Goal: Task Accomplishment & Management: Manage account settings

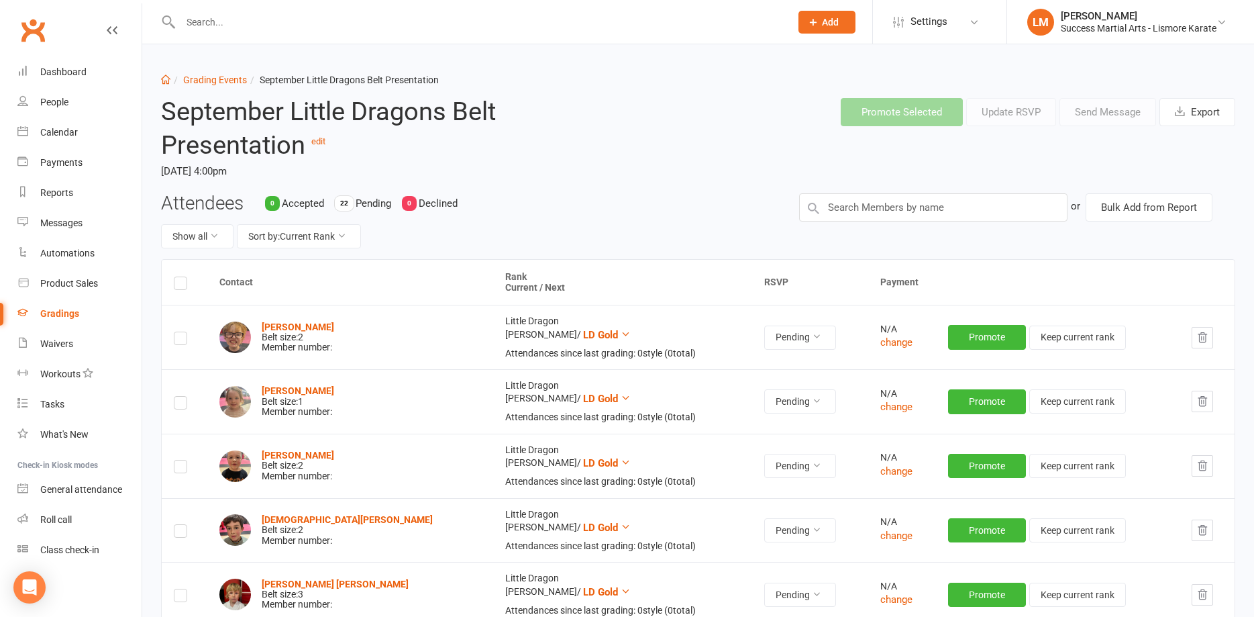
scroll to position [1227, 0]
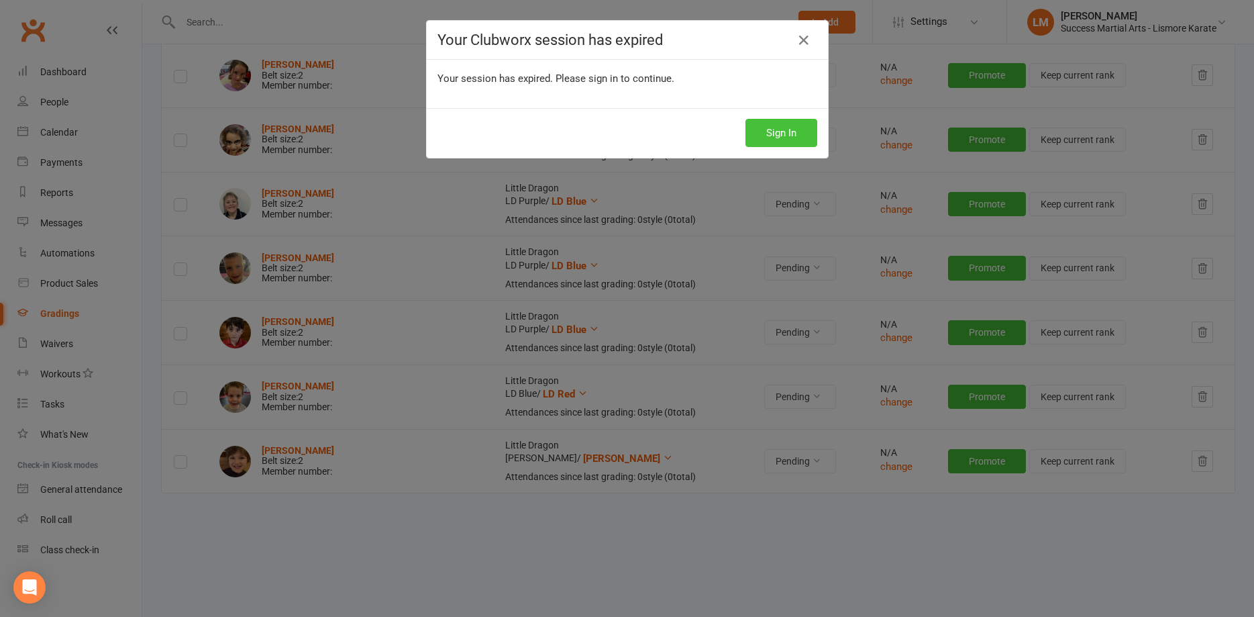
click at [763, 138] on button "Sign In" at bounding box center [782, 133] width 72 height 28
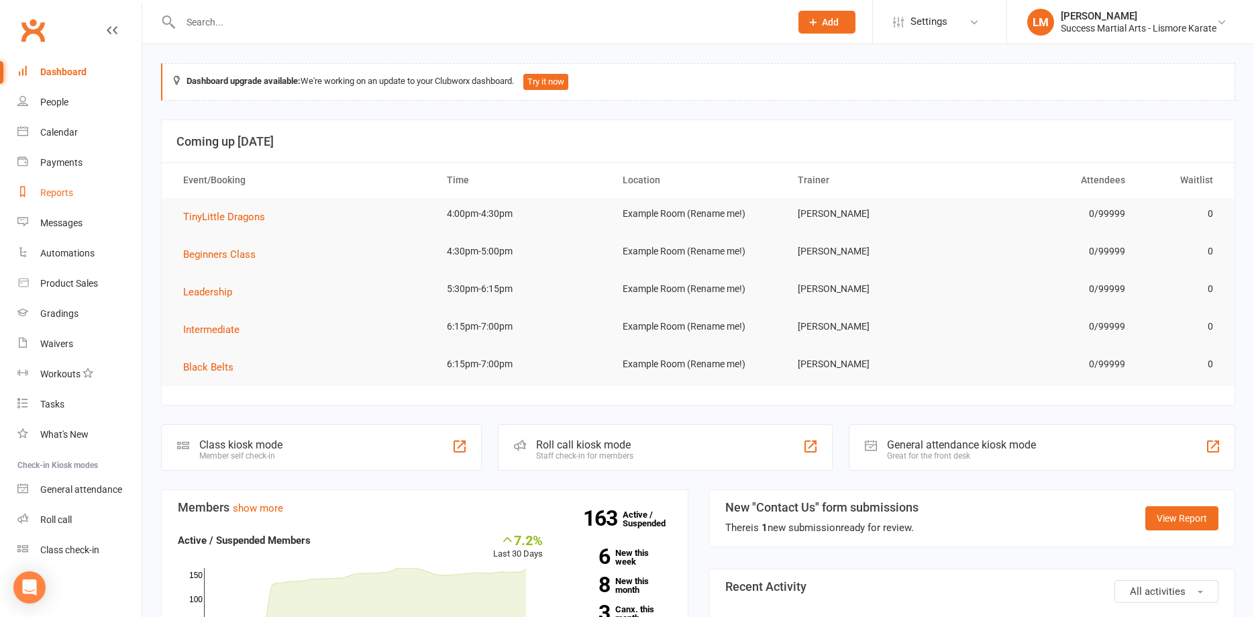
click at [54, 193] on div "Reports" at bounding box center [56, 192] width 33 height 11
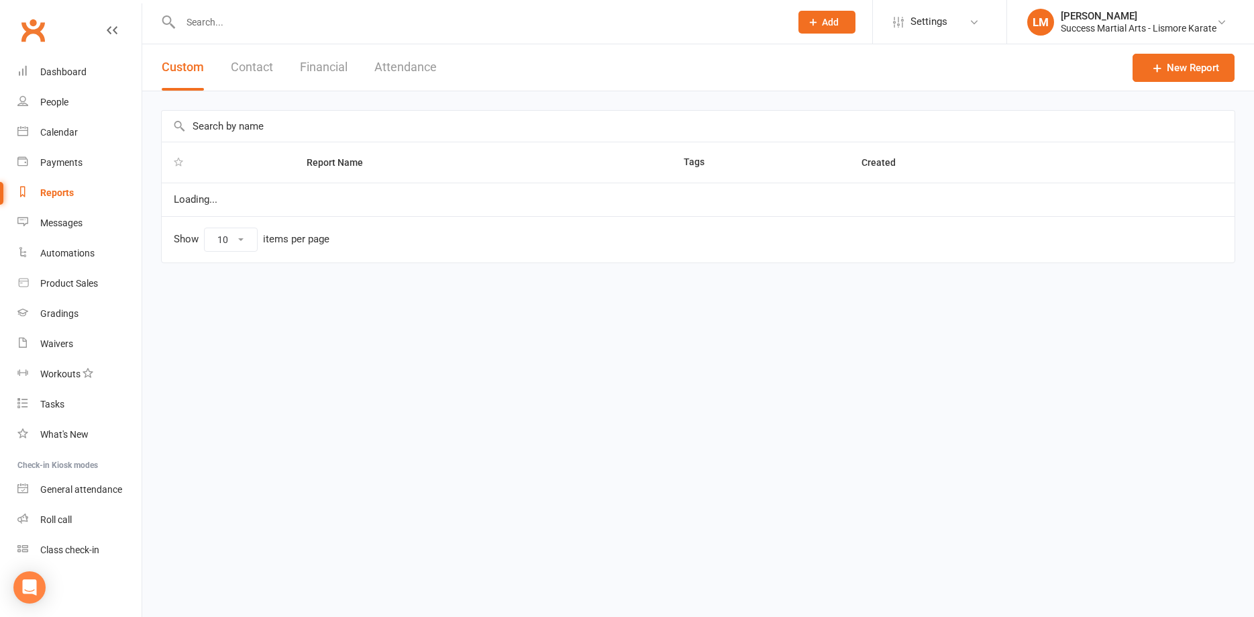
select select "100"
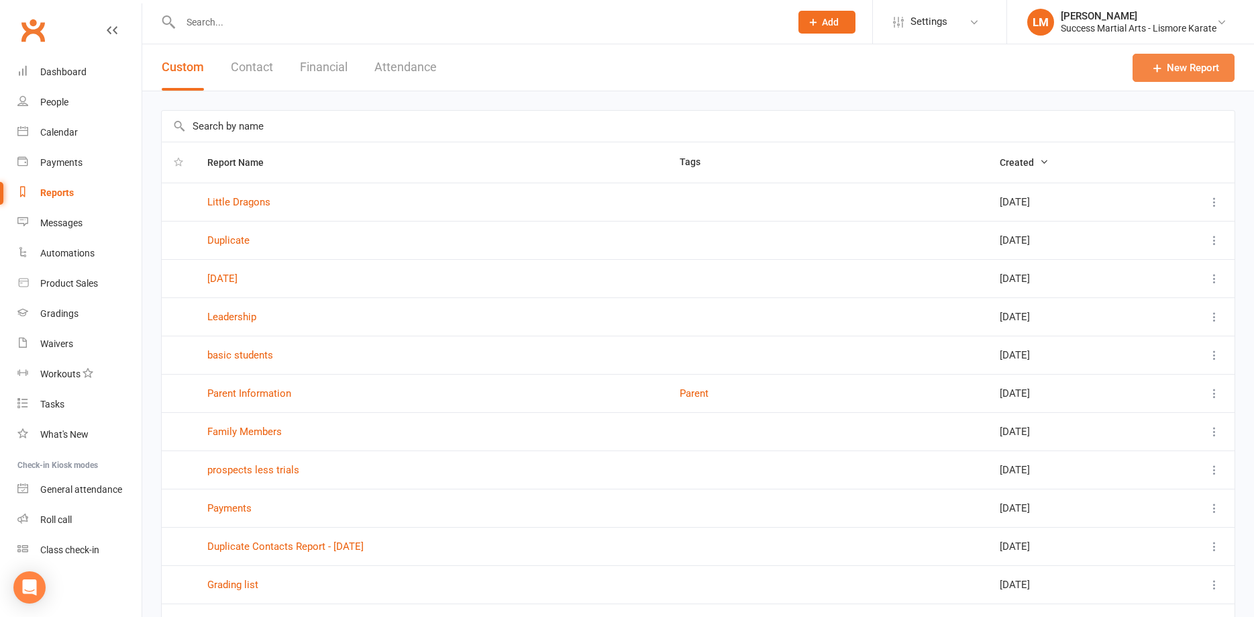
click at [1167, 67] on link "New Report" at bounding box center [1184, 68] width 102 height 28
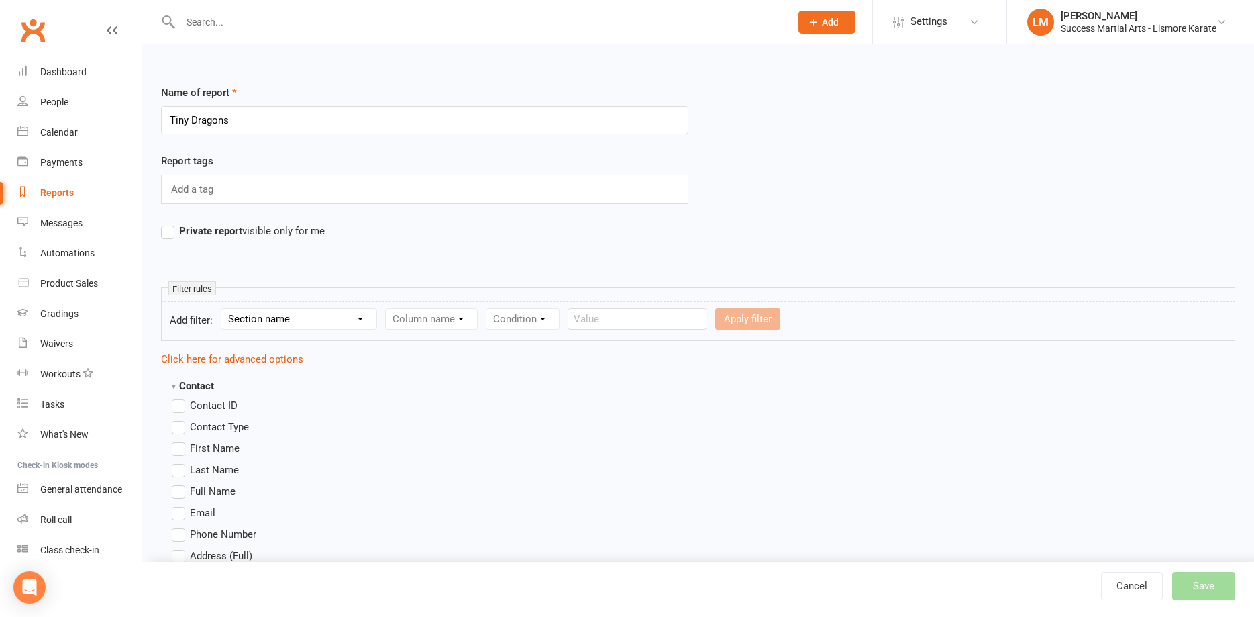
type input "Tiny Dragons"
click at [221, 309] on select "Section name Contact Attendance Aggregate Payment Booking Waitlist Attendees Ca…" at bounding box center [298, 319] width 155 height 20
select select "13"
click option "Styles And Ranks" at bounding box center [0, 0] width 0 height 0
click at [386, 309] on select "Column name Style Current Rank Current Rank Position Next Rank Belt Size Active…" at bounding box center [523, 319] width 274 height 20
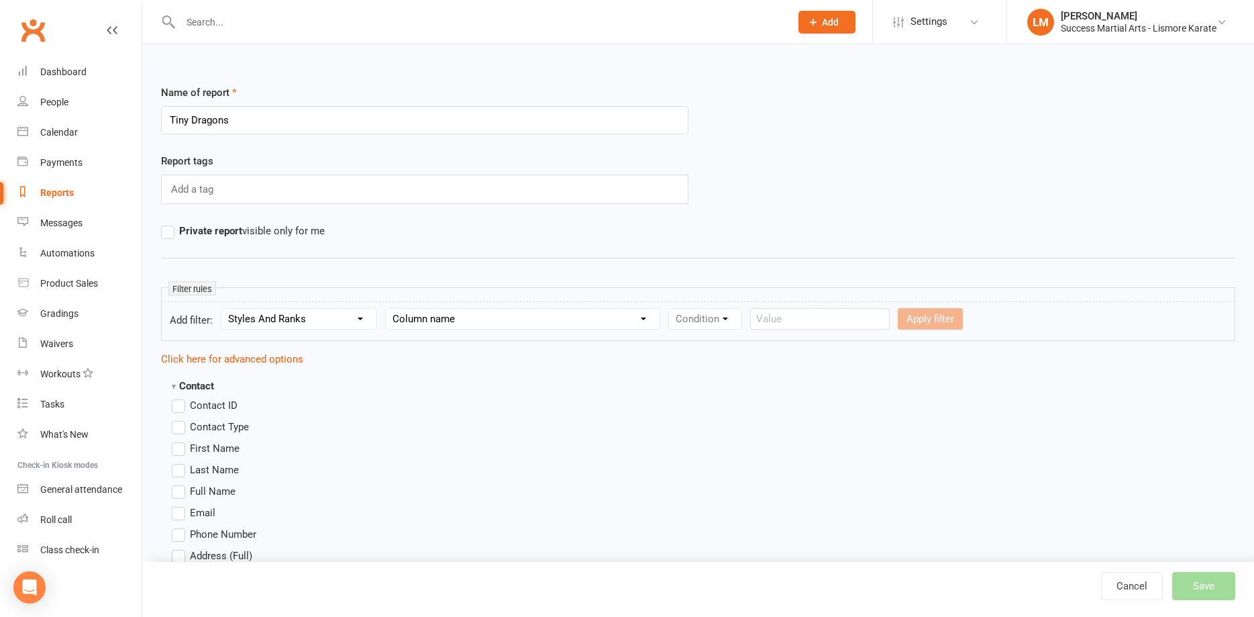
select select "0"
click option "Style" at bounding box center [0, 0] width 0 height 0
click at [669, 309] on select "Condition Equals Does not equal Contains Does not contain Is blank or does not …" at bounding box center [746, 319] width 154 height 20
select select "0"
click option "Equals" at bounding box center [0, 0] width 0 height 0
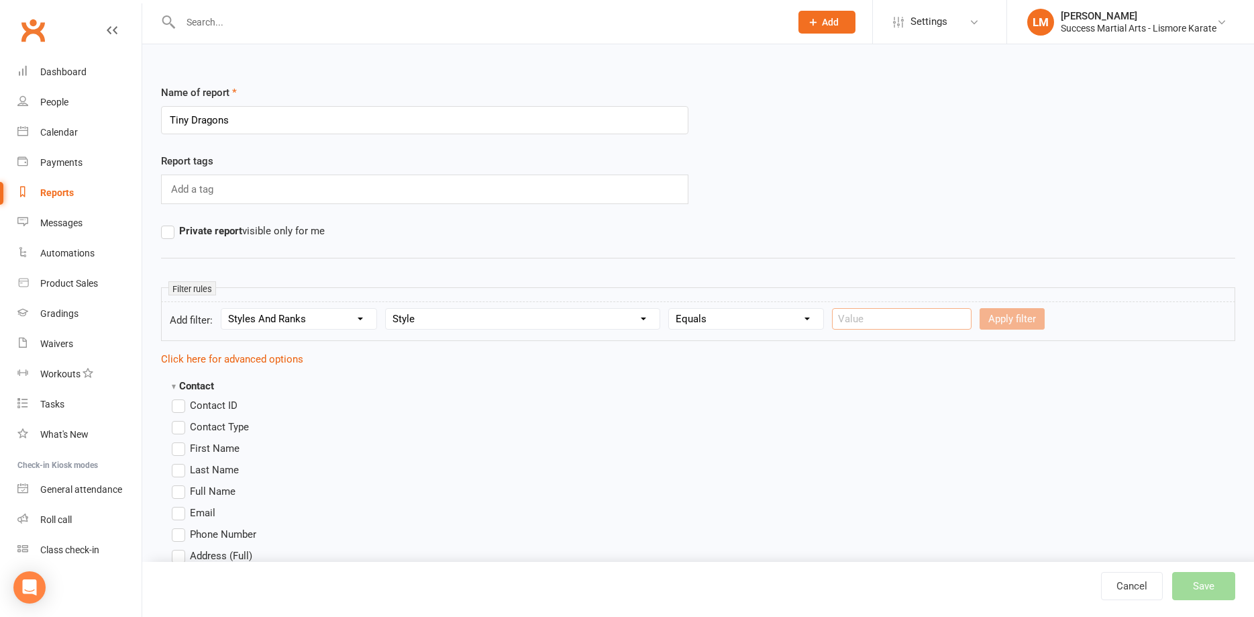
click at [854, 313] on input "text" at bounding box center [902, 318] width 140 height 21
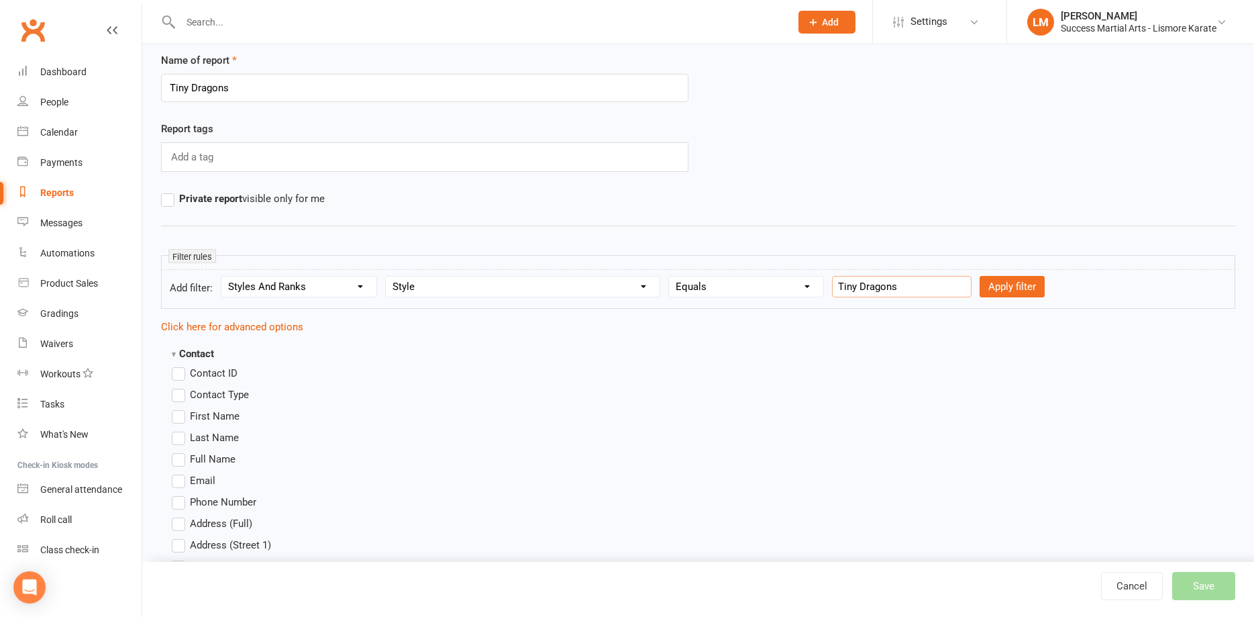
scroll to position [68, 0]
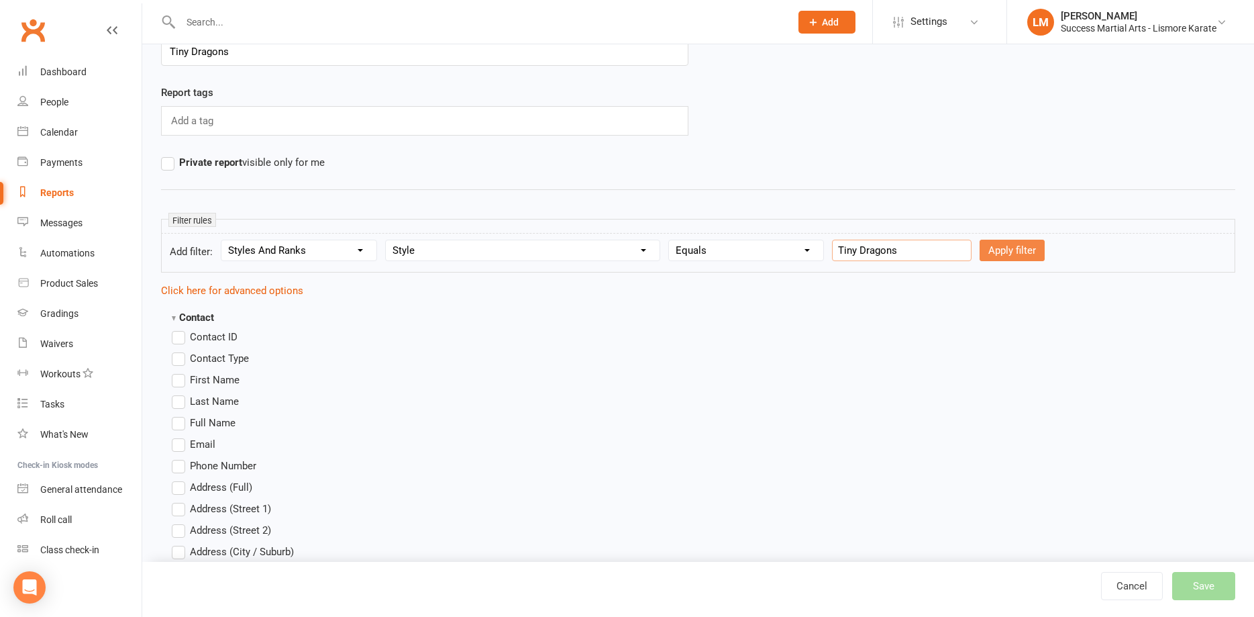
type input "Tiny Dragons"
click at [1005, 249] on button "Apply filter" at bounding box center [1012, 250] width 65 height 21
select select
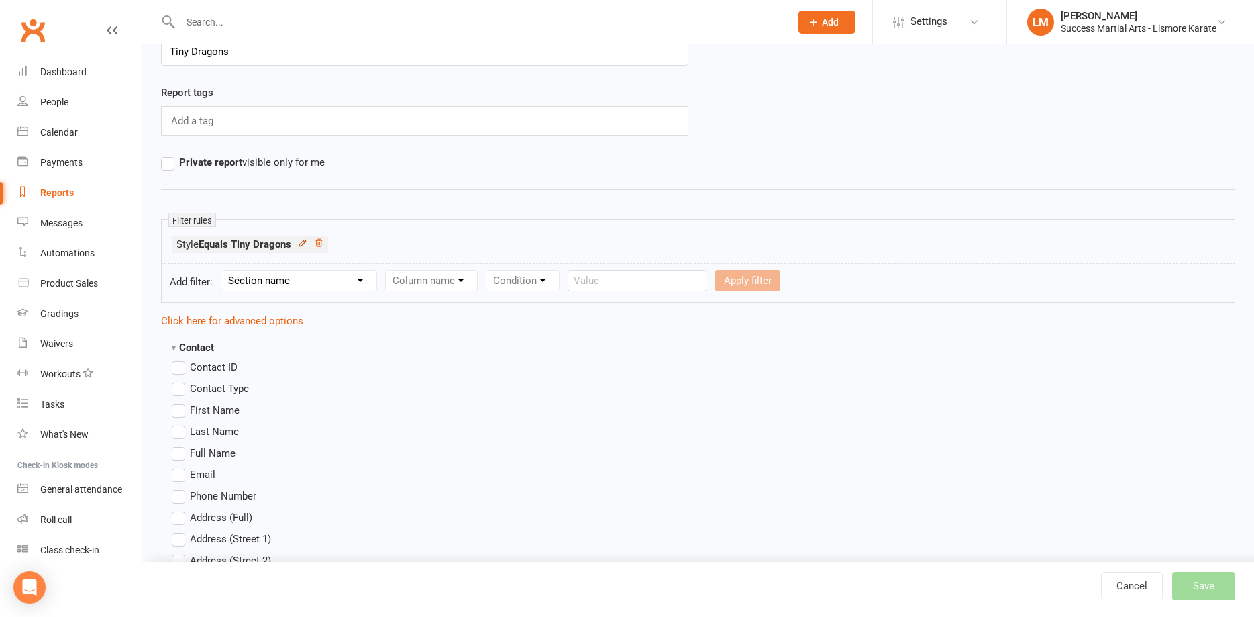
click at [305, 243] on icon at bounding box center [302, 242] width 9 height 9
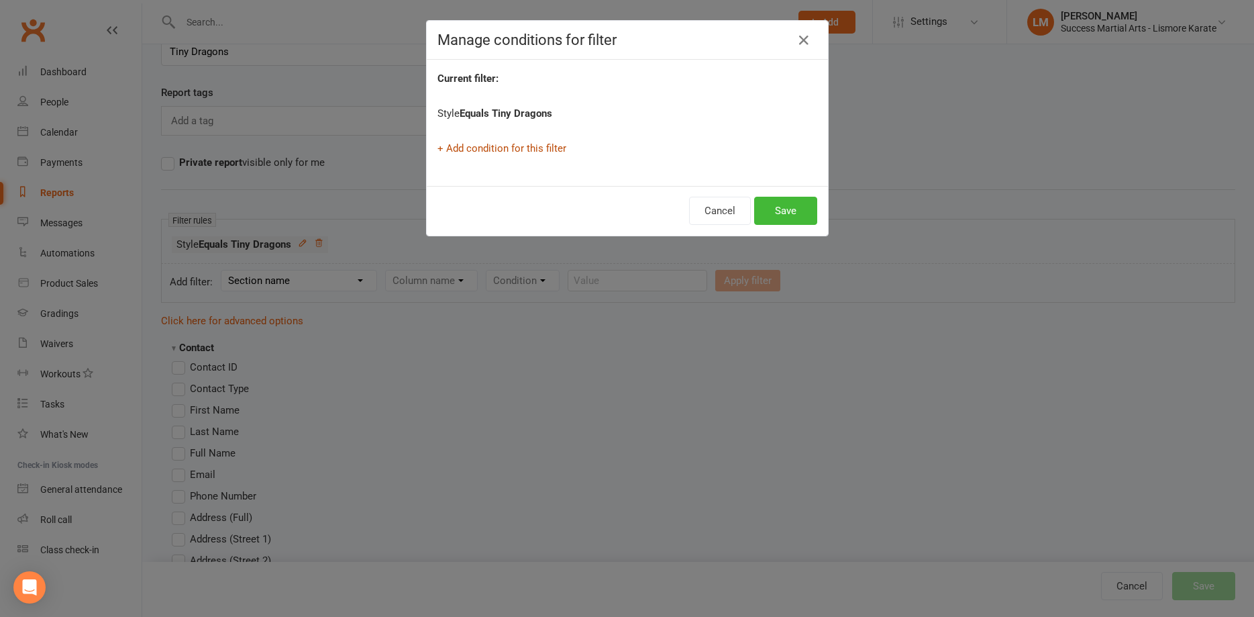
click at [481, 150] on link "+ Add condition for this filter" at bounding box center [502, 148] width 129 height 12
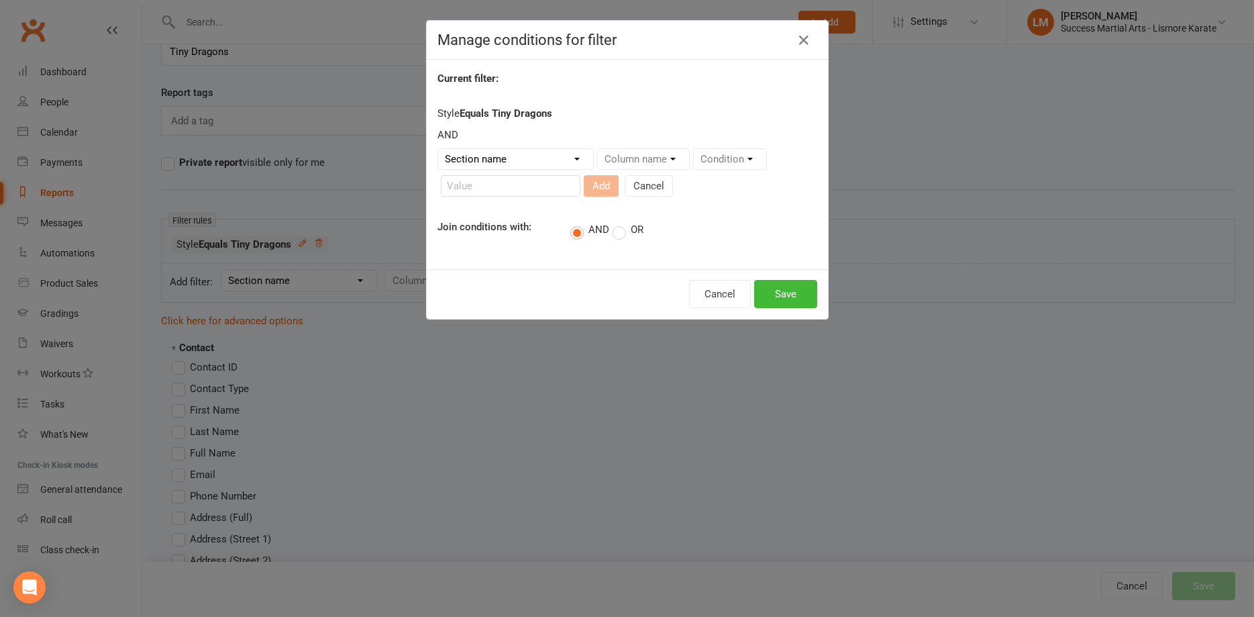
click at [438, 149] on select "Section name Contact Attendance Aggregate Payment Booking Waitlist Attendees Ca…" at bounding box center [515, 159] width 155 height 20
select select "0"
click option "Contact" at bounding box center [0, 0] width 0 height 0
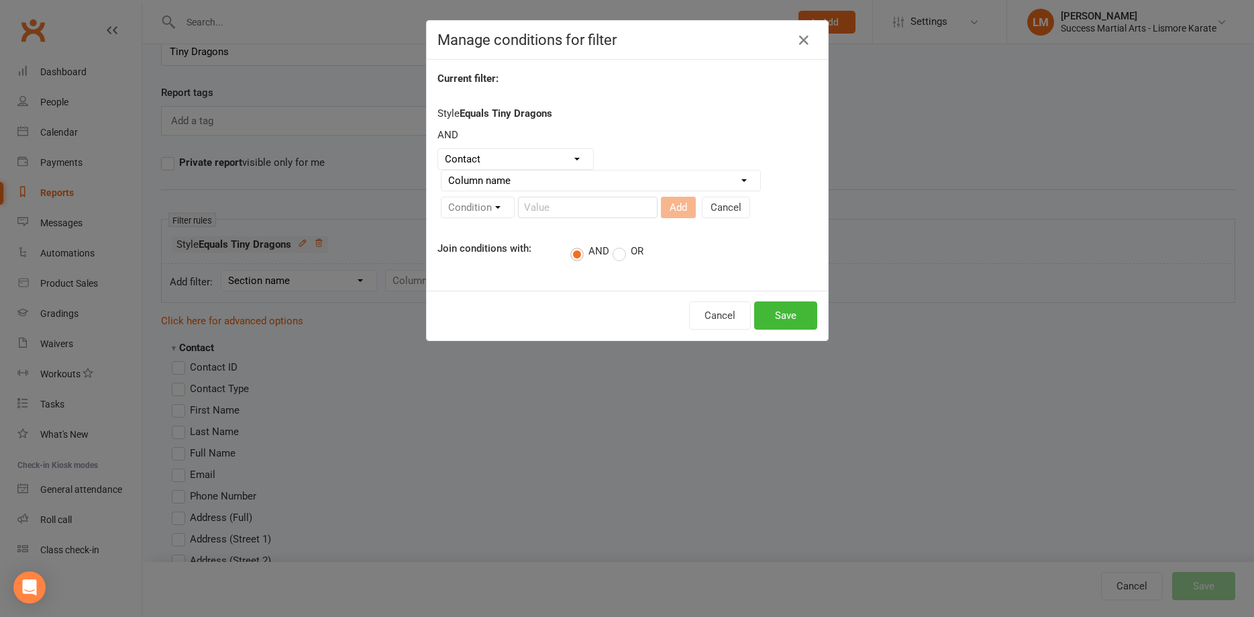
click at [442, 170] on select "Column name Contact Type First Name Last Name Full Name Email Phone Number Addr…" at bounding box center [601, 180] width 319 height 20
select select "0"
click option "Contact Type" at bounding box center [0, 0] width 0 height 0
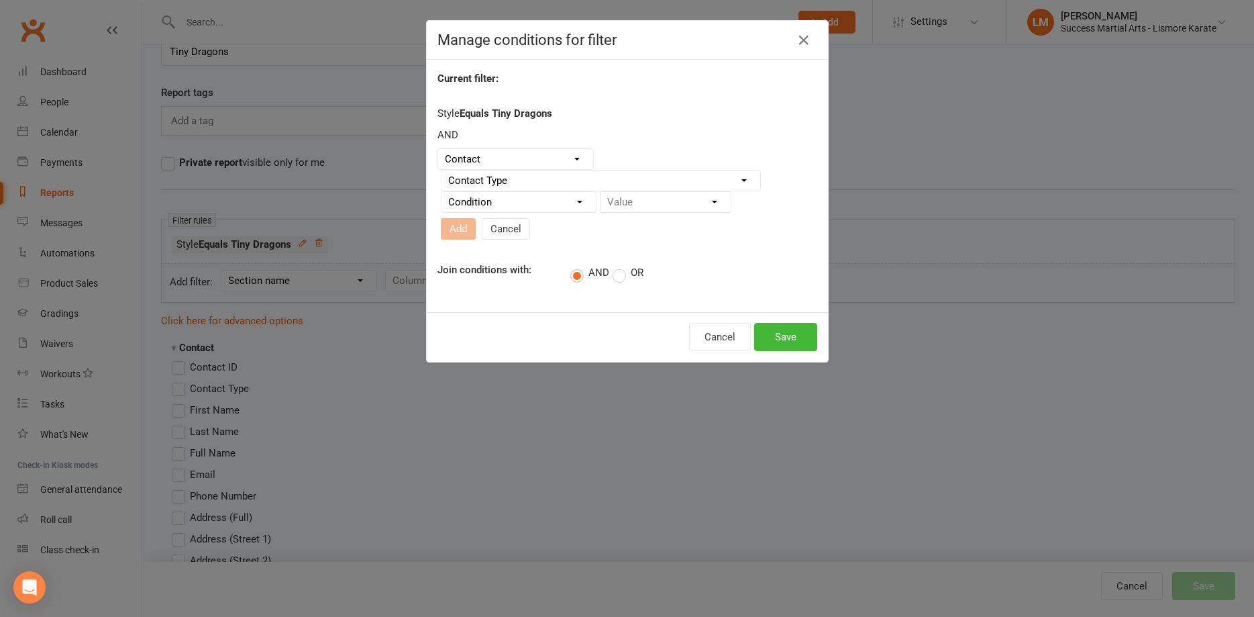
click at [442, 192] on select "Condition Equals Does not equal Contains Does not contain Is blank or does not …" at bounding box center [519, 202] width 154 height 20
select select "0"
click option "Equals" at bounding box center [0, 0] width 0 height 0
click at [601, 192] on select "Value Member Prospect Non-attending Contact" at bounding box center [666, 202] width 130 height 20
select select "0"
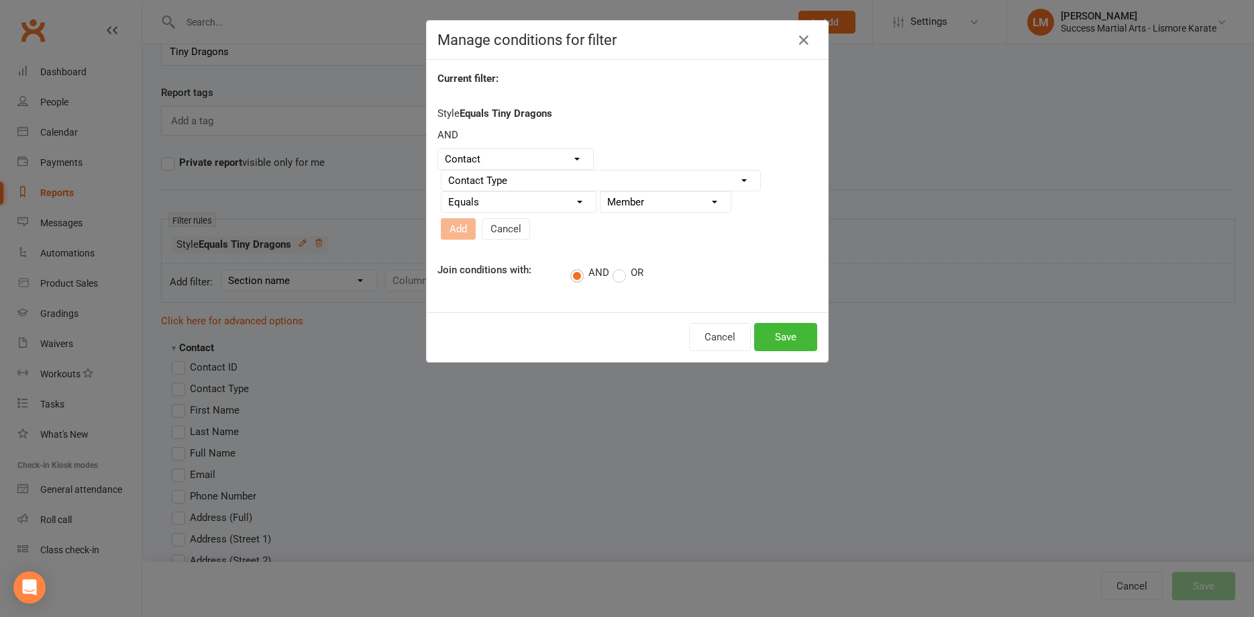
click option "Member" at bounding box center [0, 0] width 0 height 0
click at [454, 230] on button "Add" at bounding box center [458, 228] width 35 height 21
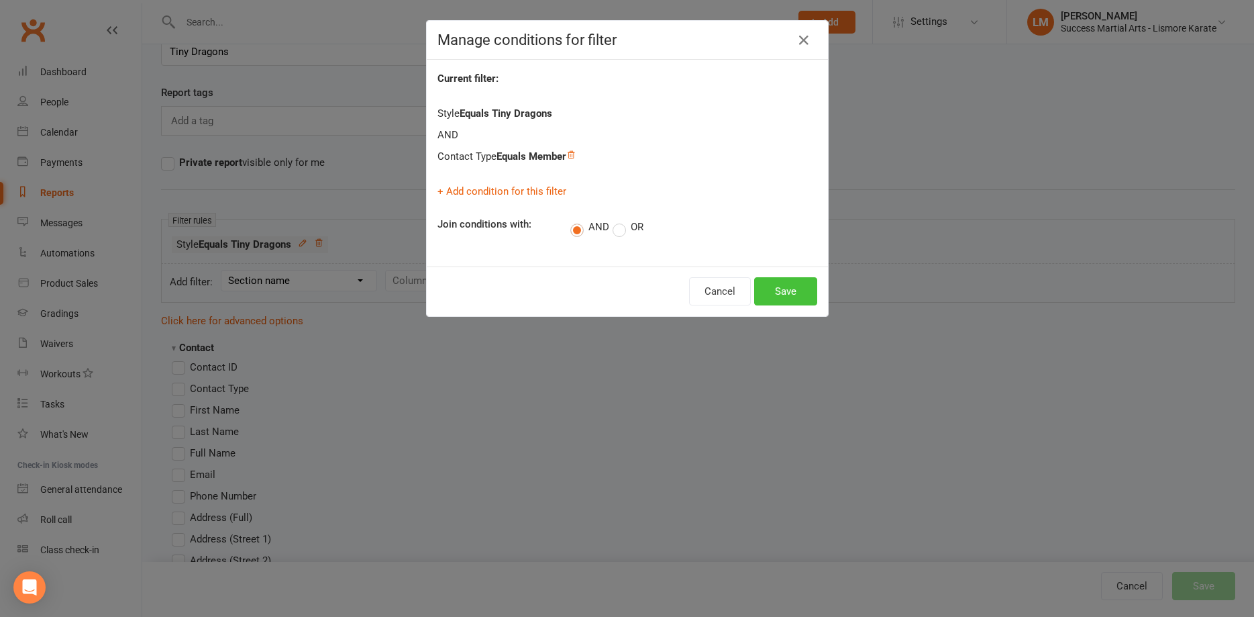
click at [785, 285] on button "Save" at bounding box center [785, 291] width 63 height 28
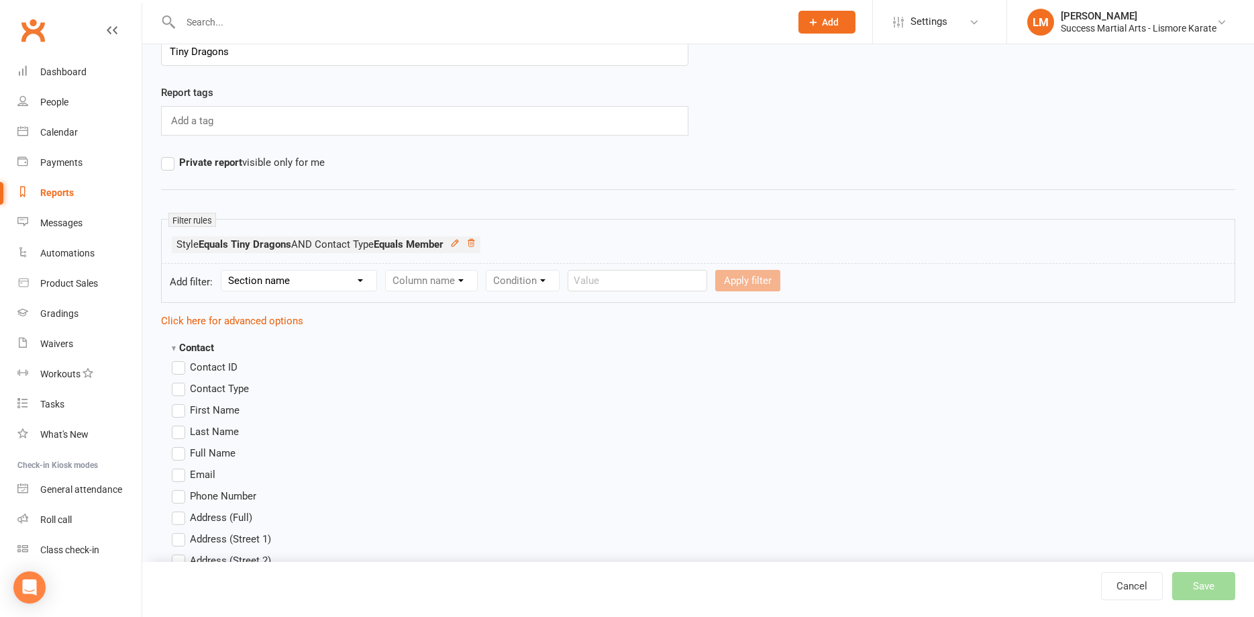
drag, startPoint x: 176, startPoint y: 457, endPoint x: 246, endPoint y: 474, distance: 71.8
click at [191, 460] on label "Full Name" at bounding box center [204, 453] width 64 height 16
click at [179, 456] on label "Full Name" at bounding box center [204, 453] width 64 height 16
click at [179, 445] on input "Full Name" at bounding box center [176, 445] width 9 height 0
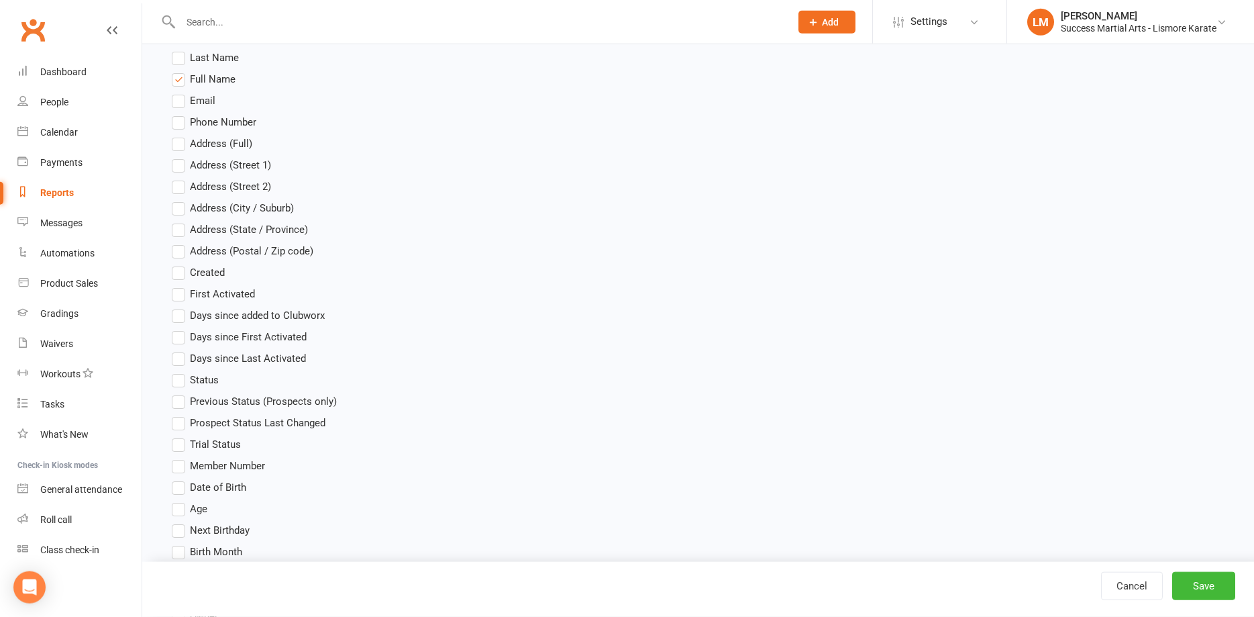
scroll to position [479, 0]
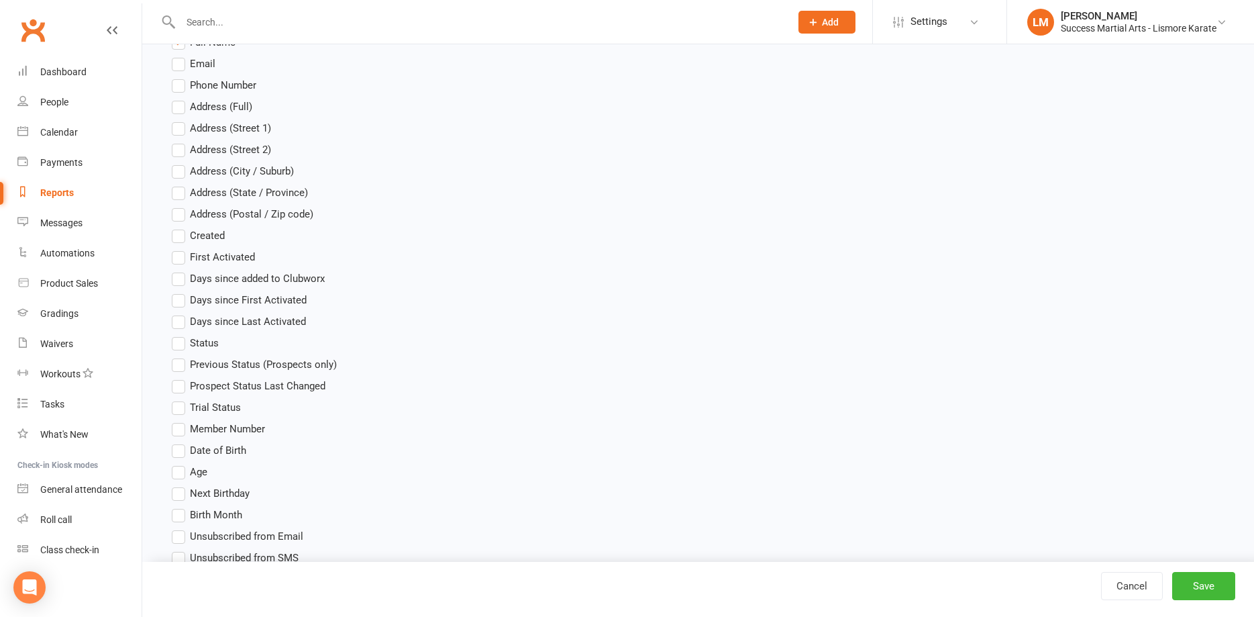
click at [180, 451] on label "Date of Birth" at bounding box center [209, 450] width 74 height 16
click at [180, 442] on input "Date of Birth" at bounding box center [176, 442] width 9 height 0
drag, startPoint x: 178, startPoint y: 472, endPoint x: 235, endPoint y: 473, distance: 57.0
click at [181, 471] on label "Age" at bounding box center [190, 472] width 36 height 16
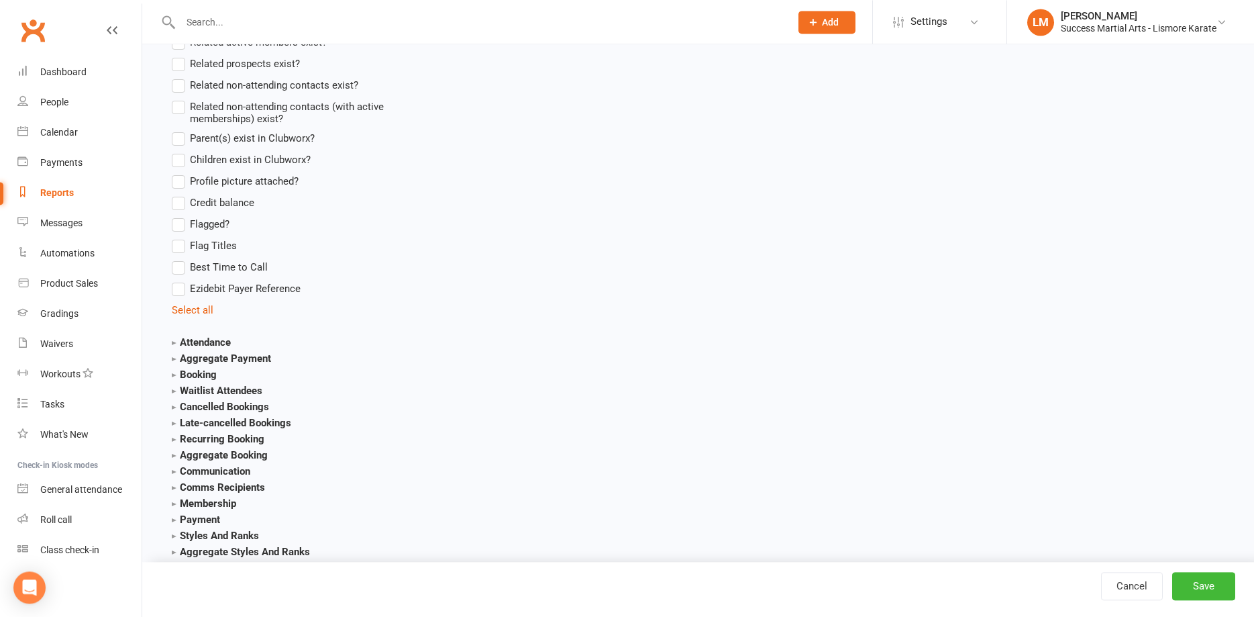
scroll to position [1232, 0]
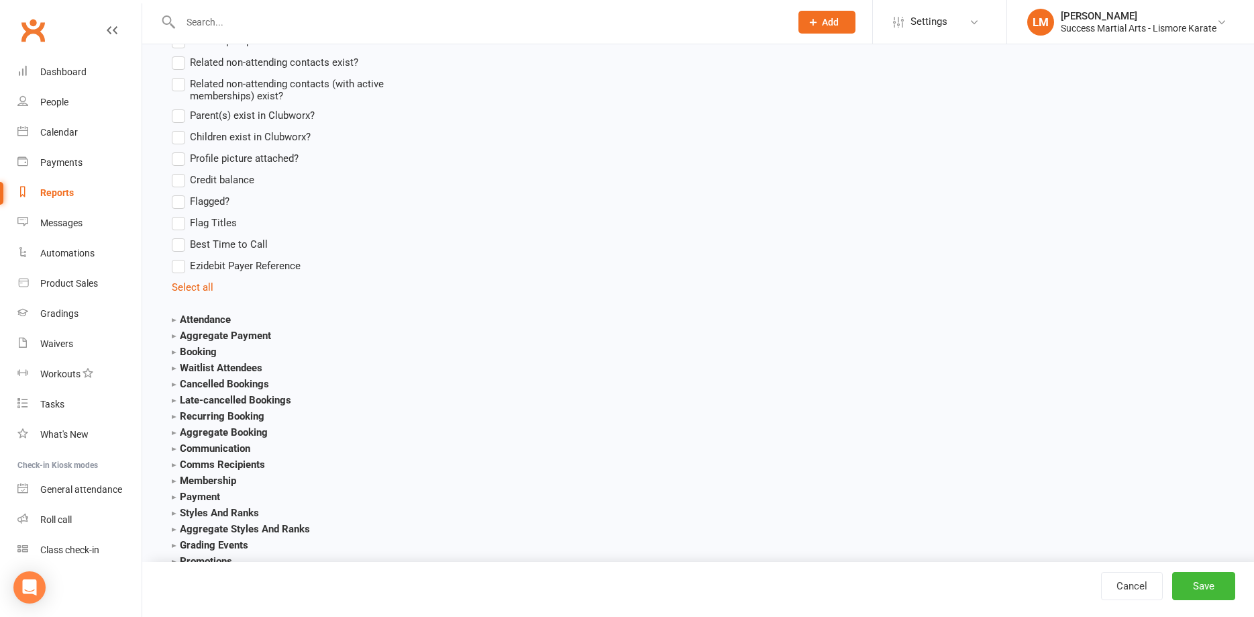
click at [174, 481] on strong "Membership" at bounding box center [204, 480] width 64 height 12
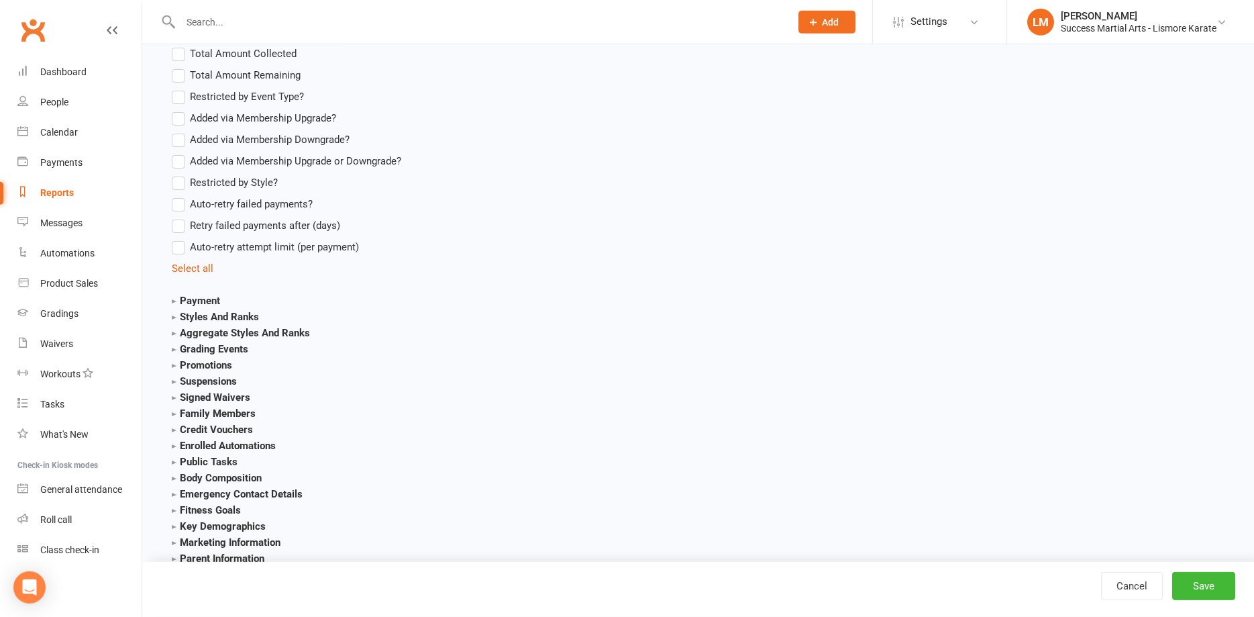
scroll to position [2601, 0]
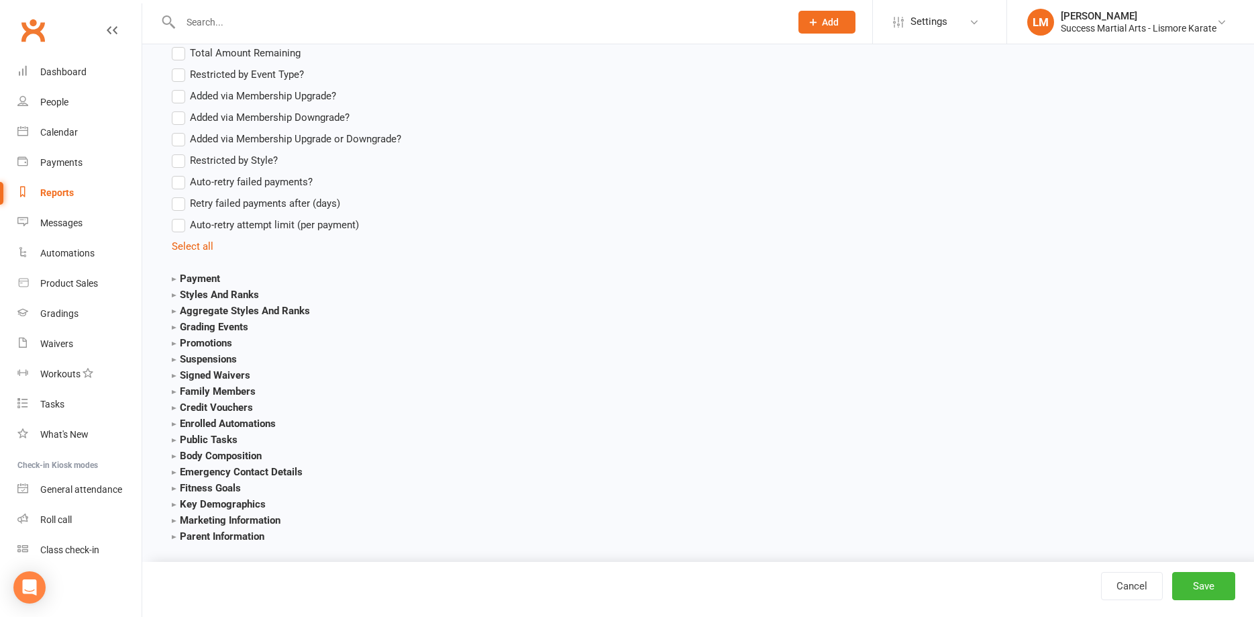
click at [175, 295] on strong "Styles And Ranks" at bounding box center [215, 295] width 87 height 12
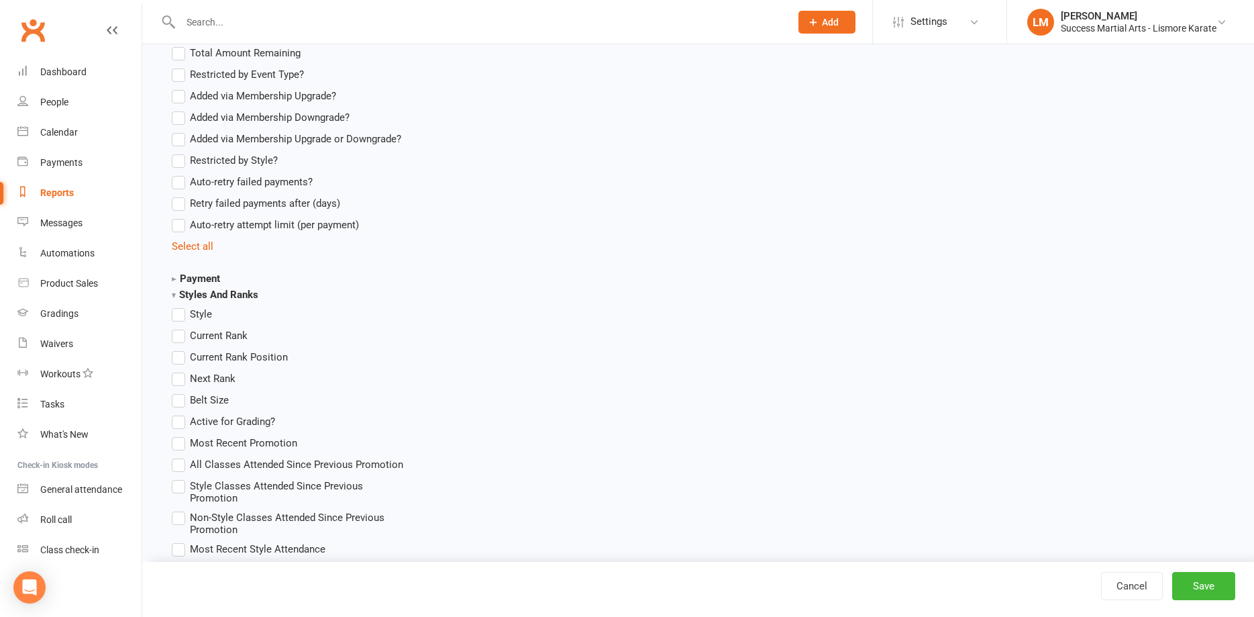
click at [180, 337] on label "Current Rank" at bounding box center [210, 335] width 76 height 16
click at [180, 327] on input "Current Rank" at bounding box center [176, 327] width 9 height 0
click at [179, 400] on label "Belt Size" at bounding box center [200, 400] width 57 height 16
click at [179, 392] on input "Belt Size" at bounding box center [176, 392] width 9 height 0
click at [1198, 585] on button "Save" at bounding box center [1203, 586] width 63 height 28
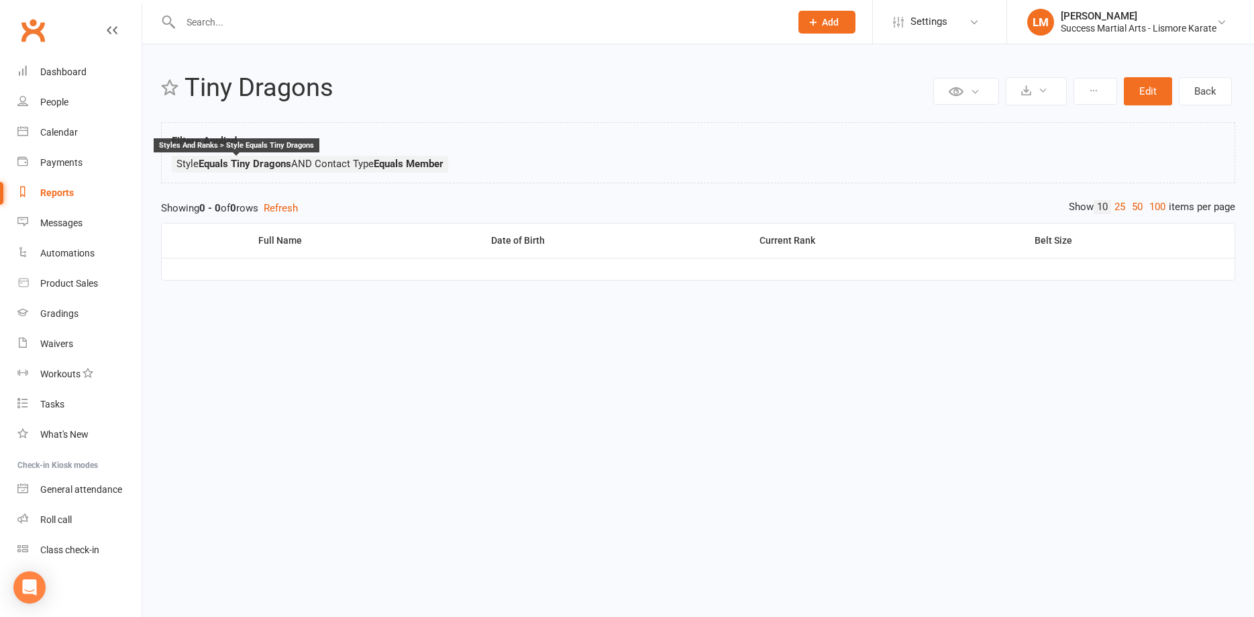
click at [268, 165] on strong "Equals Tiny Dragons" at bounding box center [245, 164] width 93 height 12
click at [1145, 96] on button "Edit" at bounding box center [1148, 91] width 48 height 28
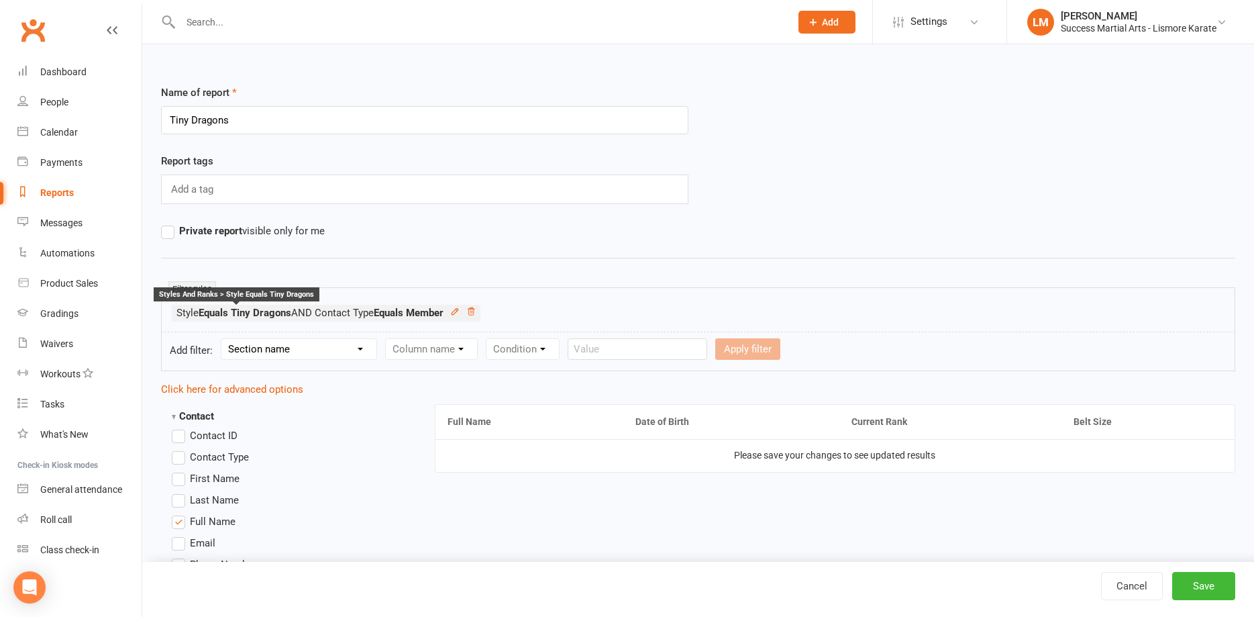
click at [269, 314] on strong "Equals Tiny Dragons" at bounding box center [245, 313] width 93 height 12
click at [458, 313] on icon at bounding box center [454, 311] width 9 height 9
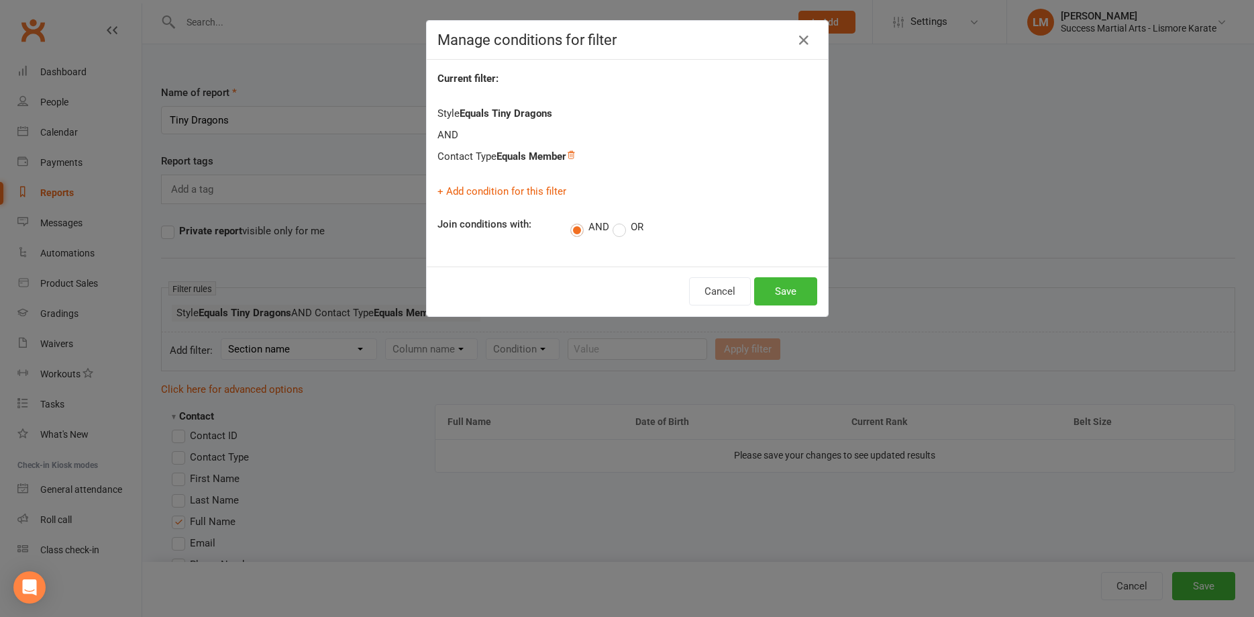
click at [529, 112] on strong "Equals Tiny Dragons" at bounding box center [506, 113] width 93 height 12
click at [574, 156] on icon at bounding box center [571, 154] width 7 height 7
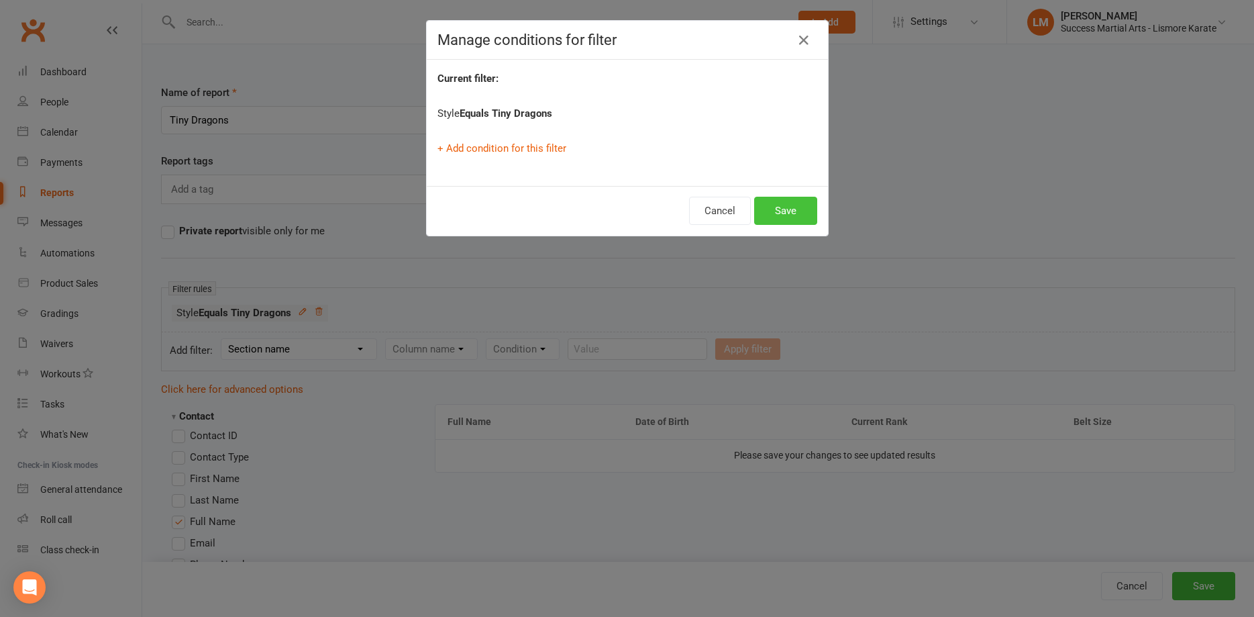
click at [785, 203] on button "Save" at bounding box center [785, 211] width 63 height 28
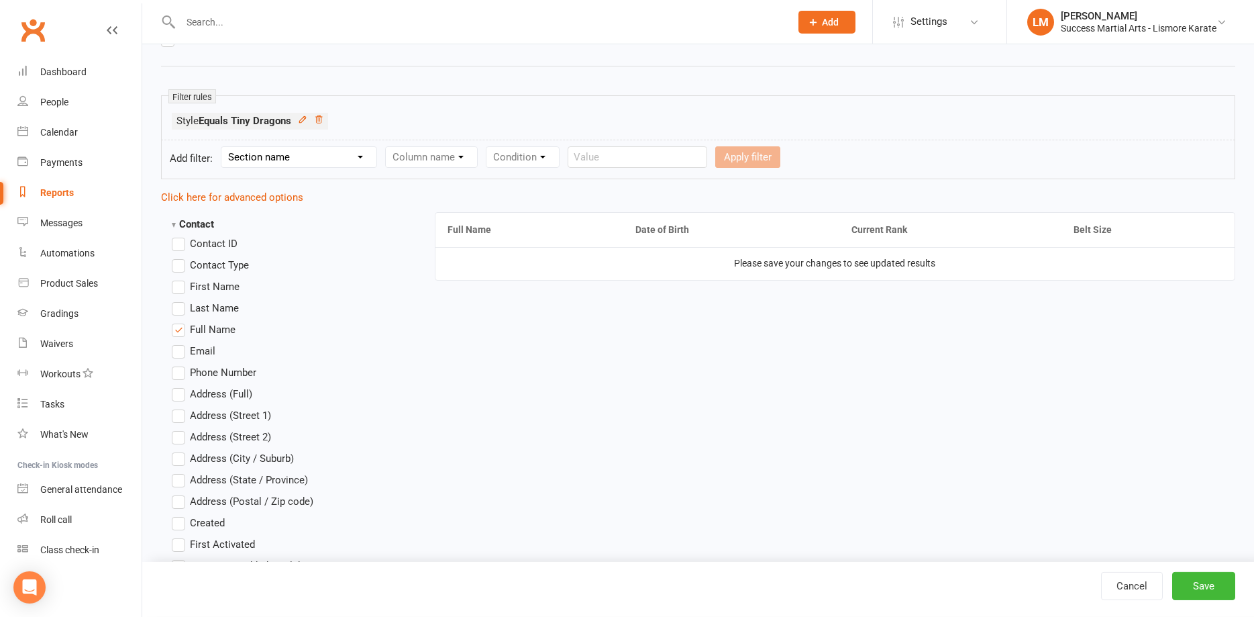
scroll to position [274, 0]
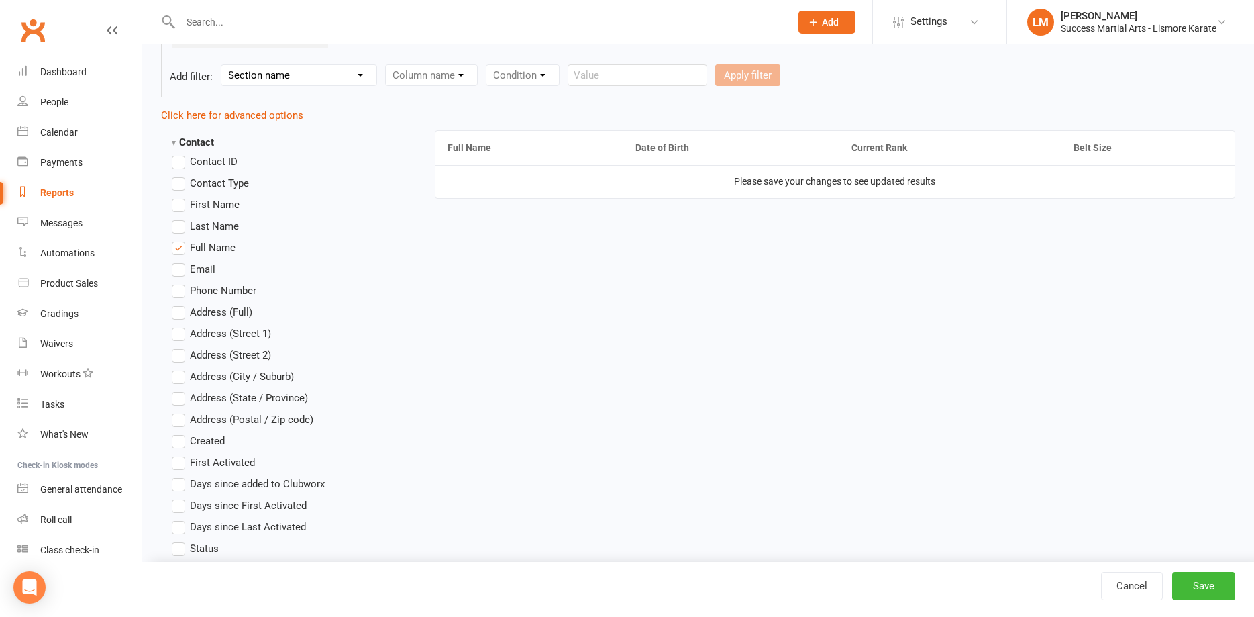
click at [1206, 584] on button "Save" at bounding box center [1203, 586] width 63 height 28
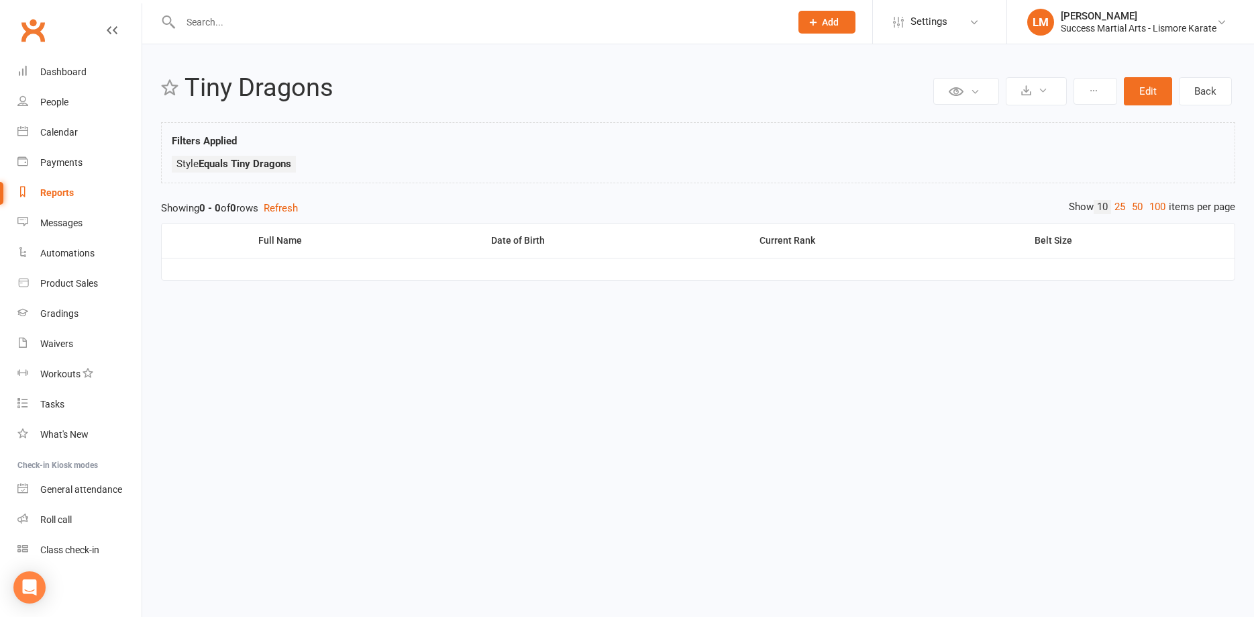
click at [48, 191] on div "Reports" at bounding box center [57, 192] width 34 height 11
select select "100"
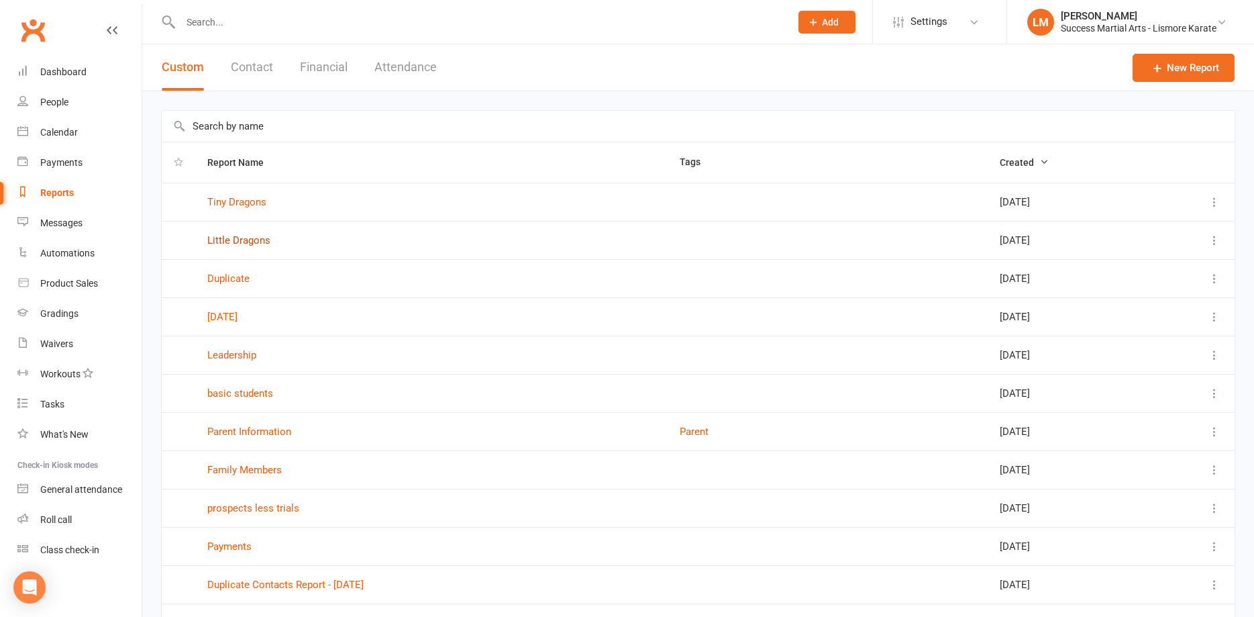
click at [242, 242] on link "Little Dragons" at bounding box center [238, 240] width 63 height 12
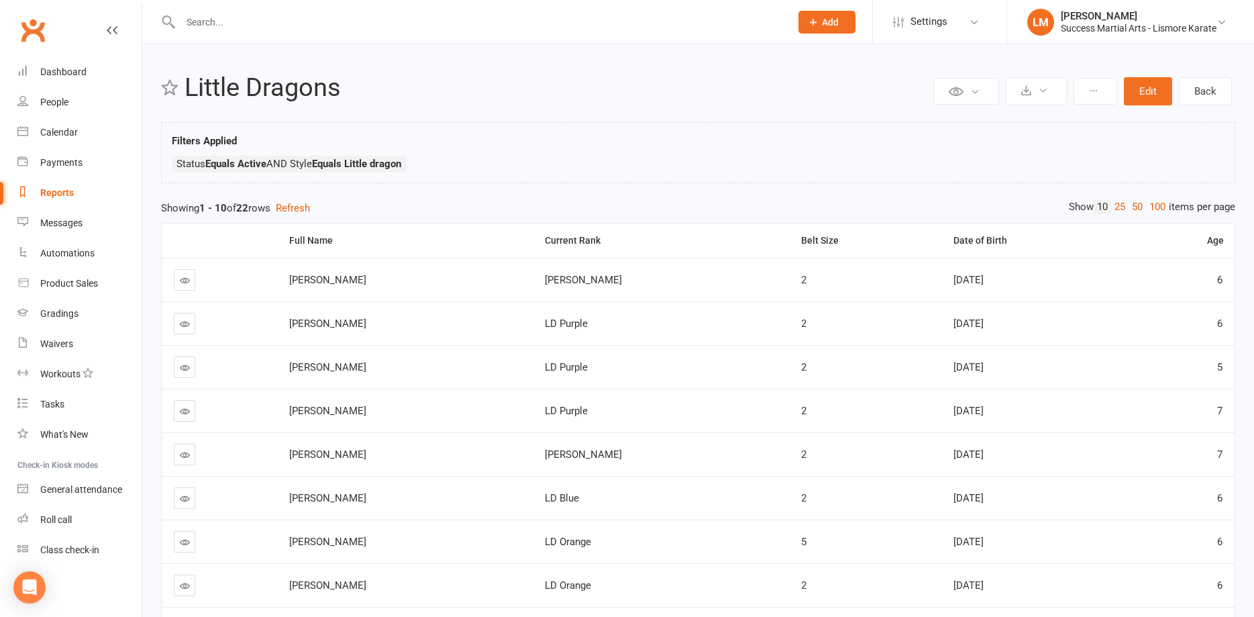
click at [45, 193] on div "Reports" at bounding box center [57, 192] width 34 height 11
select select "100"
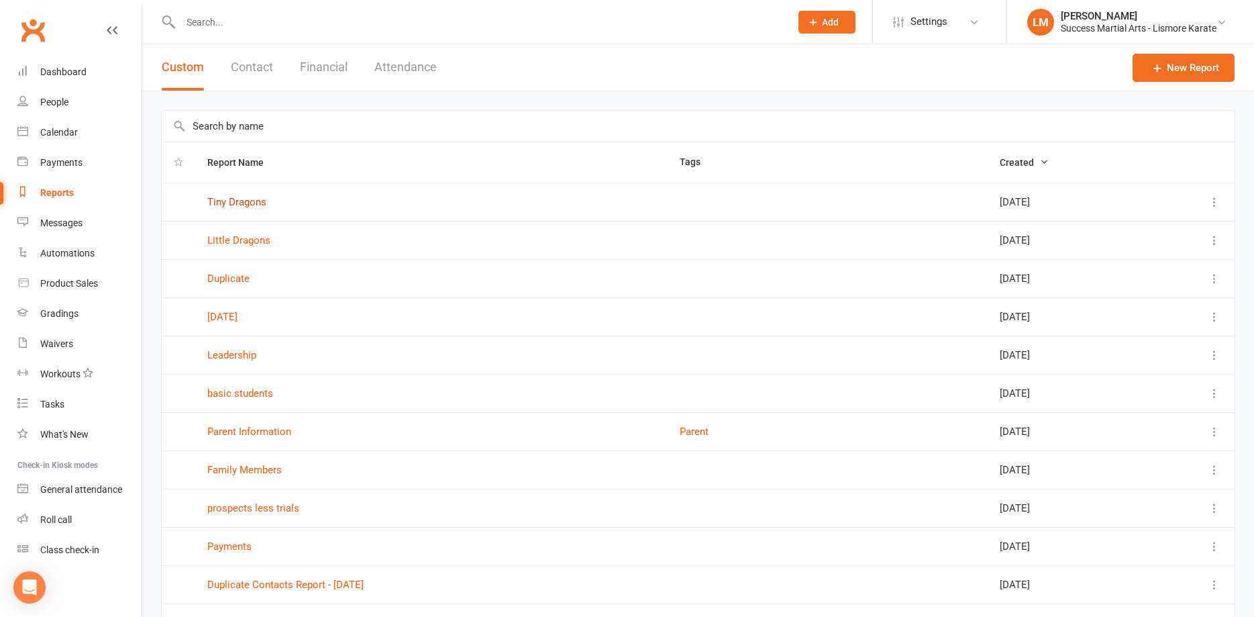
click at [246, 199] on link "Tiny Dragons" at bounding box center [236, 202] width 59 height 12
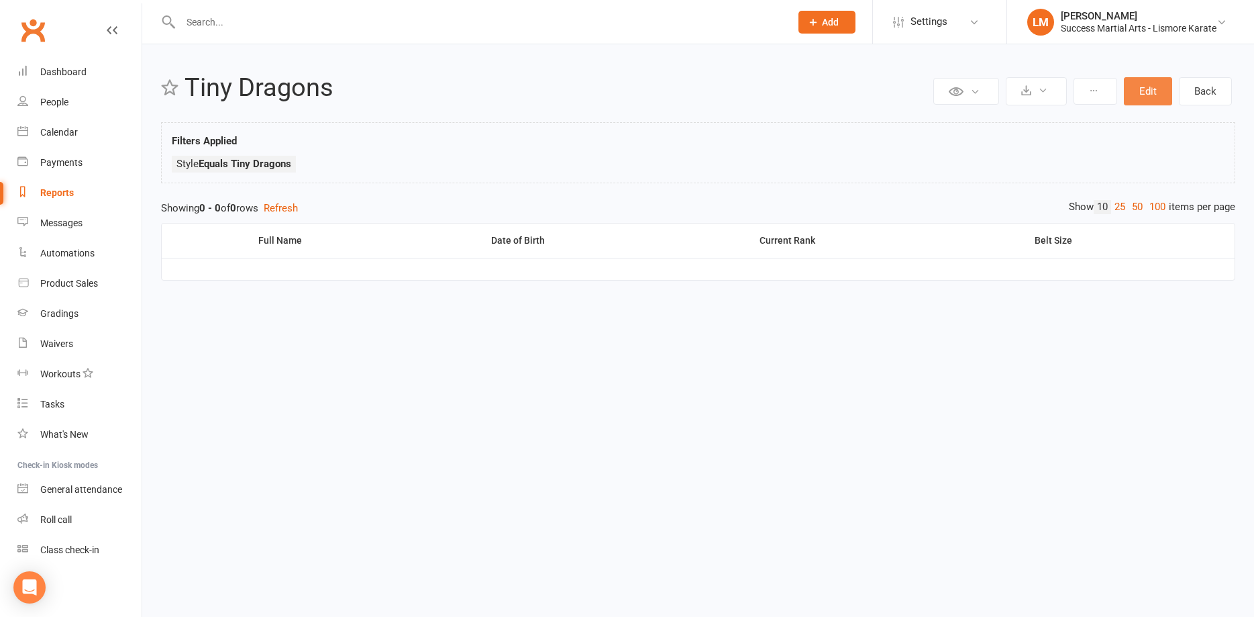
click at [1144, 95] on button "Edit" at bounding box center [1148, 91] width 48 height 28
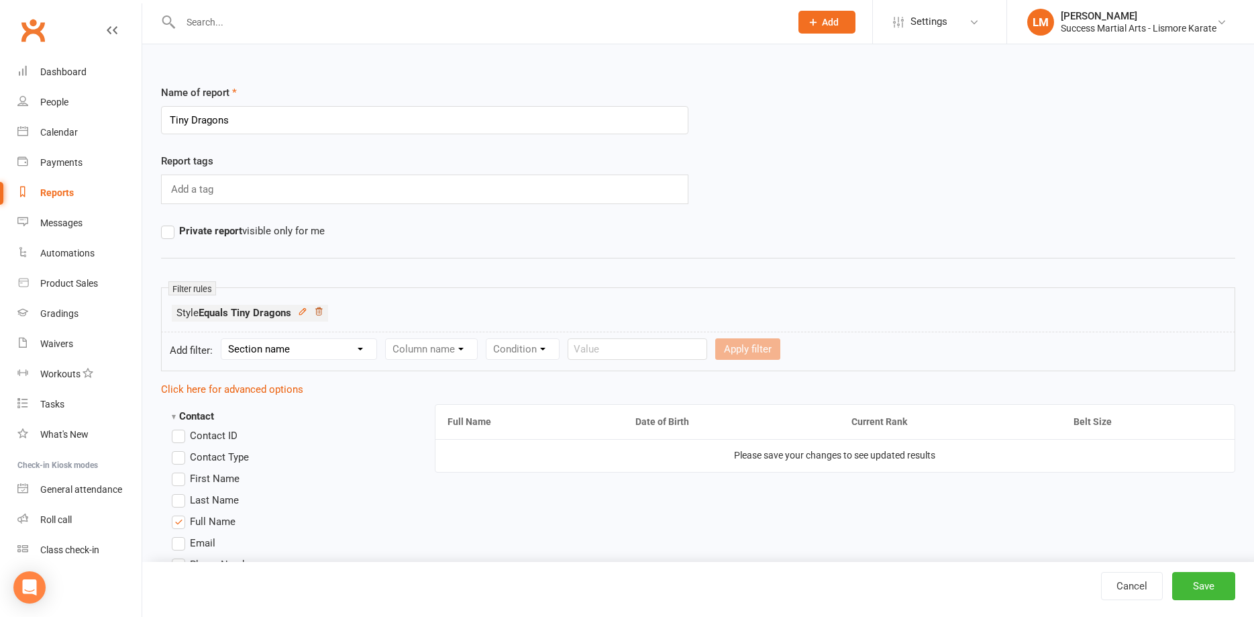
click at [321, 309] on icon at bounding box center [318, 311] width 9 height 9
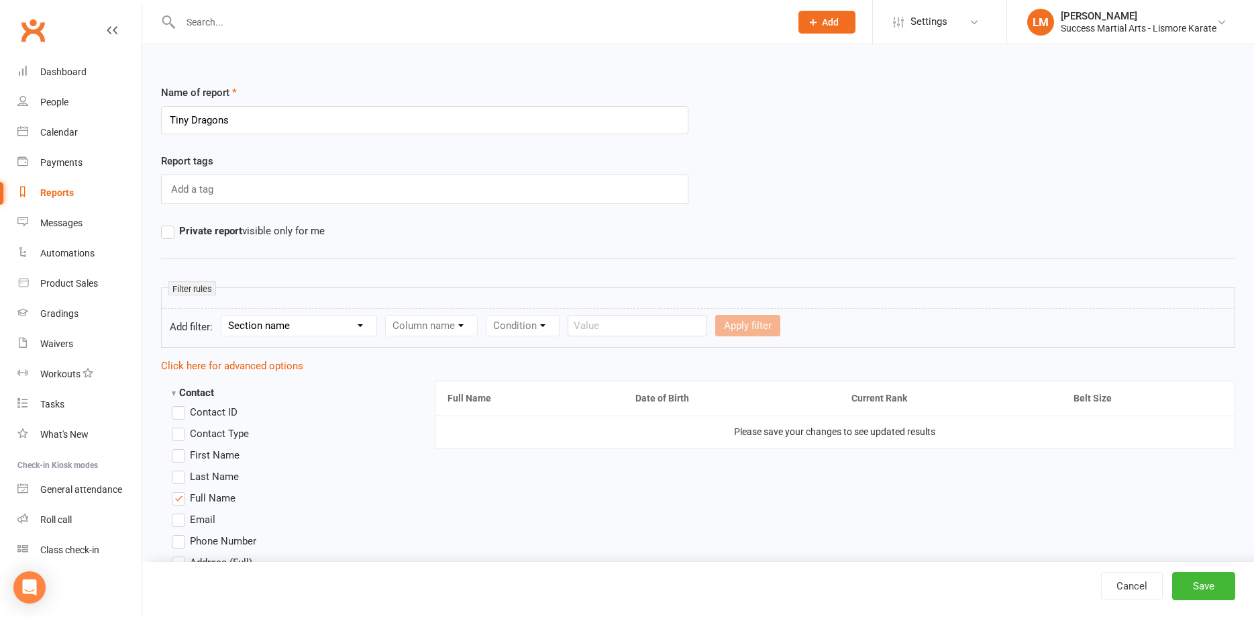
click at [221, 315] on select "Section name Contact Attendance Aggregate Payment Booking Waitlist Attendees Ca…" at bounding box center [298, 325] width 155 height 20
click at [553, 149] on div "Name of report Tiny Dragons" at bounding box center [425, 119] width 548 height 68
click at [221, 315] on select "Section name Contact Attendance Aggregate Payment Booking Waitlist Attendees Ca…" at bounding box center [298, 325] width 155 height 20
select select "0"
click option "Contact" at bounding box center [0, 0] width 0 height 0
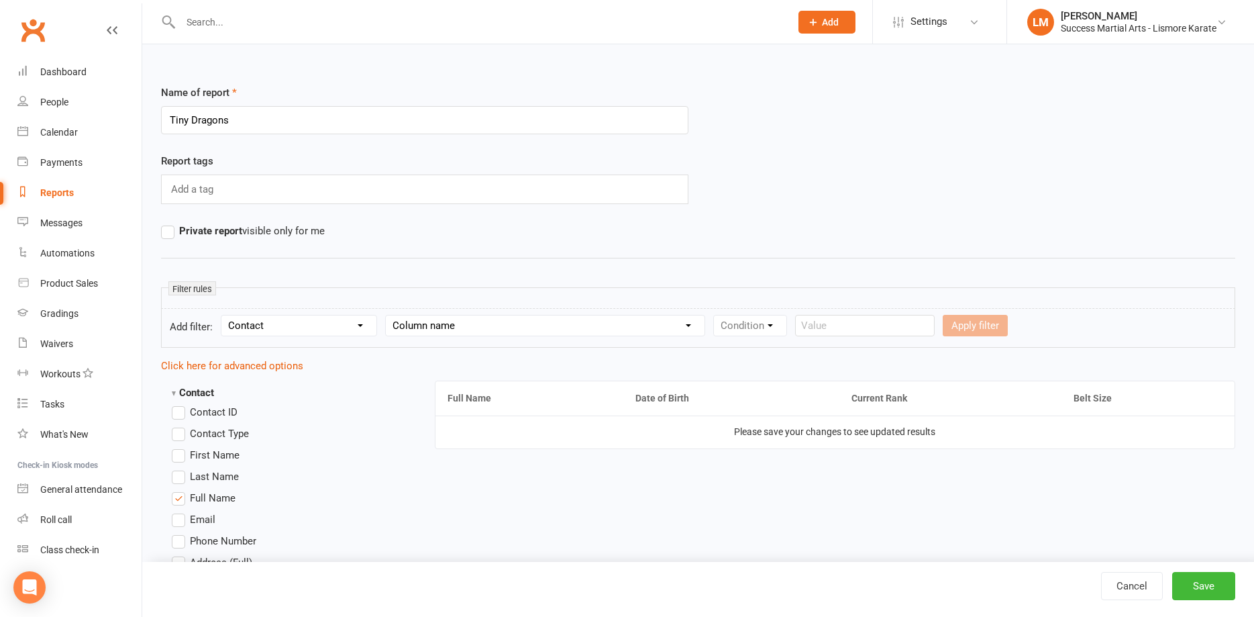
click at [386, 315] on select "Column name Contact Type First Name Last Name Full Name Email Phone Number Addr…" at bounding box center [545, 325] width 319 height 20
select select "17"
click option "Status" at bounding box center [0, 0] width 0 height 0
click at [714, 315] on select "Condition Equals Does not equal Contains Does not contain Is blank or does not …" at bounding box center [791, 325] width 154 height 20
select select "0"
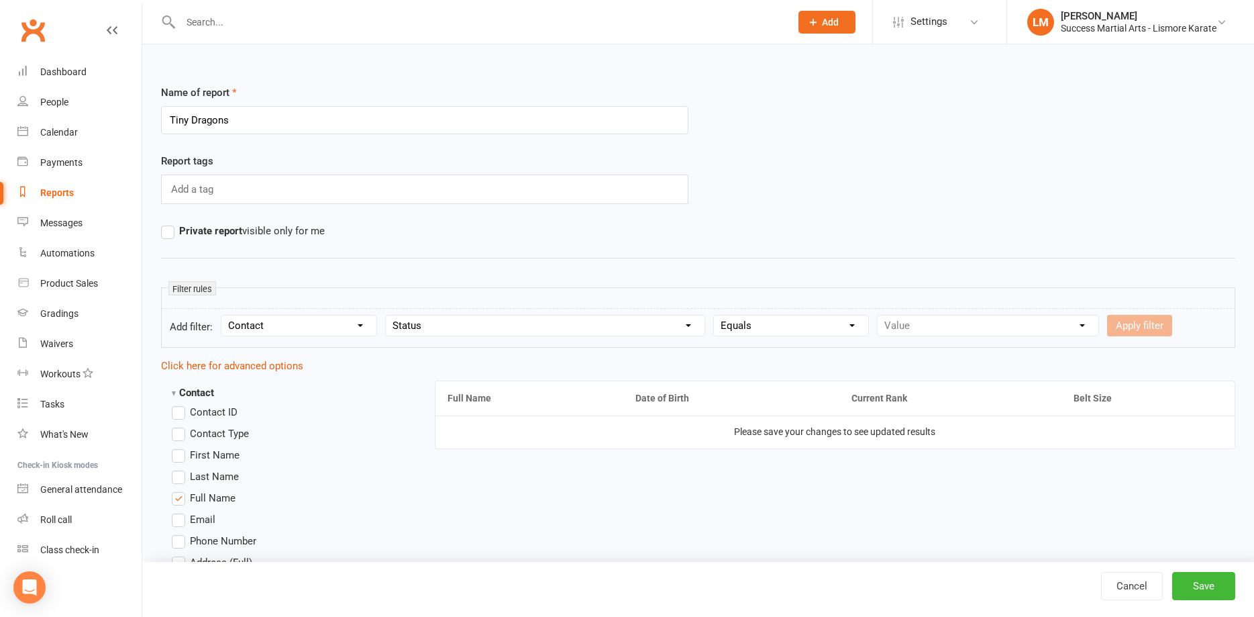
click option "Equals" at bounding box center [0, 0] width 0 height 0
click at [878, 315] on select "Value Prospect: Initial Contact Prospect: Follow-up Call Prospect: Follow-up Em…" at bounding box center [988, 325] width 221 height 20
select select "21"
click option "Member: Active" at bounding box center [0, 0] width 0 height 0
click at [1125, 326] on button "Apply filter" at bounding box center [1139, 325] width 65 height 21
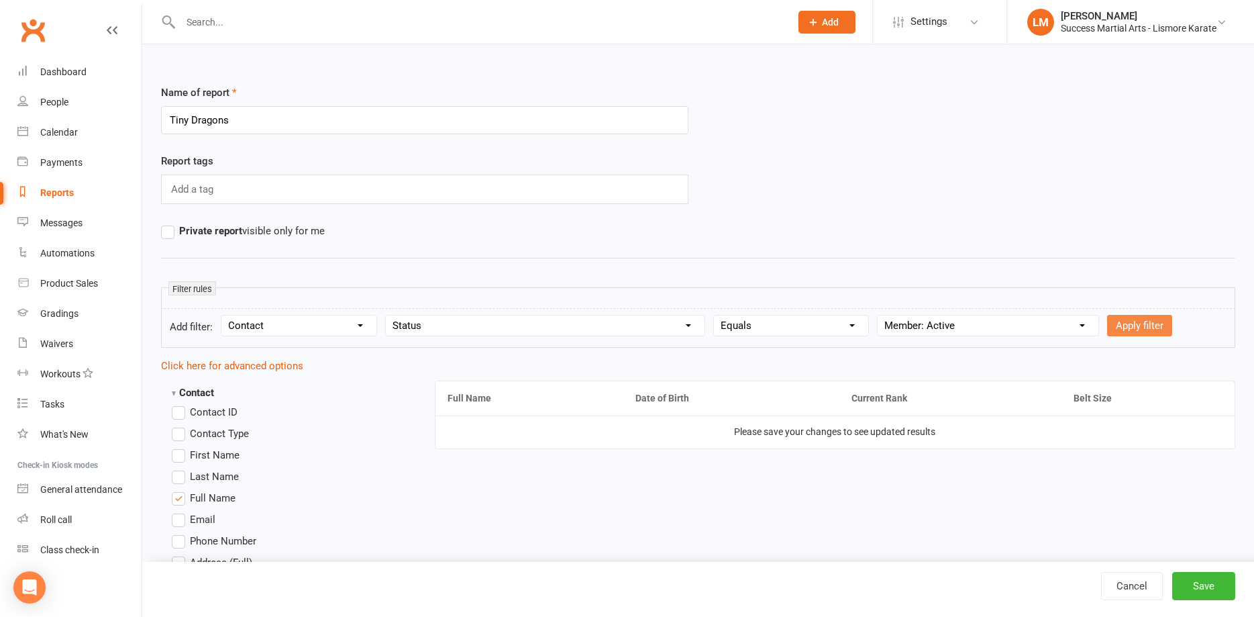
select select
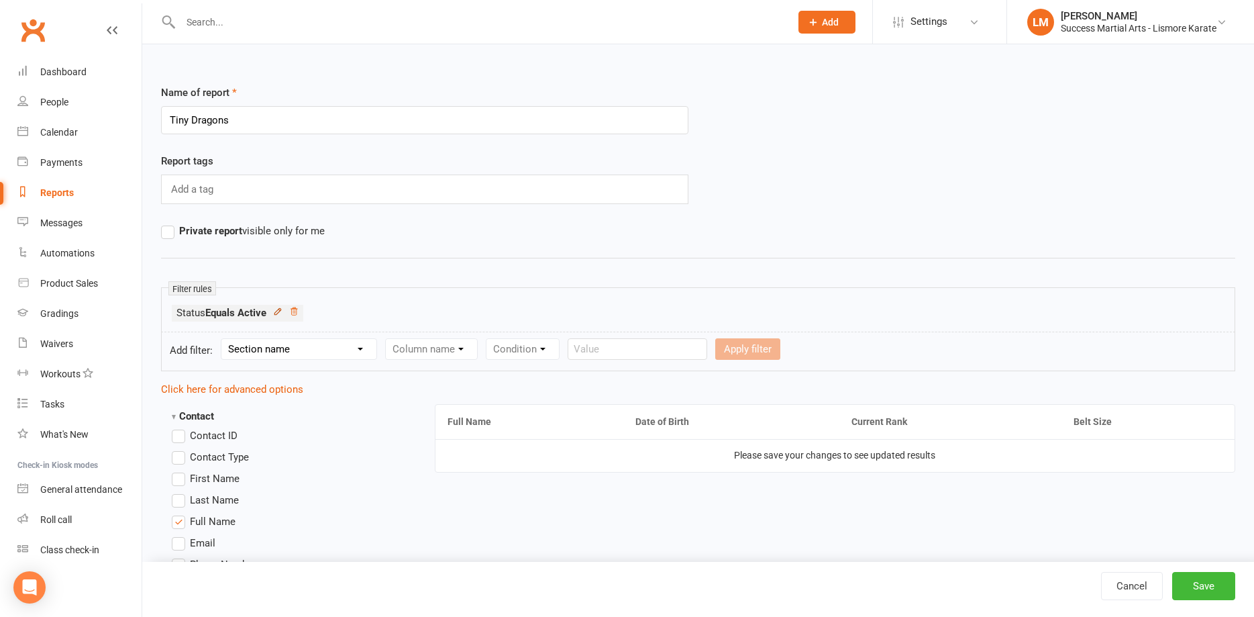
click at [279, 309] on icon at bounding box center [277, 311] width 9 height 9
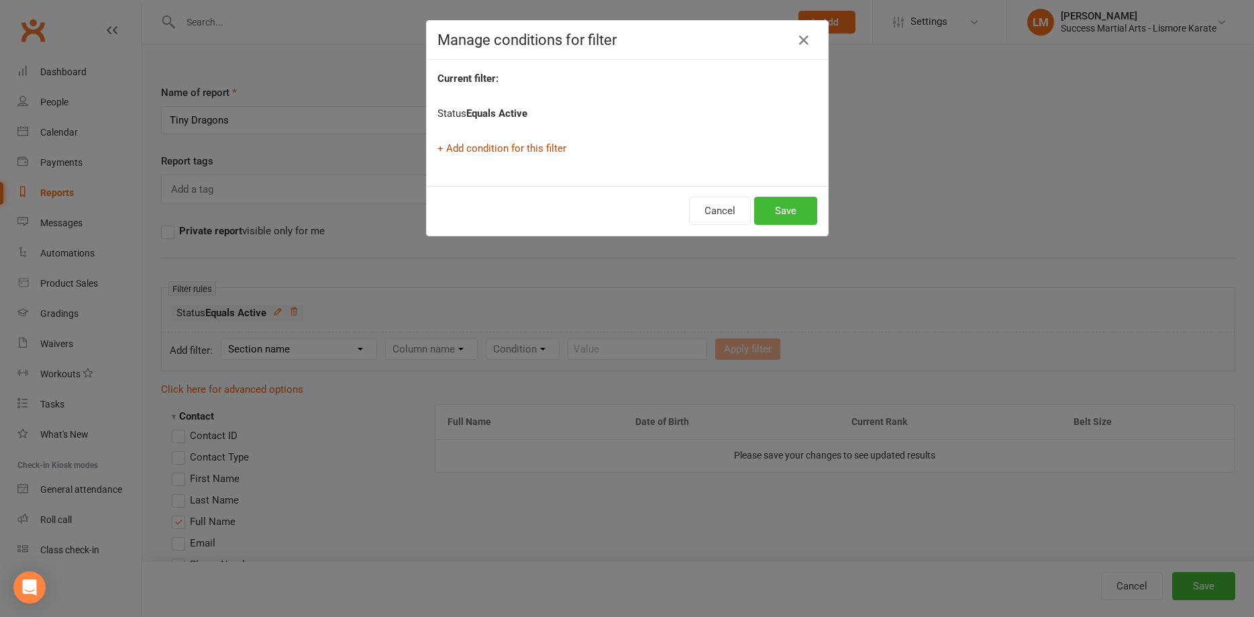
click at [535, 152] on link "+ Add condition for this filter" at bounding box center [502, 148] width 129 height 12
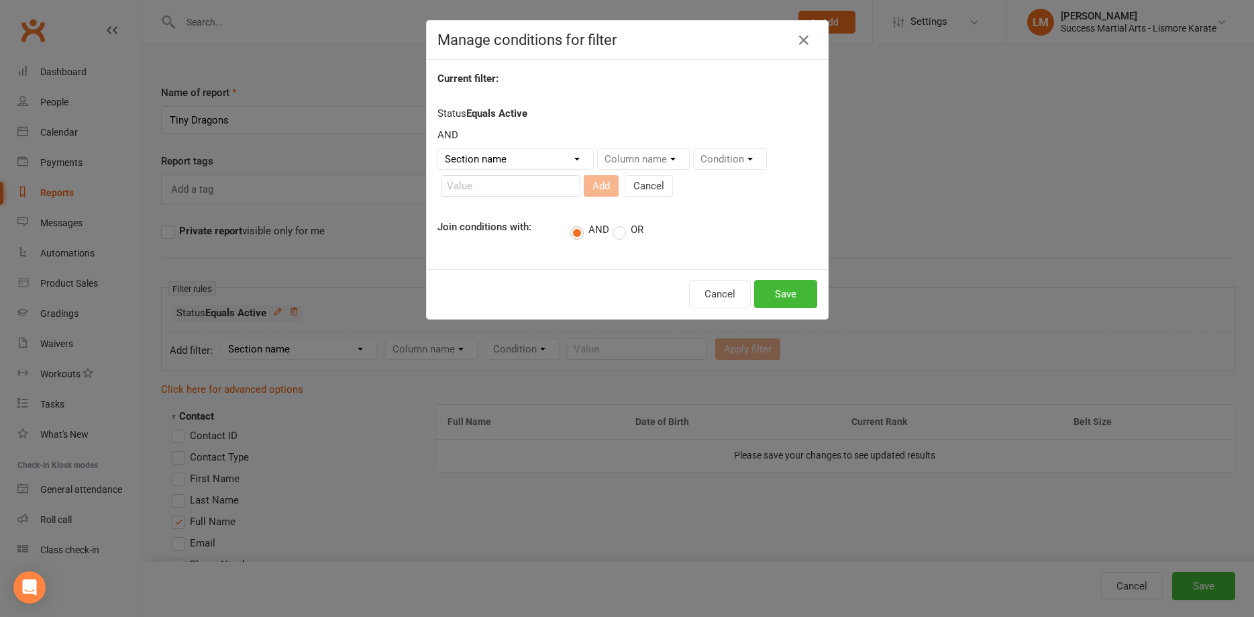
click at [438, 149] on select "Section name Contact Attendance Aggregate Payment Booking Waitlist Attendees Ca…" at bounding box center [515, 159] width 155 height 20
select select "13"
click option "Styles And Ranks" at bounding box center [0, 0] width 0 height 0
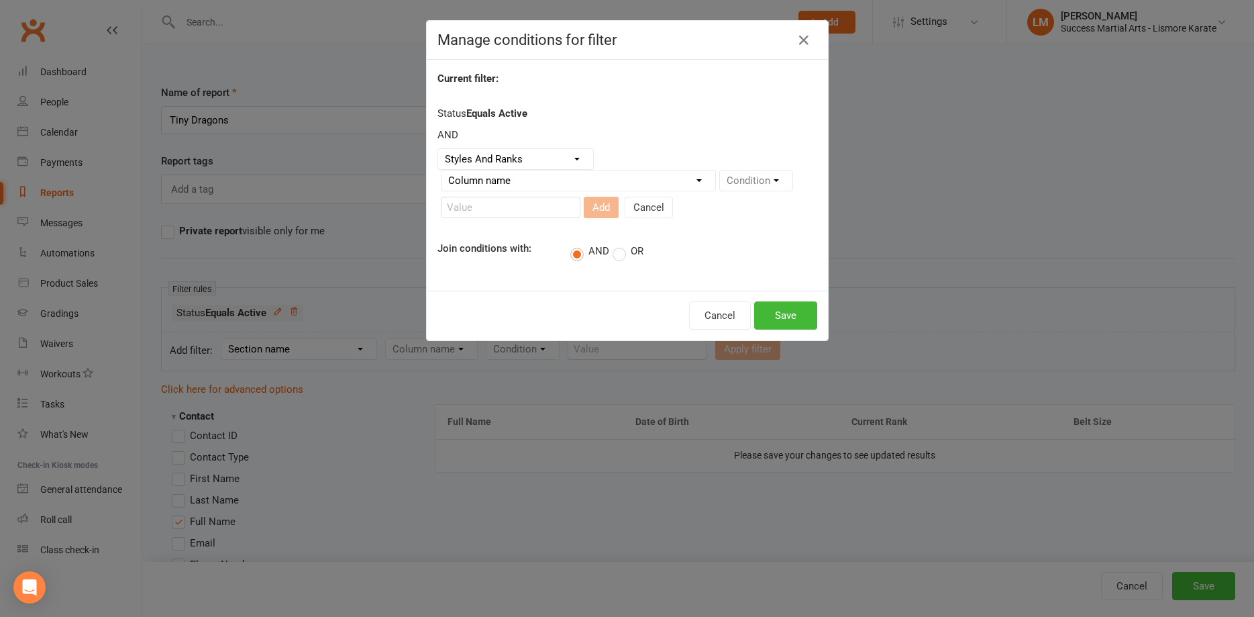
click at [442, 170] on select "Column name Style Current Rank Current Rank Position Next Rank Belt Size Active…" at bounding box center [579, 180] width 274 height 20
select select "0"
click option "Style" at bounding box center [0, 0] width 0 height 0
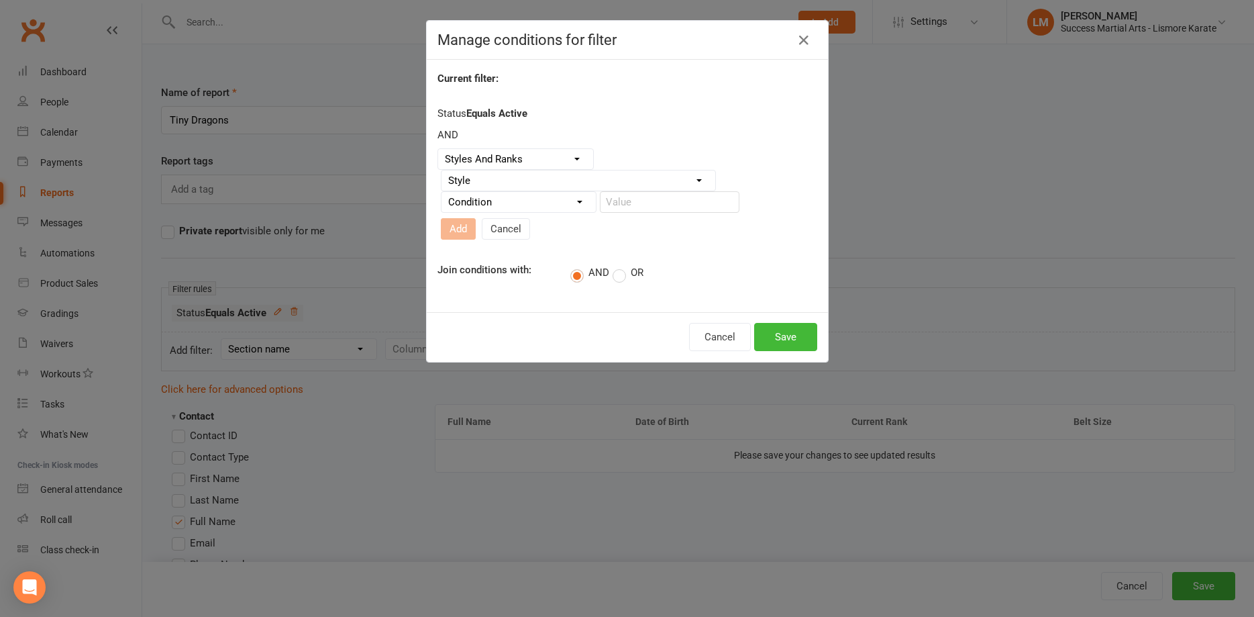
click at [442, 192] on select "Condition Equals Does not equal Contains Does not contain Is blank or does not …" at bounding box center [519, 202] width 154 height 20
select select "0"
click option "Equals" at bounding box center [0, 0] width 0 height 0
drag, startPoint x: 617, startPoint y: 210, endPoint x: 630, endPoint y: 204, distance: 14.1
click at [630, 204] on input "text" at bounding box center [670, 201] width 140 height 21
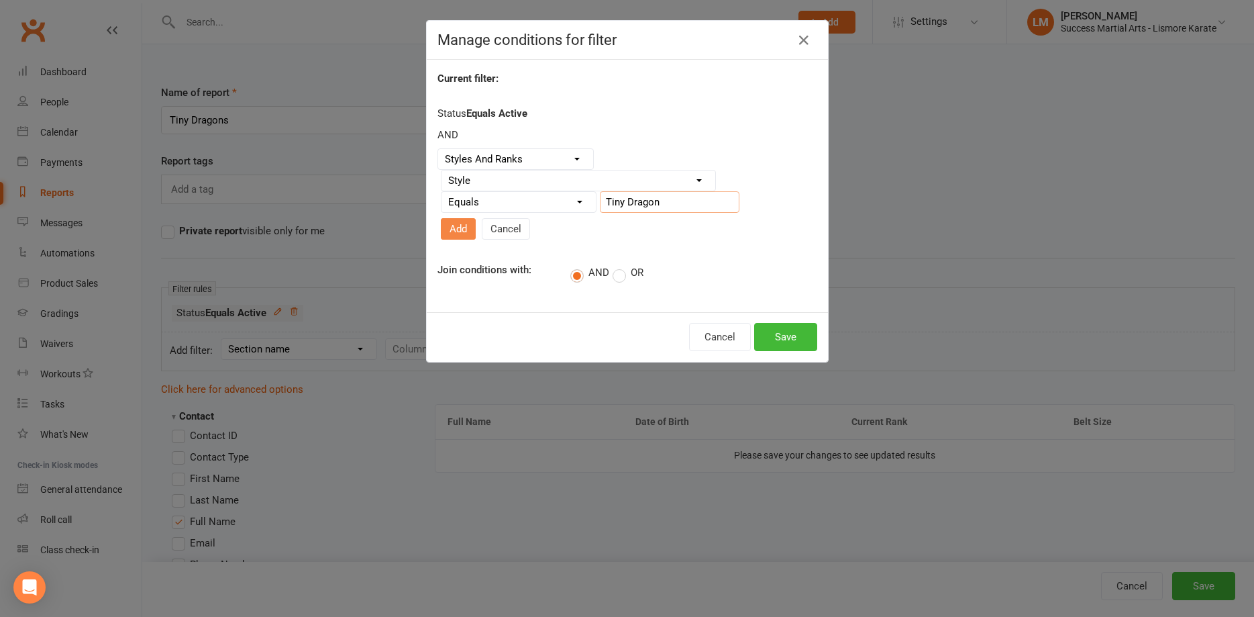
type input "Tiny Dragon"
click at [450, 222] on button "Add" at bounding box center [458, 228] width 35 height 21
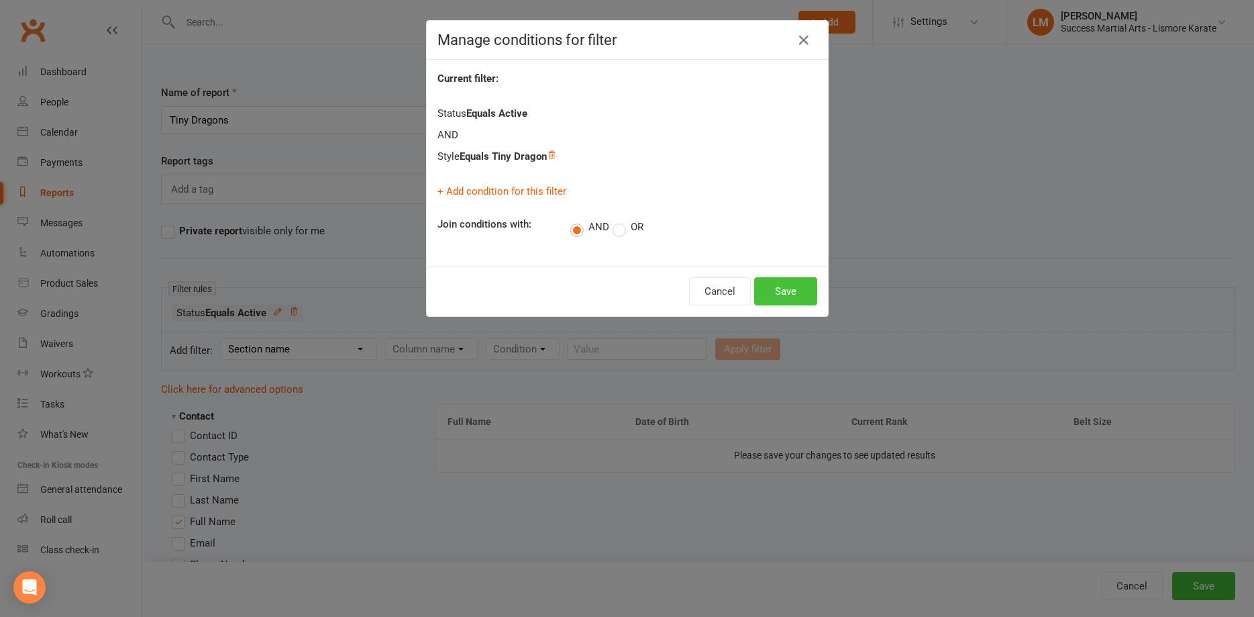
click at [787, 289] on button "Save" at bounding box center [785, 291] width 63 height 28
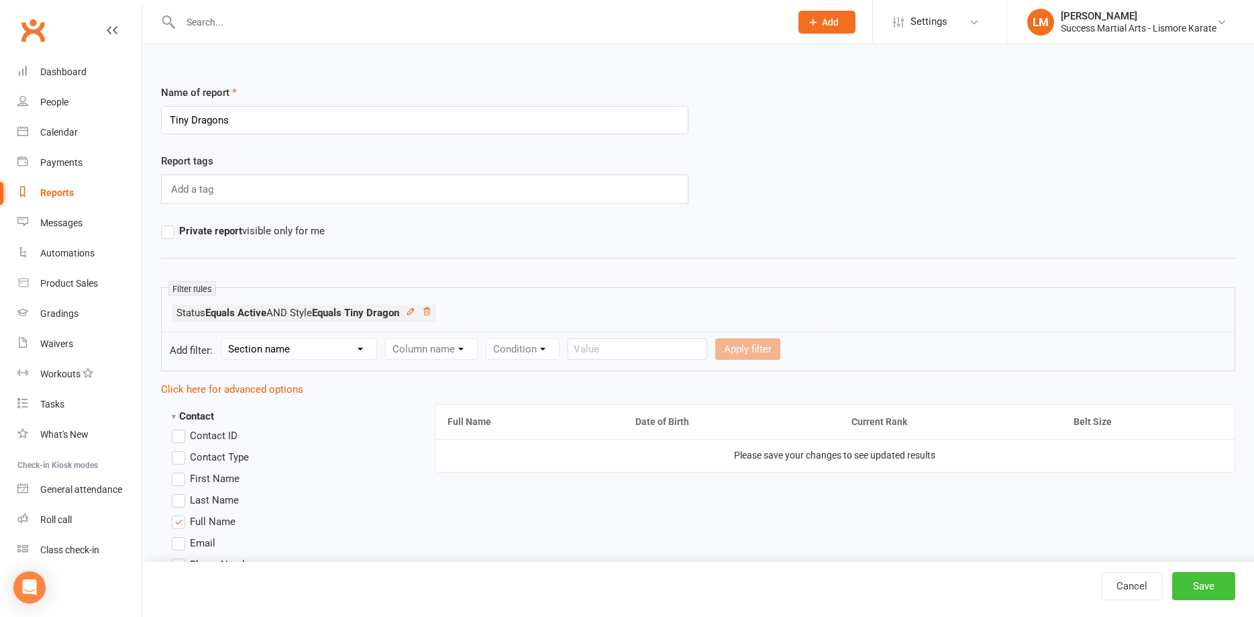
click at [1216, 578] on button "Save" at bounding box center [1203, 586] width 63 height 28
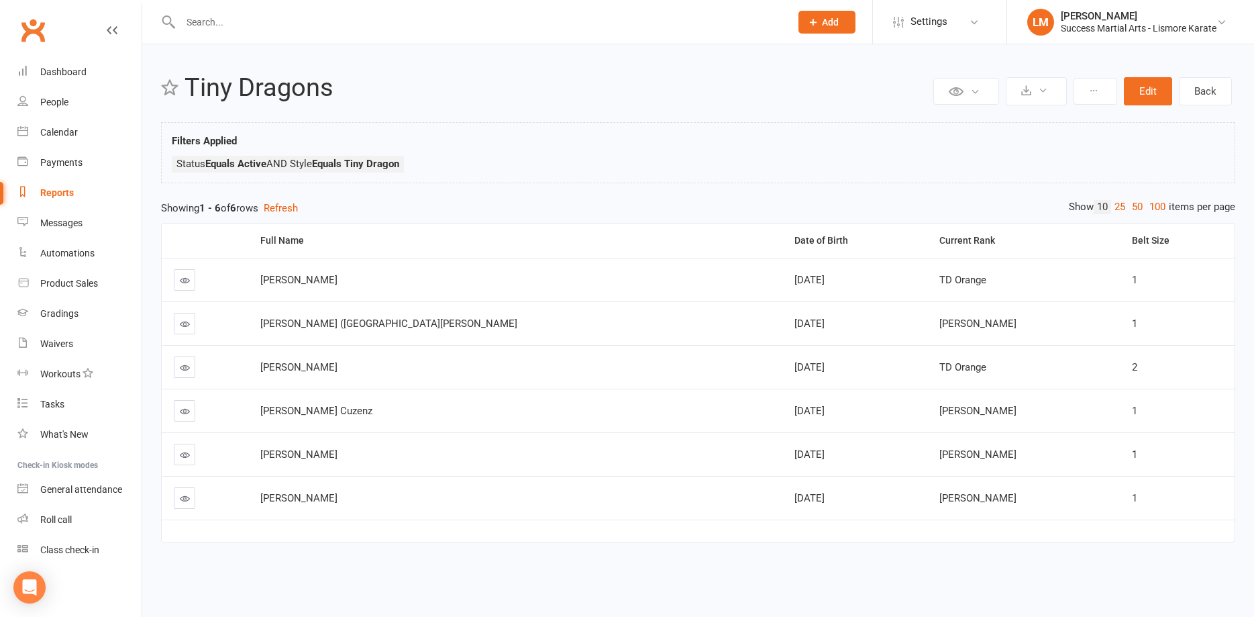
click at [238, 22] on input "text" at bounding box center [478, 22] width 605 height 19
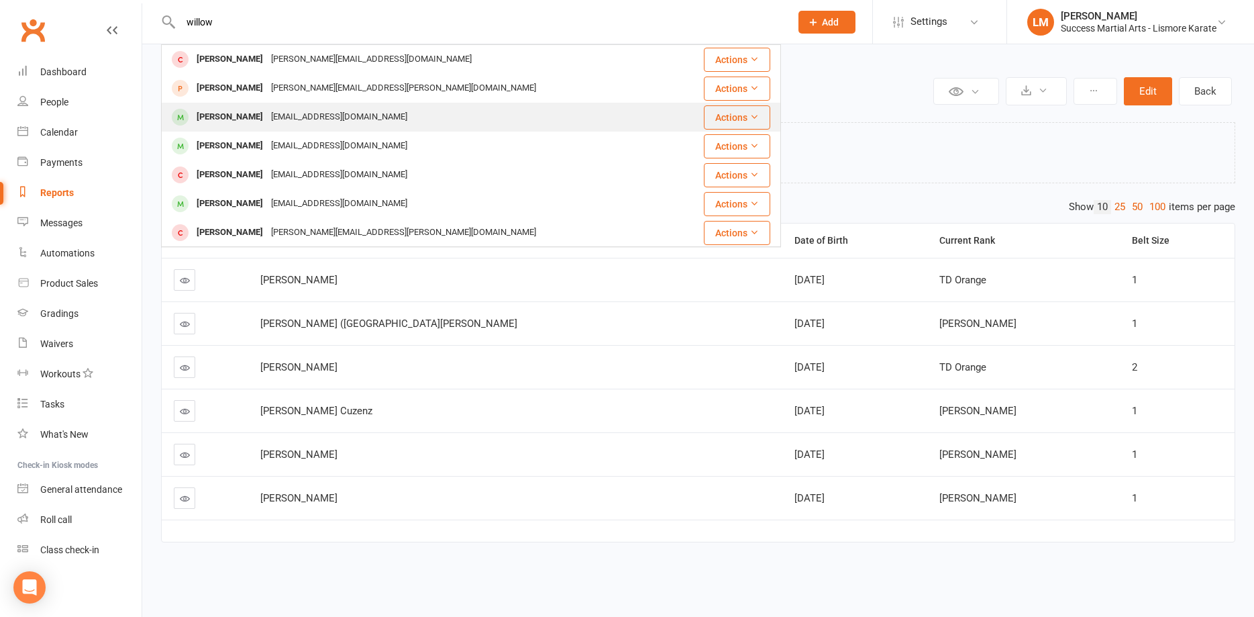
type input "willow"
click at [223, 115] on div "[PERSON_NAME]" at bounding box center [230, 116] width 74 height 19
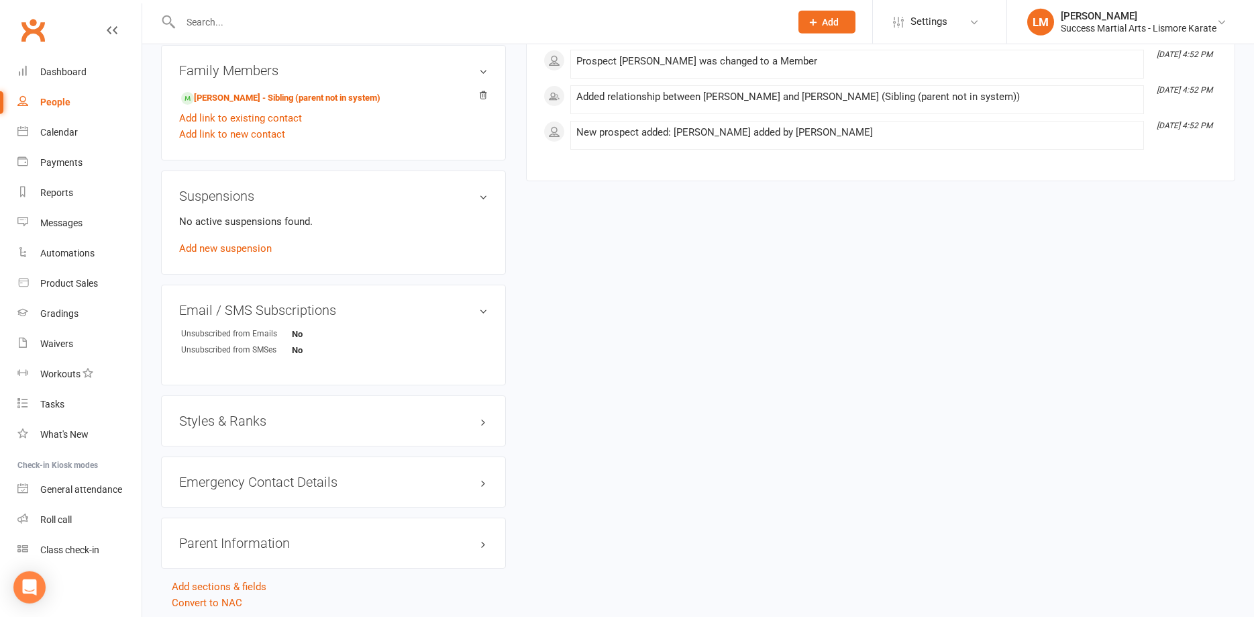
scroll to position [771, 0]
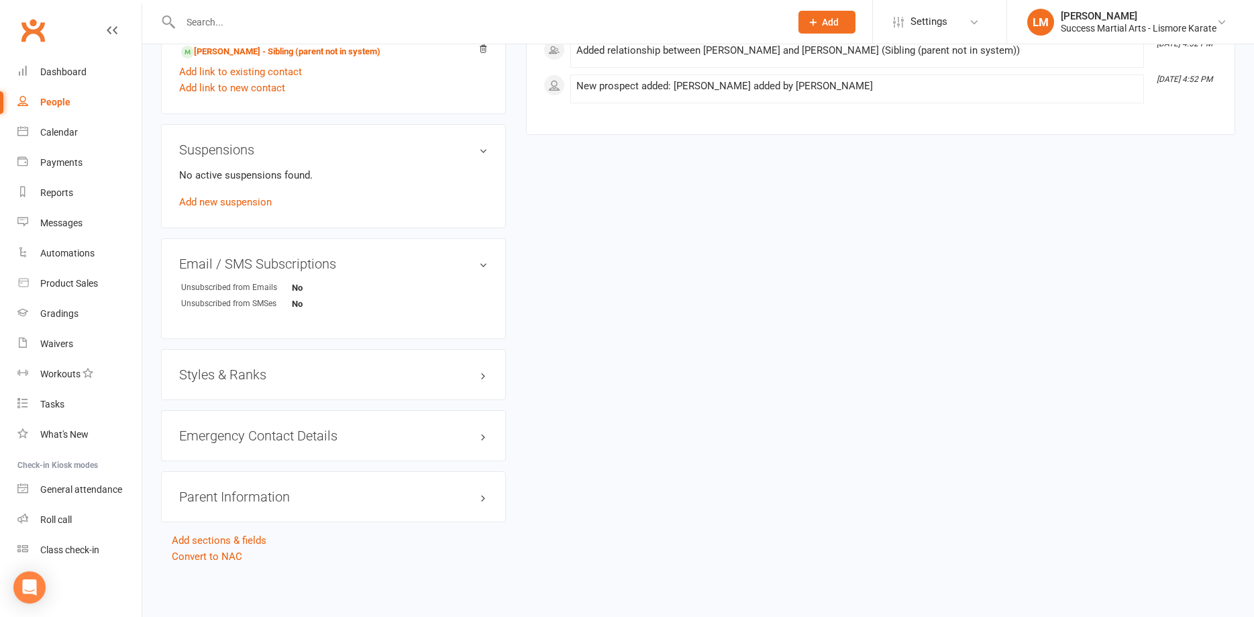
click at [230, 372] on h3 "Styles & Ranks" at bounding box center [333, 374] width 309 height 15
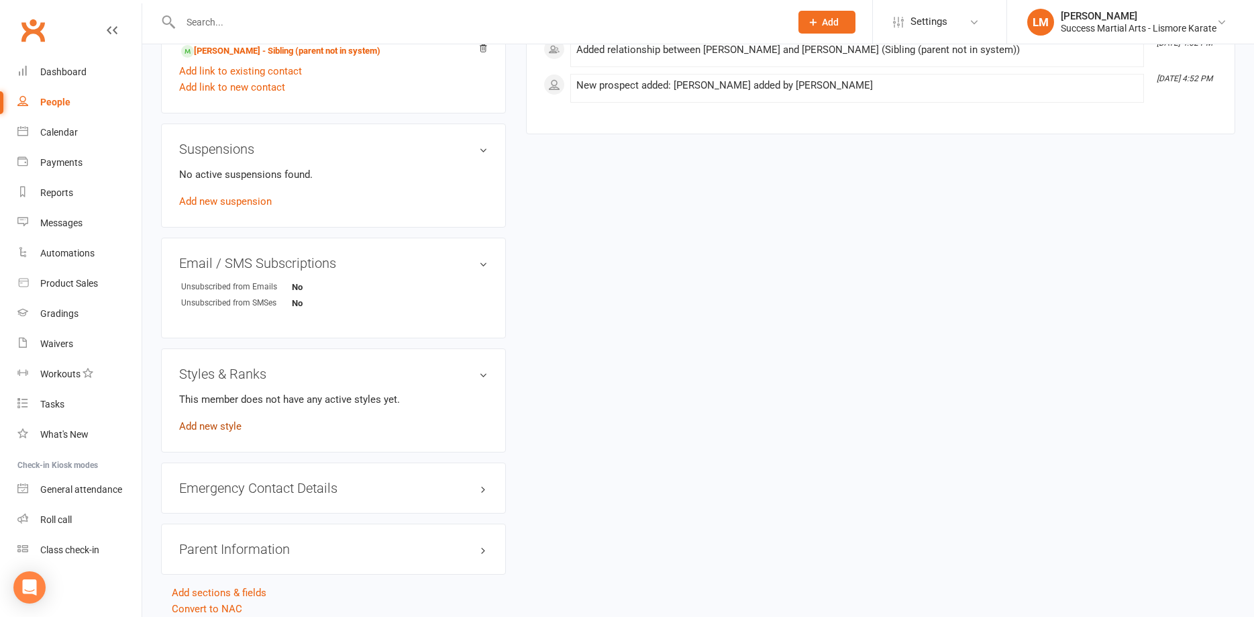
click at [214, 430] on link "Add new style" at bounding box center [210, 426] width 62 height 12
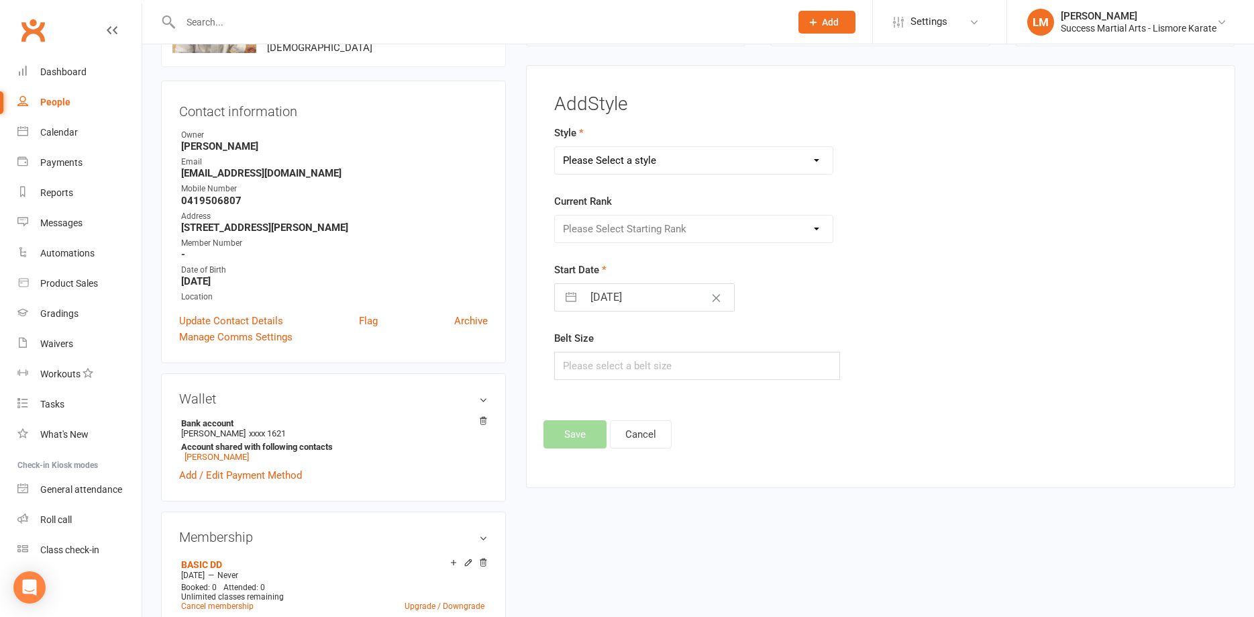
scroll to position [103, 0]
click at [555, 149] on select "Please Select a style Karate Little Dragon Tiny Dragon" at bounding box center [694, 162] width 278 height 27
select select "3536"
click option "Tiny Dragon" at bounding box center [0, 0] width 0 height 0
click at [555, 217] on select "Please Select Starting Rank [PERSON_NAME] TD Gold TD Orange [PERSON_NAME] TD Pu…" at bounding box center [694, 230] width 278 height 27
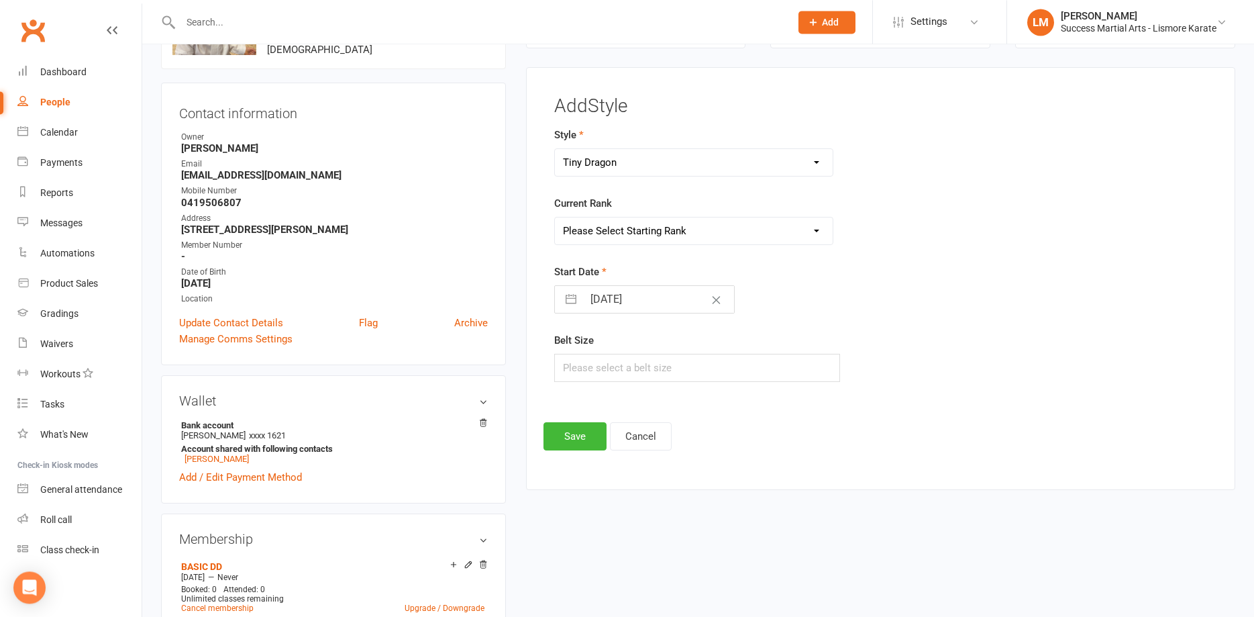
select select "41929"
click option "[PERSON_NAME]" at bounding box center [0, 0] width 0 height 0
click at [589, 365] on input "text" at bounding box center [697, 368] width 286 height 28
type input "1"
click at [588, 438] on button "Save" at bounding box center [575, 436] width 63 height 28
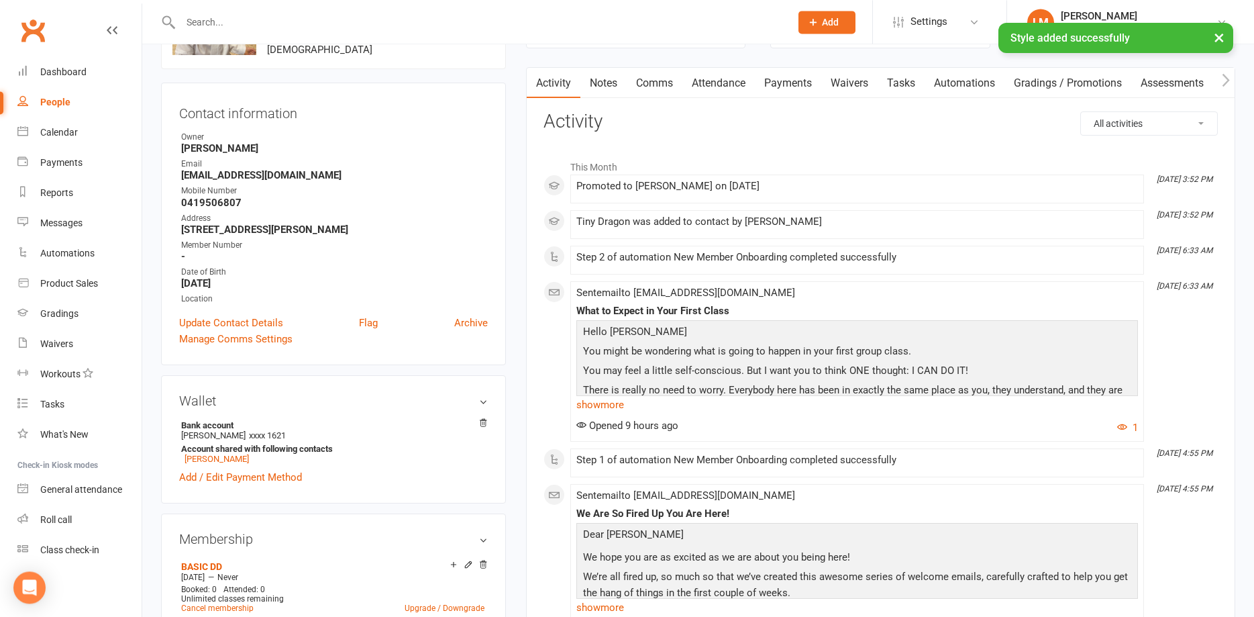
click at [296, 19] on input "text" at bounding box center [478, 22] width 605 height 19
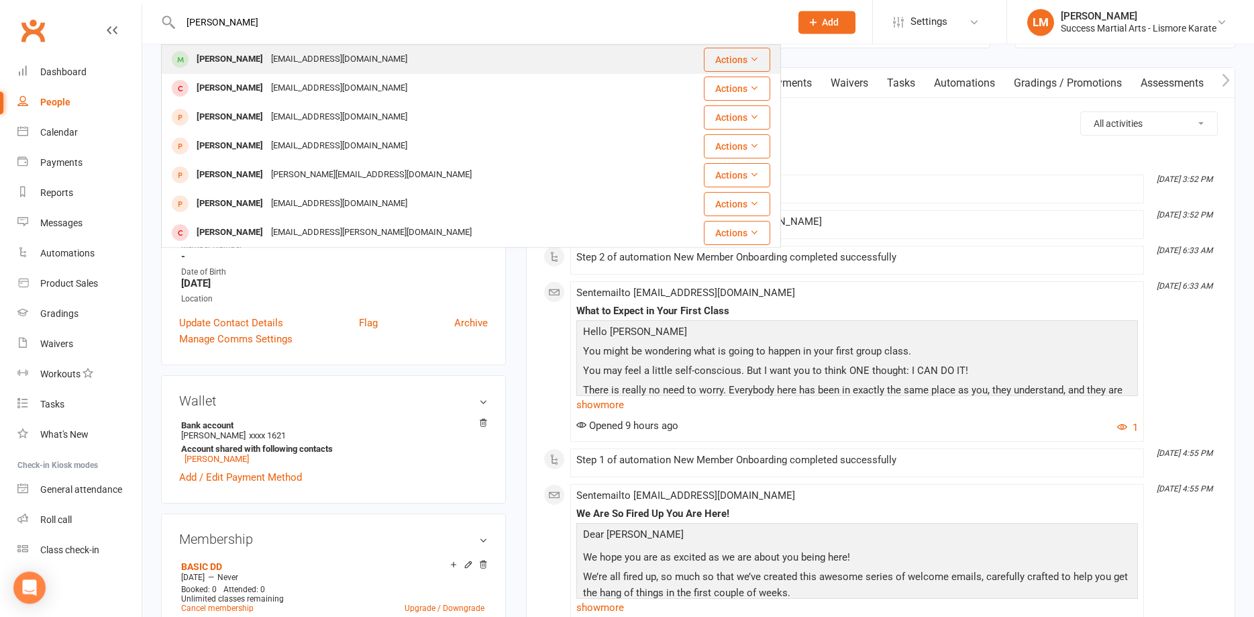
type input "[PERSON_NAME]"
click at [215, 58] on div "[PERSON_NAME]" at bounding box center [230, 59] width 74 height 19
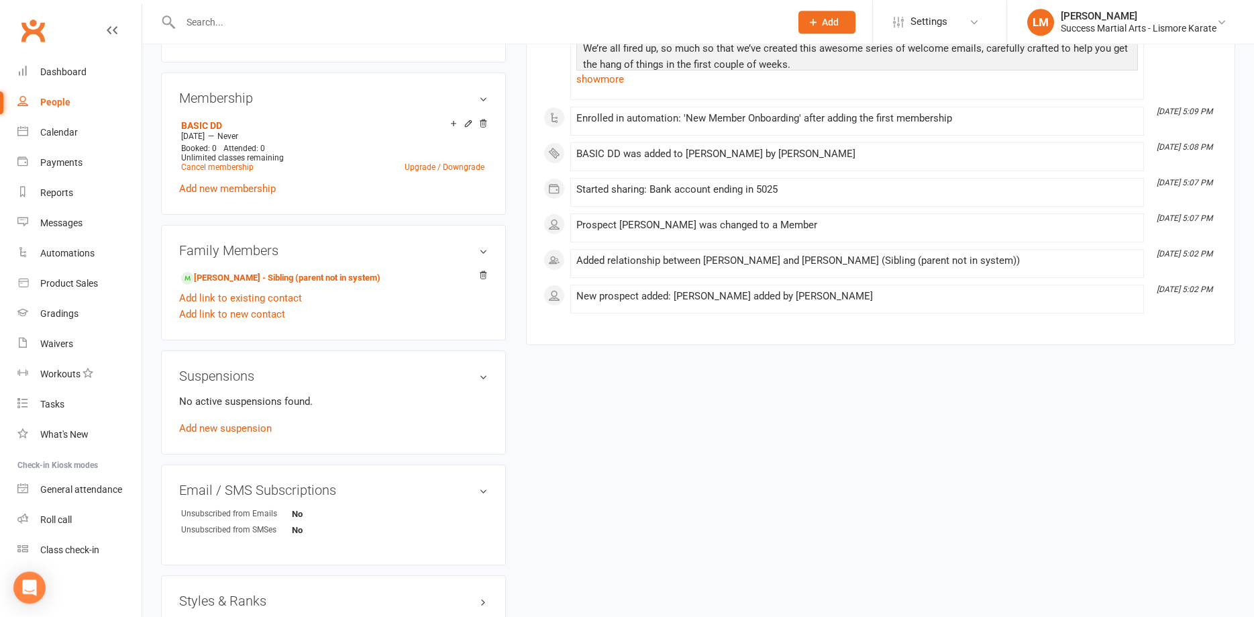
scroll to position [616, 0]
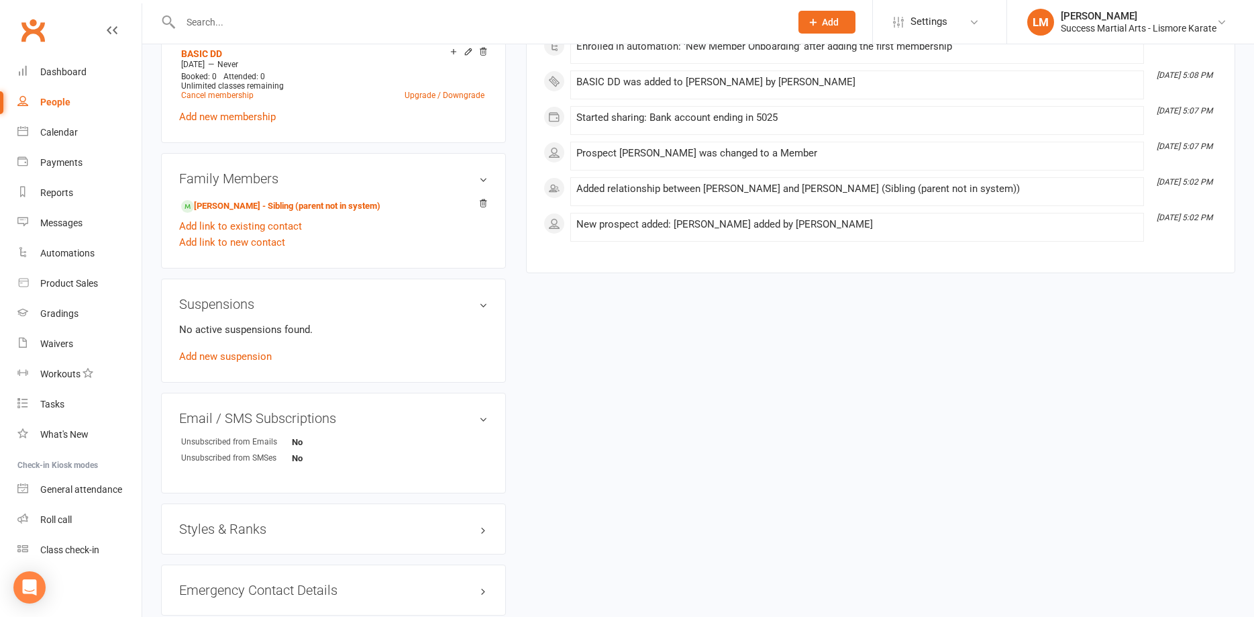
click at [231, 529] on h3 "Styles & Ranks" at bounding box center [333, 528] width 309 height 15
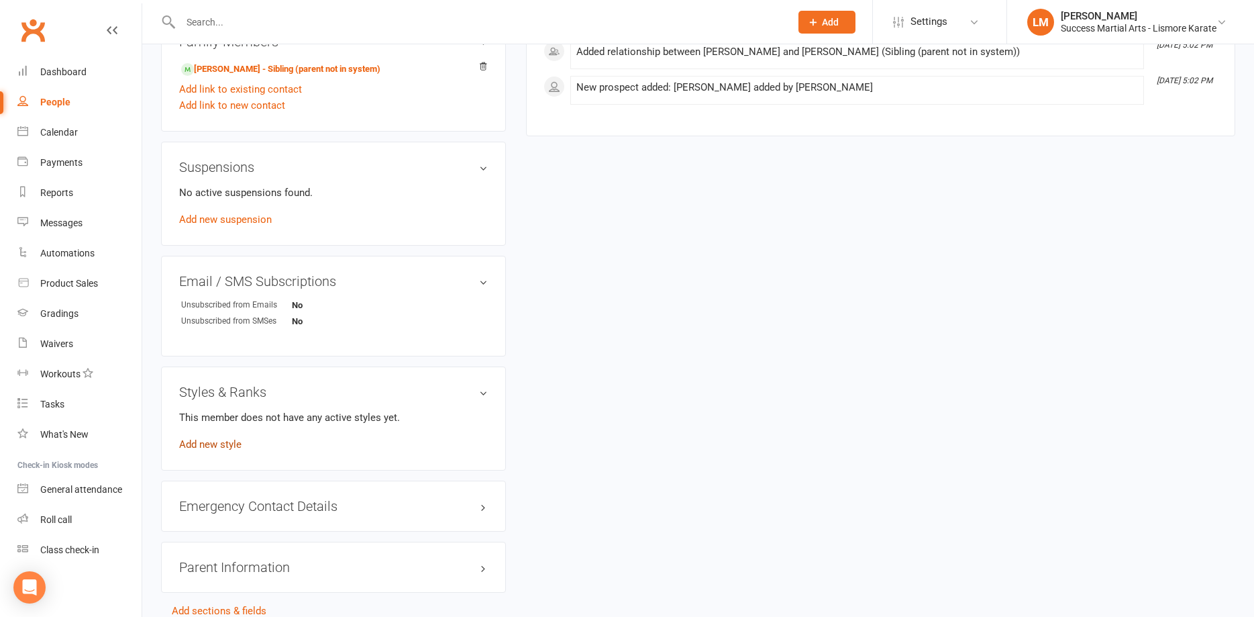
click at [216, 446] on link "Add new style" at bounding box center [210, 444] width 62 height 12
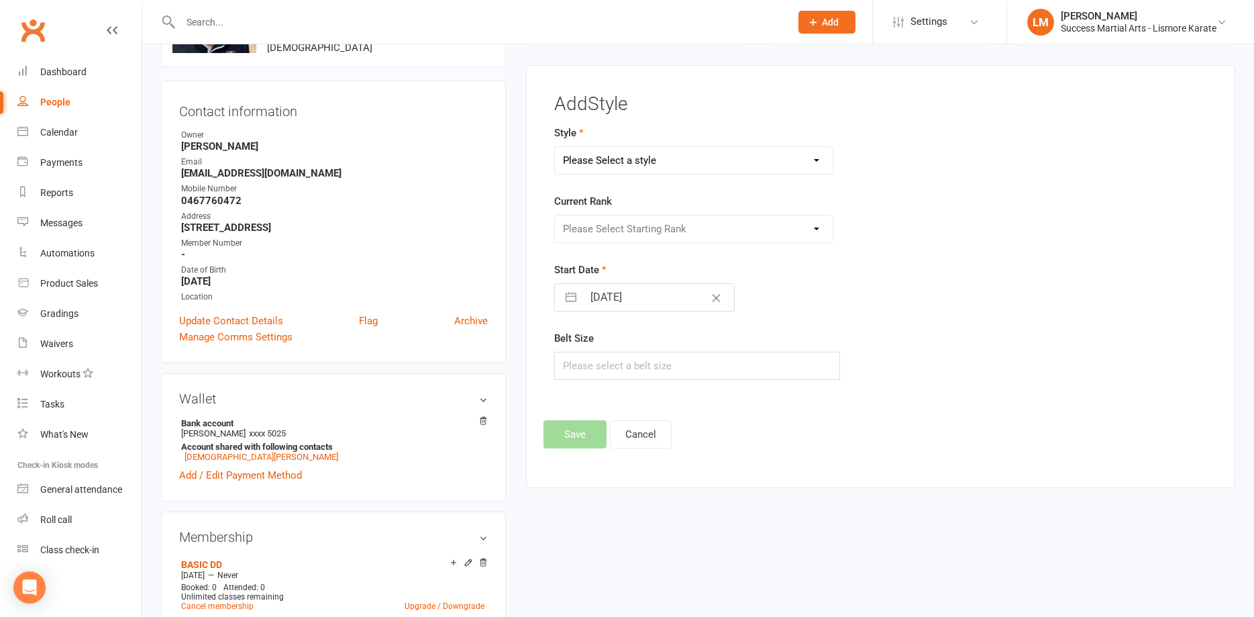
scroll to position [103, 0]
click at [555, 149] on select "Please Select a style Karate Little Dragon Tiny Dragon" at bounding box center [694, 162] width 278 height 27
select select "3536"
click option "Tiny Dragon" at bounding box center [0, 0] width 0 height 0
click at [555, 217] on select "Please Select Starting Rank [PERSON_NAME] TD Gold TD Orange [PERSON_NAME] TD Pu…" at bounding box center [694, 230] width 278 height 27
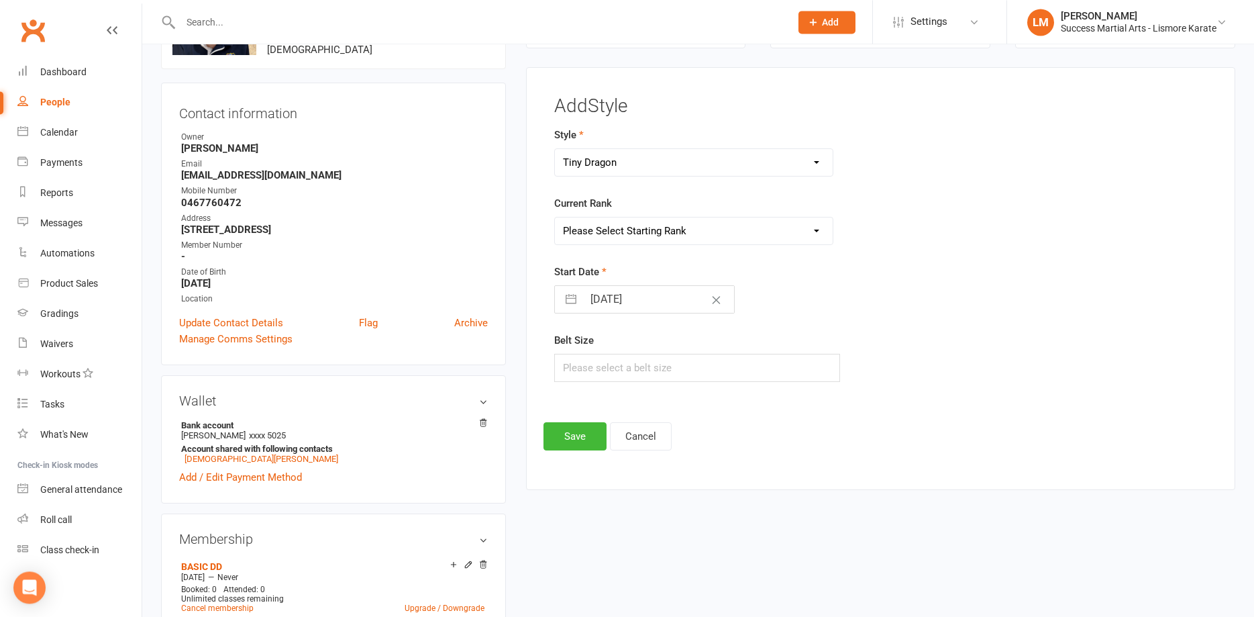
select select "41929"
click option "[PERSON_NAME]" at bounding box center [0, 0] width 0 height 0
click at [596, 360] on input "text" at bounding box center [697, 368] width 286 height 28
type input "2"
click at [563, 446] on button "Save" at bounding box center [575, 436] width 63 height 28
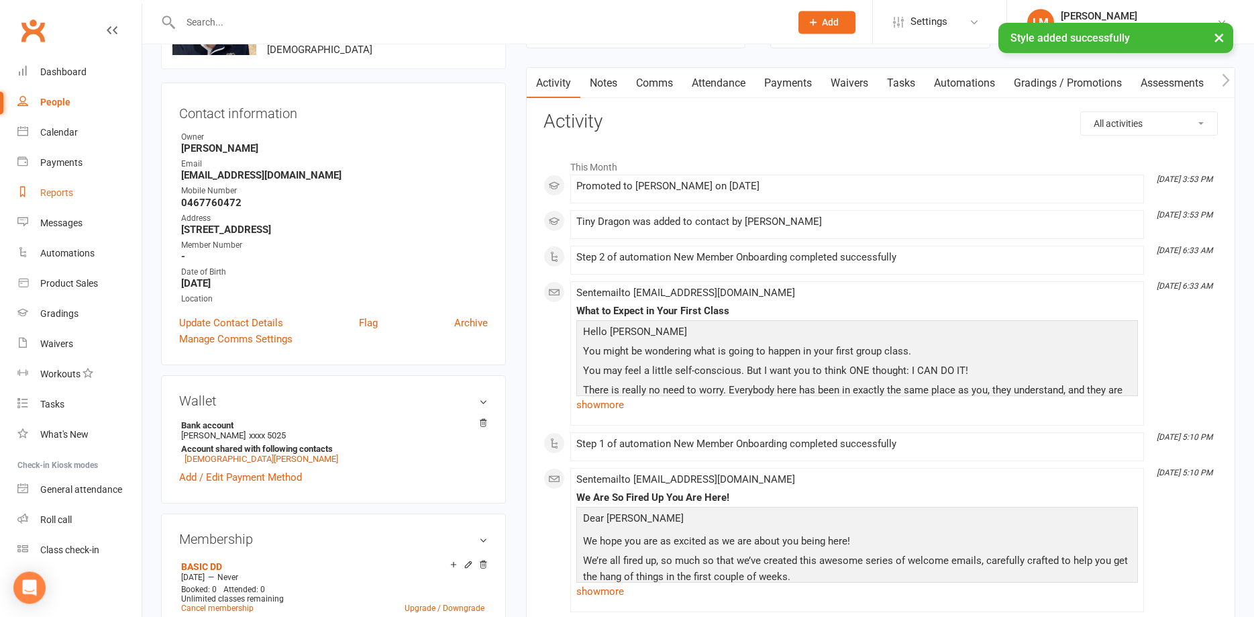
click at [59, 191] on div "Reports" at bounding box center [56, 192] width 33 height 11
select select "100"
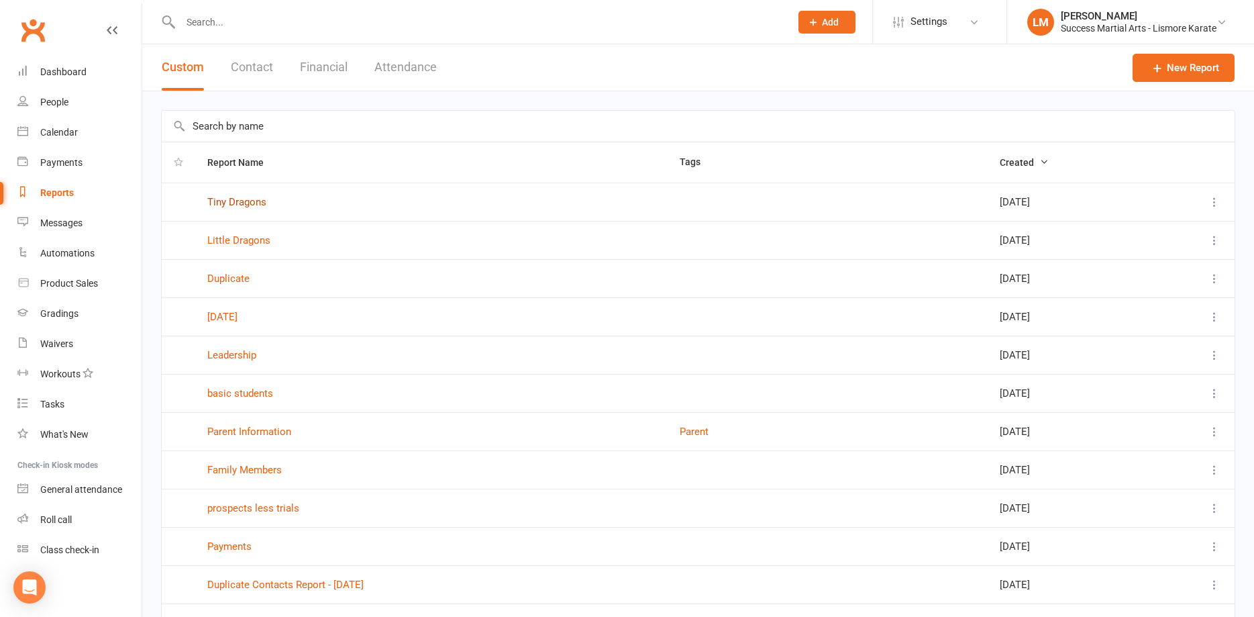
click at [227, 201] on link "Tiny Dragons" at bounding box center [236, 202] width 59 height 12
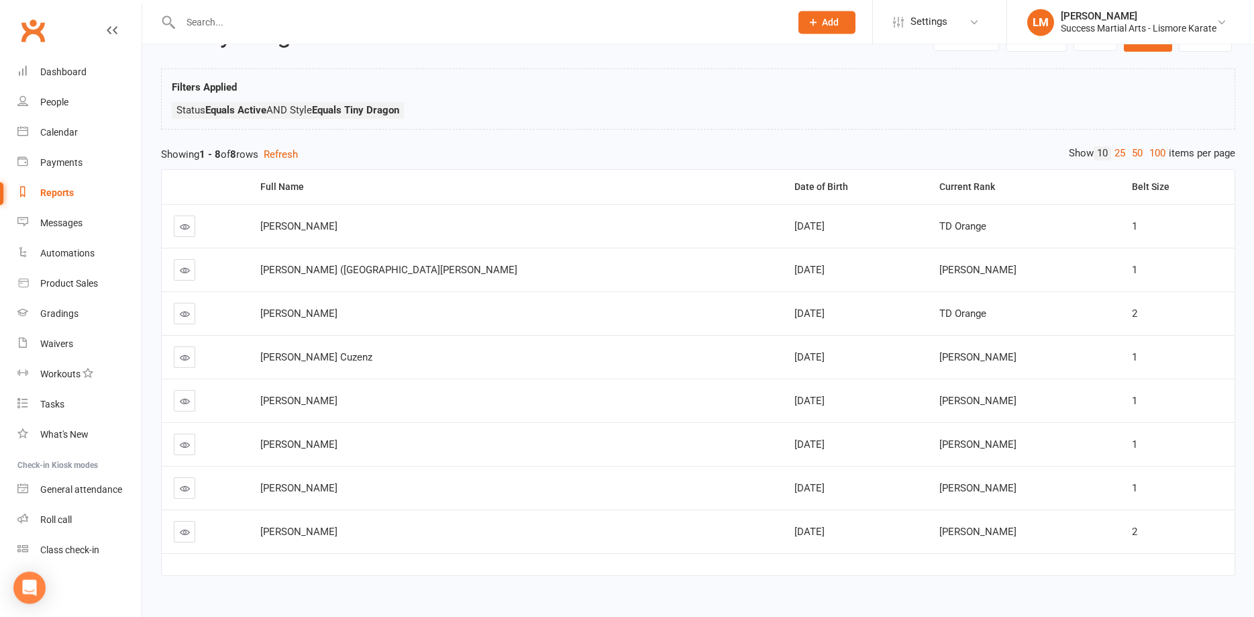
scroll to position [76, 0]
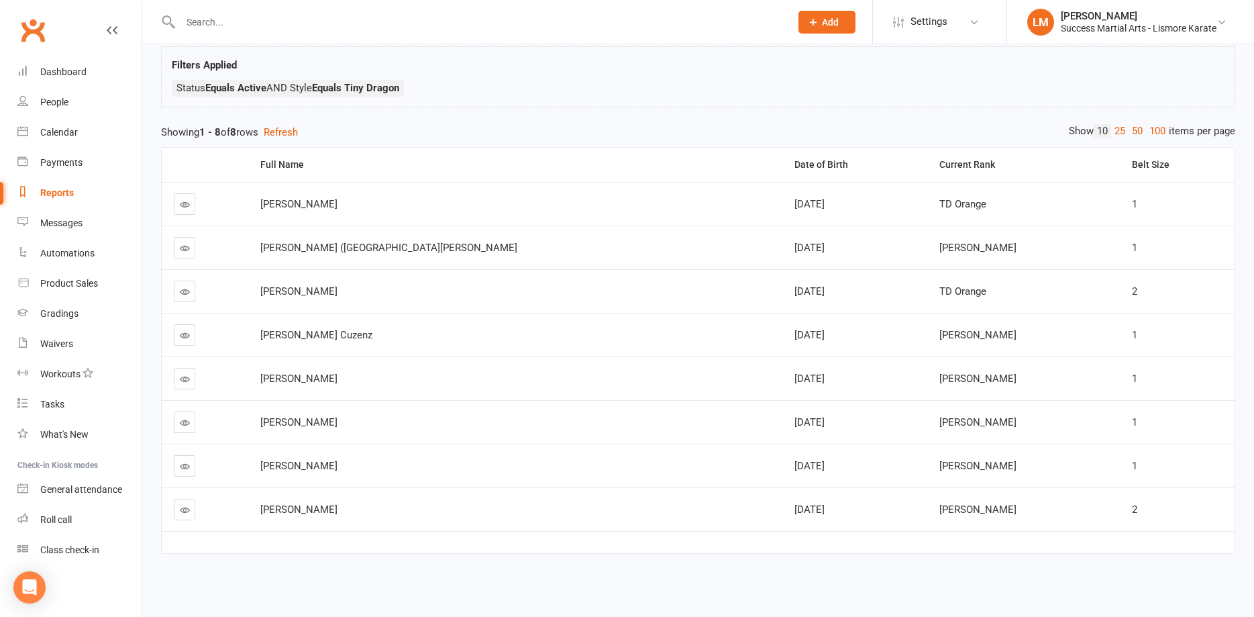
click at [543, 105] on div "Filters Applied Status Equals Active AND Style Equals Tiny Dragon" at bounding box center [698, 76] width 1074 height 61
click at [56, 317] on div "Gradings" at bounding box center [59, 313] width 38 height 11
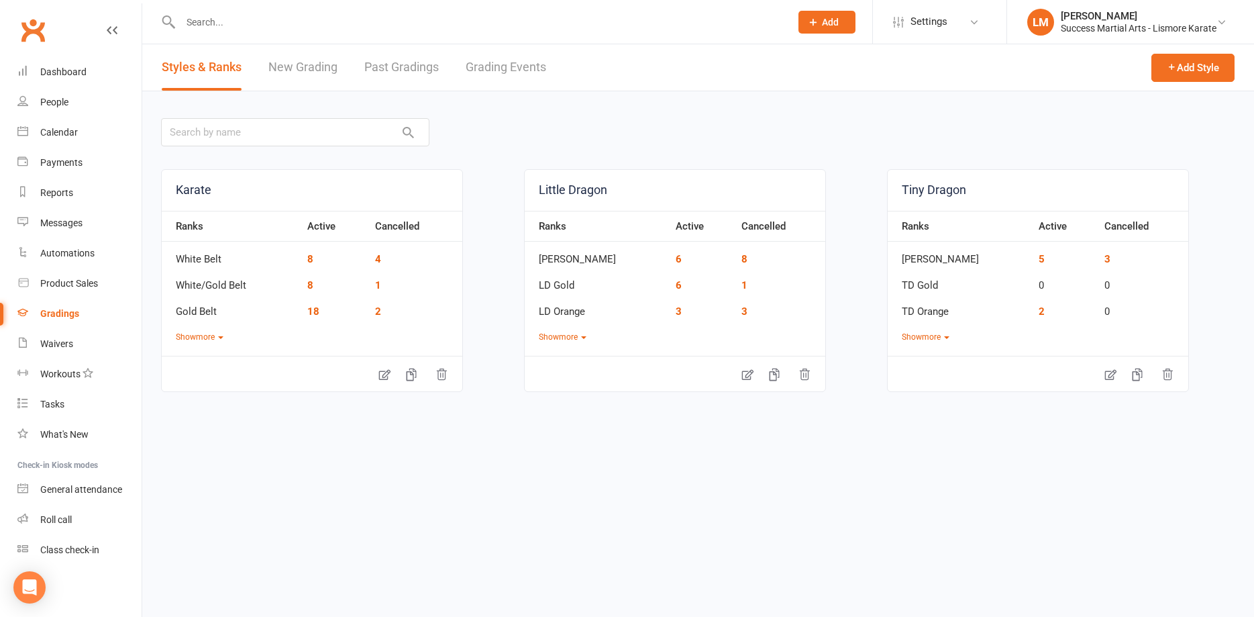
click at [489, 72] on link "Grading Events" at bounding box center [506, 67] width 81 height 46
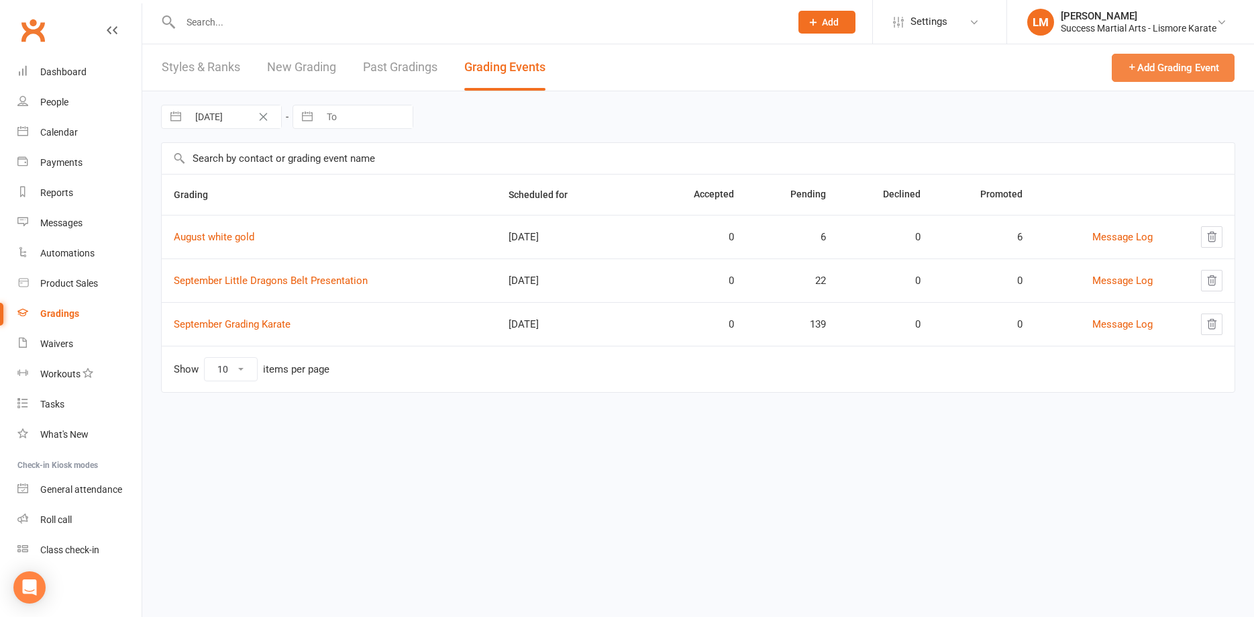
click at [1172, 66] on button "Add Grading Event" at bounding box center [1173, 68] width 123 height 28
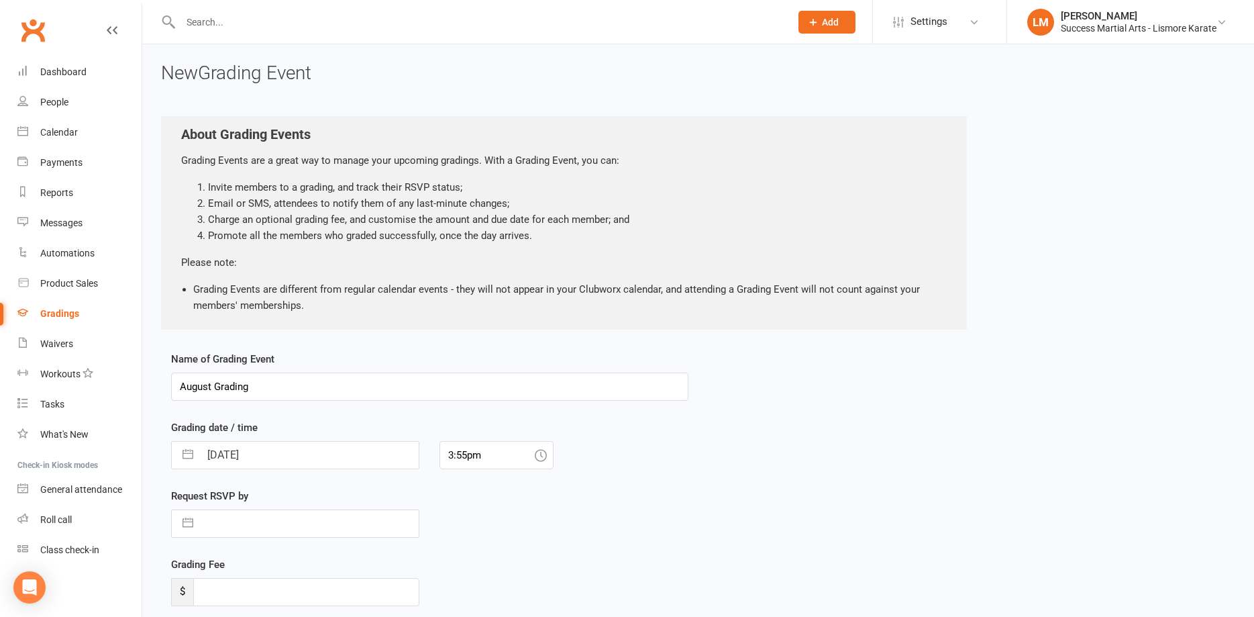
click at [275, 387] on input "August Grading" at bounding box center [429, 386] width 517 height 28
drag, startPoint x: 271, startPoint y: 388, endPoint x: 101, endPoint y: 388, distance: 170.5
click at [171, 388] on input "August Grading" at bounding box center [429, 386] width 517 height 28
click at [181, 388] on input "September Belt Presentation" at bounding box center [429, 386] width 517 height 28
type input "Tiny Dragons September Belt Presentation"
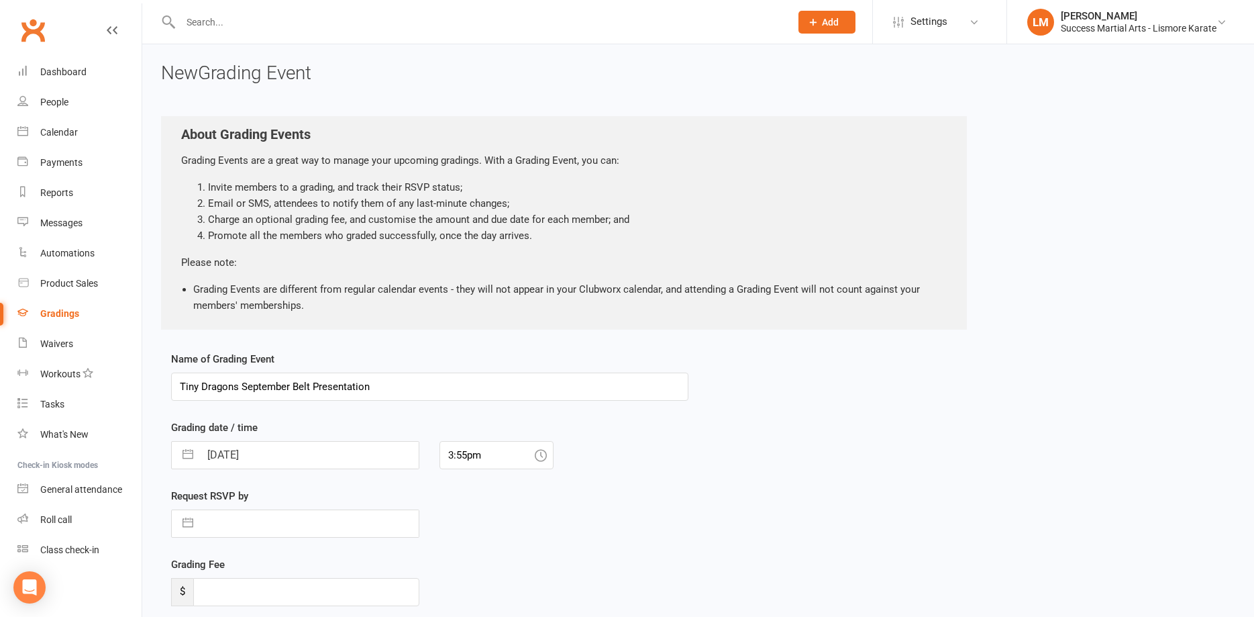
drag, startPoint x: 202, startPoint y: 519, endPoint x: 241, endPoint y: 520, distance: 38.9
click at [203, 520] on input "text" at bounding box center [309, 523] width 219 height 27
select select "6"
select select "2025"
select select "7"
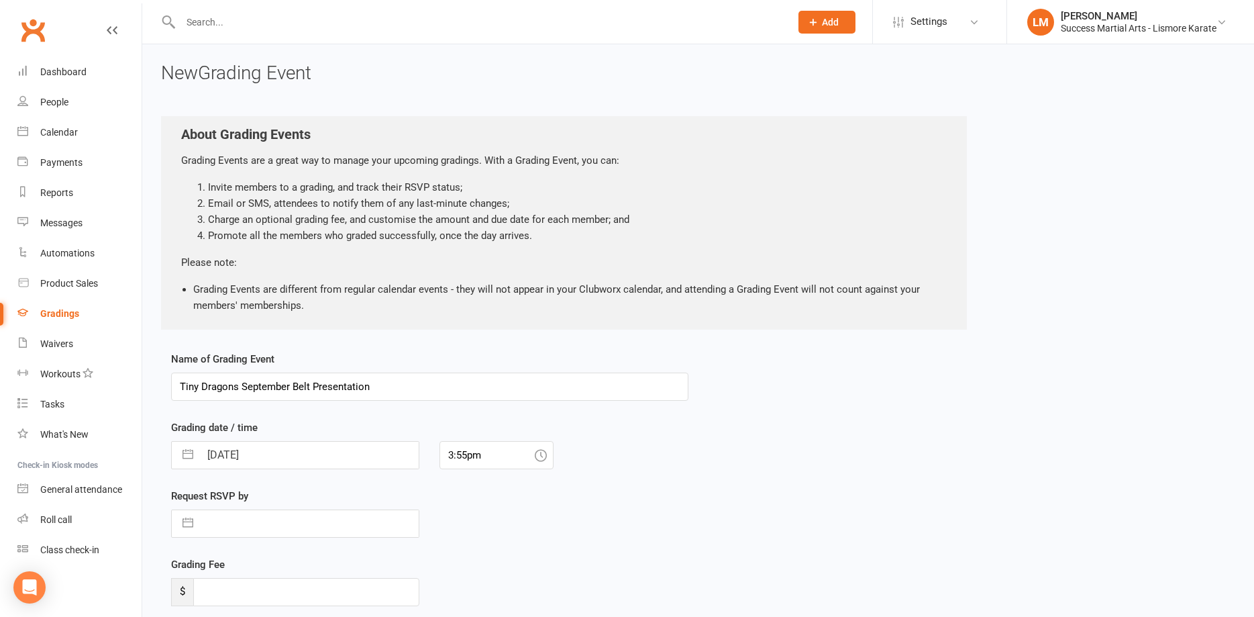
select select "2025"
select select "8"
select select "2025"
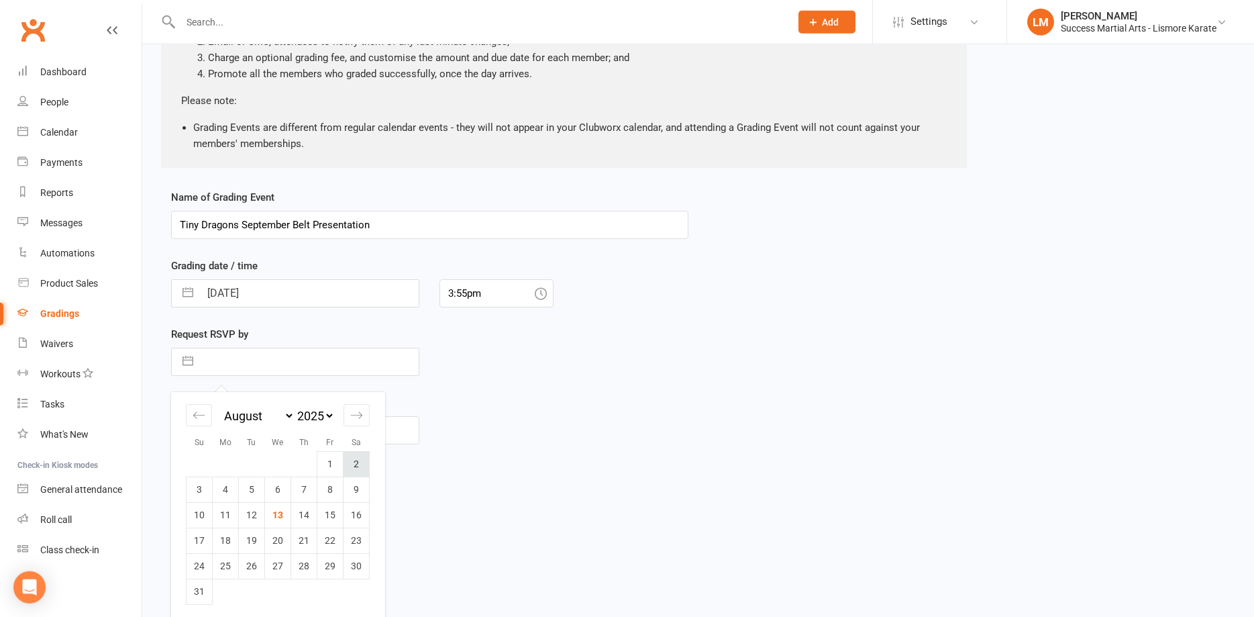
scroll to position [165, 0]
select select "6"
select select "2025"
select select "7"
select select "2025"
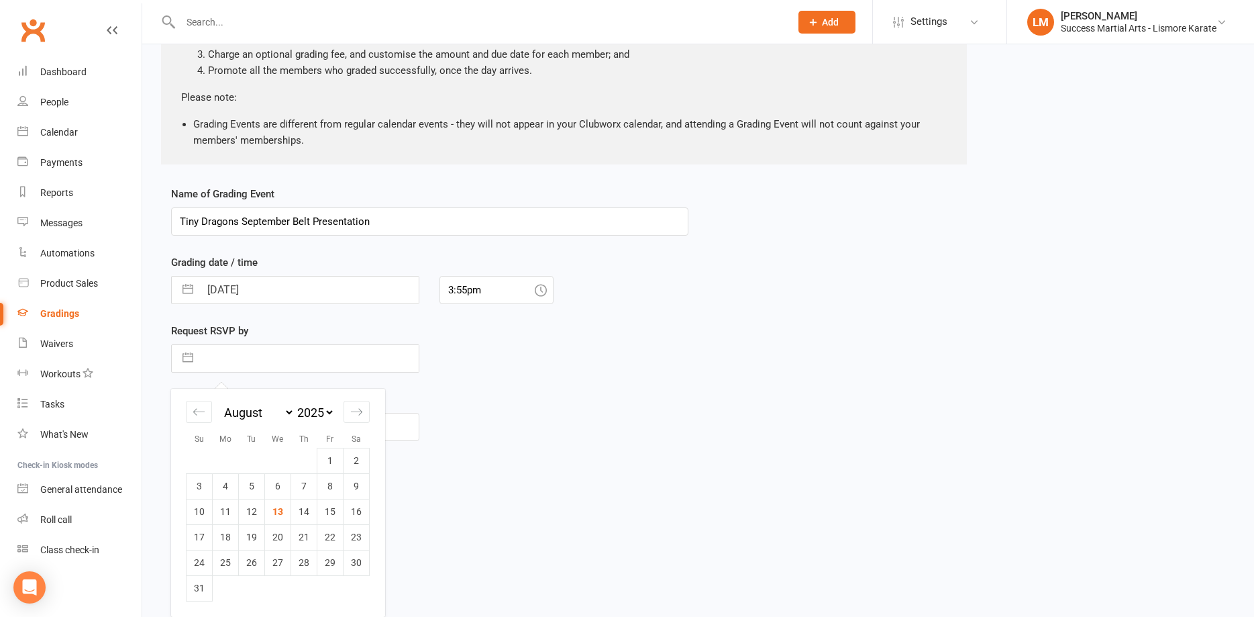
select select "8"
select select "2025"
click at [215, 289] on input "[DATE]" at bounding box center [309, 289] width 219 height 27
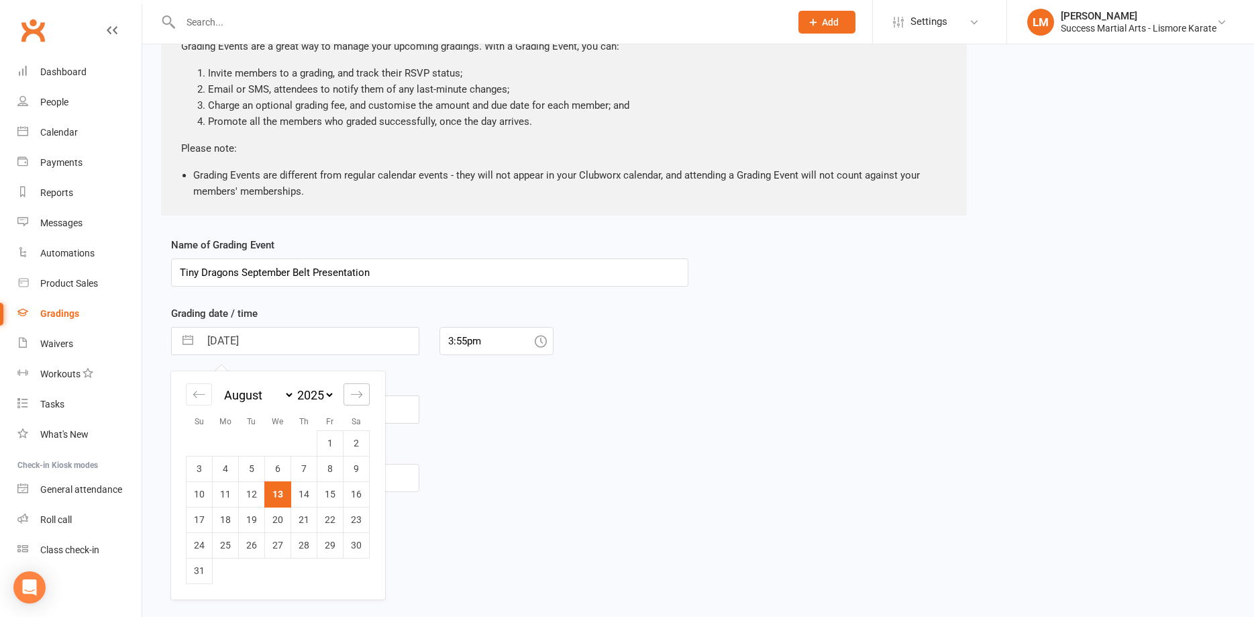
click at [360, 395] on icon "Move forward to switch to the next month." at bounding box center [356, 394] width 11 height 7
select select "9"
select select "2025"
click at [305, 524] on td "25" at bounding box center [304, 520] width 26 height 26
type input "[DATE]"
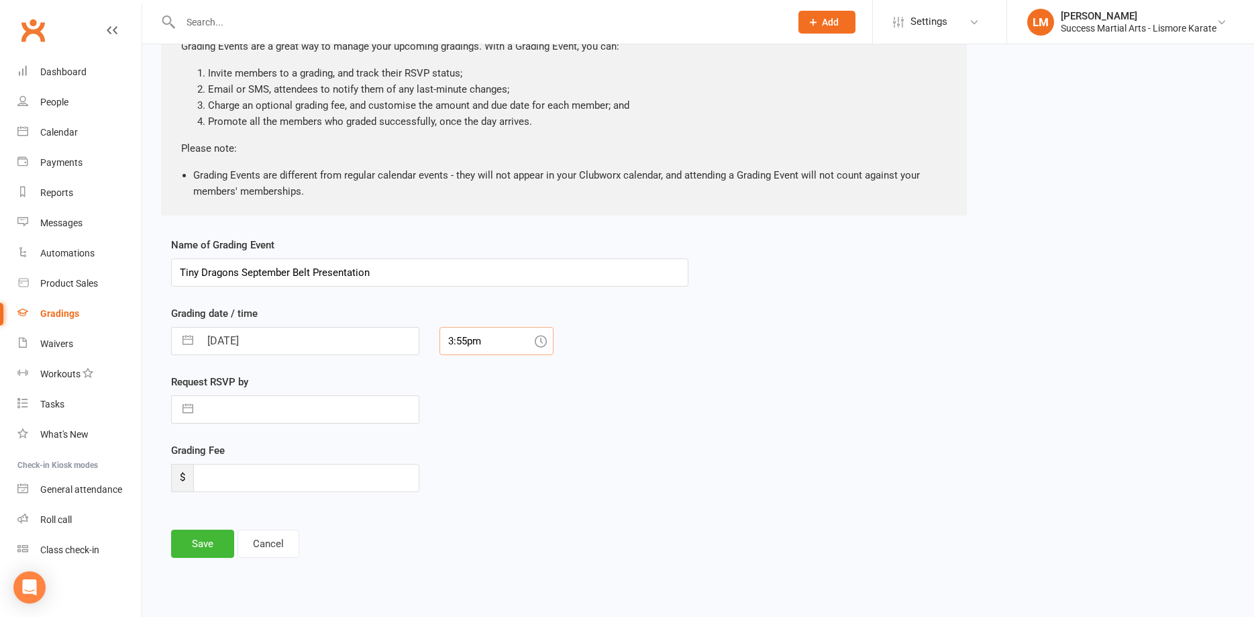
click at [466, 338] on input "3:55pm" at bounding box center [497, 341] width 114 height 28
click at [464, 411] on div "4:00pm" at bounding box center [496, 409] width 113 height 21
type input "4:00pm"
select select "7"
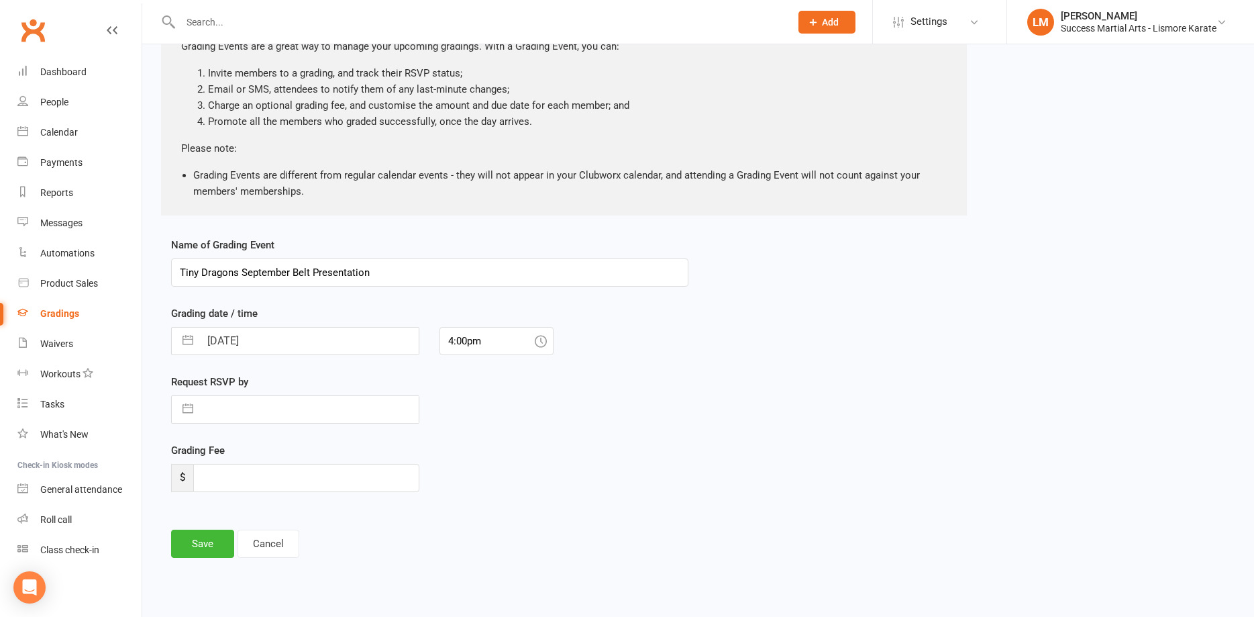
select select "2025"
select select "8"
select select "2025"
select select "9"
select select "2025"
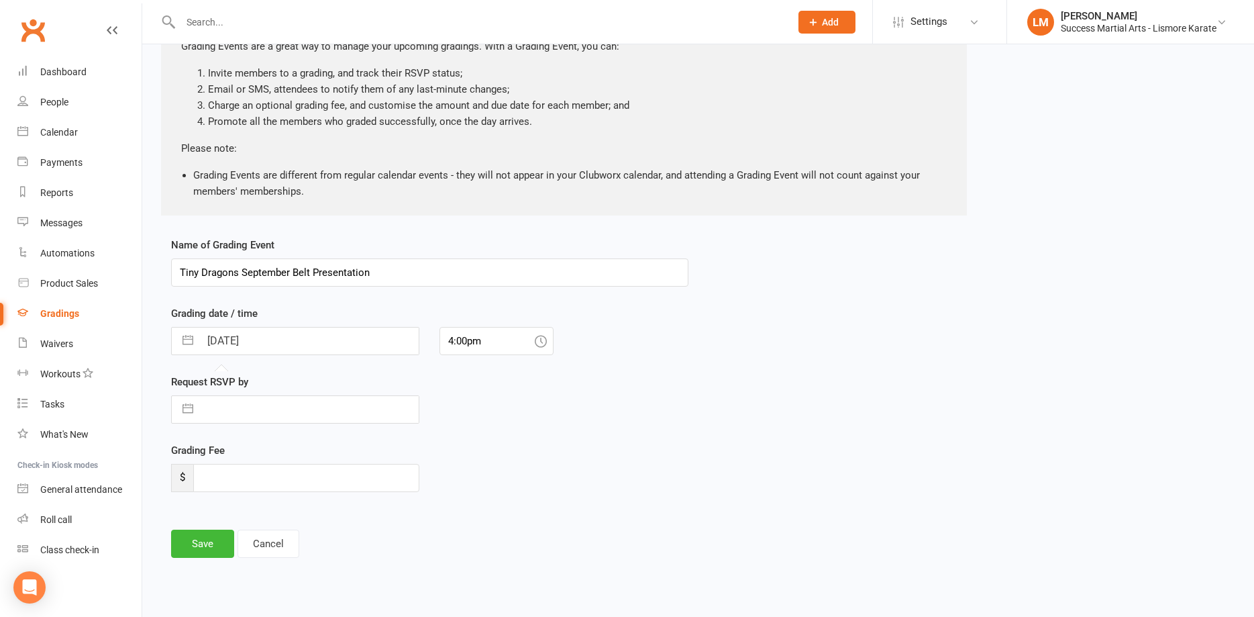
click at [237, 340] on input "[DATE]" at bounding box center [309, 340] width 219 height 27
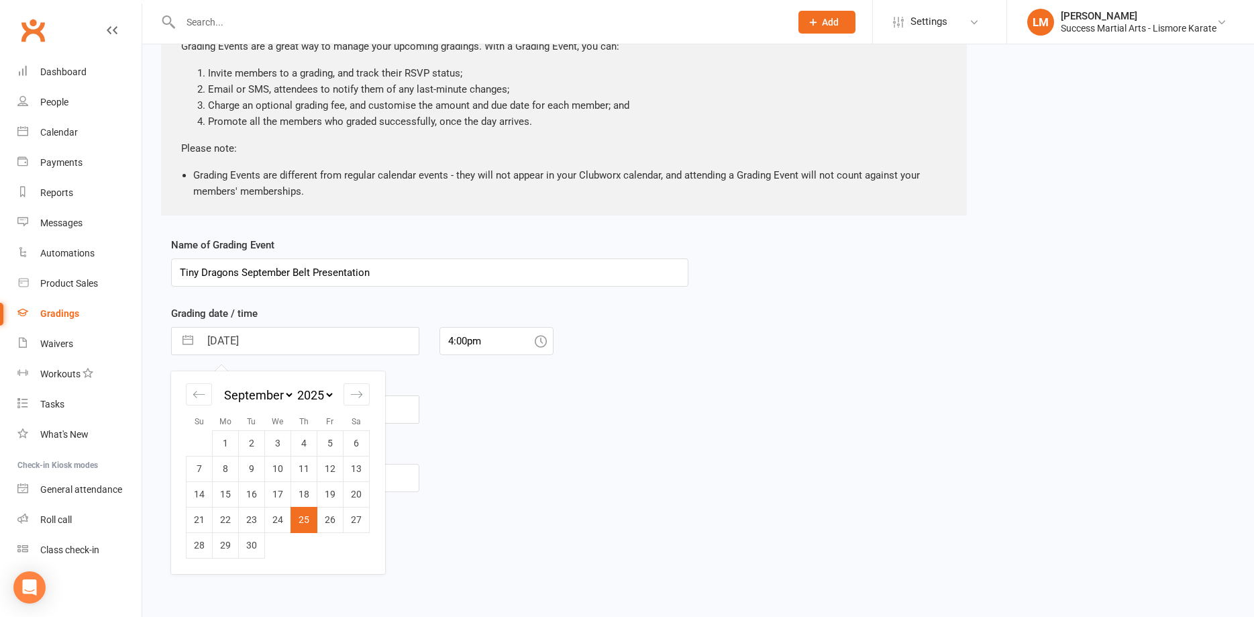
drag, startPoint x: 633, startPoint y: 481, endPoint x: 623, endPoint y: 473, distance: 12.9
click at [632, 481] on div "Grading Fee $" at bounding box center [430, 476] width 538 height 68
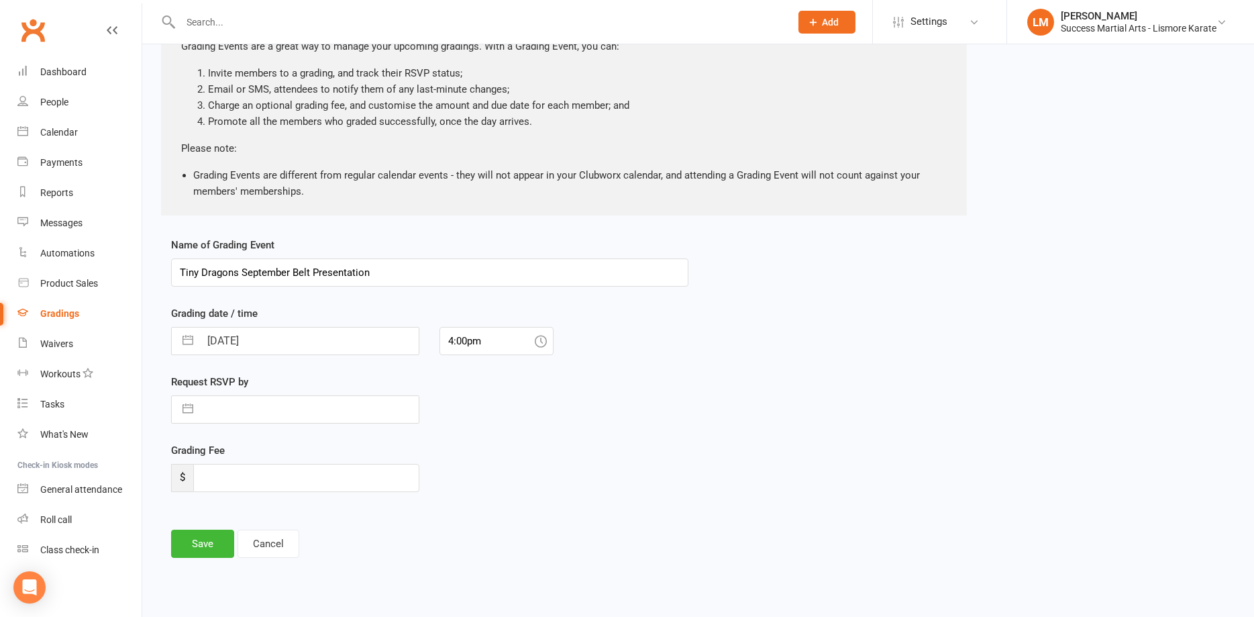
select select "6"
select select "2025"
select select "7"
select select "2025"
select select "8"
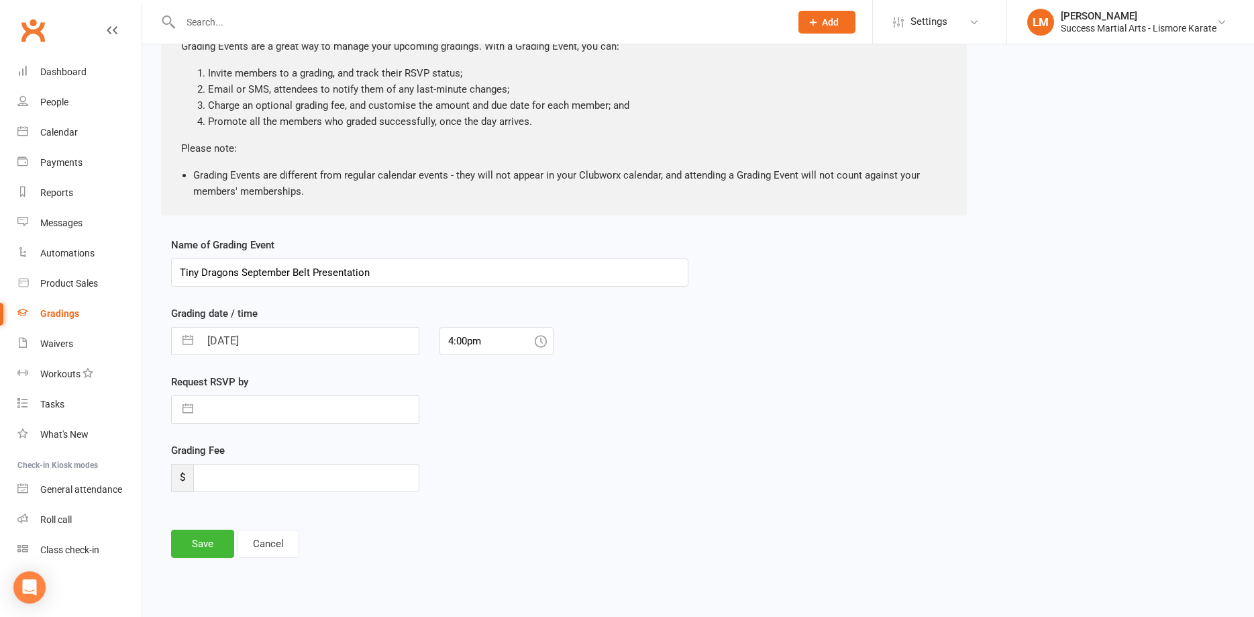
select select "2025"
click at [223, 414] on input "text" at bounding box center [309, 409] width 219 height 27
drag, startPoint x: 363, startPoint y: 460, endPoint x: 418, endPoint y: 471, distance: 56.1
click at [364, 461] on div "Move forward to switch to the next month." at bounding box center [357, 463] width 26 height 22
select select "9"
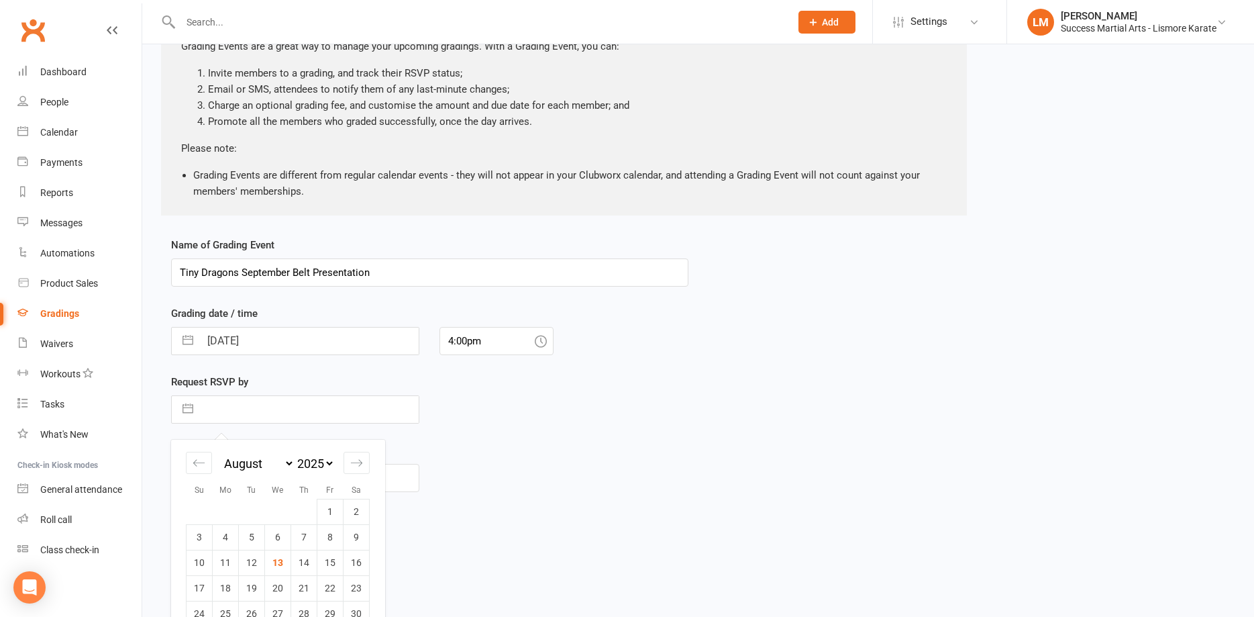
select select "2025"
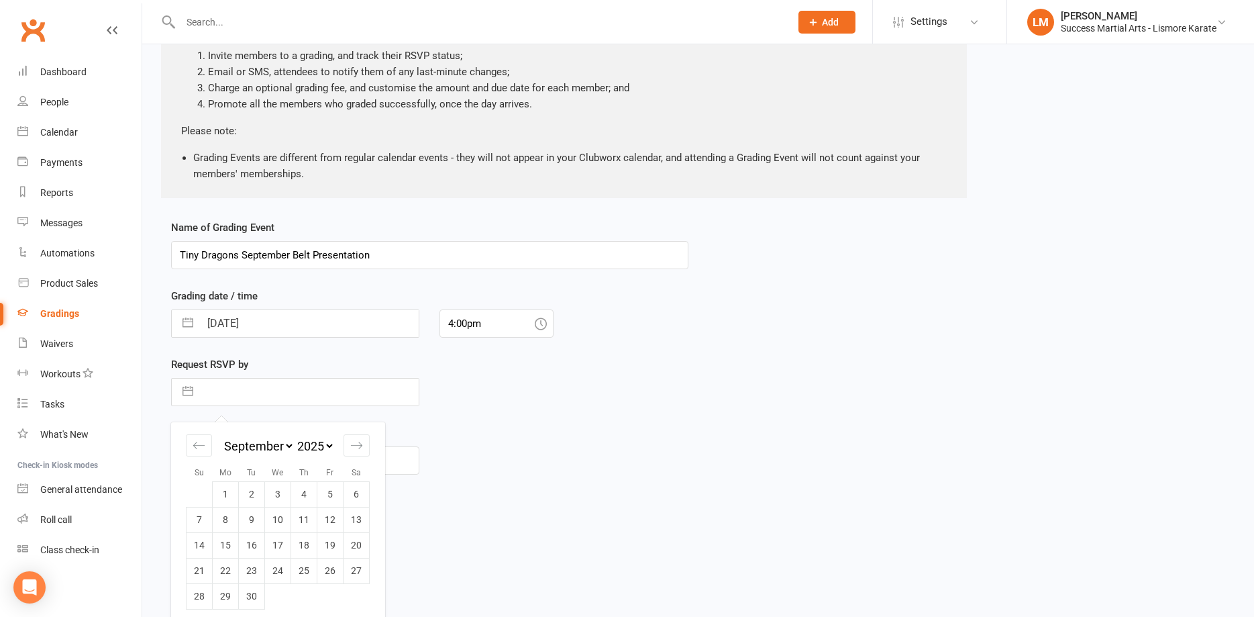
scroll to position [140, 0]
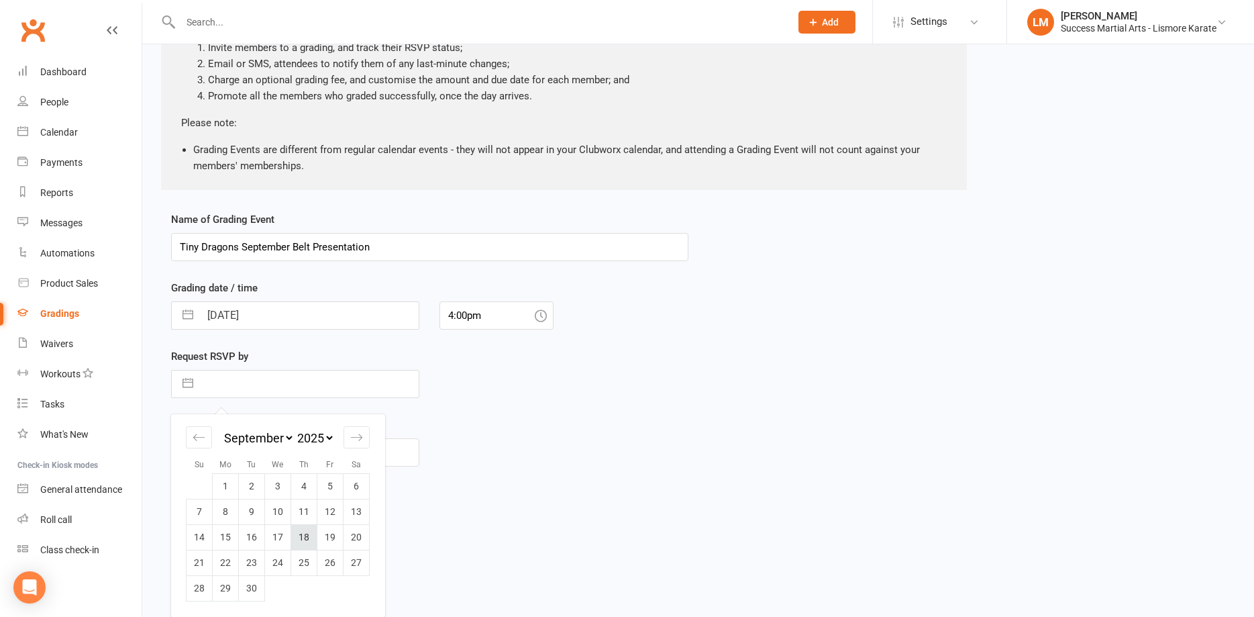
click at [301, 538] on td "18" at bounding box center [304, 537] width 26 height 26
type input "[DATE]"
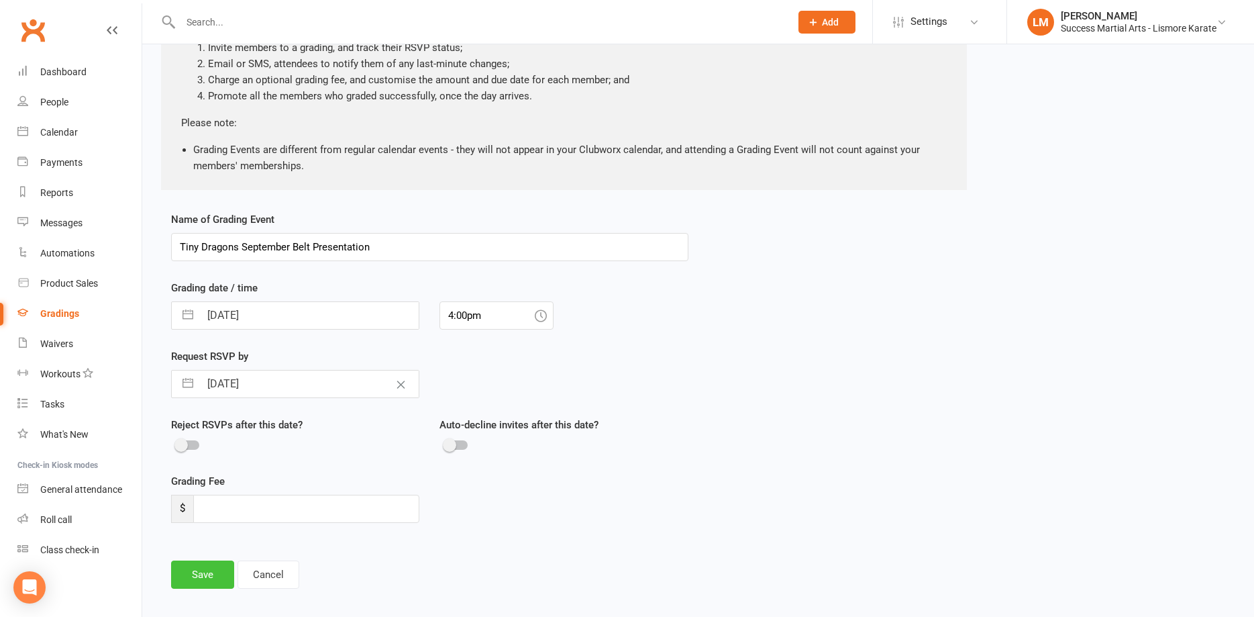
drag, startPoint x: 204, startPoint y: 581, endPoint x: 48, endPoint y: 605, distance: 158.1
click at [185, 577] on button "Save" at bounding box center [202, 574] width 63 height 28
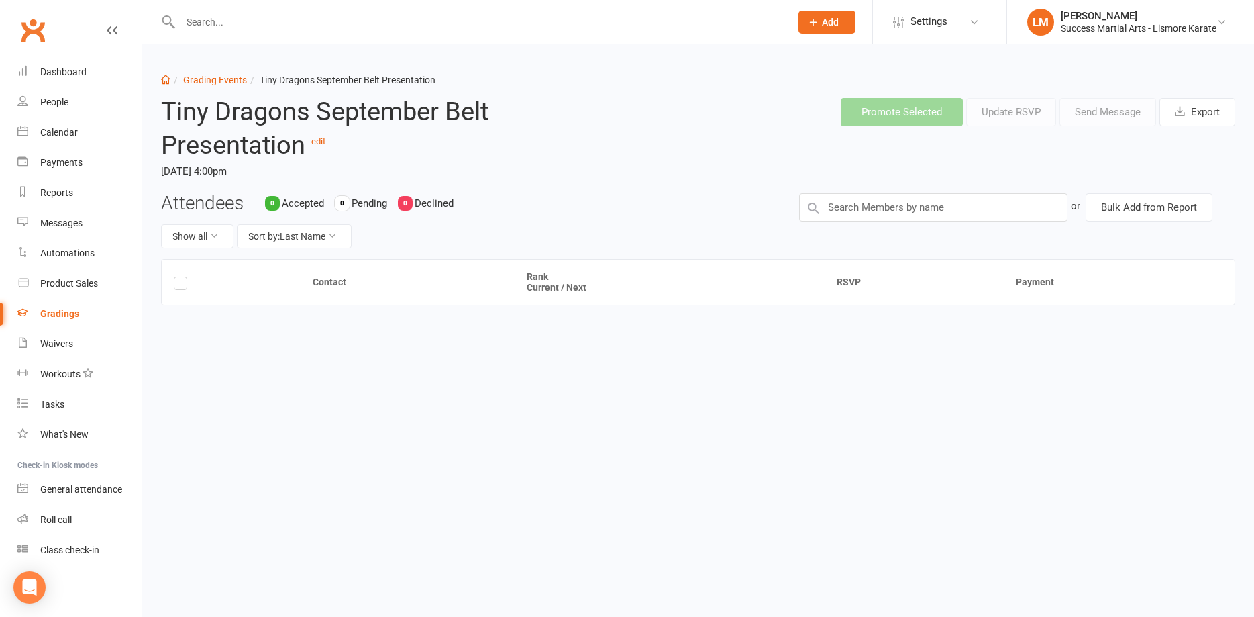
click at [64, 313] on div "Gradings" at bounding box center [59, 313] width 39 height 11
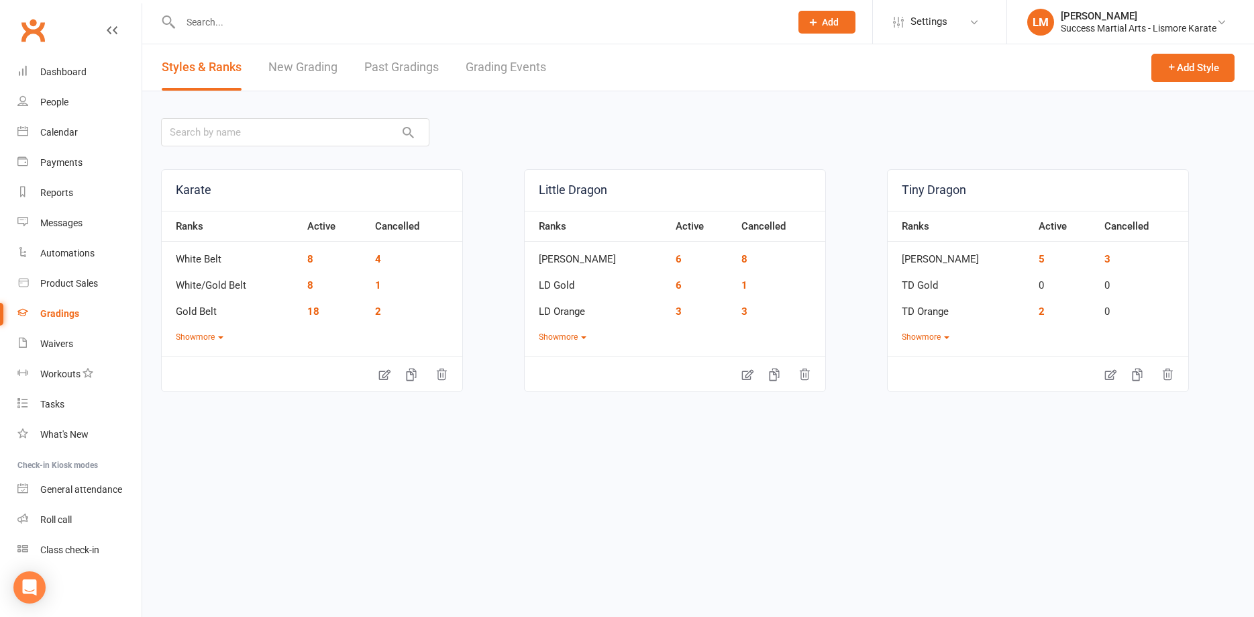
click at [517, 69] on link "Grading Events" at bounding box center [506, 67] width 81 height 46
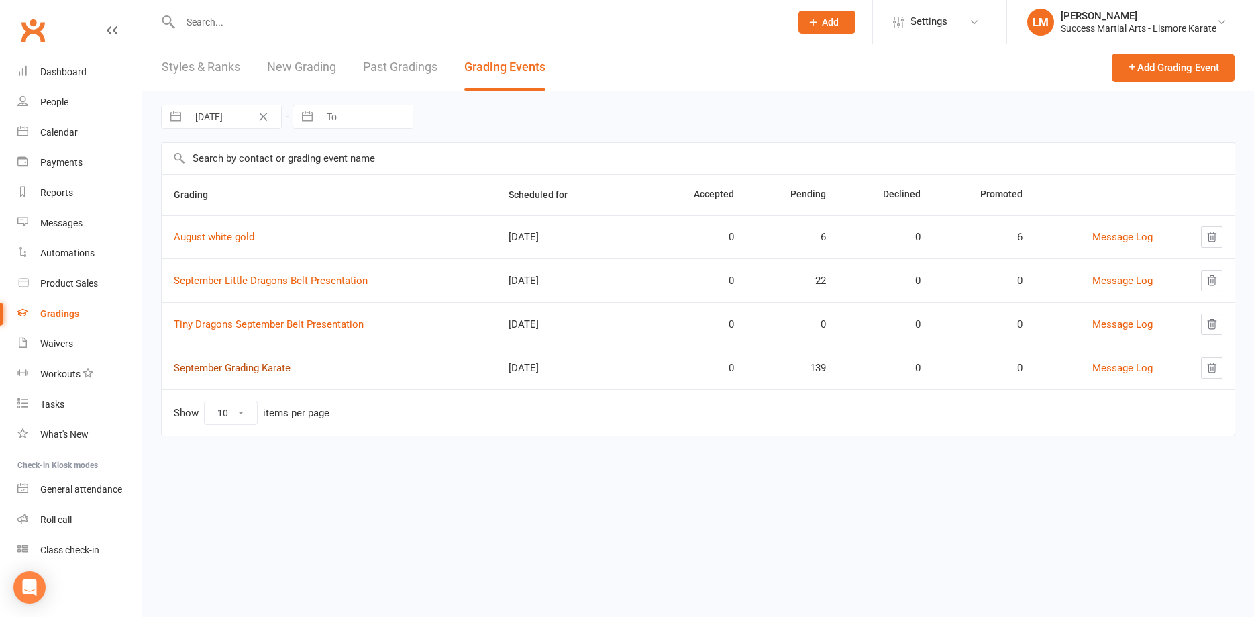
click at [237, 370] on link "September Grading Karate" at bounding box center [232, 368] width 117 height 12
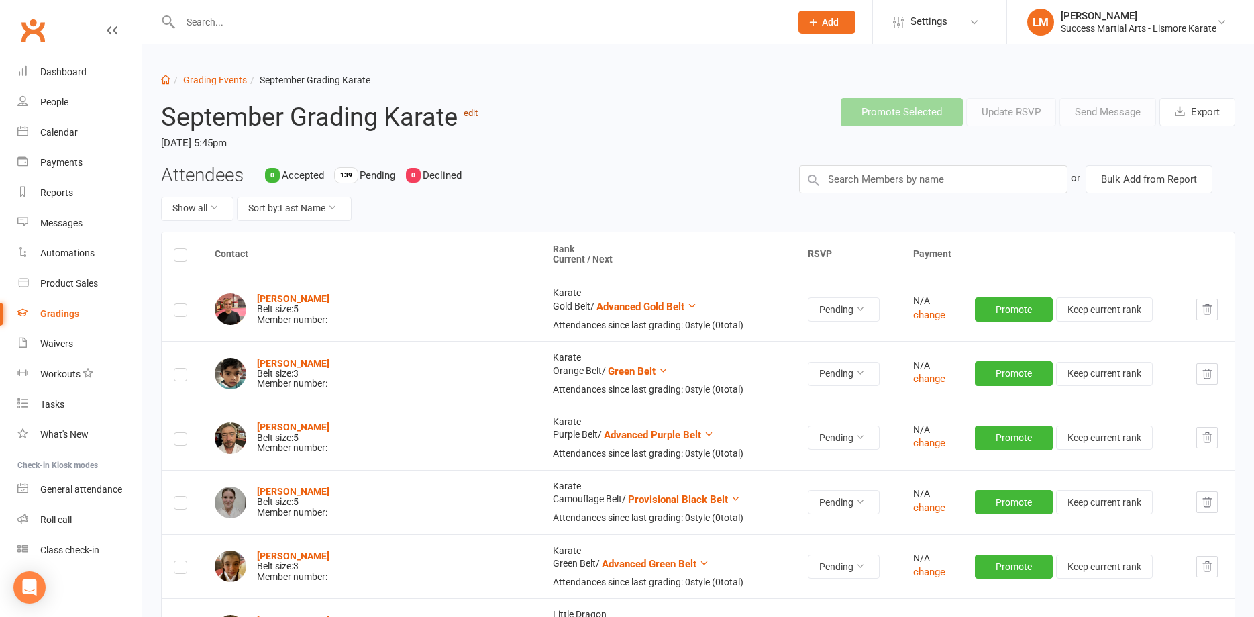
click at [473, 115] on link "edit" at bounding box center [471, 113] width 14 height 10
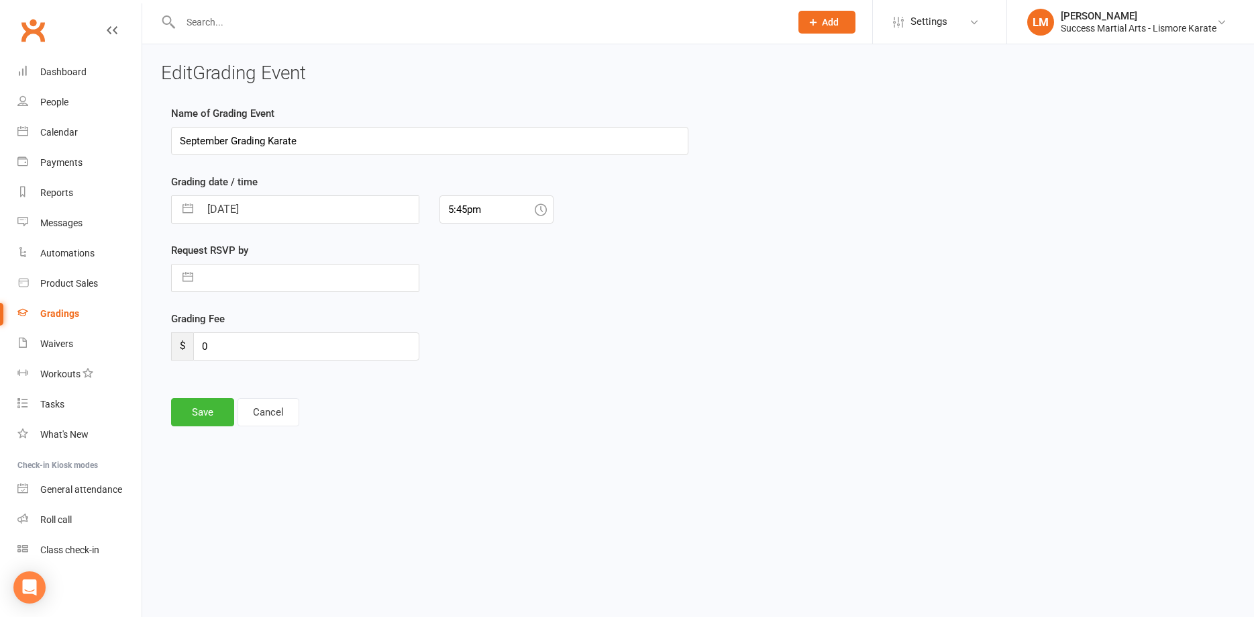
drag, startPoint x: 232, startPoint y: 137, endPoint x: 448, endPoint y: 146, distance: 216.3
click at [448, 146] on input "September Grading Karate" at bounding box center [429, 141] width 517 height 28
type input "September Belt Presentation"
click at [229, 274] on input "text" at bounding box center [309, 277] width 219 height 27
select select "6"
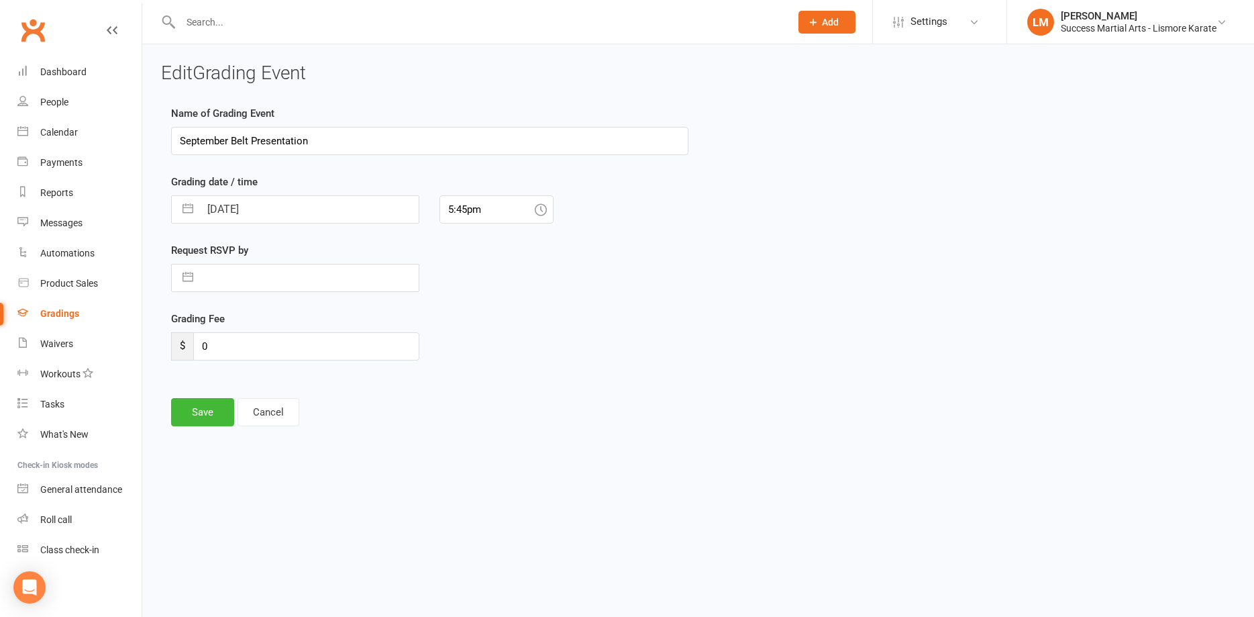
select select "2025"
select select "7"
select select "2025"
select select "8"
select select "2025"
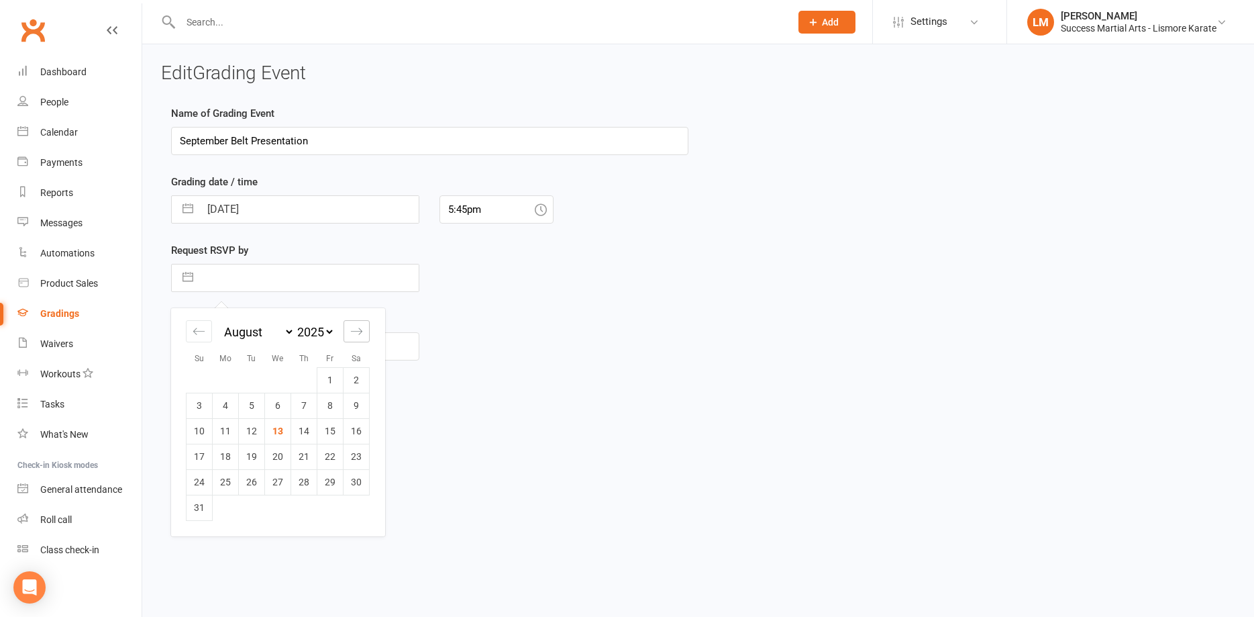
click at [358, 330] on icon "Move forward to switch to the next month." at bounding box center [356, 331] width 13 height 13
select select "9"
select select "2025"
click at [303, 426] on td "18" at bounding box center [304, 431] width 26 height 26
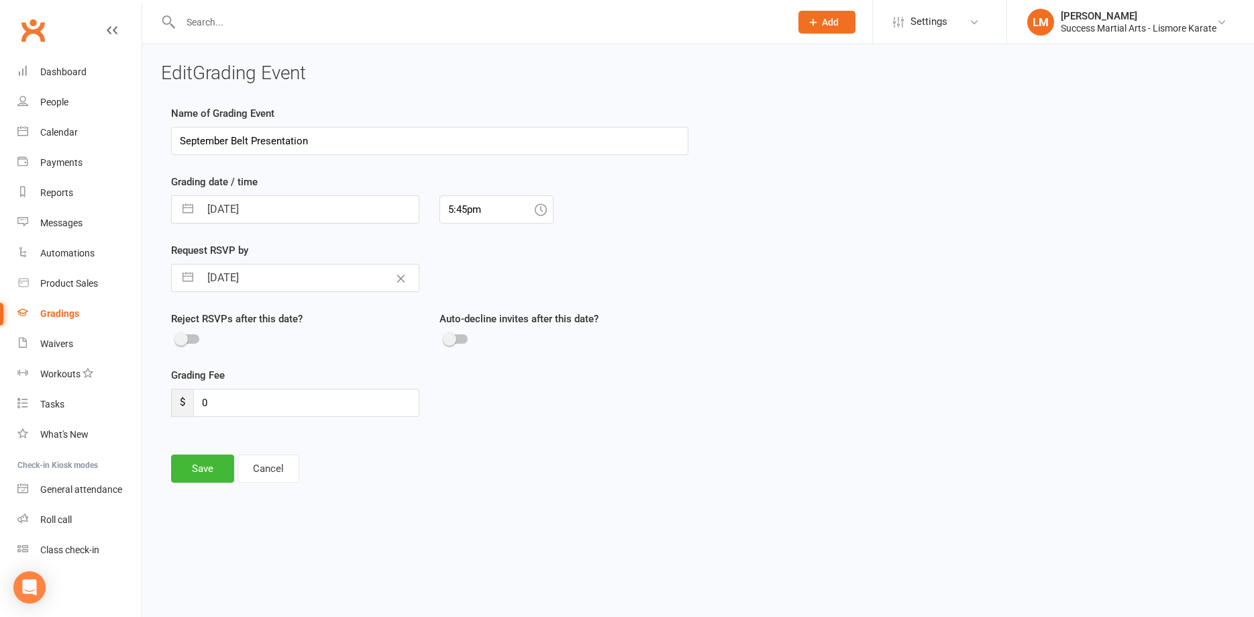
type input "[DATE]"
click at [202, 470] on button "Save" at bounding box center [202, 468] width 63 height 28
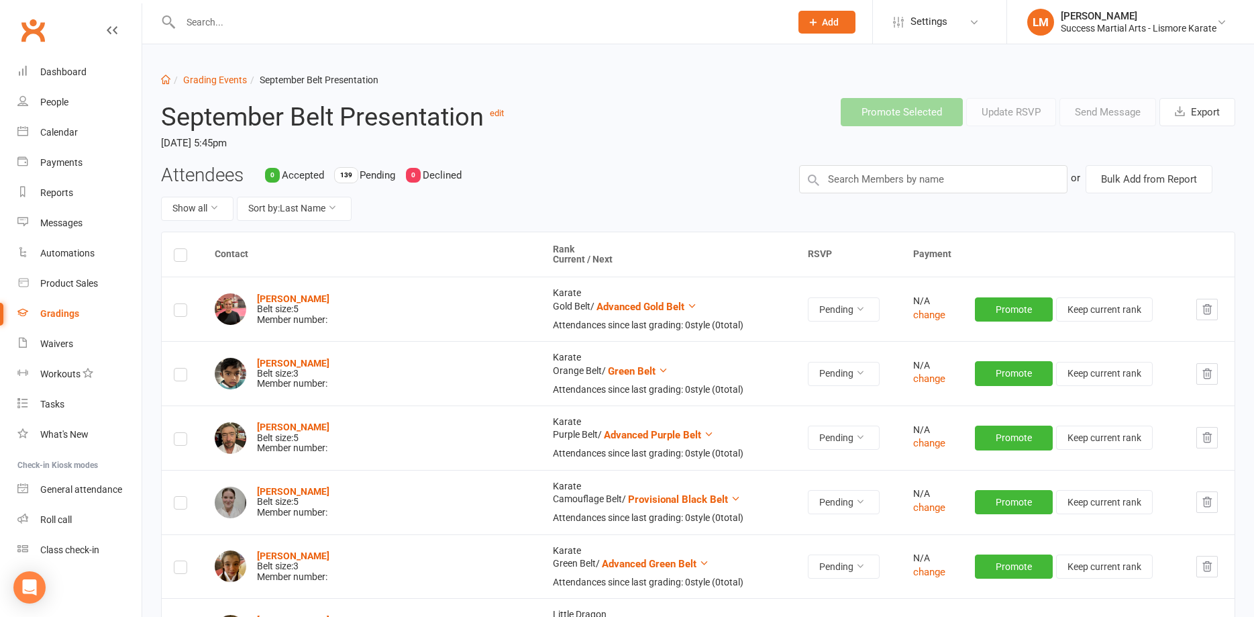
drag, startPoint x: 185, startPoint y: 252, endPoint x: 160, endPoint y: 253, distance: 24.2
click at [184, 257] on label at bounding box center [180, 257] width 13 height 0
click at [184, 249] on input "checkbox" at bounding box center [180, 249] width 13 height 0
click at [599, 164] on div "September Belt Presentation edit [DATE] 5:45pm" at bounding box center [379, 125] width 456 height 77
click at [61, 192] on div "Reports" at bounding box center [56, 192] width 33 height 11
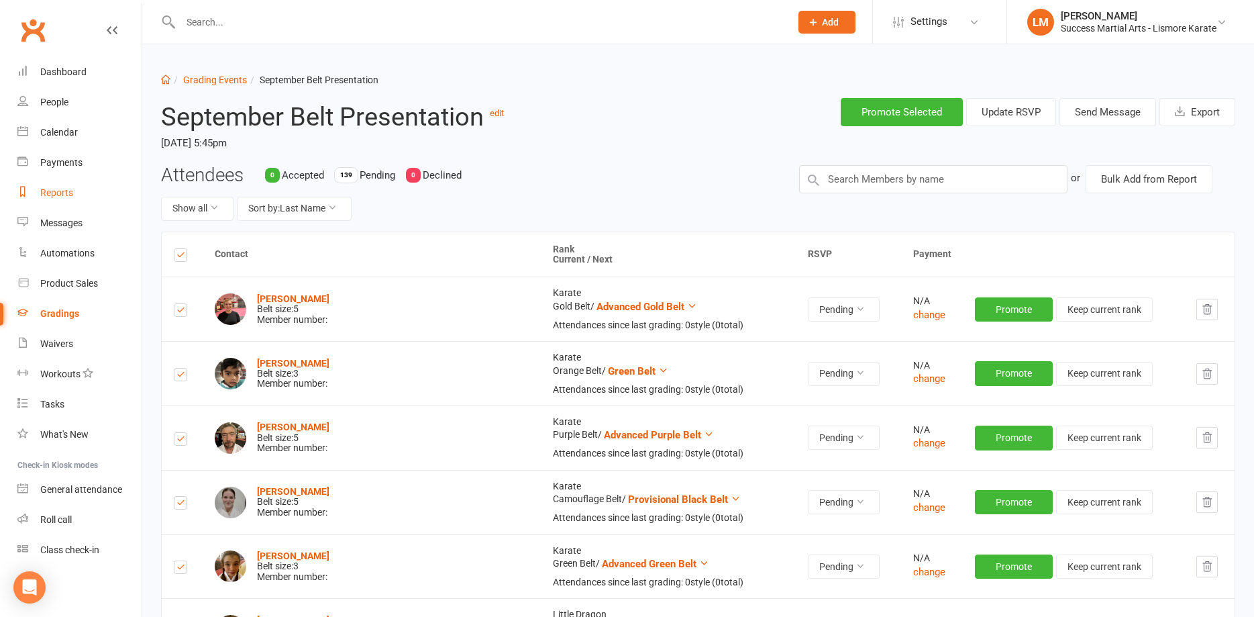
select select "100"
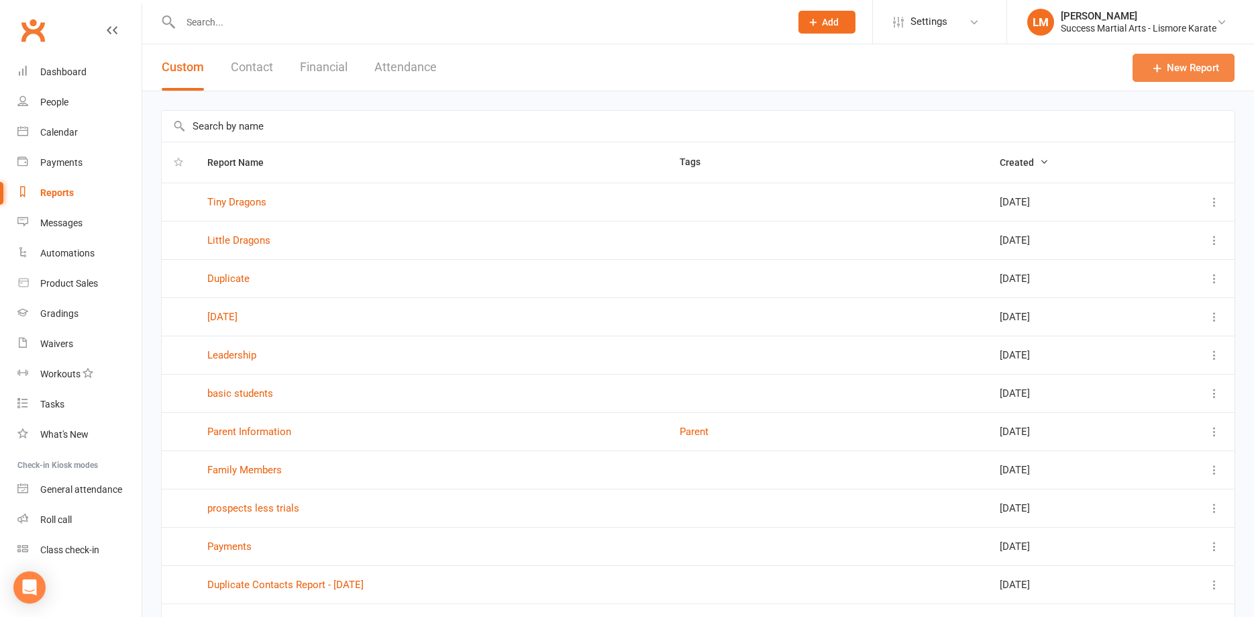
click at [1167, 66] on link "New Report" at bounding box center [1184, 68] width 102 height 28
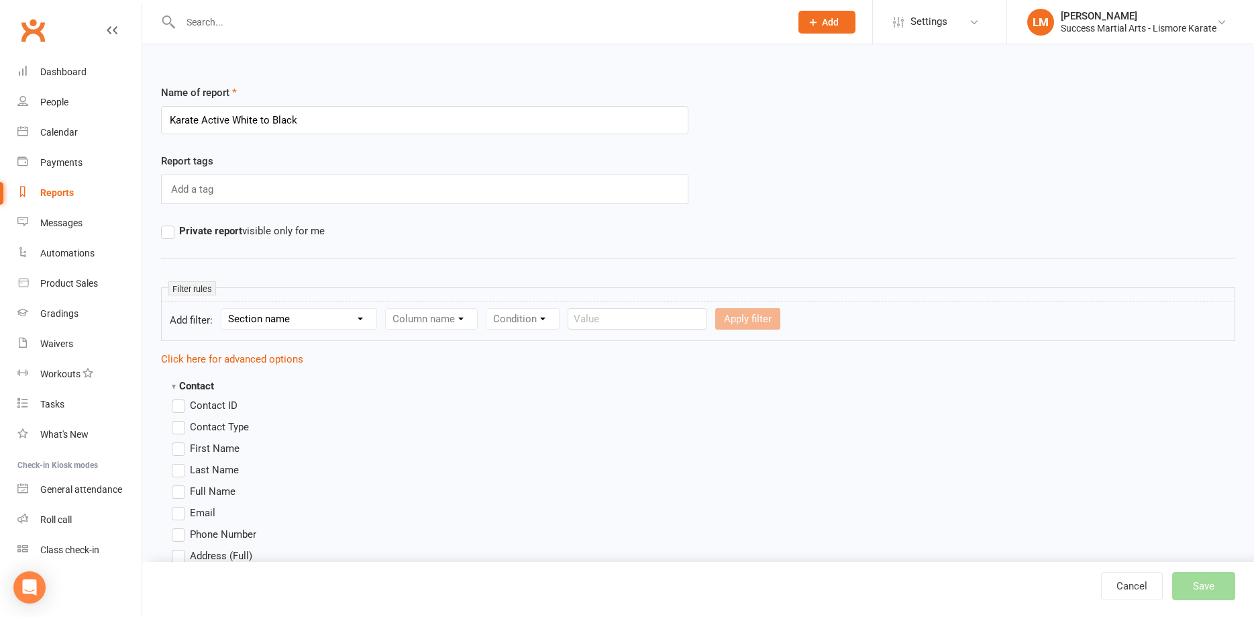
type input "Karate Active White to Black"
click at [221, 309] on select "Section name Contact Attendance Aggregate Payment Booking Waitlist Attendees Ca…" at bounding box center [298, 319] width 155 height 20
select select "0"
click option "Contact" at bounding box center [0, 0] width 0 height 0
click at [386, 309] on select "Column name Contact Type First Name Last Name Full Name Email Phone Number Addr…" at bounding box center [545, 319] width 319 height 20
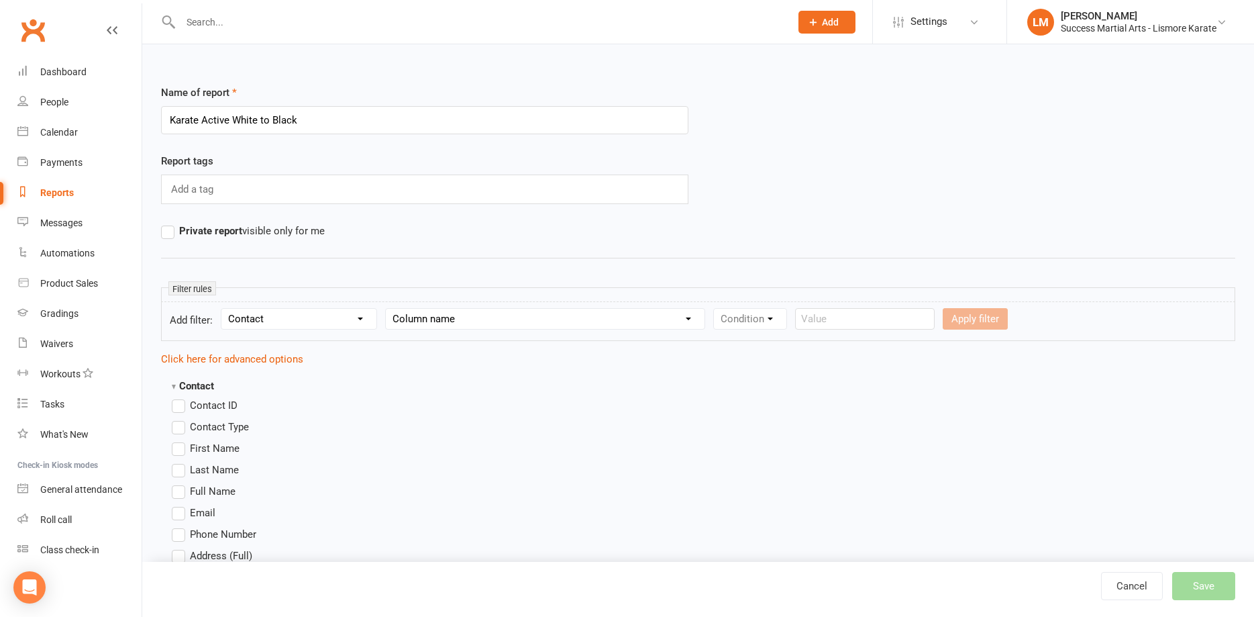
select select "0"
click option "Contact Type" at bounding box center [0, 0] width 0 height 0
click at [714, 309] on select "Condition Equals Does not equal Contains Does not contain Is blank or does not …" at bounding box center [791, 319] width 154 height 20
select select "0"
click option "Equals" at bounding box center [0, 0] width 0 height 0
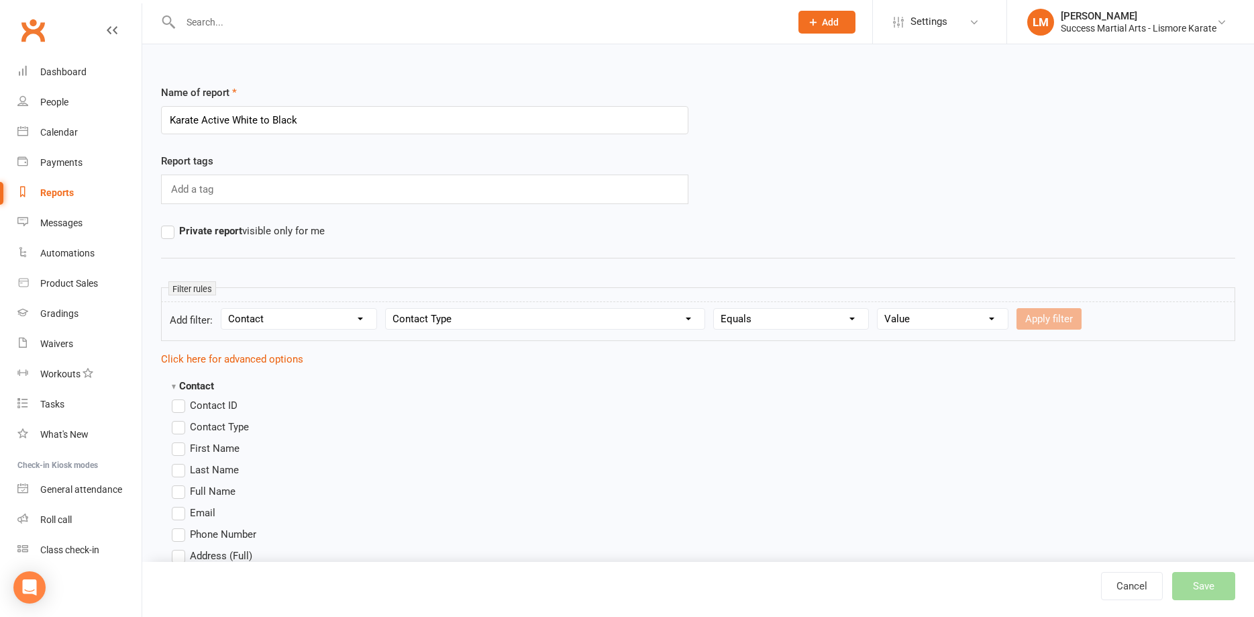
click at [878, 309] on select "Value Member Prospect Non-attending Contact" at bounding box center [943, 319] width 130 height 20
select select "0"
click option "Member" at bounding box center [0, 0] width 0 height 0
click at [1038, 313] on button "Apply filter" at bounding box center [1049, 318] width 65 height 21
select select
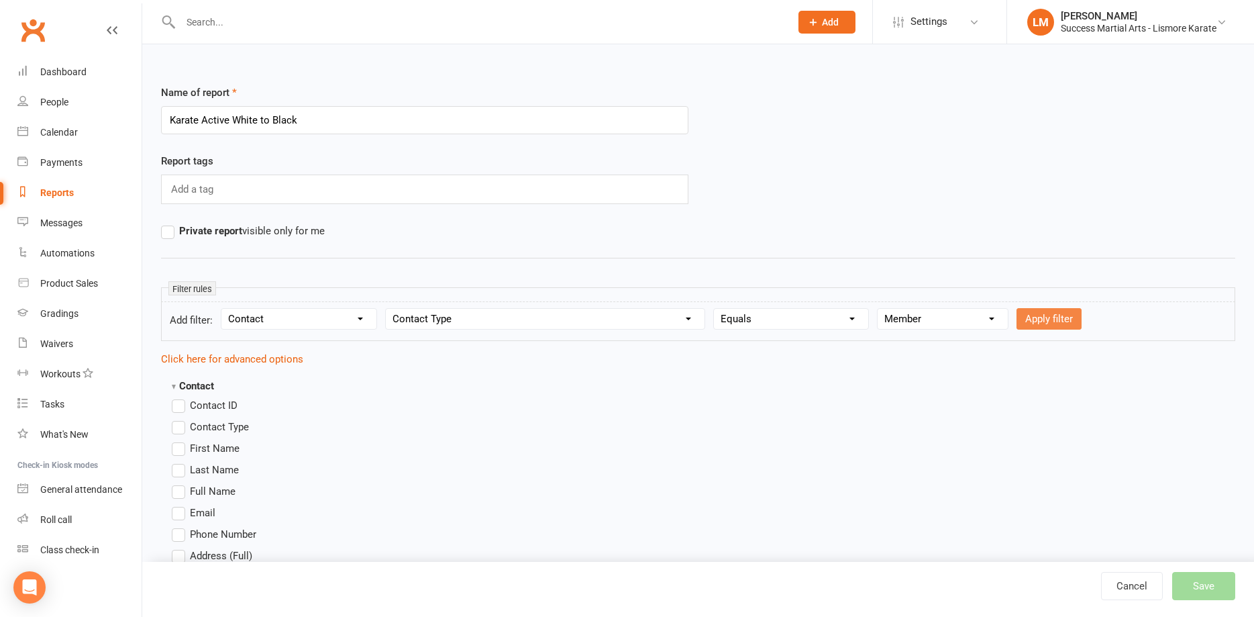
select select
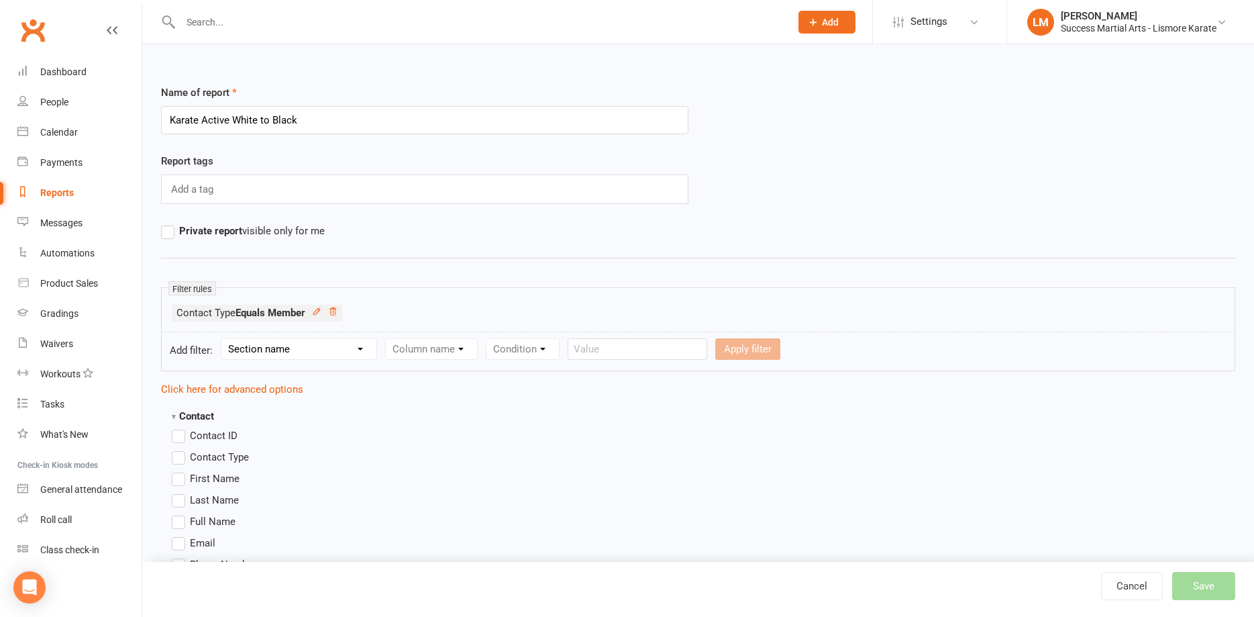
click at [221, 339] on select "Section name Contact Attendance Aggregate Payment Booking Waitlist Attendees Ca…" at bounding box center [298, 349] width 155 height 20
select select "0"
click option "Contact" at bounding box center [0, 0] width 0 height 0
click at [386, 339] on select "Column name Contact Type First Name Last Name Full Name Email Phone Number Addr…" at bounding box center [545, 349] width 319 height 20
select select "17"
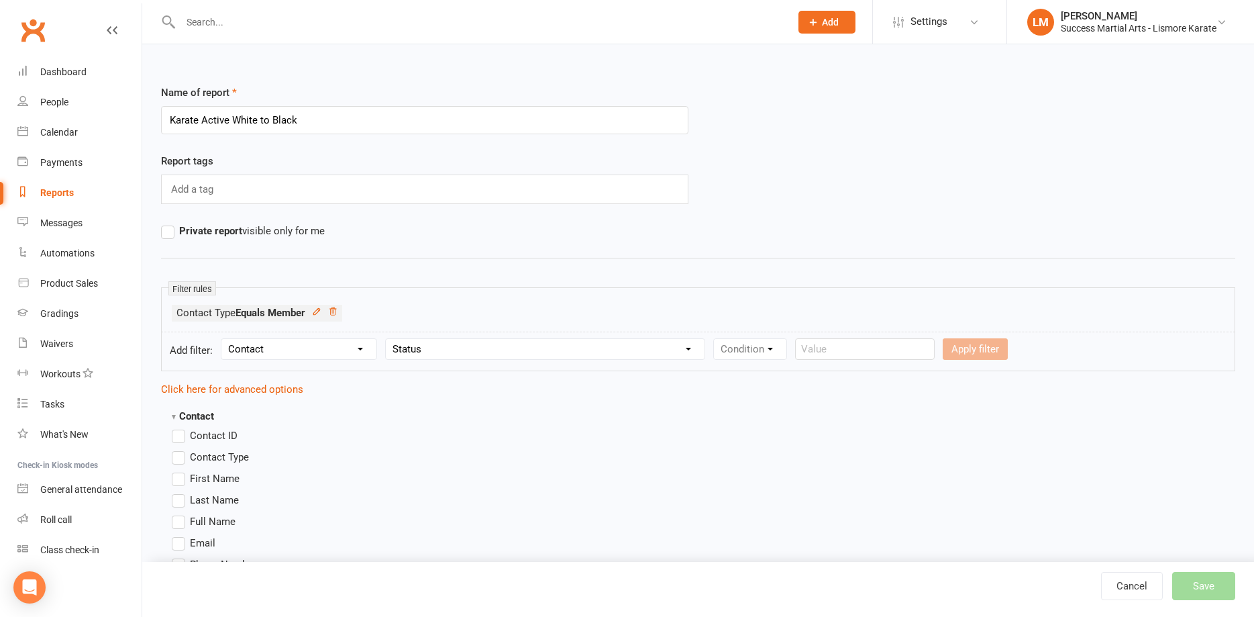
click option "Status" at bounding box center [0, 0] width 0 height 0
click at [714, 339] on select "Condition Equals Does not equal Contains Does not contain Is blank or does not …" at bounding box center [791, 349] width 154 height 20
select select "0"
click option "Equals" at bounding box center [0, 0] width 0 height 0
click at [878, 339] on select "Value Prospect: Initial Contact Prospect: Follow-up Call Prospect: Follow-up Em…" at bounding box center [988, 349] width 221 height 20
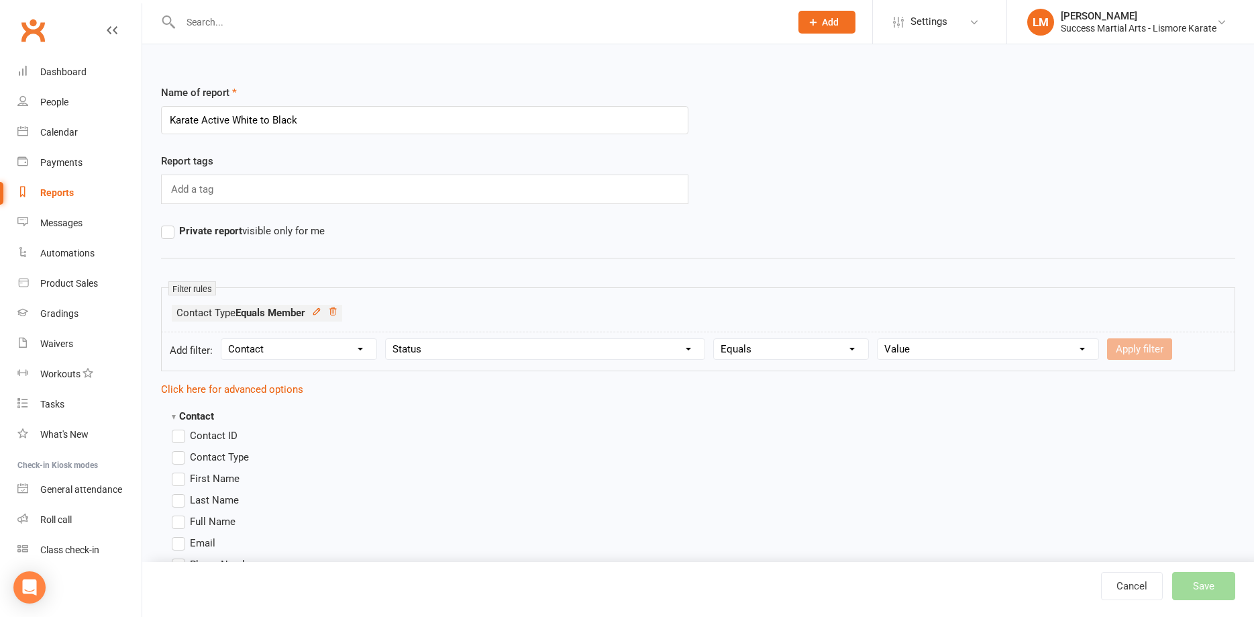
select select "21"
click option "Member: Active" at bounding box center [0, 0] width 0 height 0
click at [336, 311] on icon at bounding box center [332, 311] width 9 height 9
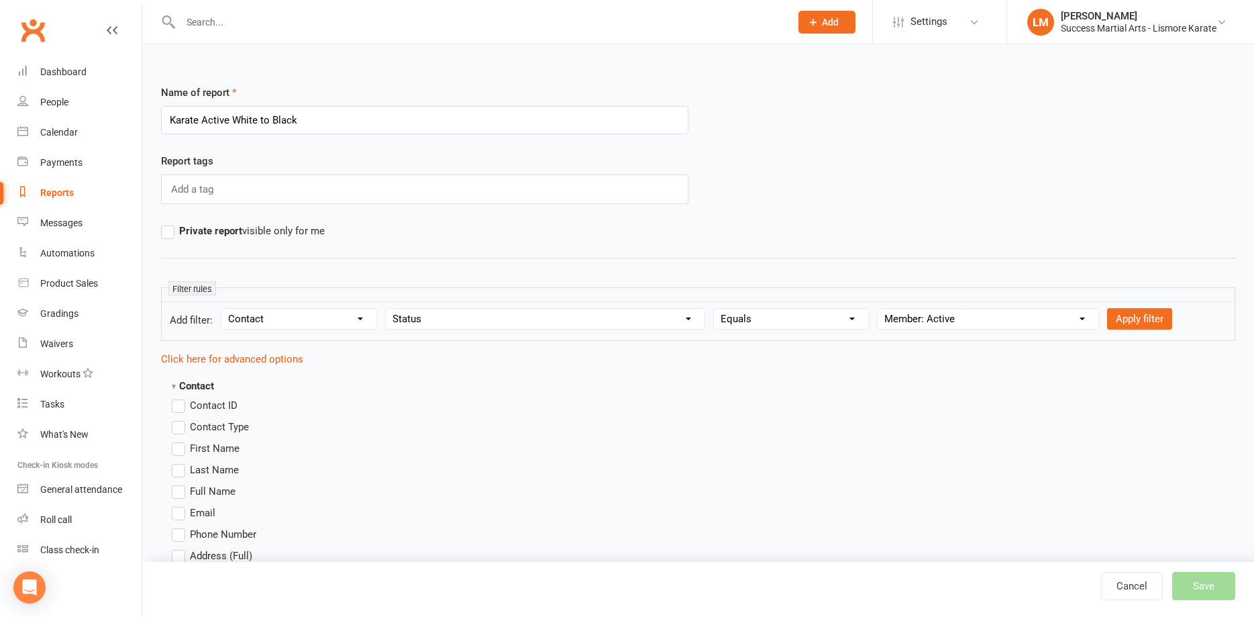
click at [1150, 304] on form "Add filter: Section name Contact Attendance Aggregate Payment Booking Waitlist …" at bounding box center [698, 321] width 1074 height 40
click at [1135, 319] on button "Apply filter" at bounding box center [1139, 318] width 65 height 21
select select
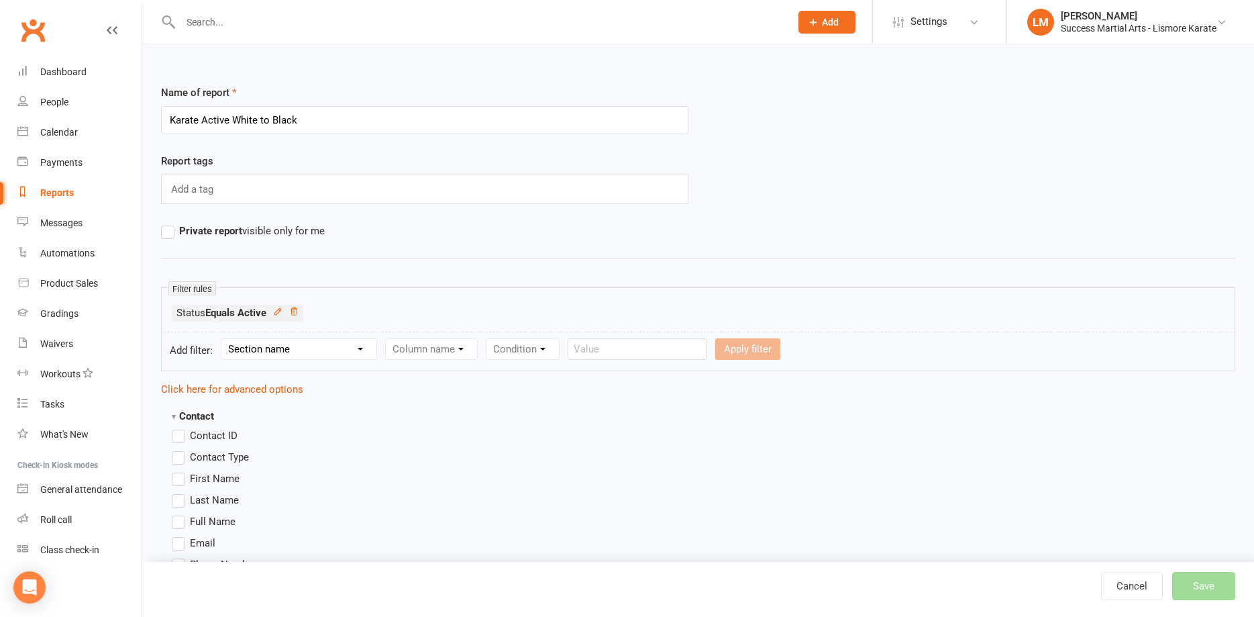
click at [221, 339] on select "Section name Contact Attendance Aggregate Payment Booking Waitlist Attendees Ca…" at bounding box center [298, 349] width 155 height 20
select select "13"
click option "Styles And Ranks" at bounding box center [0, 0] width 0 height 0
click at [386, 339] on select "Column name Style Current Rank Current Rank Position Next Rank Belt Size Active…" at bounding box center [523, 349] width 274 height 20
select select "0"
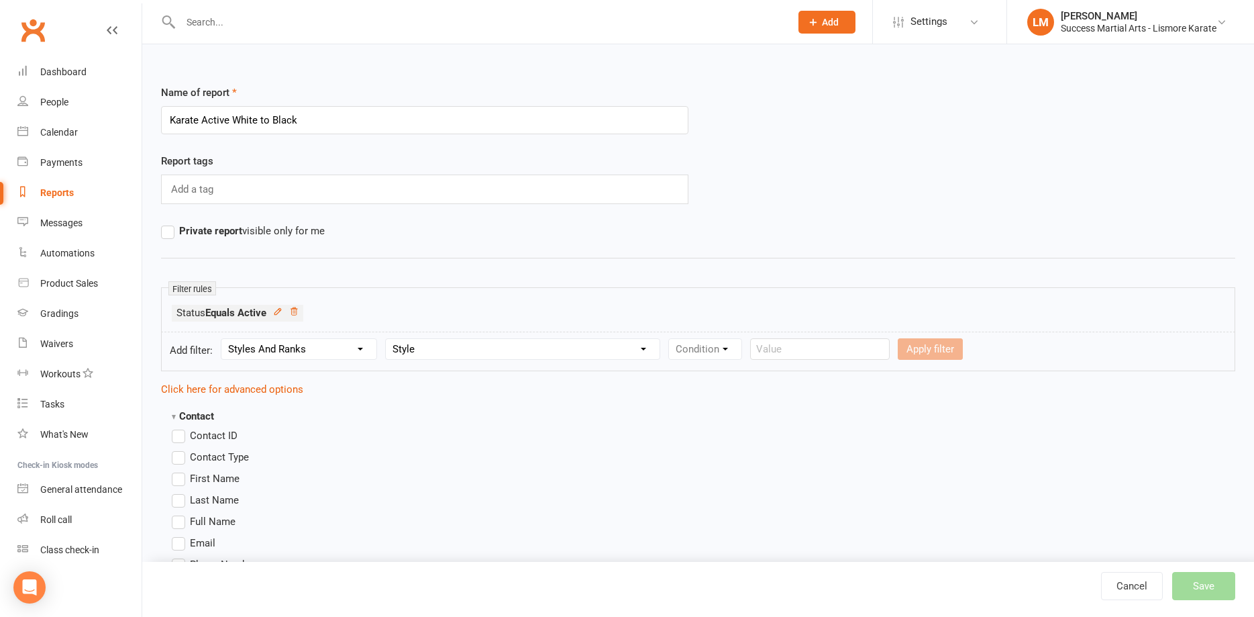
click option "Style" at bounding box center [0, 0] width 0 height 0
click at [669, 339] on select "Condition Equals Does not equal Contains Does not contain Is blank or does not …" at bounding box center [746, 349] width 154 height 20
select select "0"
click option "Equals" at bounding box center [0, 0] width 0 height 0
click at [854, 347] on input "text" at bounding box center [902, 348] width 140 height 21
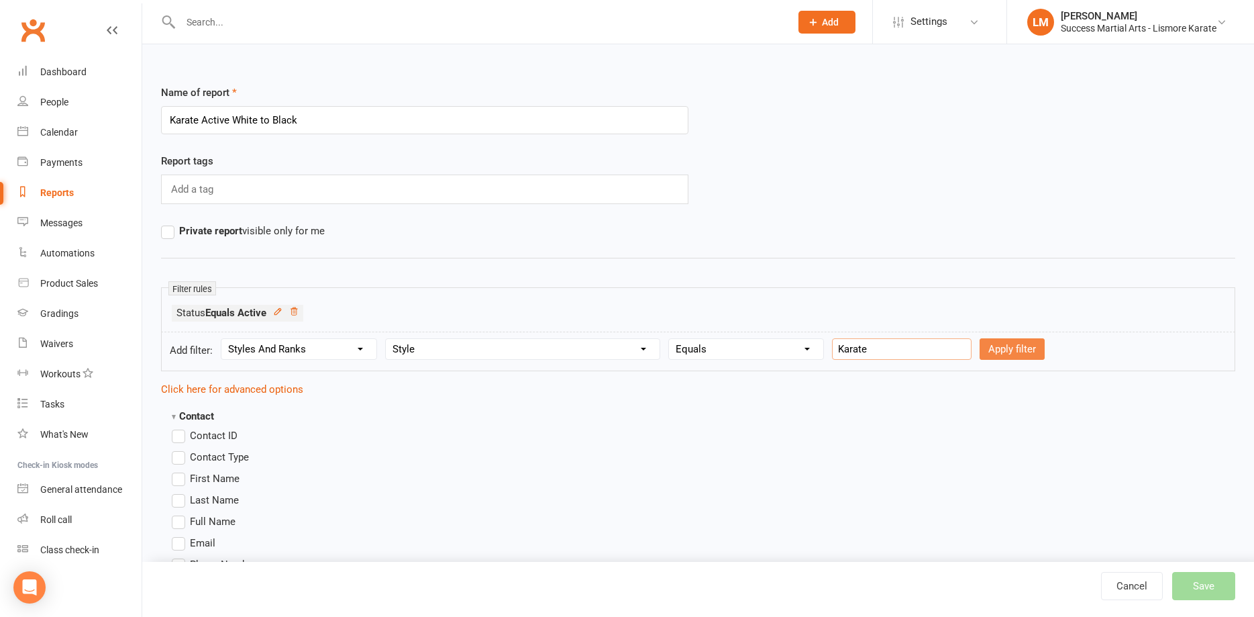
type input "Karate"
click at [993, 343] on button "Apply filter" at bounding box center [1012, 348] width 65 height 21
select select
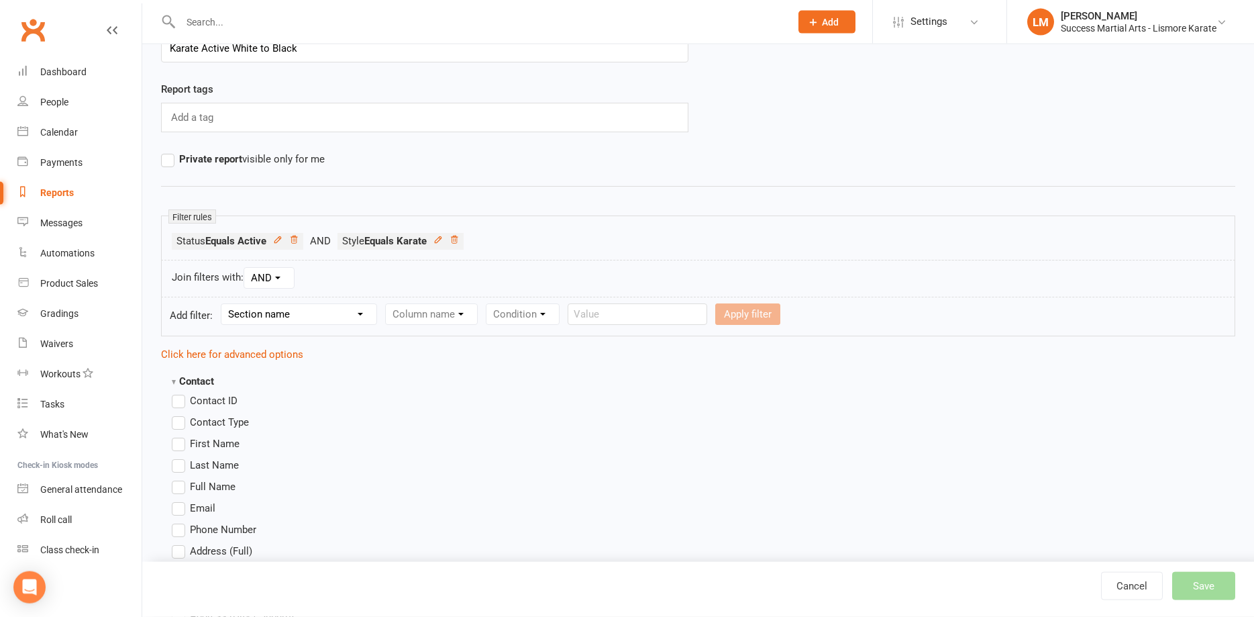
scroll to position [137, 0]
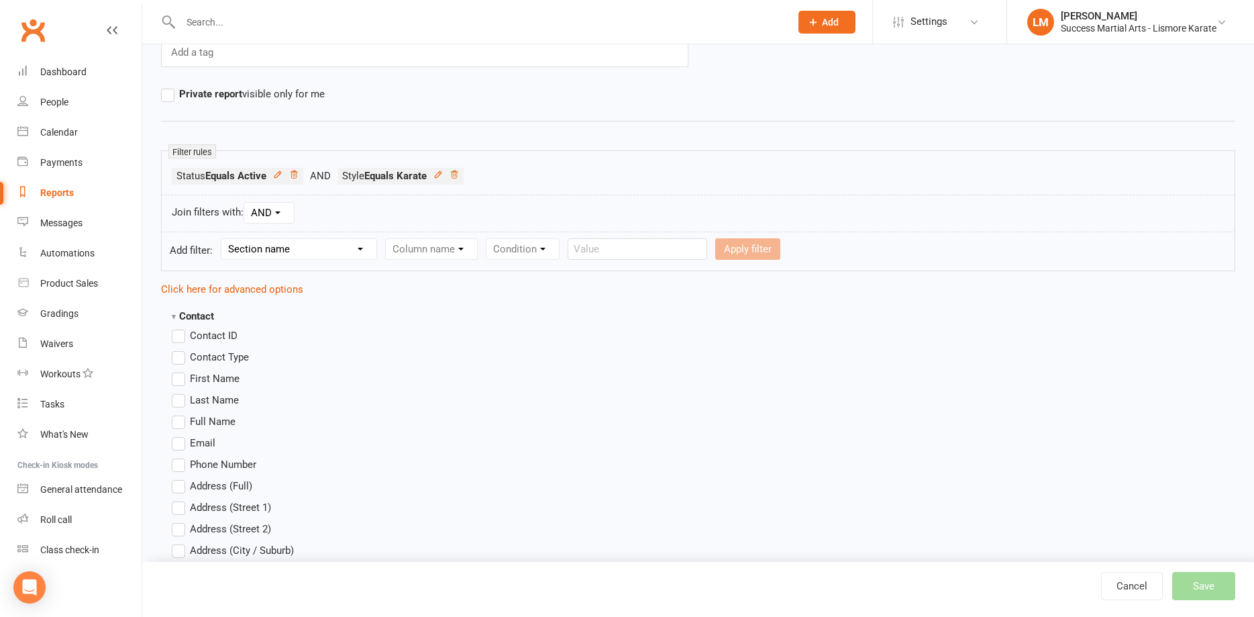
drag, startPoint x: 174, startPoint y: 423, endPoint x: 242, endPoint y: 423, distance: 67.1
click at [174, 423] on label "Full Name" at bounding box center [204, 421] width 64 height 16
click at [174, 413] on input "Full Name" at bounding box center [176, 413] width 9 height 0
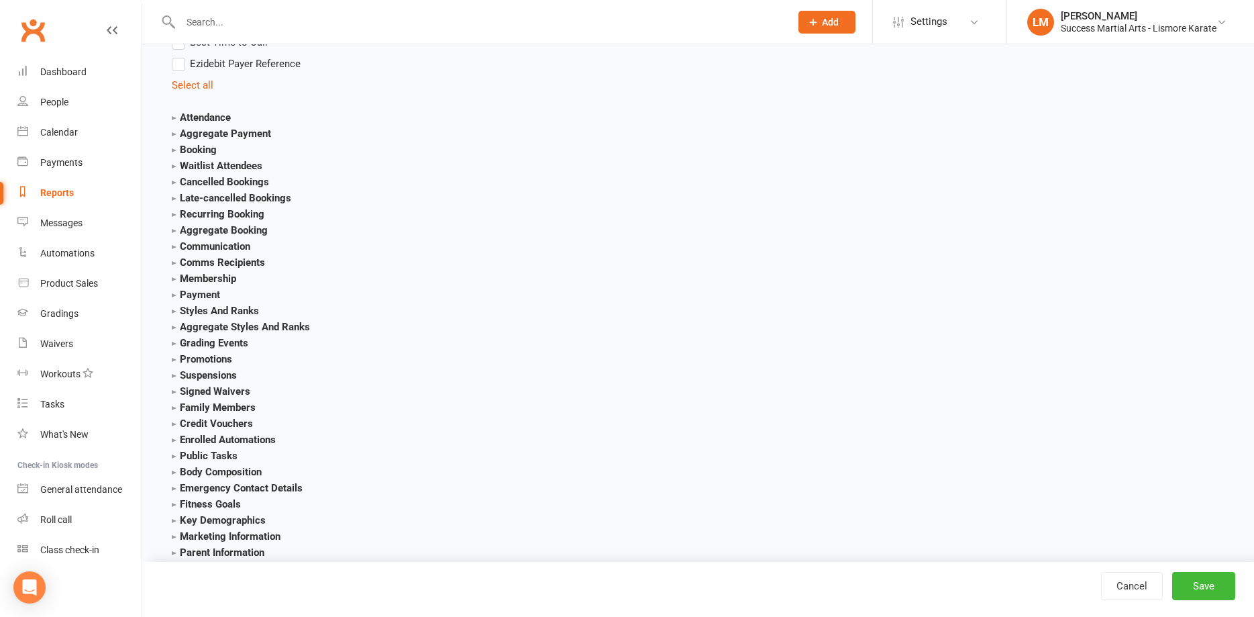
scroll to position [1498, 0]
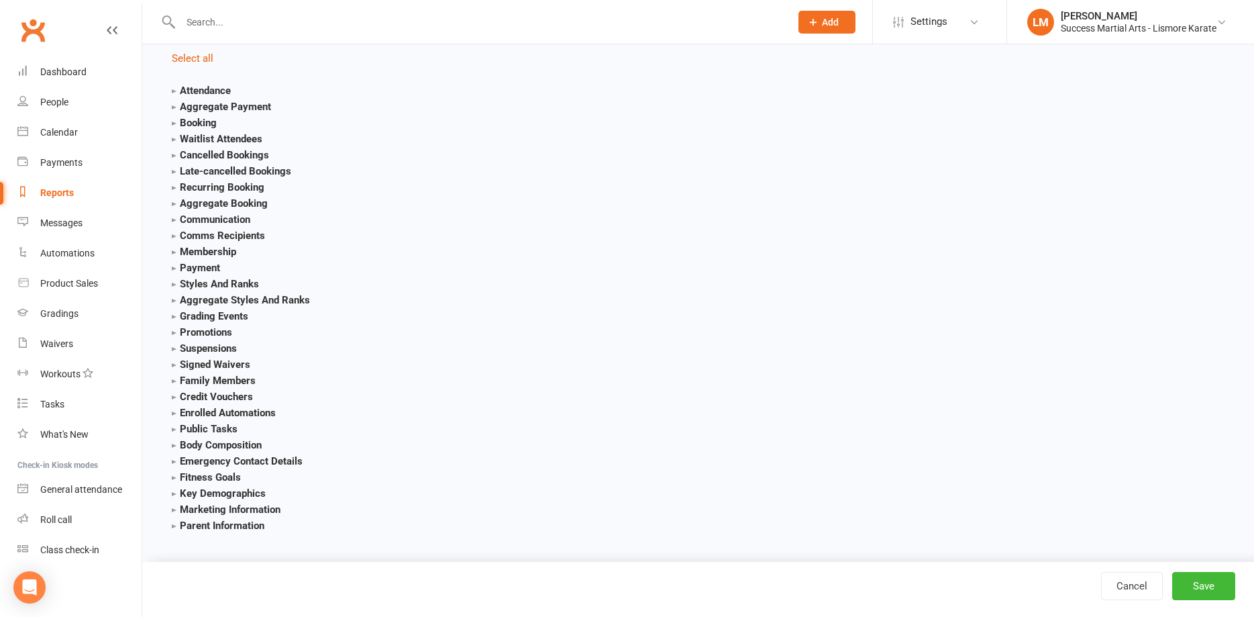
click at [191, 285] on strong "Styles And Ranks" at bounding box center [215, 284] width 87 height 12
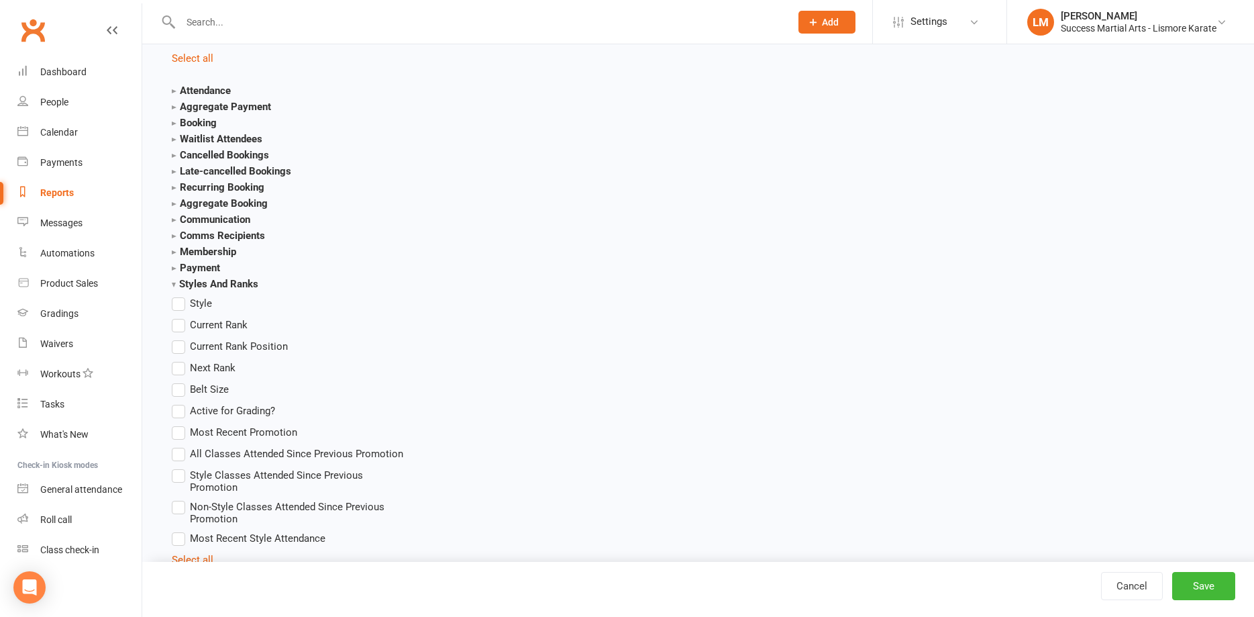
click at [181, 330] on label "Current Rank" at bounding box center [210, 325] width 76 height 16
click at [181, 317] on input "Current Rank" at bounding box center [176, 317] width 9 height 0
click at [182, 390] on label "Belt Size" at bounding box center [200, 389] width 57 height 16
click at [181, 381] on input "Belt Size" at bounding box center [176, 381] width 9 height 0
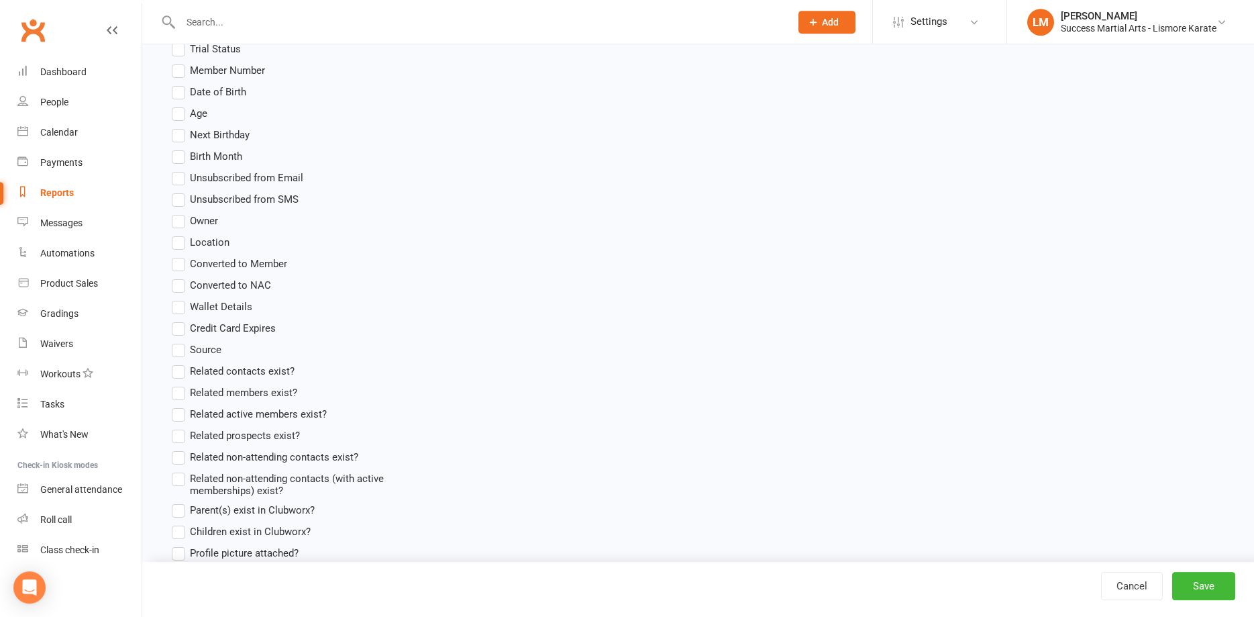
scroll to position [813, 0]
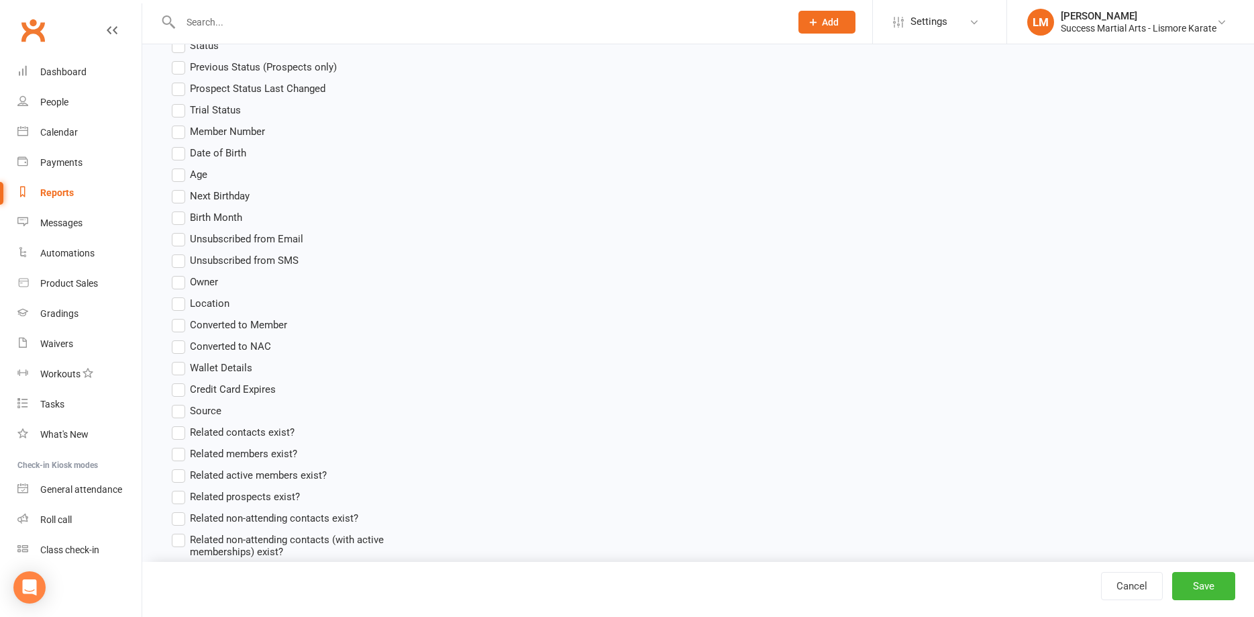
click at [180, 172] on label "Age" at bounding box center [190, 174] width 36 height 16
click at [180, 166] on input "Age" at bounding box center [176, 166] width 9 height 0
click at [1195, 584] on button "Save" at bounding box center [1203, 586] width 63 height 28
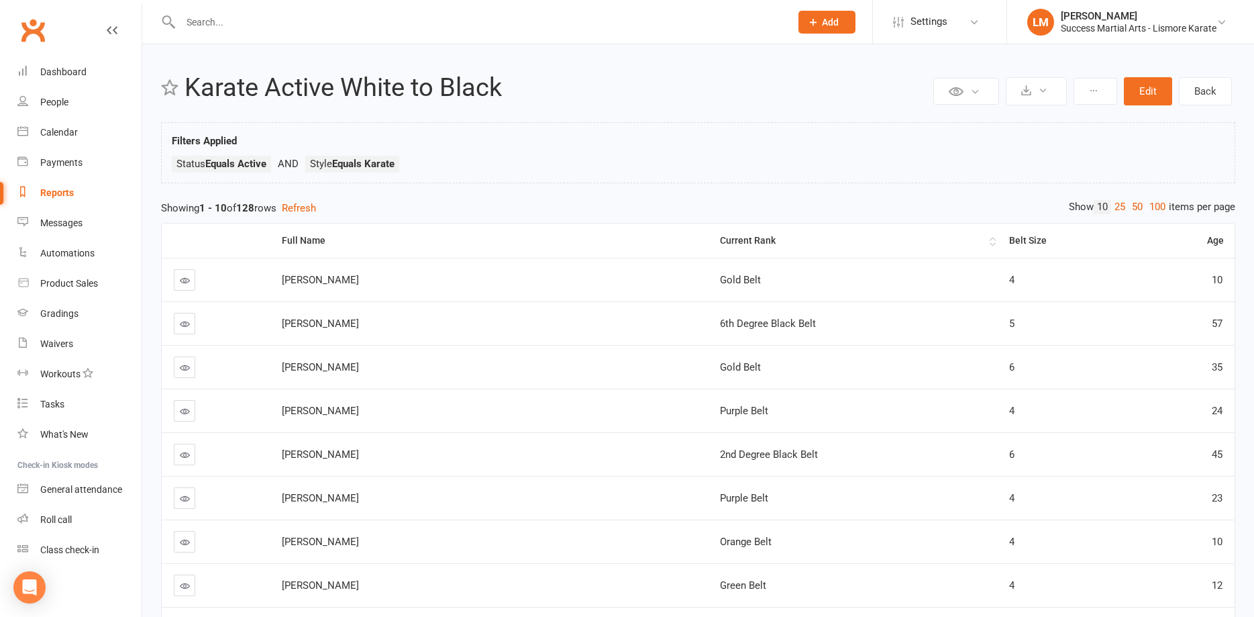
click at [720, 239] on div "Current Rank" at bounding box center [853, 241] width 267 height 10
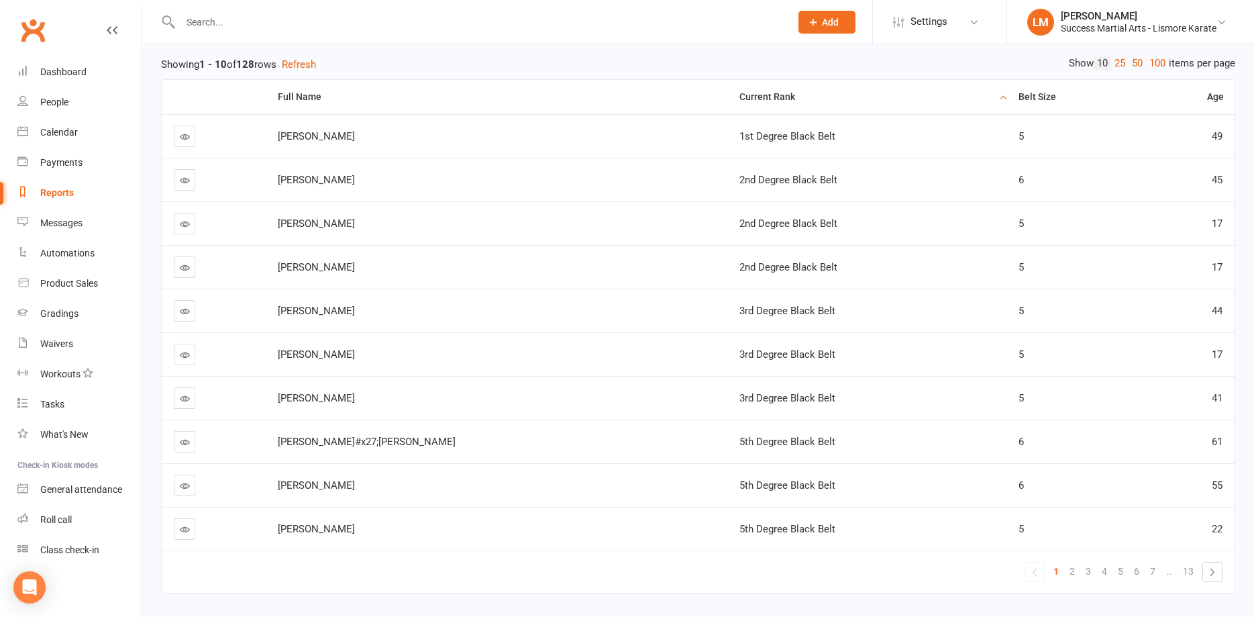
scroll to position [183, 0]
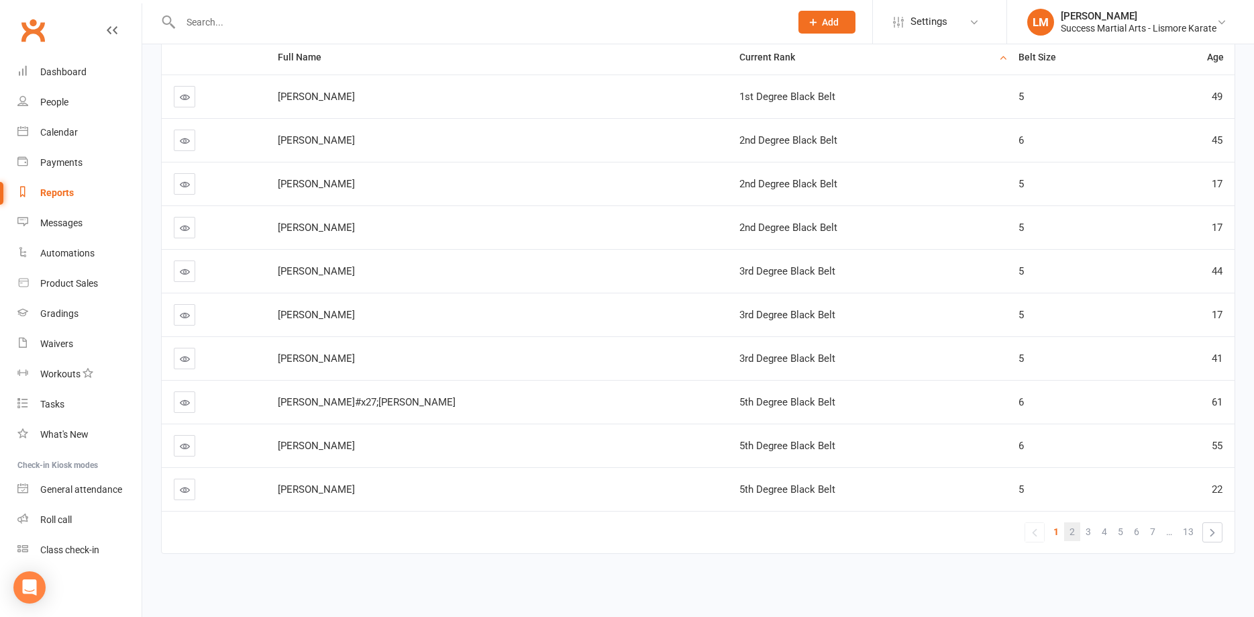
click at [1068, 534] on link "2" at bounding box center [1072, 531] width 16 height 19
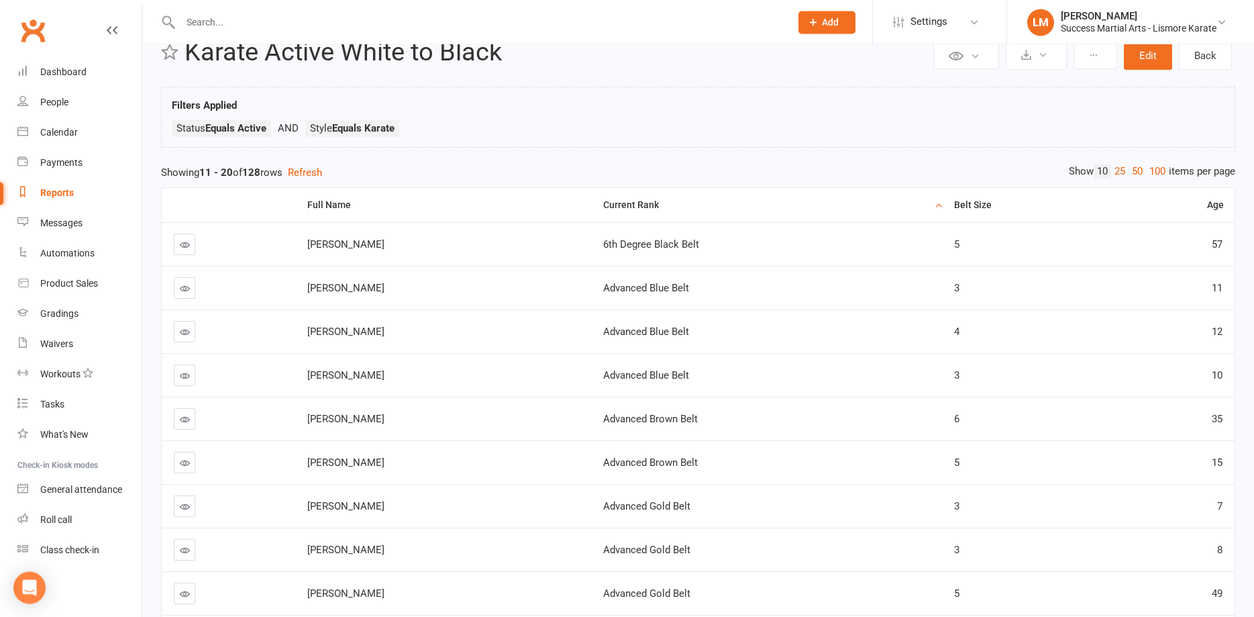
scroll to position [0, 0]
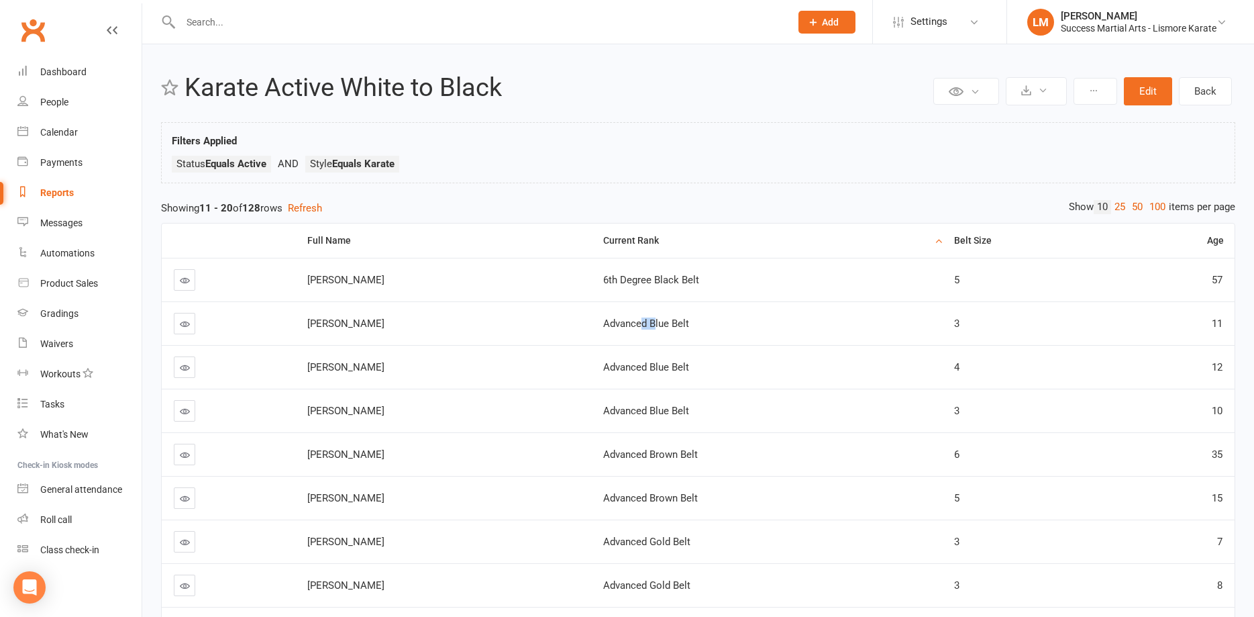
click at [644, 351] on tbody "[PERSON_NAME] 6th Degree Black Belt 5 57 [PERSON_NAME] Advanced Blue Belt 3 11 …" at bounding box center [698, 476] width 1073 height 436
click at [801, 90] on h2 "Karate Active White to Black" at bounding box center [558, 88] width 746 height 28
click at [56, 315] on div "Gradings" at bounding box center [59, 313] width 38 height 11
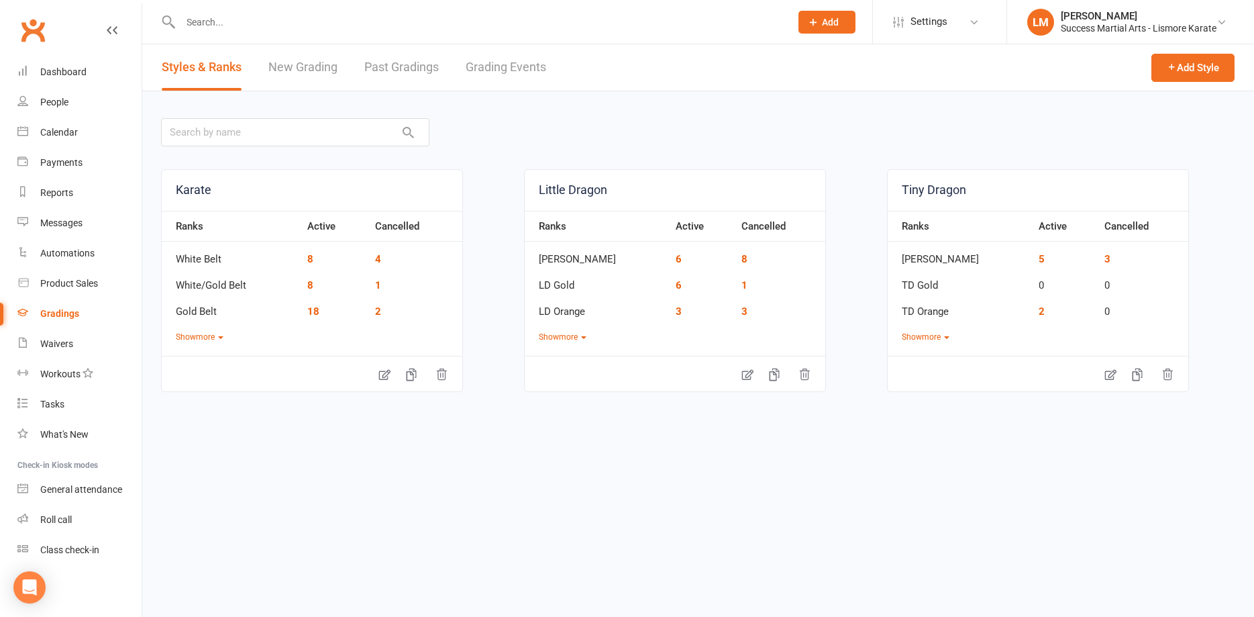
click at [503, 67] on link "Grading Events" at bounding box center [506, 67] width 81 height 46
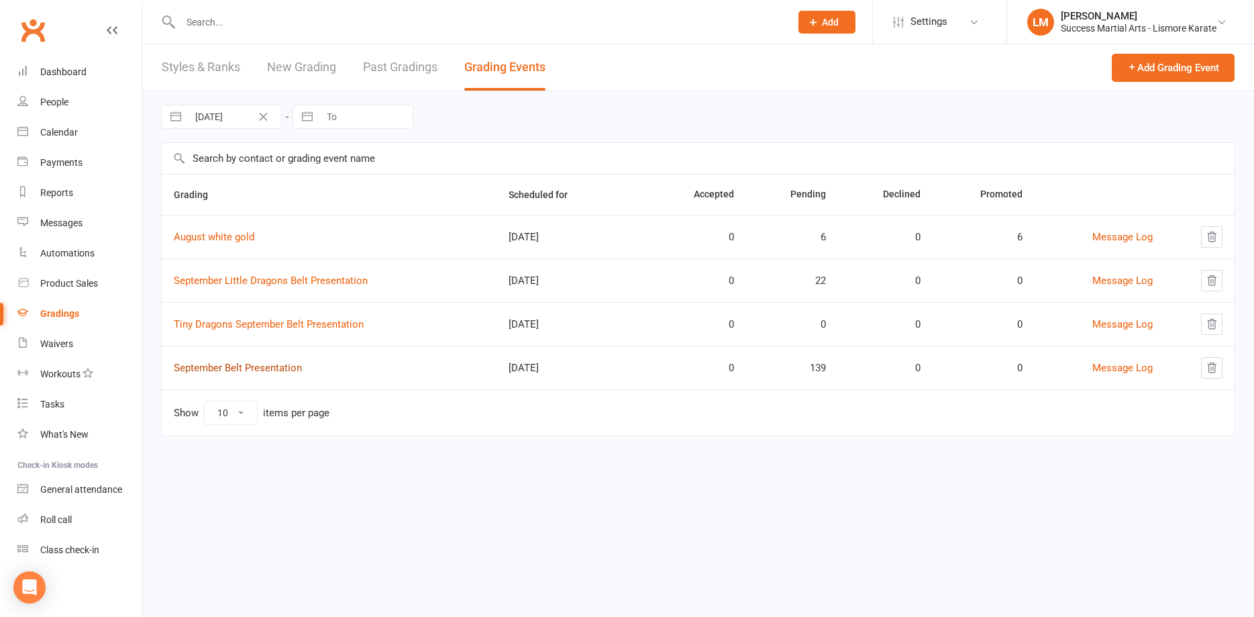
click at [238, 369] on link "September Belt Presentation" at bounding box center [238, 368] width 128 height 12
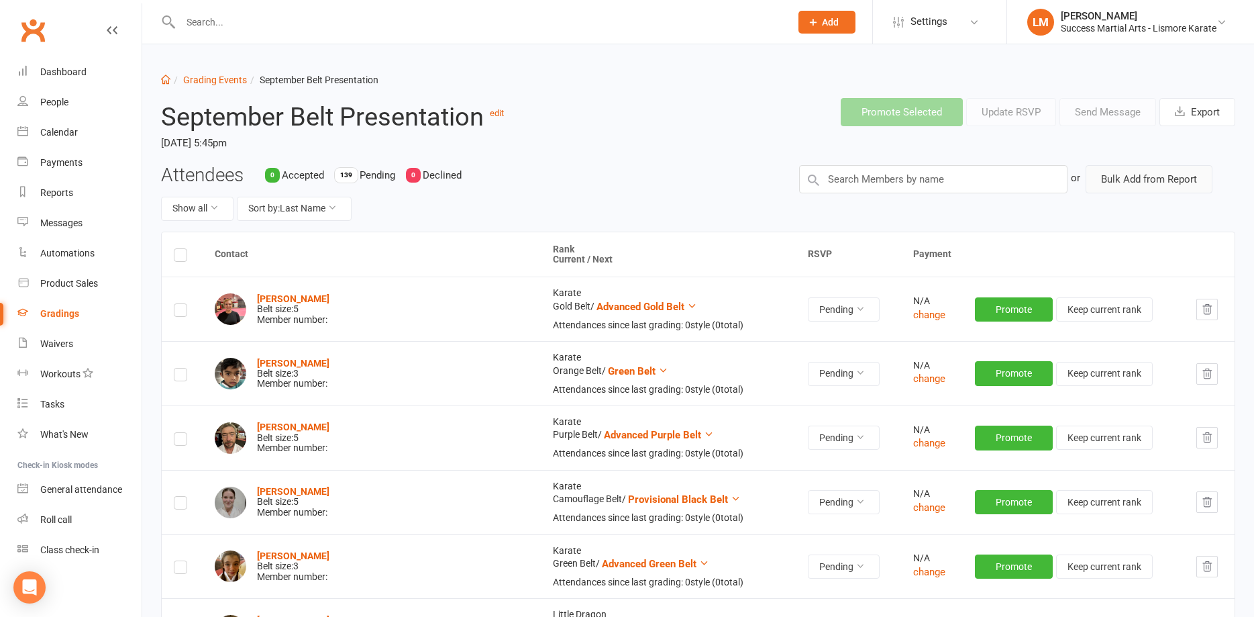
click at [1111, 180] on button "Bulk Add from Report" at bounding box center [1149, 179] width 127 height 28
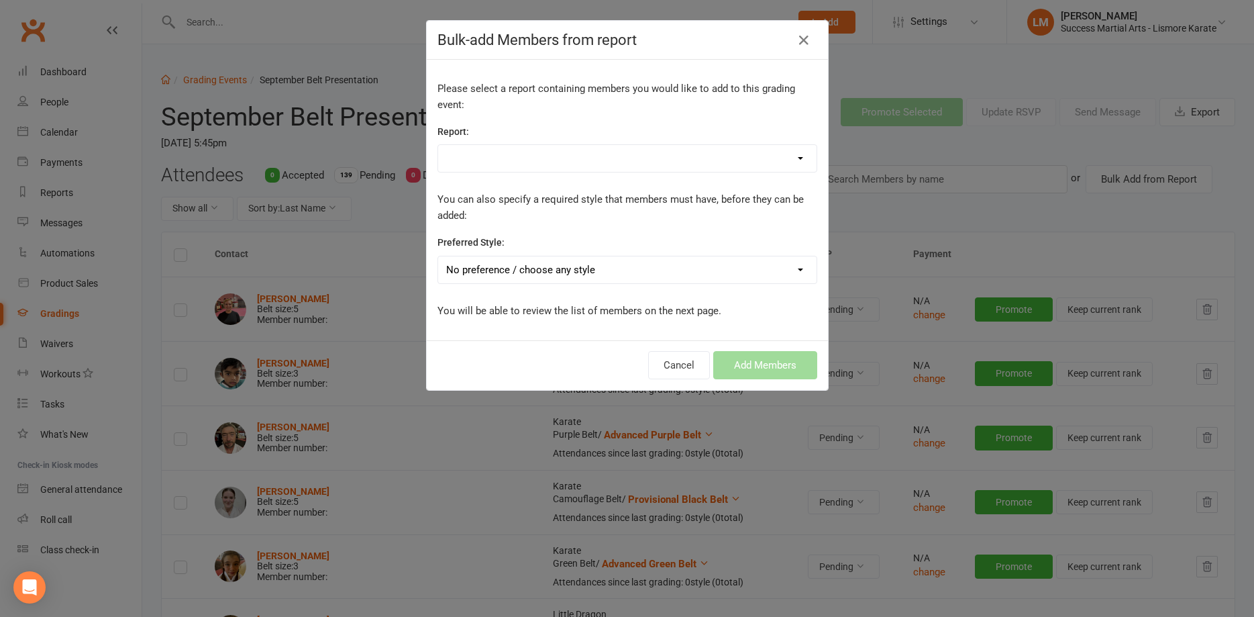
click at [438, 145] on select "active grades Active Trials basic students Birthdays CWX Go Live Dragons Duplic…" at bounding box center [627, 158] width 379 height 27
select select "199820"
click option "Karate Active White to Black" at bounding box center [0, 0] width 0 height 0
click at [574, 158] on select "active grades Active Trials basic students Birthdays CWX Go Live Dragons Duplic…" at bounding box center [627, 158] width 379 height 27
click at [762, 358] on button "Add Members" at bounding box center [765, 365] width 104 height 28
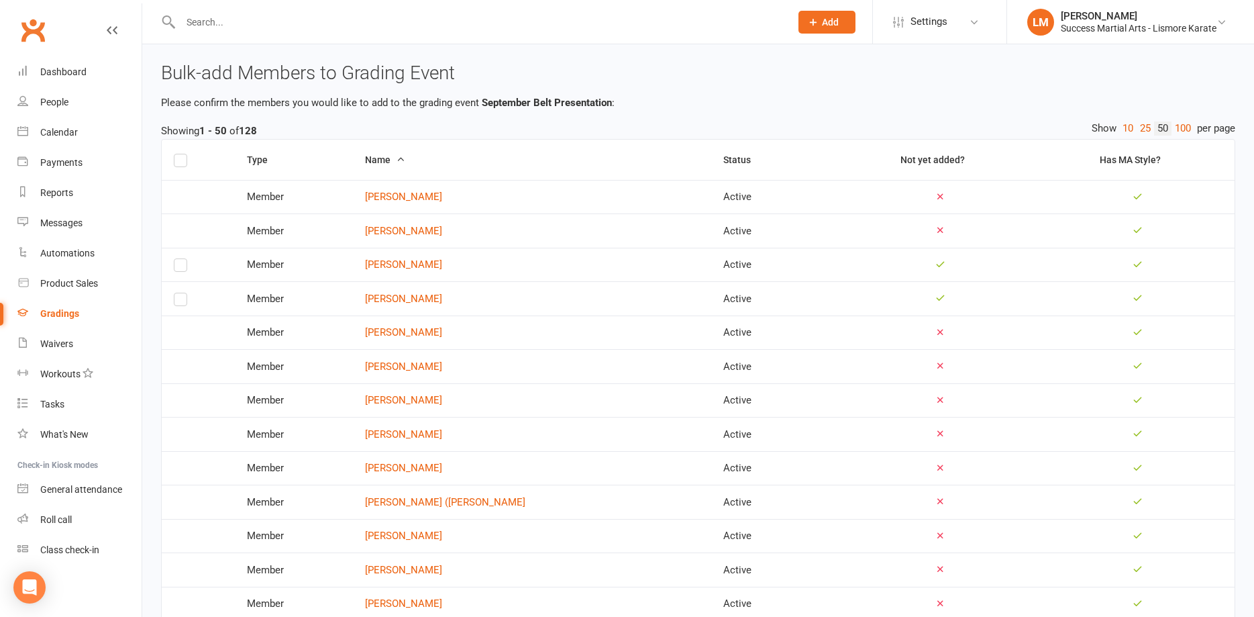
click at [178, 162] on label at bounding box center [180, 162] width 13 height 0
click at [178, 154] on input "checkbox" at bounding box center [180, 154] width 13 height 0
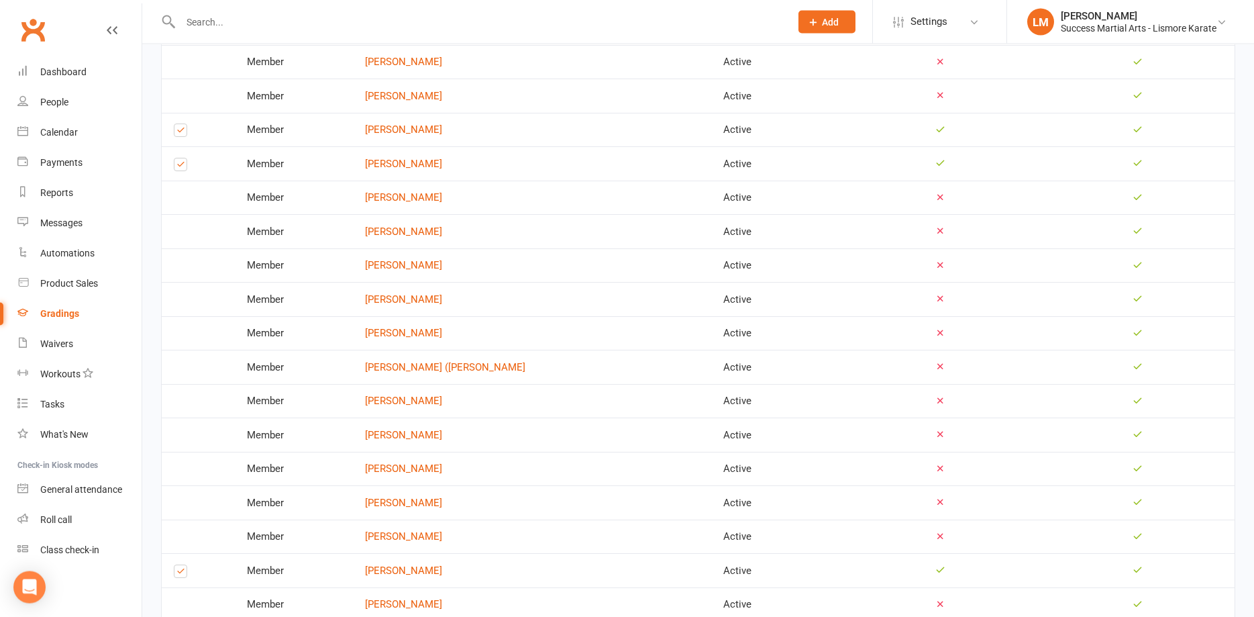
scroll to position [137, 0]
click at [183, 165] on label at bounding box center [180, 165] width 13 height 0
click at [183, 156] on input "checkbox" at bounding box center [180, 156] width 13 height 0
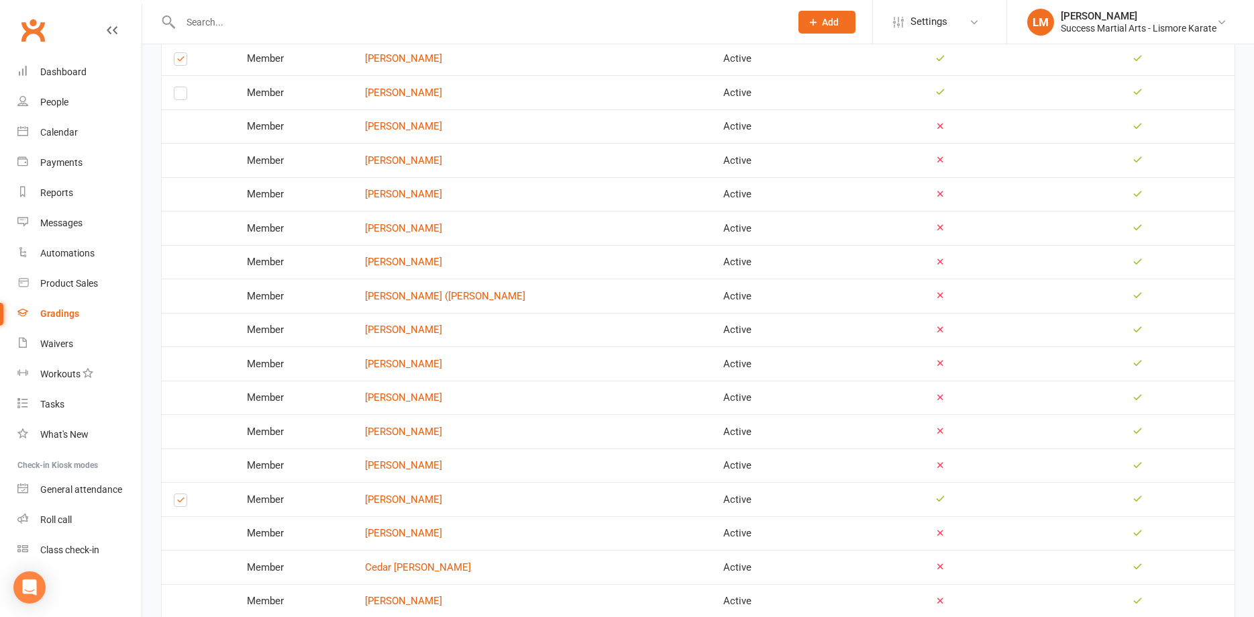
scroll to position [342, 0]
click at [179, 366] on label at bounding box center [180, 366] width 13 height 0
click at [179, 358] on input "checkbox" at bounding box center [180, 358] width 13 height 0
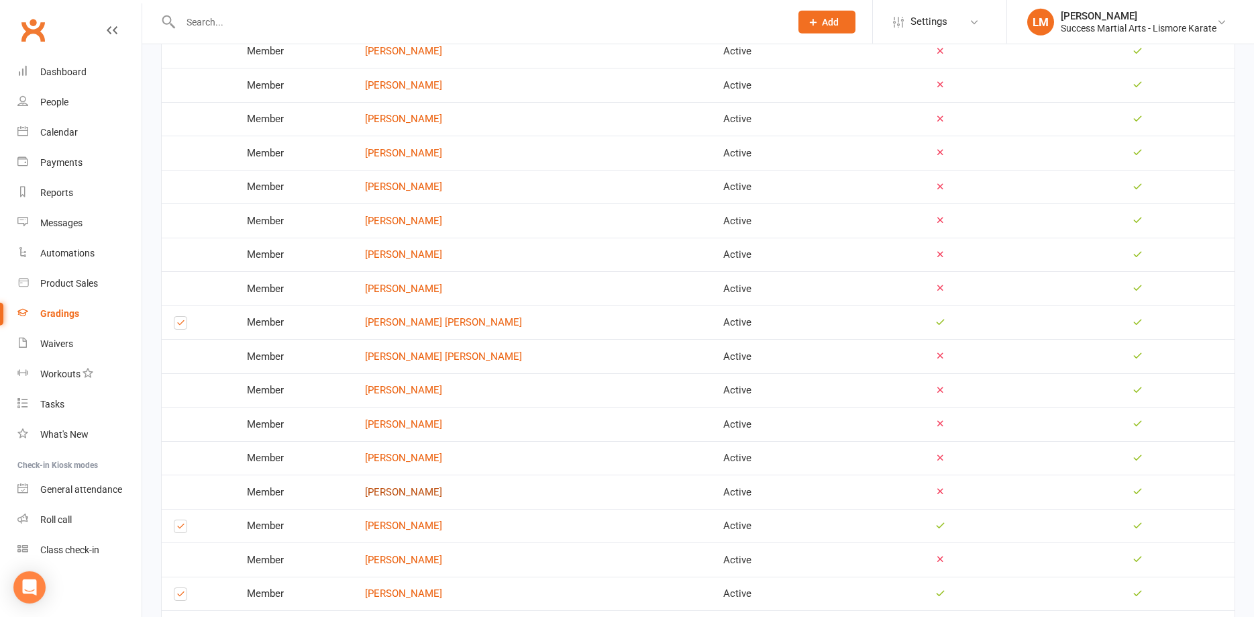
scroll to position [890, 0]
click at [179, 462] on label at bounding box center [180, 462] width 13 height 0
drag, startPoint x: 179, startPoint y: 520, endPoint x: 183, endPoint y: 488, distance: 32.6
click at [179, 530] on label at bounding box center [180, 530] width 13 height 0
click at [179, 521] on input "checkbox" at bounding box center [180, 521] width 13 height 0
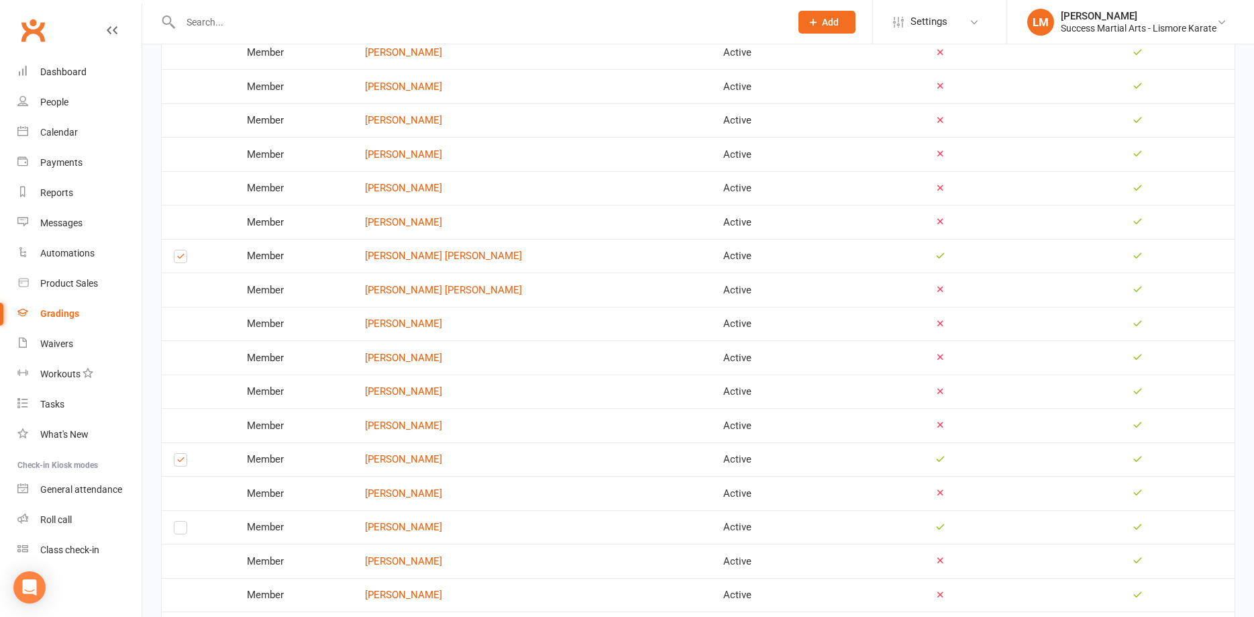
click at [184, 462] on label at bounding box center [180, 462] width 13 height 0
click at [184, 454] on input "checkbox" at bounding box center [180, 454] width 13 height 0
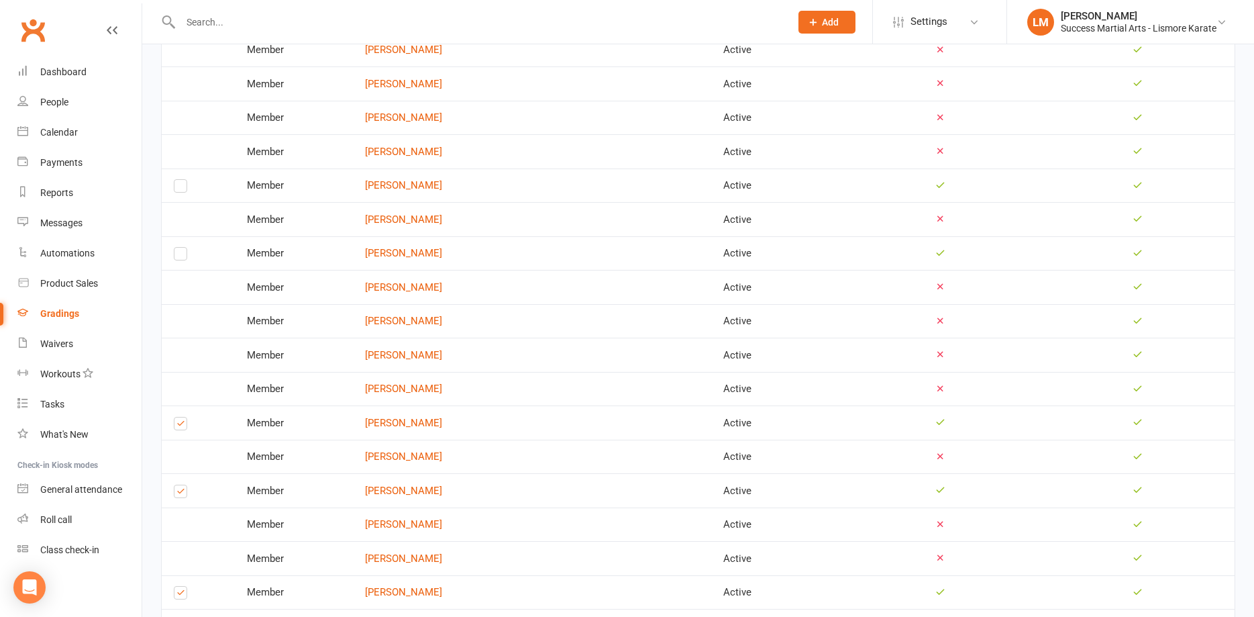
click at [179, 494] on label at bounding box center [180, 494] width 13 height 0
click at [179, 485] on input "checkbox" at bounding box center [180, 485] width 13 height 0
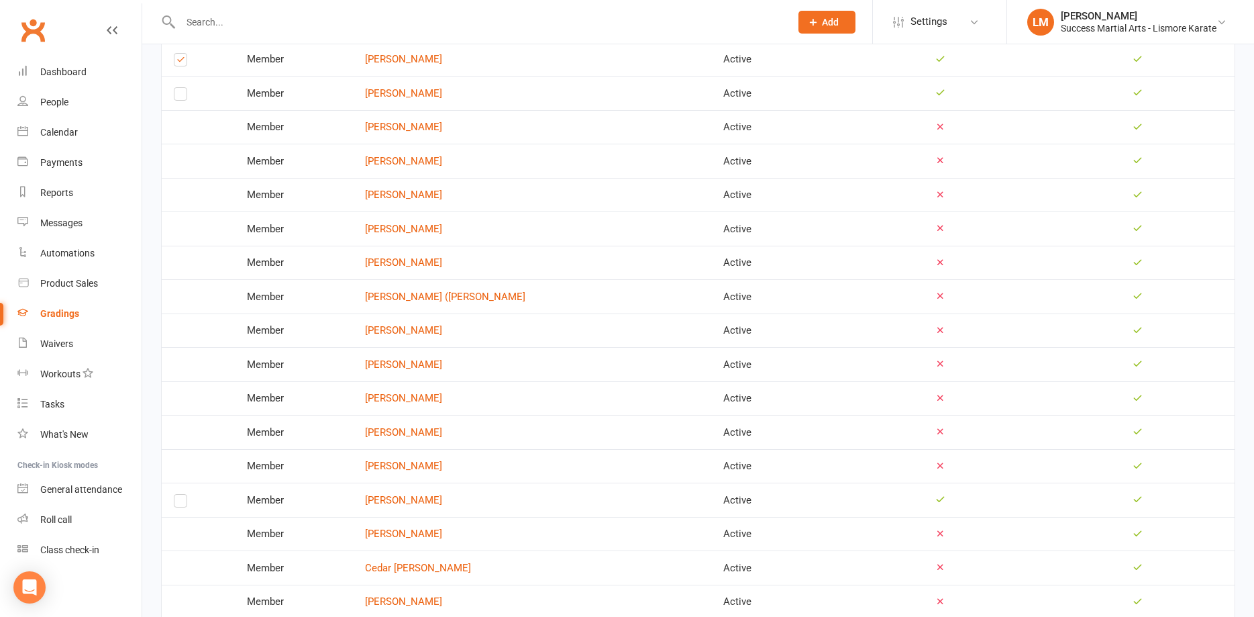
scroll to position [0, 0]
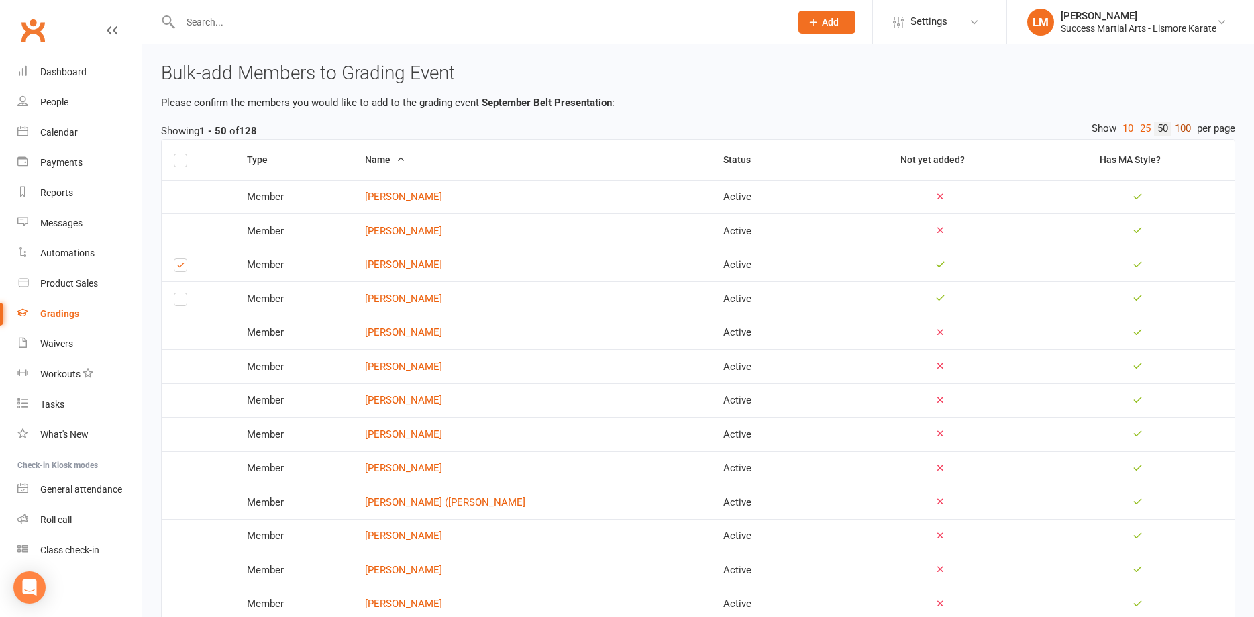
click at [1186, 127] on link "100" at bounding box center [1183, 128] width 23 height 14
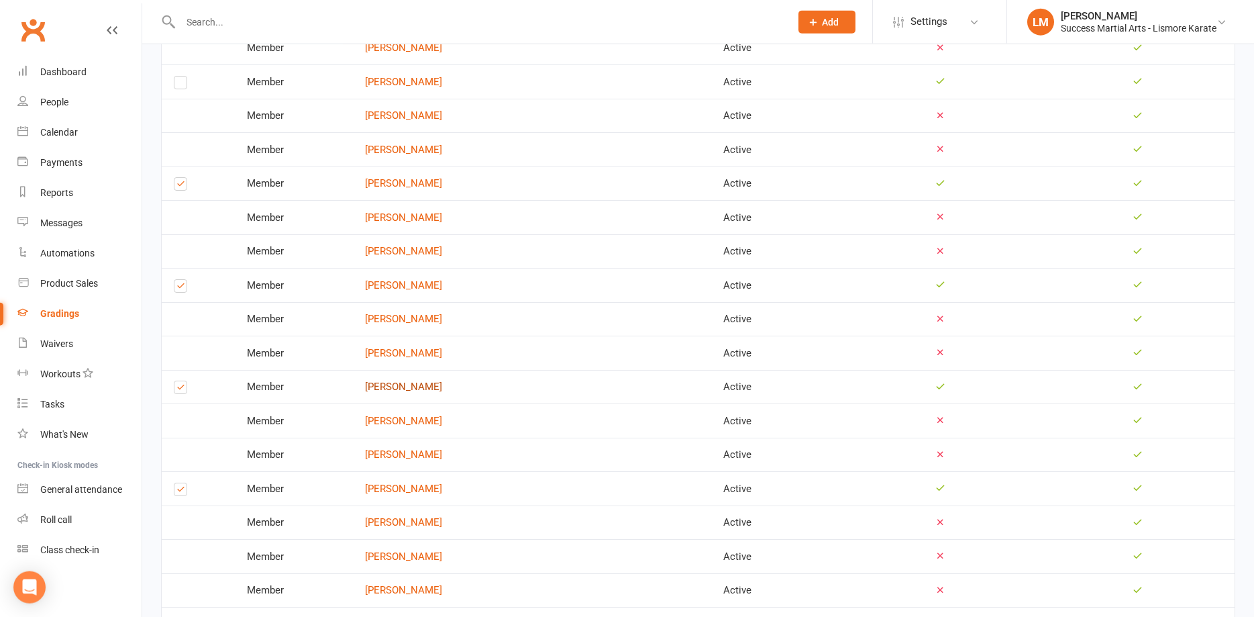
scroll to position [1574, 0]
click at [181, 490] on label at bounding box center [180, 490] width 13 height 0
click at [181, 481] on input "checkbox" at bounding box center [180, 481] width 13 height 0
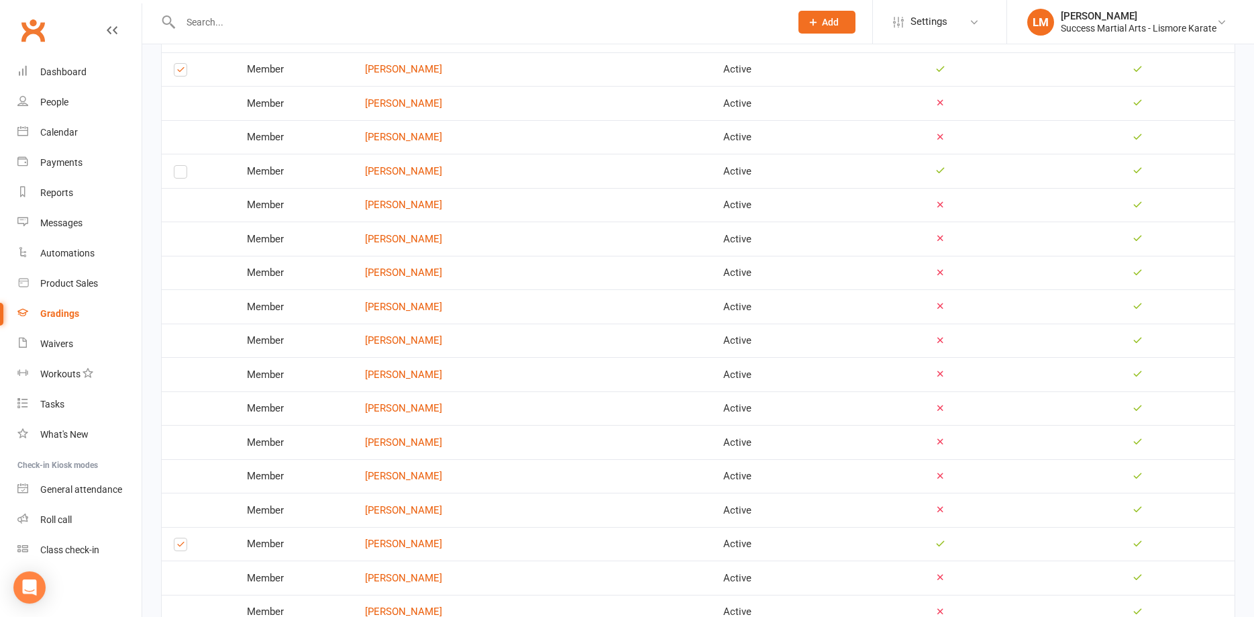
scroll to position [1917, 0]
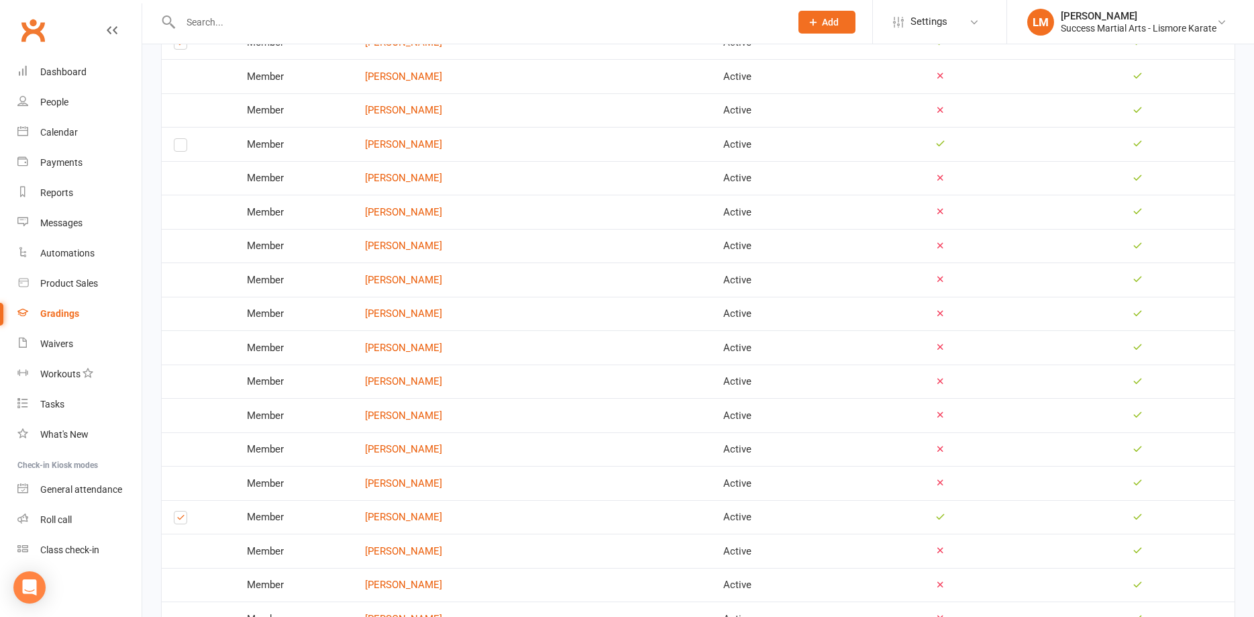
click at [179, 520] on label at bounding box center [180, 520] width 13 height 0
click at [179, 511] on input "checkbox" at bounding box center [180, 511] width 13 height 0
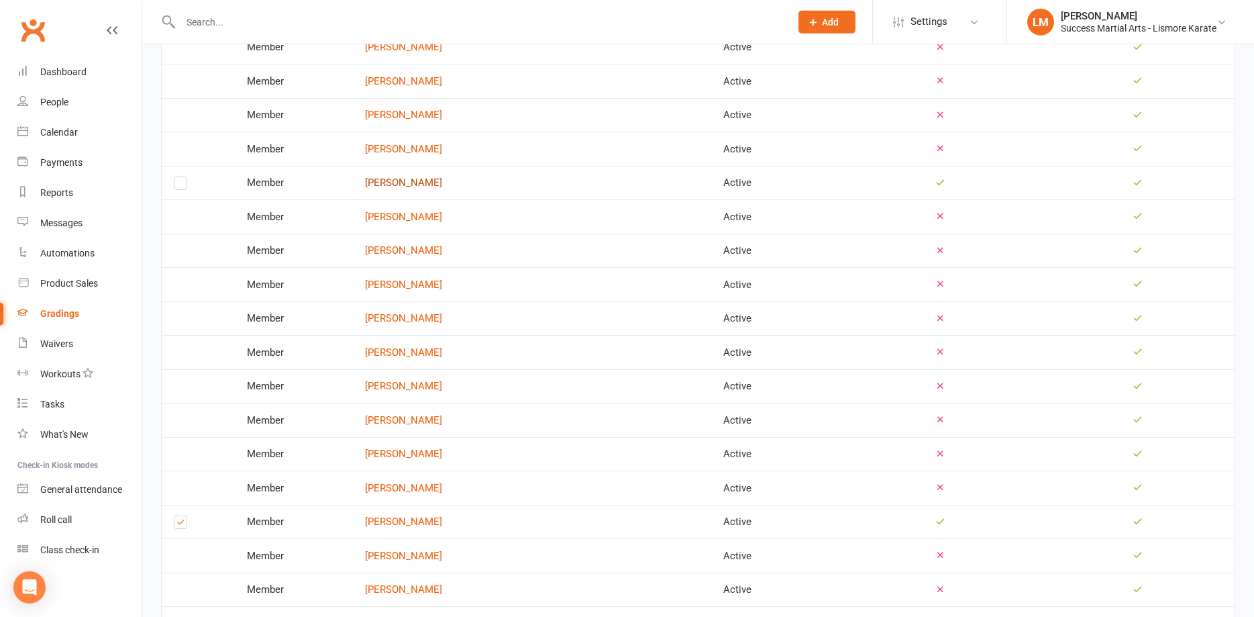
scroll to position [2327, 0]
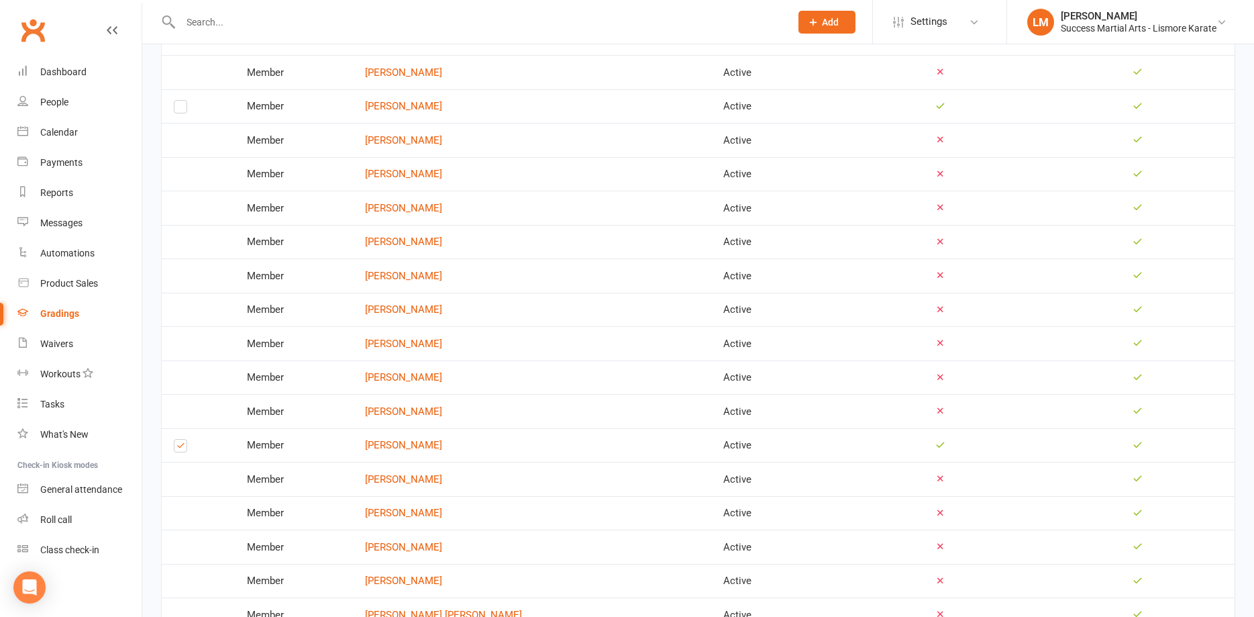
click at [182, 448] on label at bounding box center [180, 448] width 13 height 0
click at [182, 440] on input "checkbox" at bounding box center [180, 440] width 13 height 0
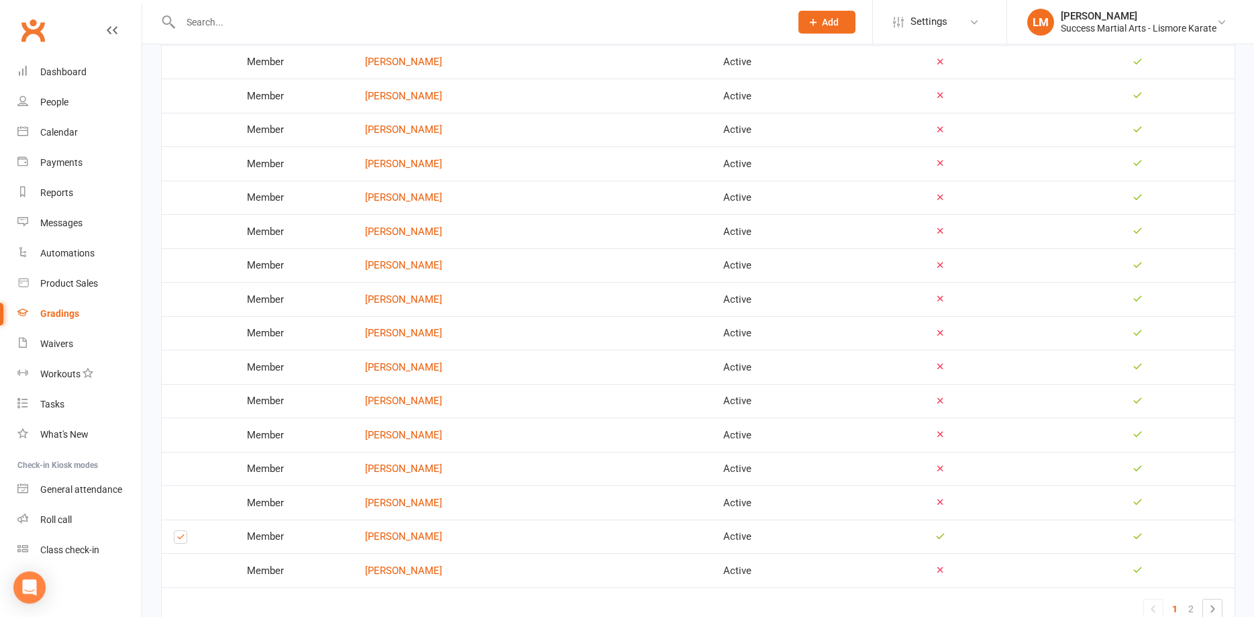
scroll to position [3080, 0]
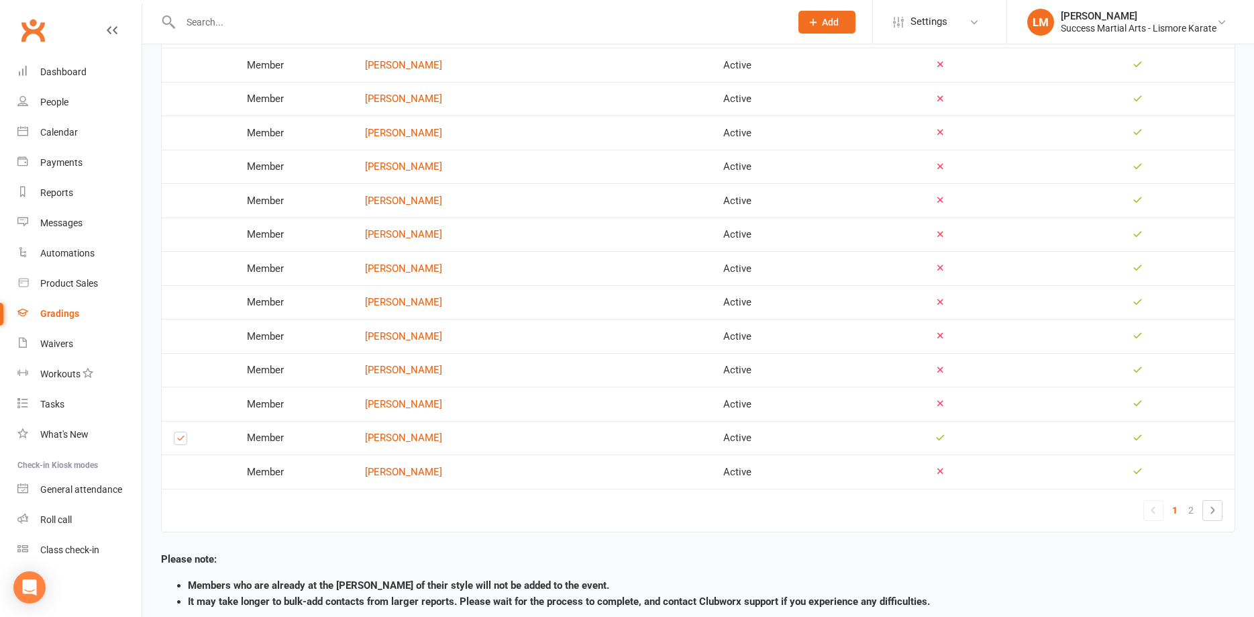
click at [180, 441] on label at bounding box center [180, 441] width 13 height 0
click at [180, 432] on input "checkbox" at bounding box center [180, 432] width 13 height 0
click at [1189, 501] on link "2" at bounding box center [1191, 510] width 16 height 19
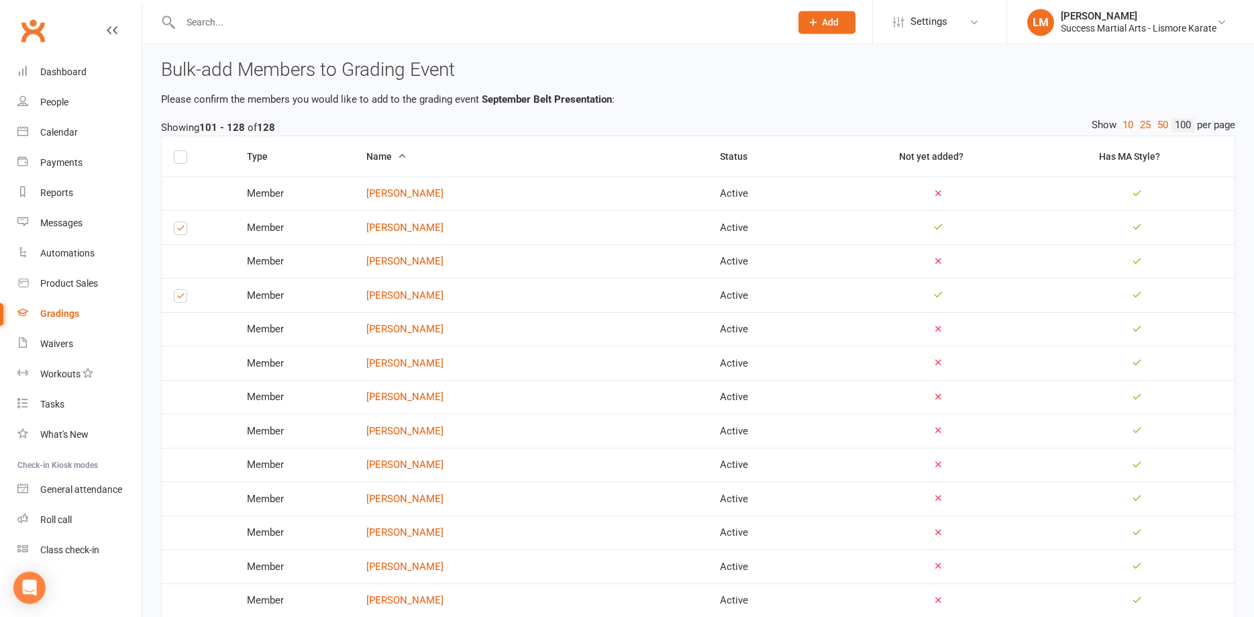
scroll to position [0, 0]
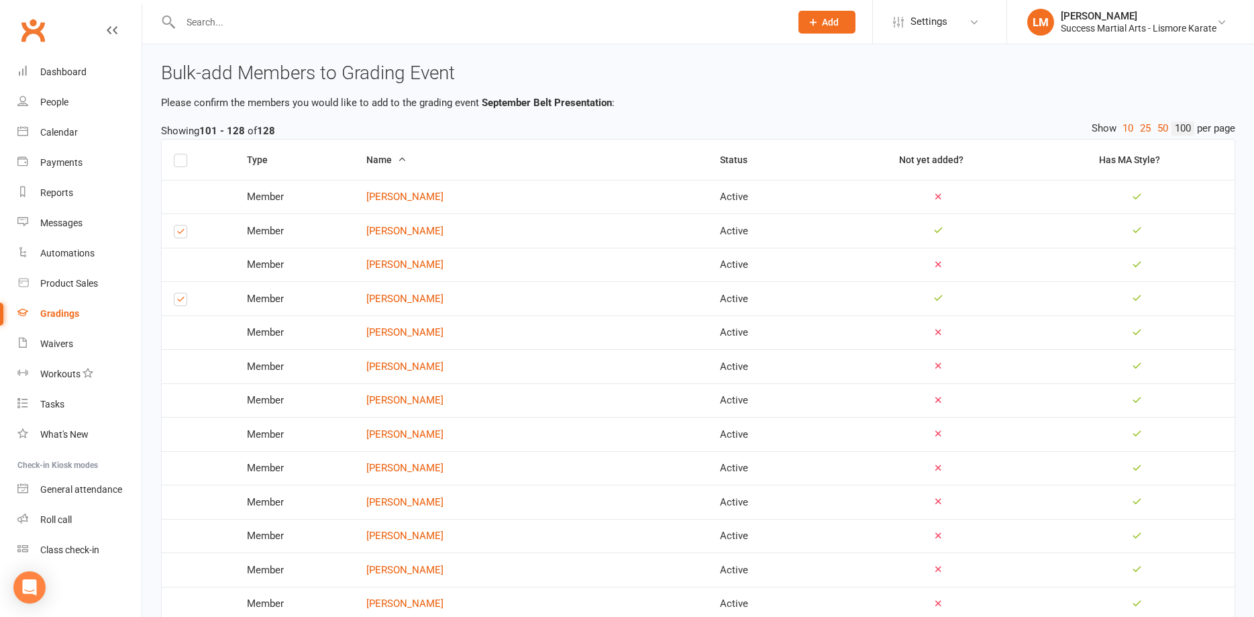
click at [181, 302] on label at bounding box center [180, 302] width 13 height 0
click at [181, 293] on input "checkbox" at bounding box center [180, 293] width 13 height 0
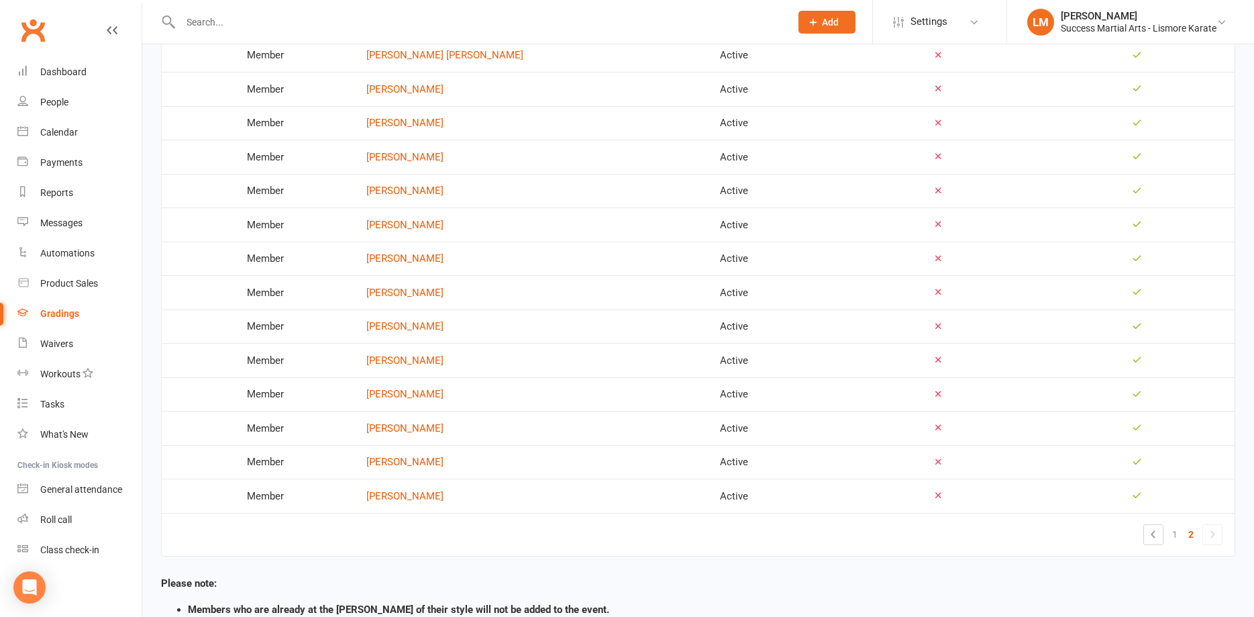
scroll to position [713, 0]
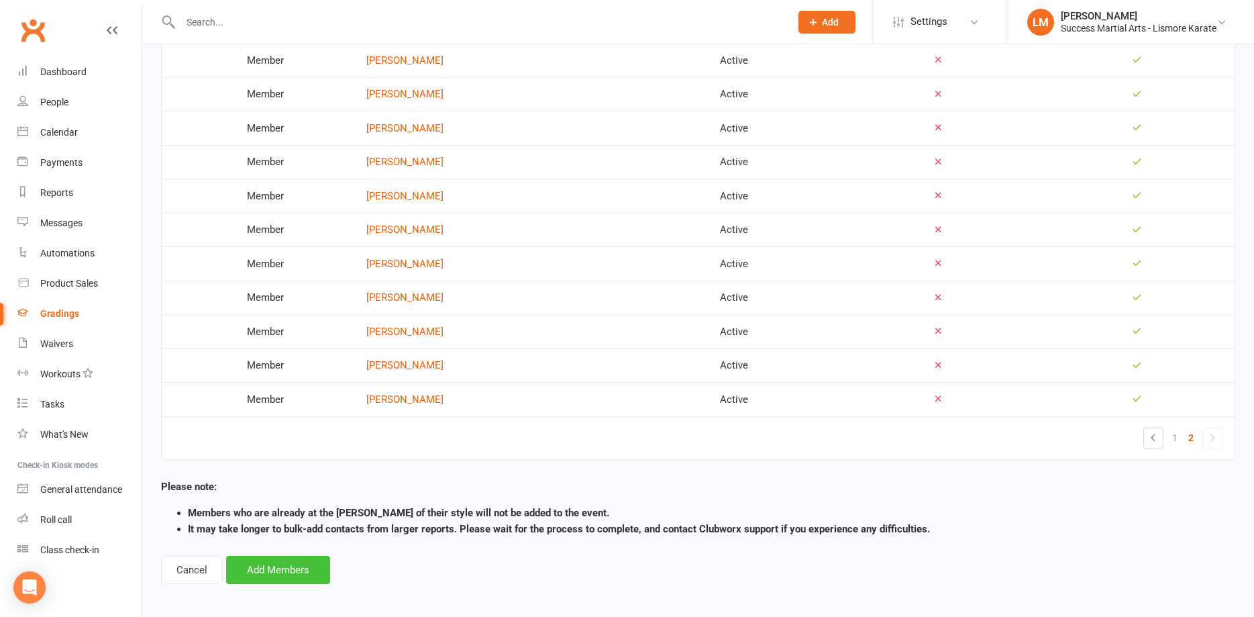
click at [276, 563] on button "Add Members" at bounding box center [278, 570] width 104 height 28
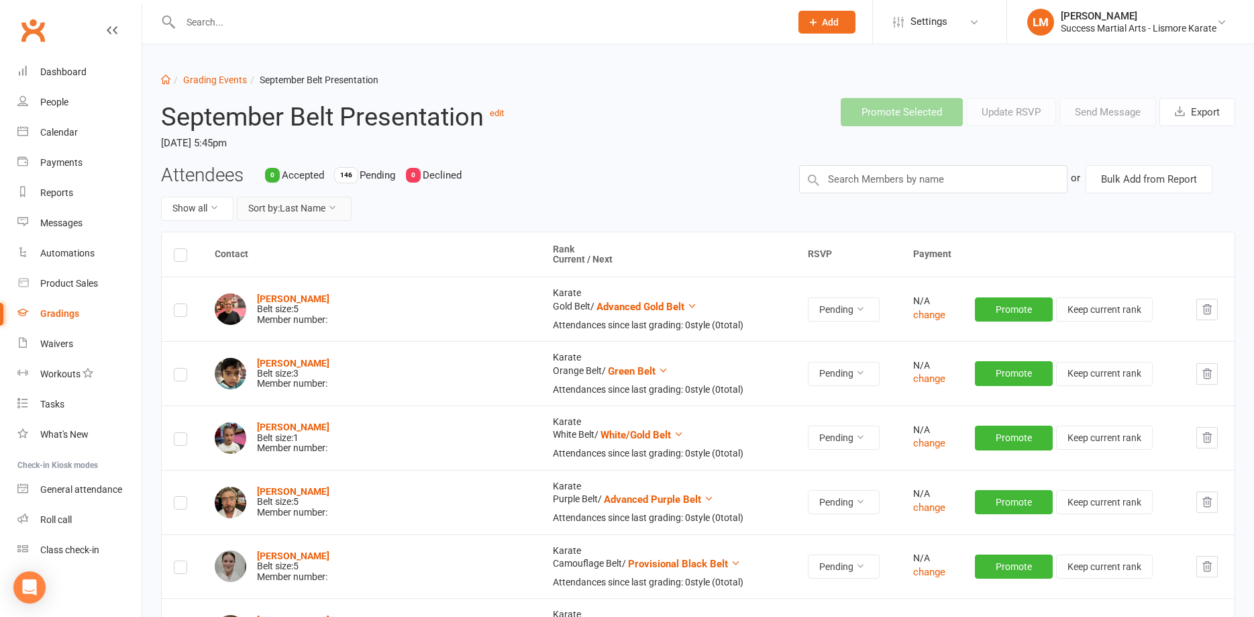
click at [268, 209] on button "Sort by: Last Name" at bounding box center [294, 209] width 115 height 24
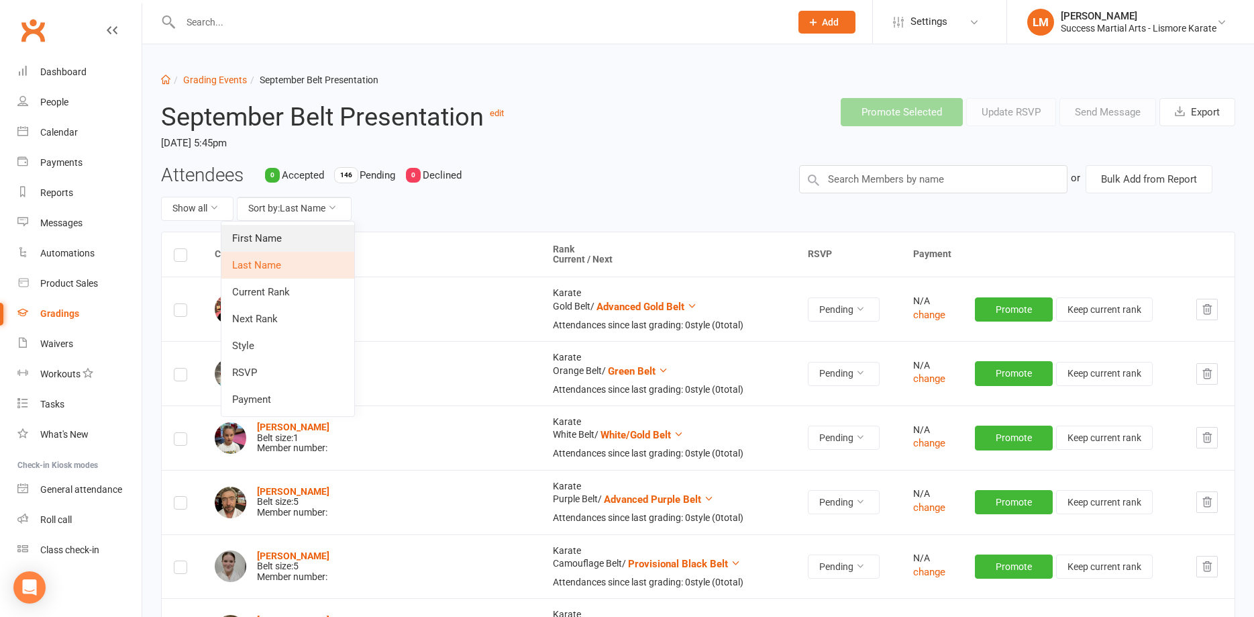
click at [248, 244] on link "First Name" at bounding box center [287, 238] width 133 height 27
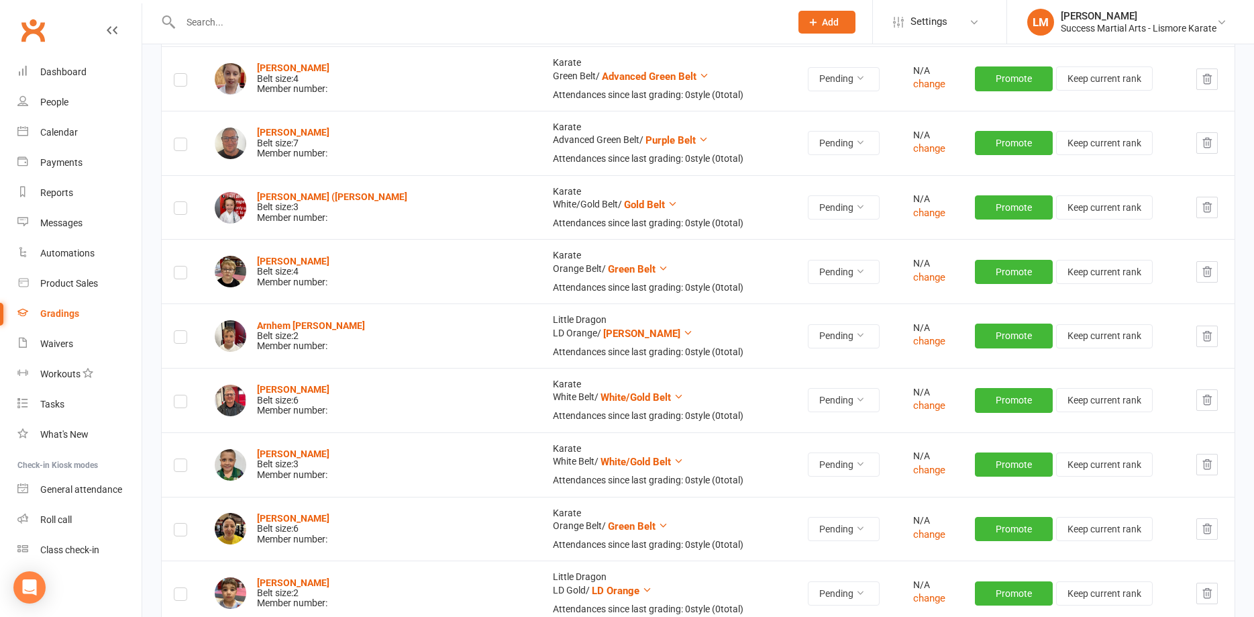
scroll to position [685, 0]
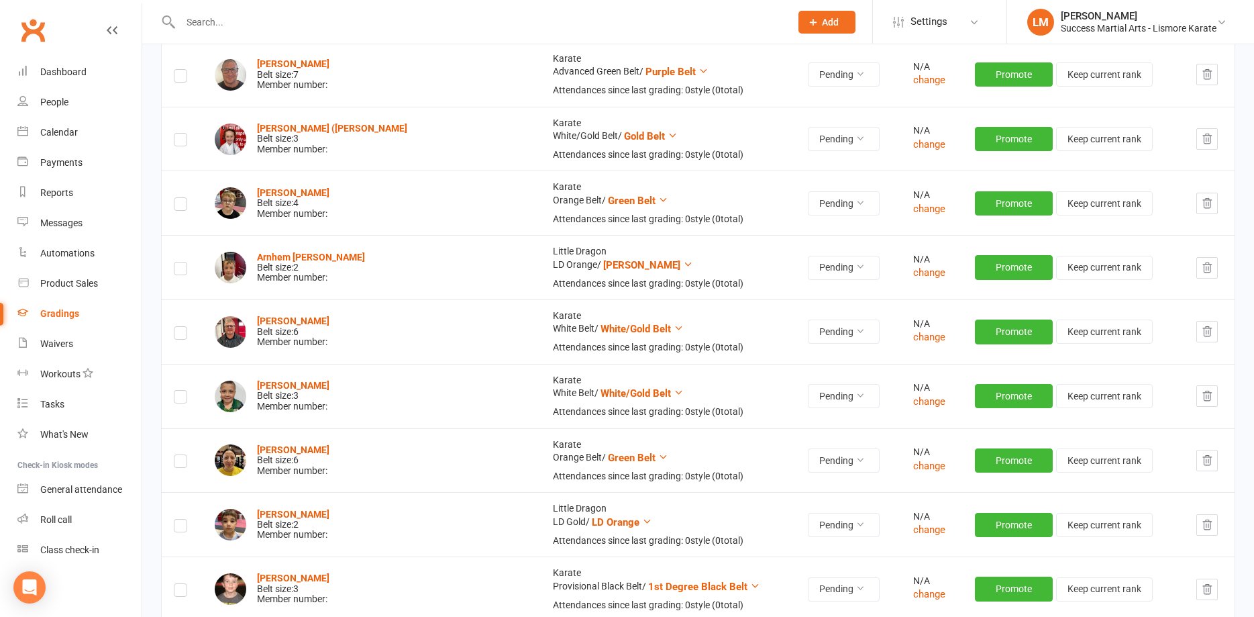
click at [1201, 271] on icon "button" at bounding box center [1207, 268] width 12 height 12
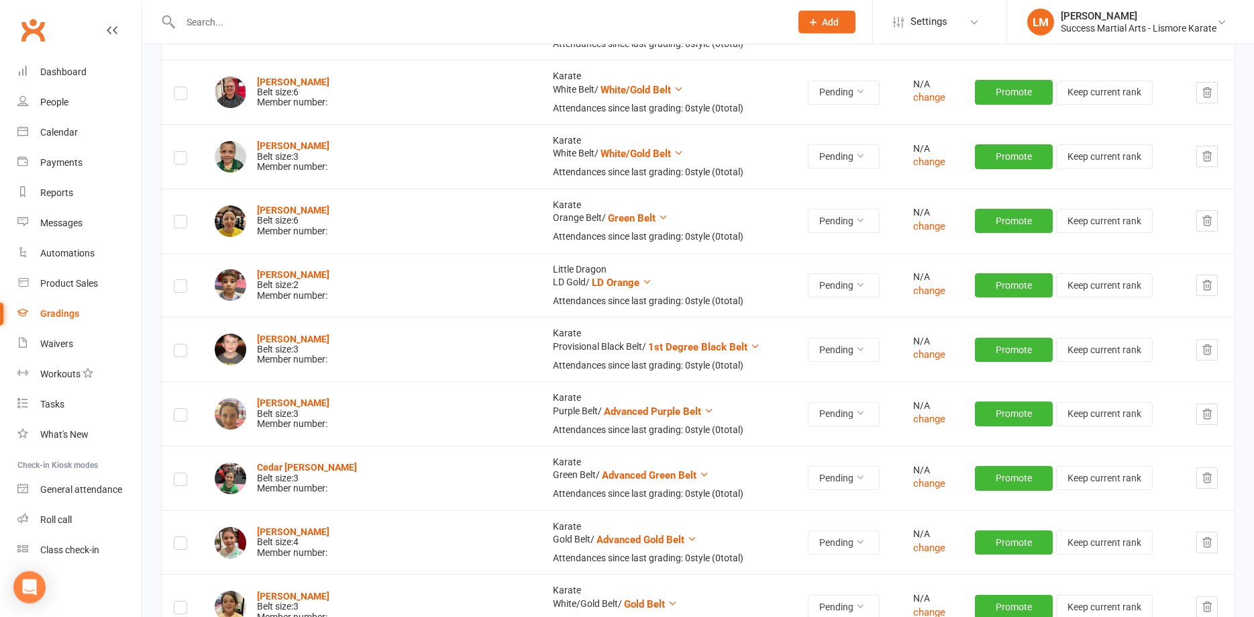
scroll to position [890, 0]
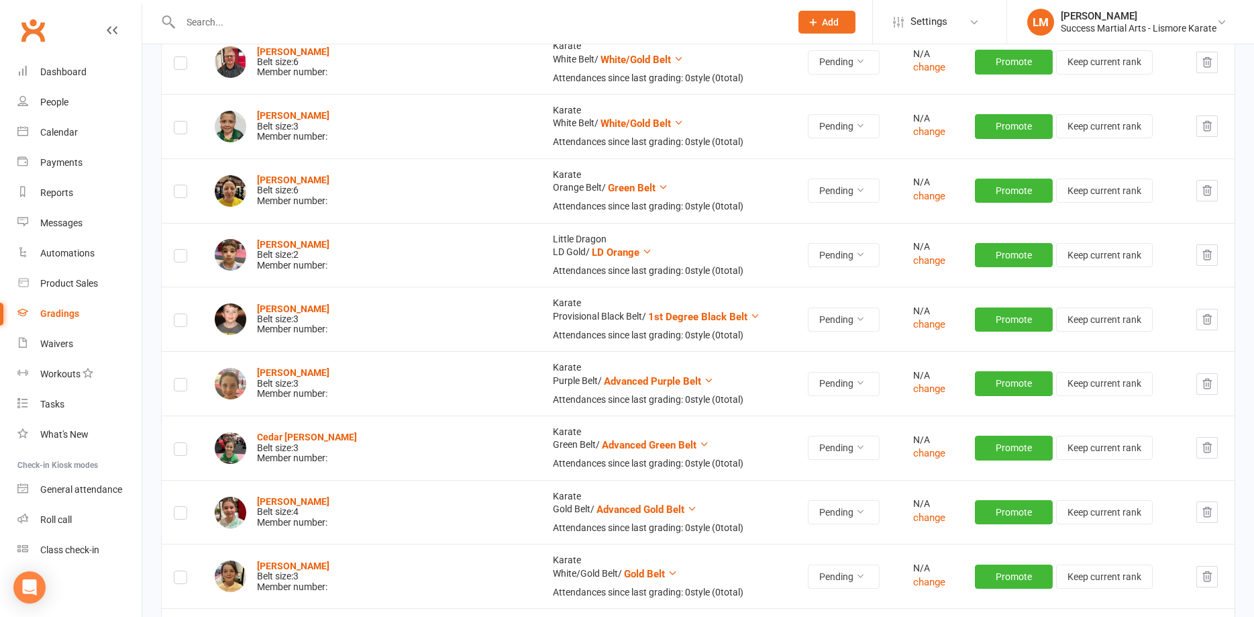
click at [184, 258] on label at bounding box center [180, 258] width 13 height 0
click at [184, 250] on input "checkbox" at bounding box center [180, 250] width 13 height 0
click at [1203, 256] on icon "button" at bounding box center [1207, 254] width 9 height 9
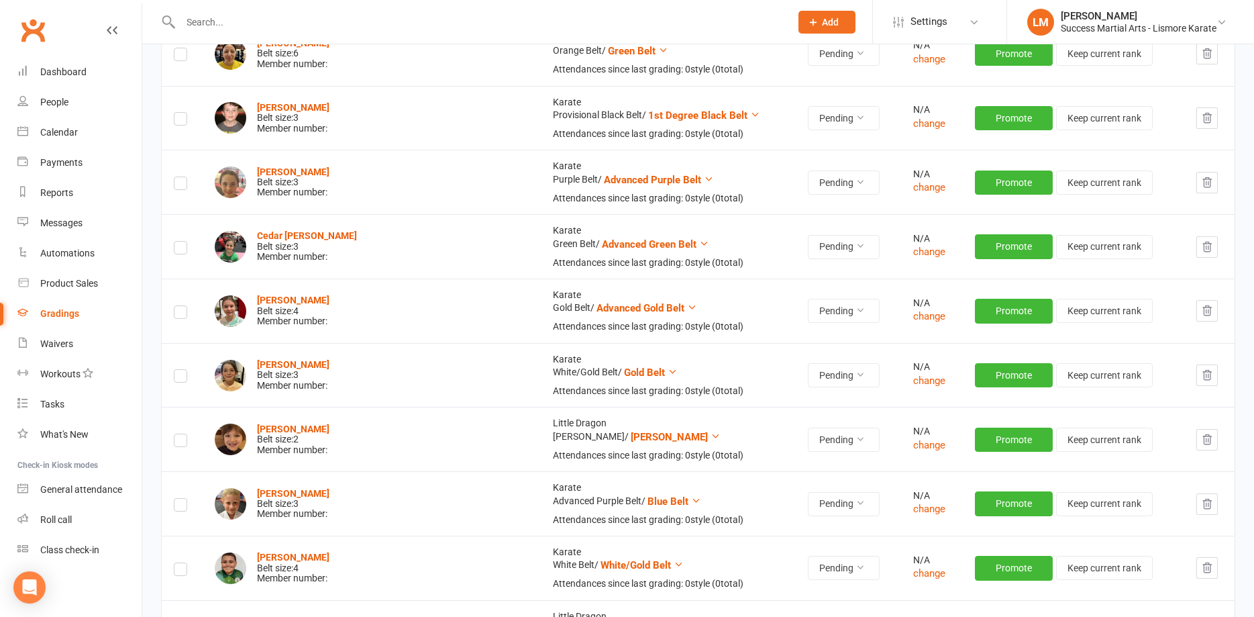
scroll to position [1095, 0]
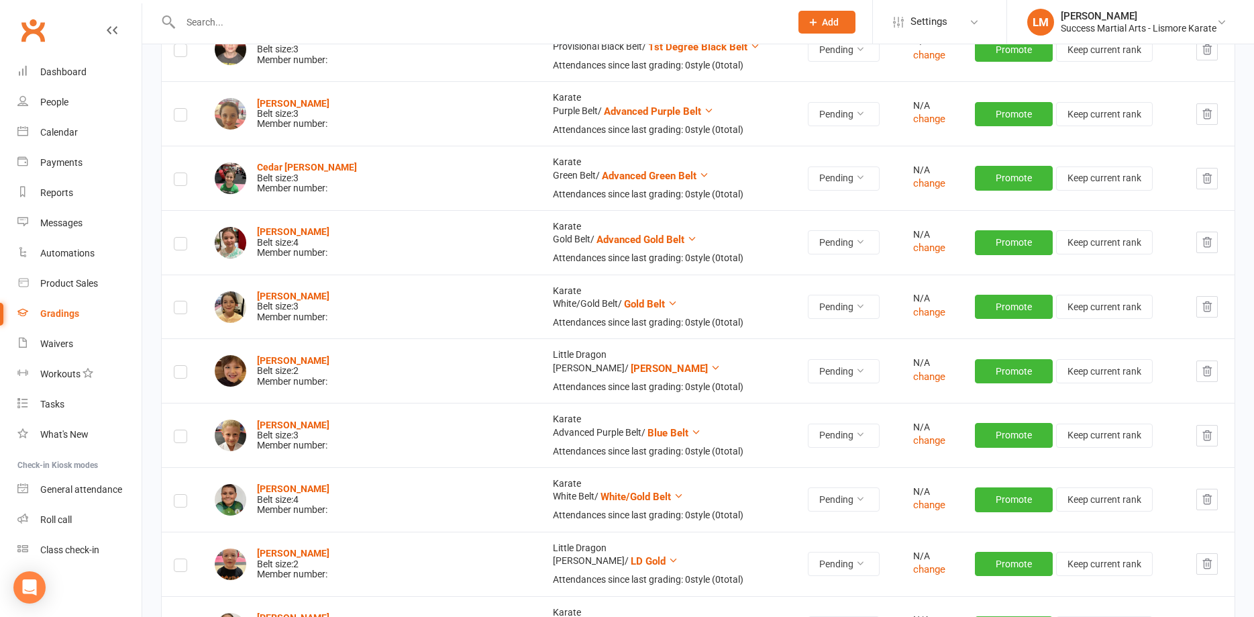
click at [1205, 370] on icon "button" at bounding box center [1207, 371] width 12 height 12
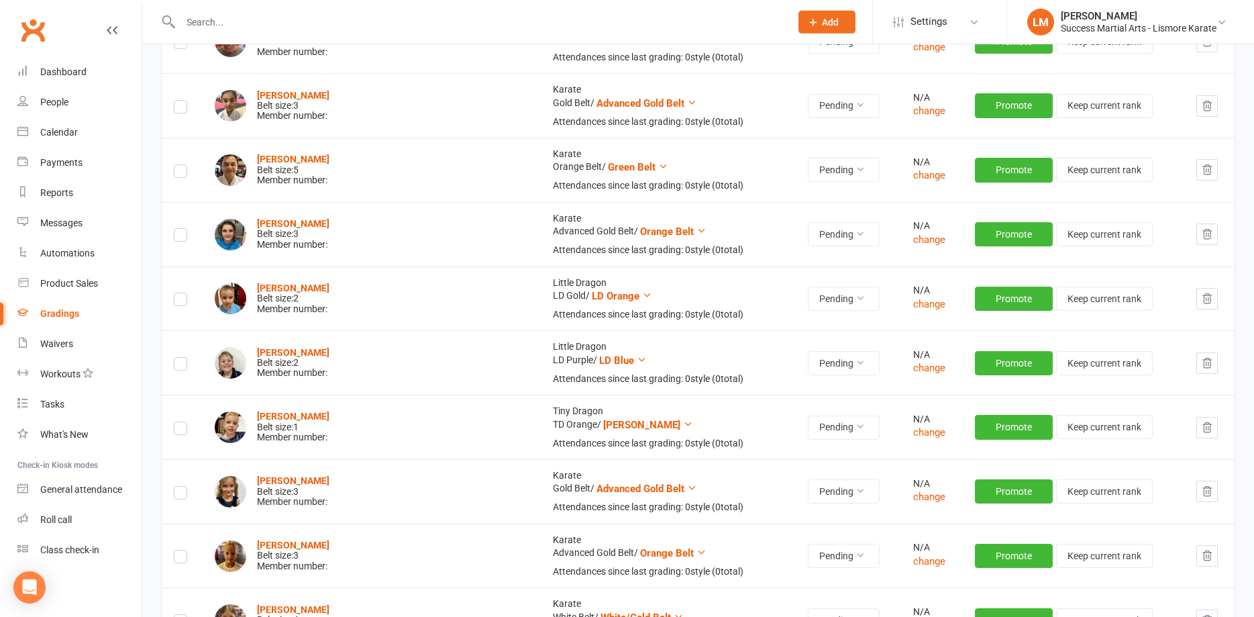
scroll to position [2327, 0]
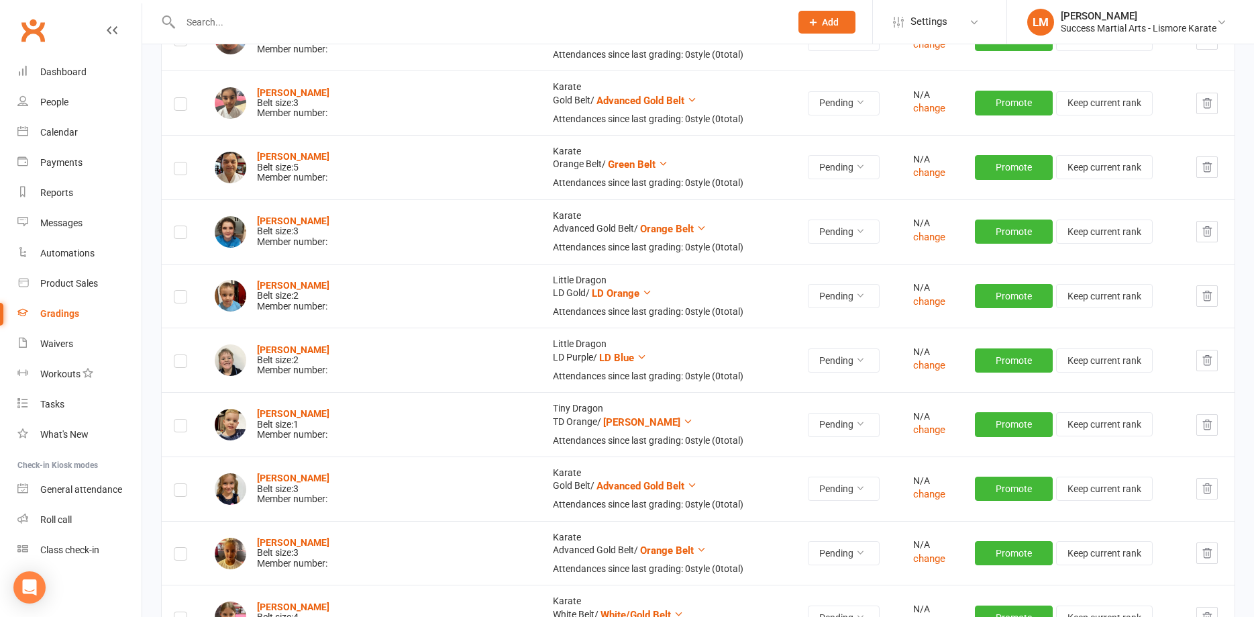
click at [1201, 359] on icon "button" at bounding box center [1207, 360] width 12 height 12
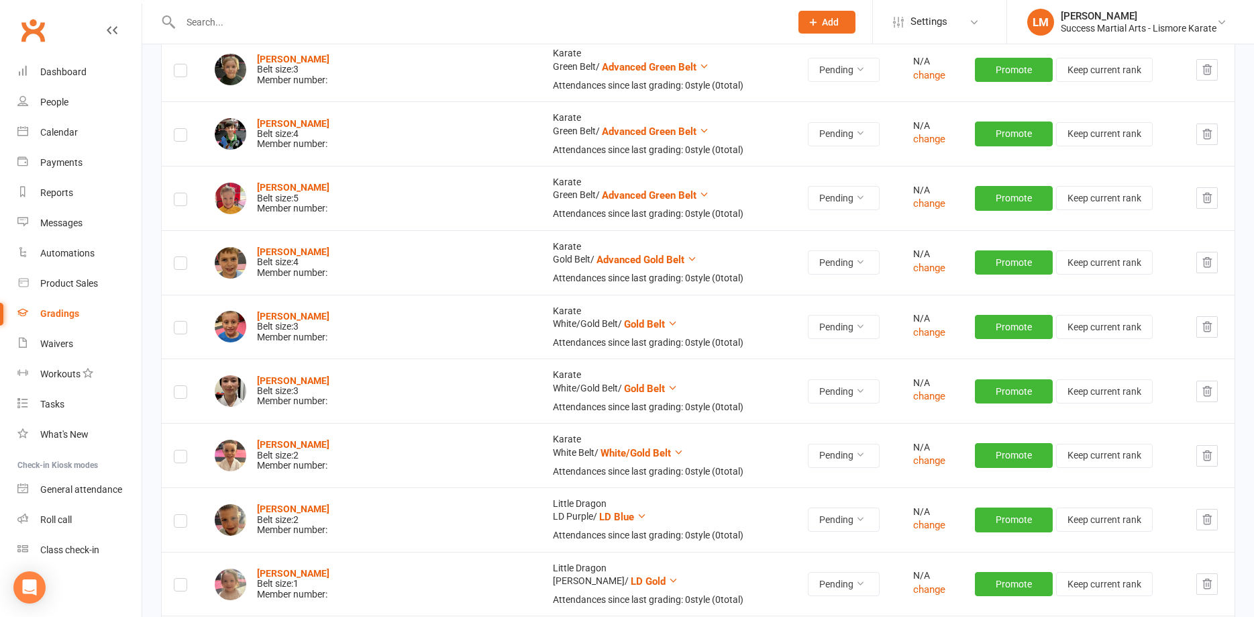
scroll to position [2943, 0]
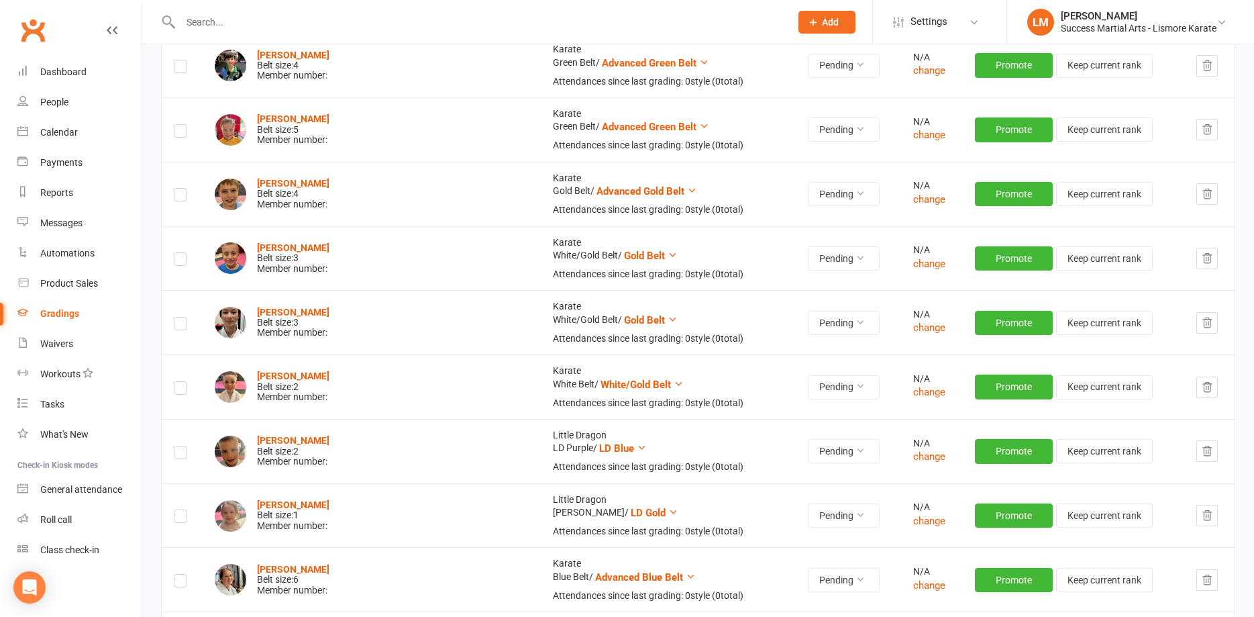
click at [1201, 454] on icon "button" at bounding box center [1207, 451] width 12 height 12
click at [291, 376] on strong "[PERSON_NAME]" at bounding box center [293, 375] width 72 height 11
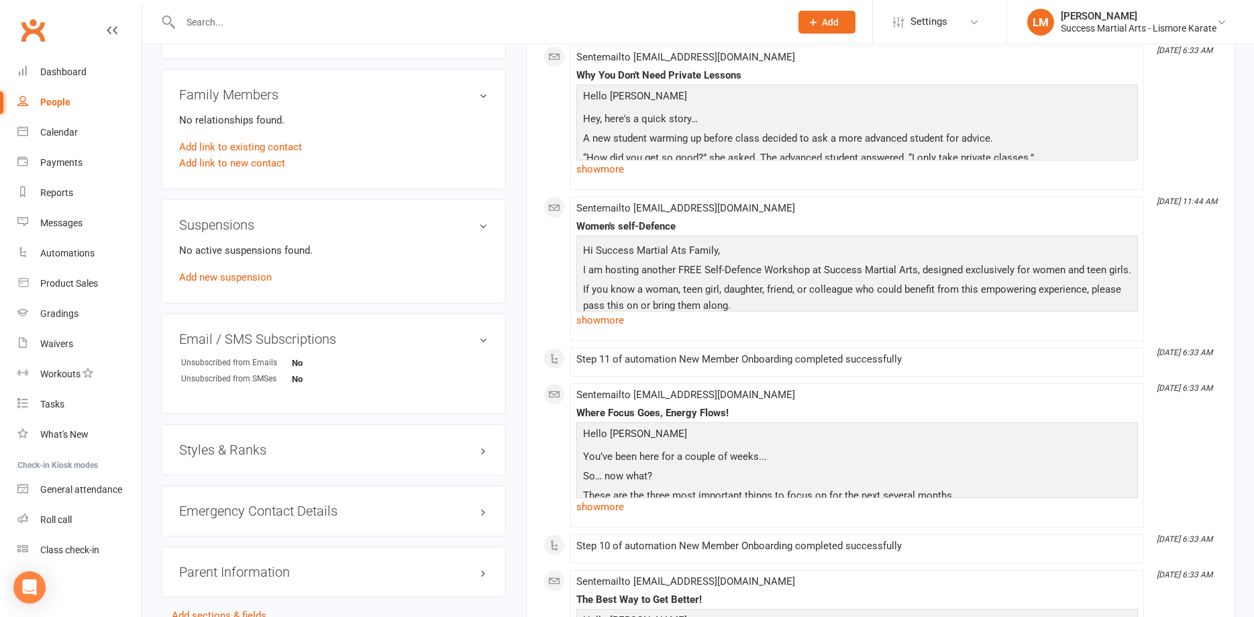
scroll to position [753, 0]
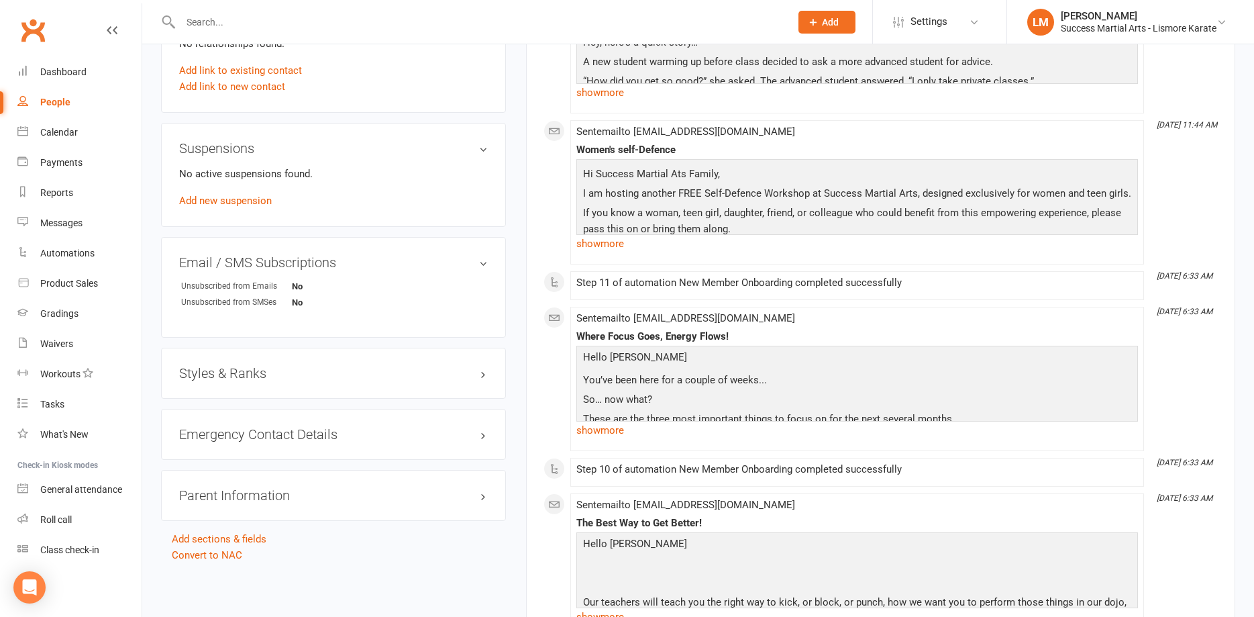
click at [224, 374] on h3 "Styles & Ranks" at bounding box center [333, 373] width 309 height 15
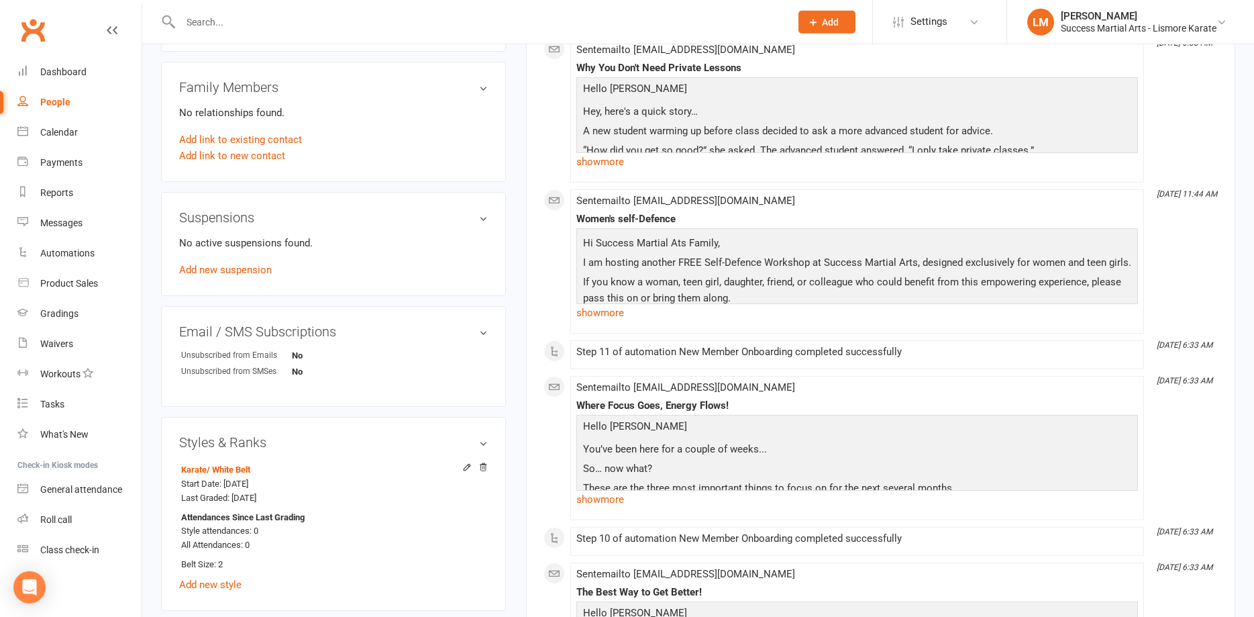
scroll to position [685, 0]
click at [485, 468] on icon at bounding box center [482, 466] width 9 height 9
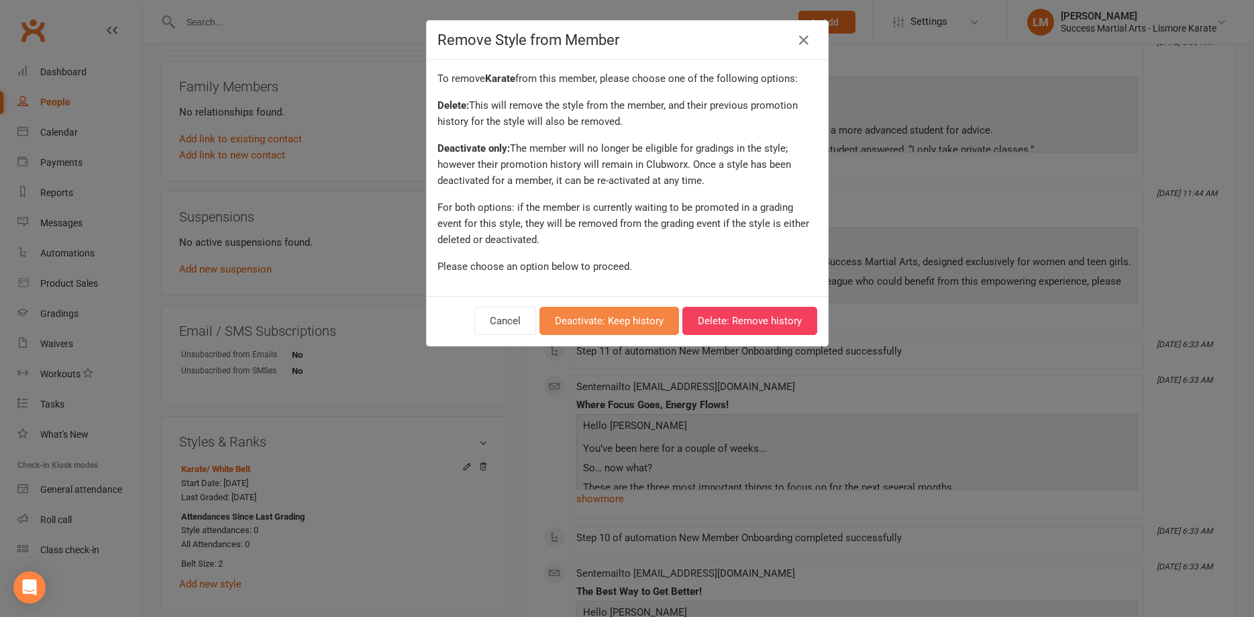
drag, startPoint x: 603, startPoint y: 319, endPoint x: 446, endPoint y: 462, distance: 212.4
click at [446, 462] on div "Remove Style from Member To remove Karate from this member, please choose one o…" at bounding box center [627, 308] width 1254 height 617
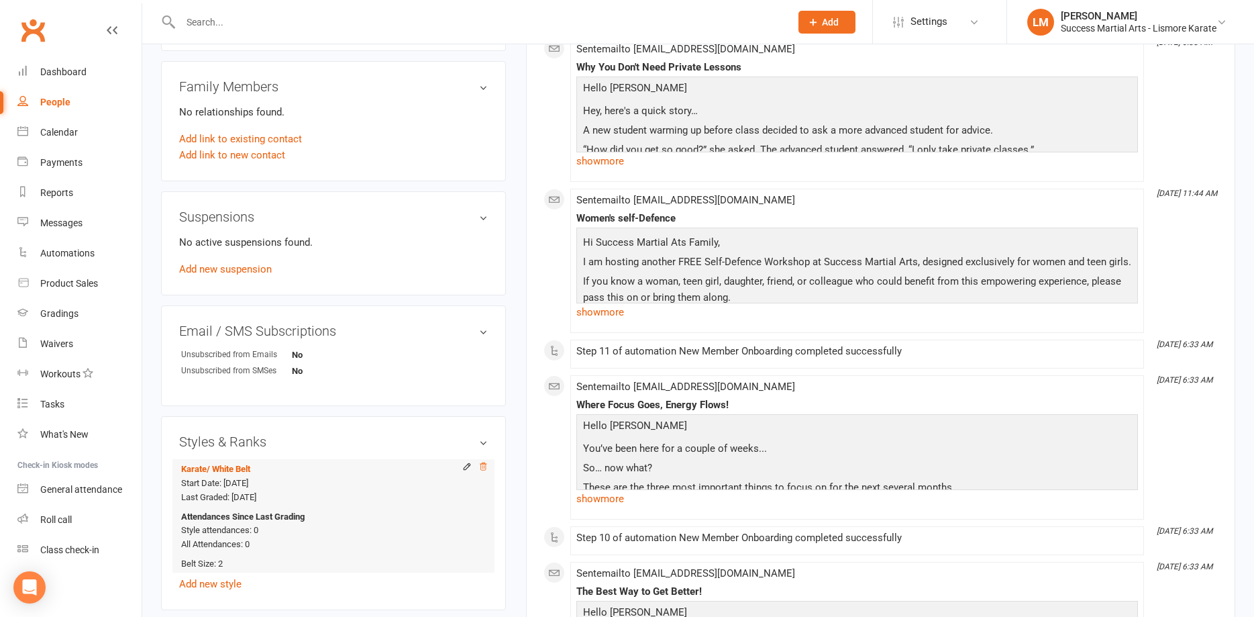
click at [482, 465] on icon at bounding box center [482, 466] width 9 height 9
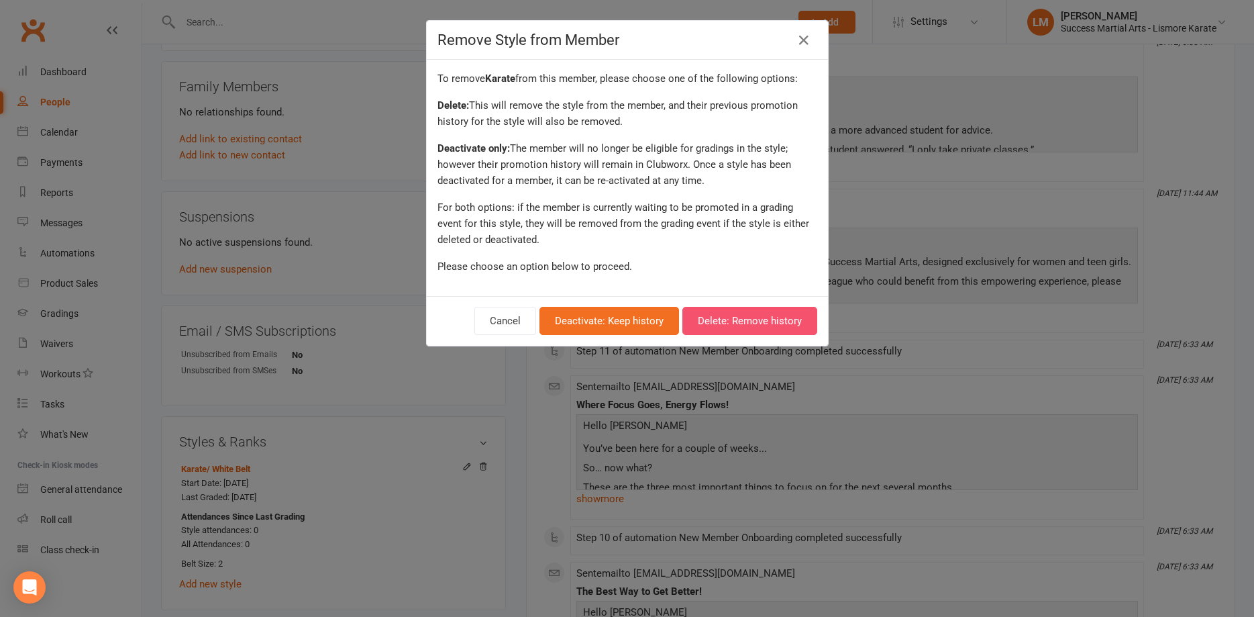
click at [724, 321] on button "Delete: Remove history" at bounding box center [750, 321] width 135 height 28
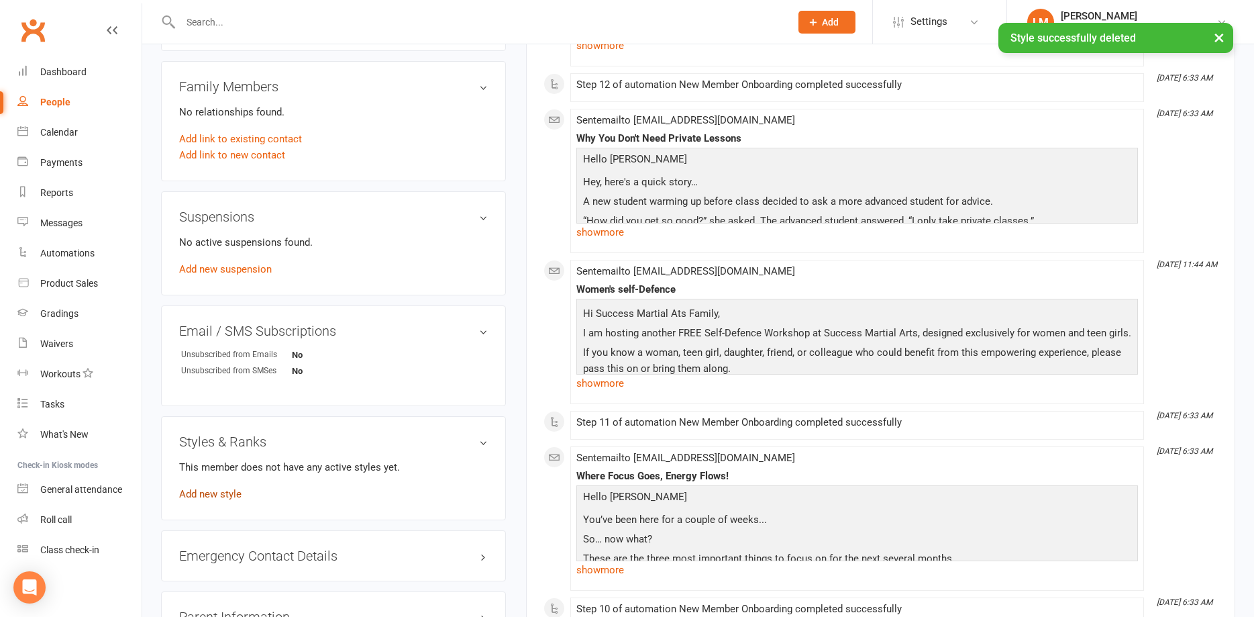
click at [193, 489] on link "Add new style" at bounding box center [210, 494] width 62 height 12
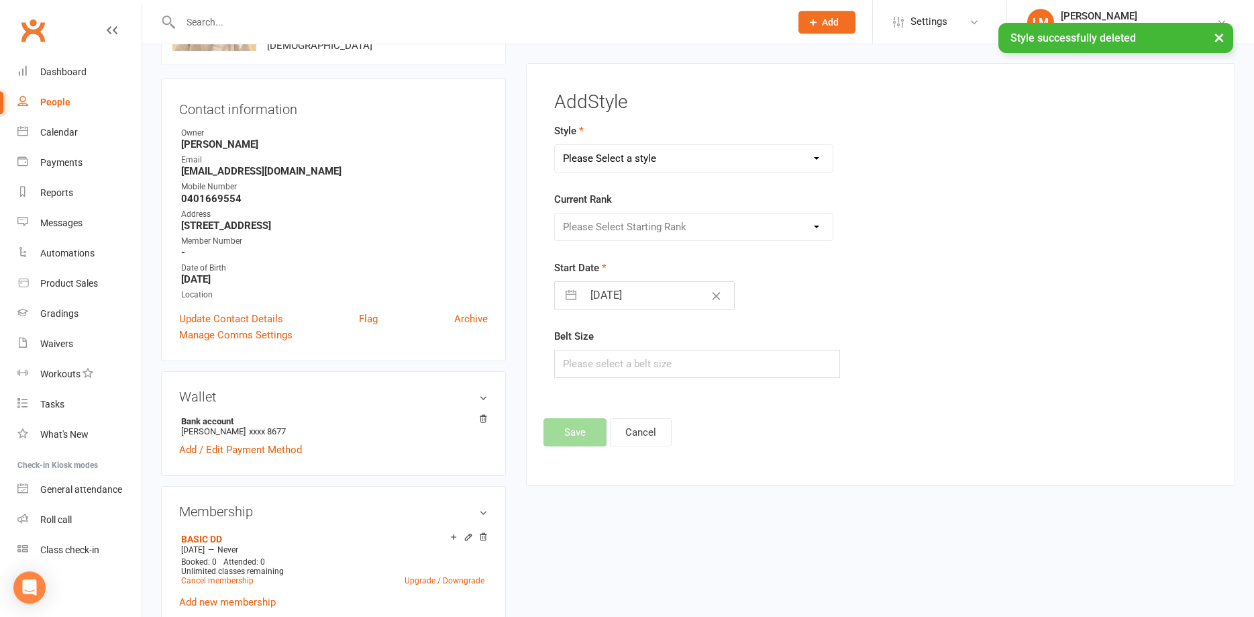
scroll to position [103, 0]
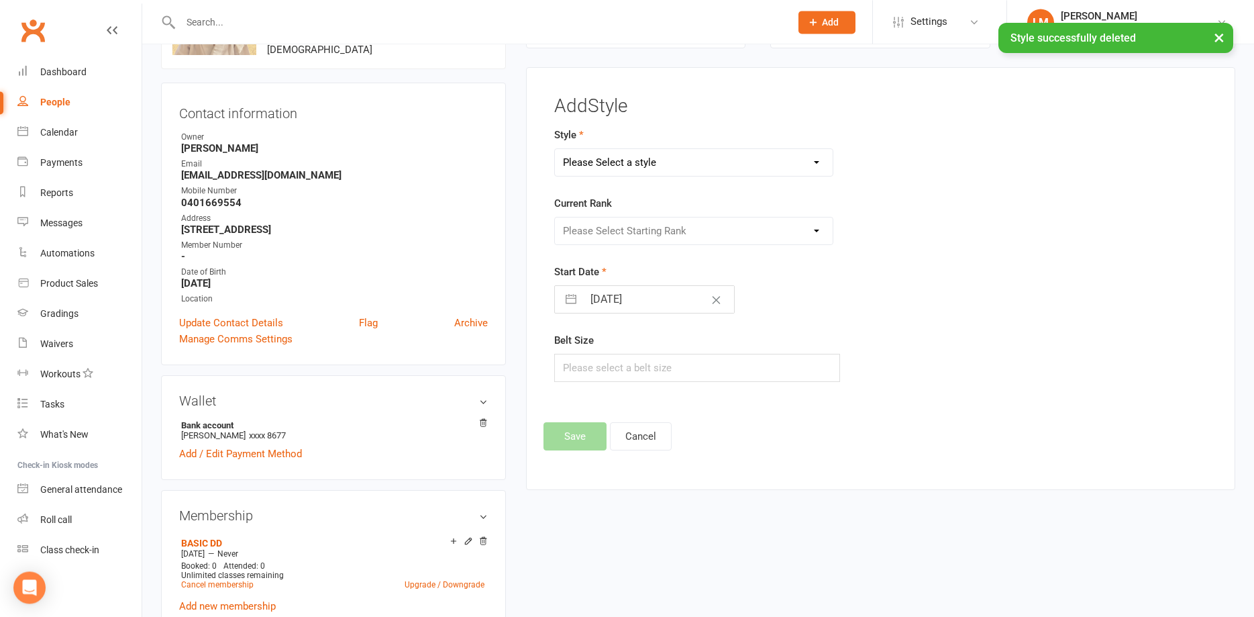
click at [555, 149] on select "Please Select a style Karate Little Dragon Tiny Dragon" at bounding box center [694, 162] width 278 height 27
click option "Karate" at bounding box center [0, 0] width 0 height 0
click at [555, 149] on select "Karate Little Dragon Tiny Dragon" at bounding box center [694, 162] width 278 height 27
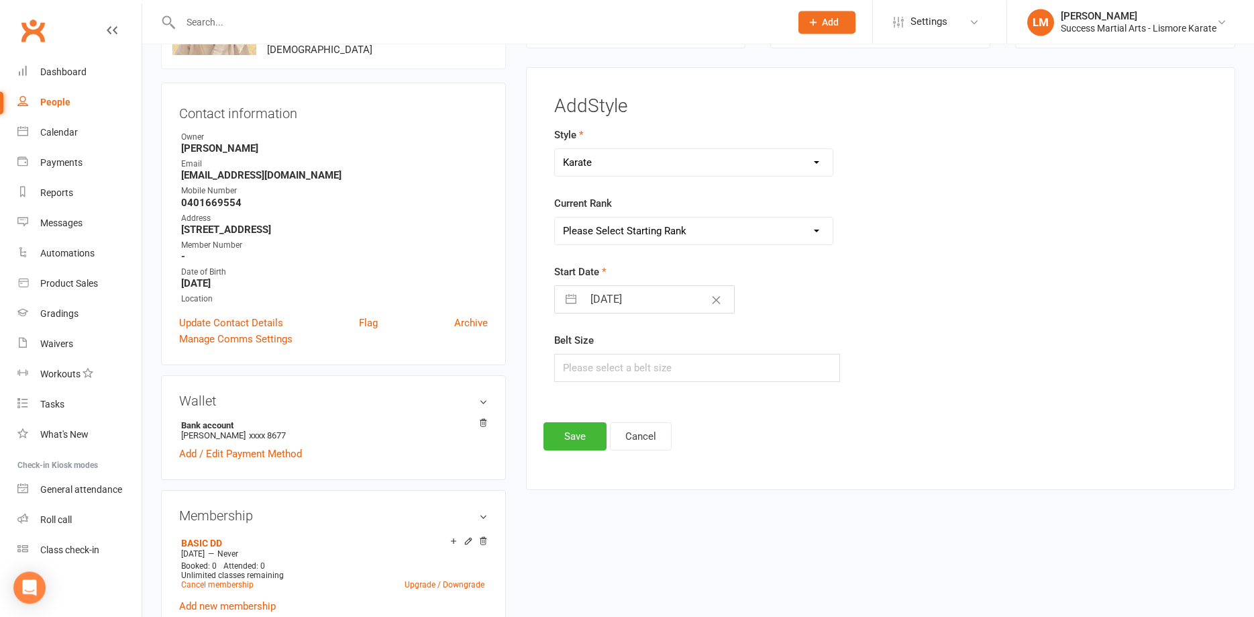
select select "3535"
click option "Little Dragon" at bounding box center [0, 0] width 0 height 0
click at [555, 217] on select "Please Select Starting Rank [PERSON_NAME] LD Gold LD Orange [PERSON_NAME] LD Pu…" at bounding box center [694, 230] width 278 height 27
select select "41920"
click option "[PERSON_NAME]" at bounding box center [0, 0] width 0 height 0
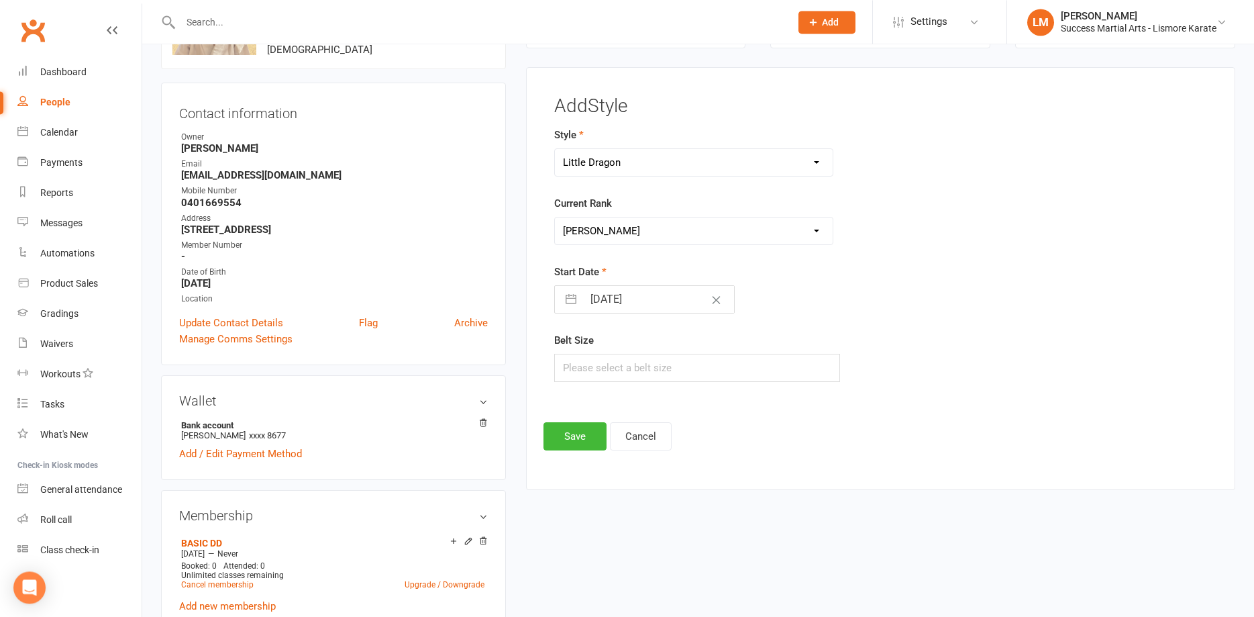
click at [598, 301] on input "[DATE]" at bounding box center [658, 299] width 151 height 27
select select "6"
select select "2025"
select select "7"
select select "2025"
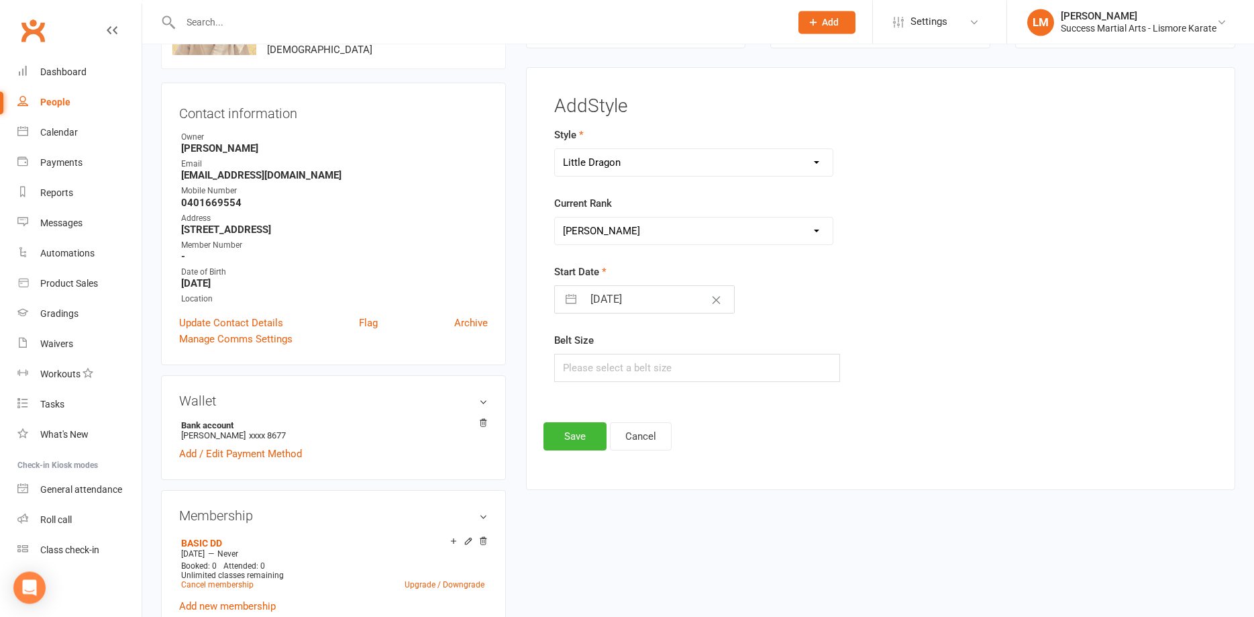
select select "8"
select select "2025"
click at [581, 346] on div "Move backward to switch to the previous month." at bounding box center [582, 353] width 26 height 22
select select "5"
select select "2025"
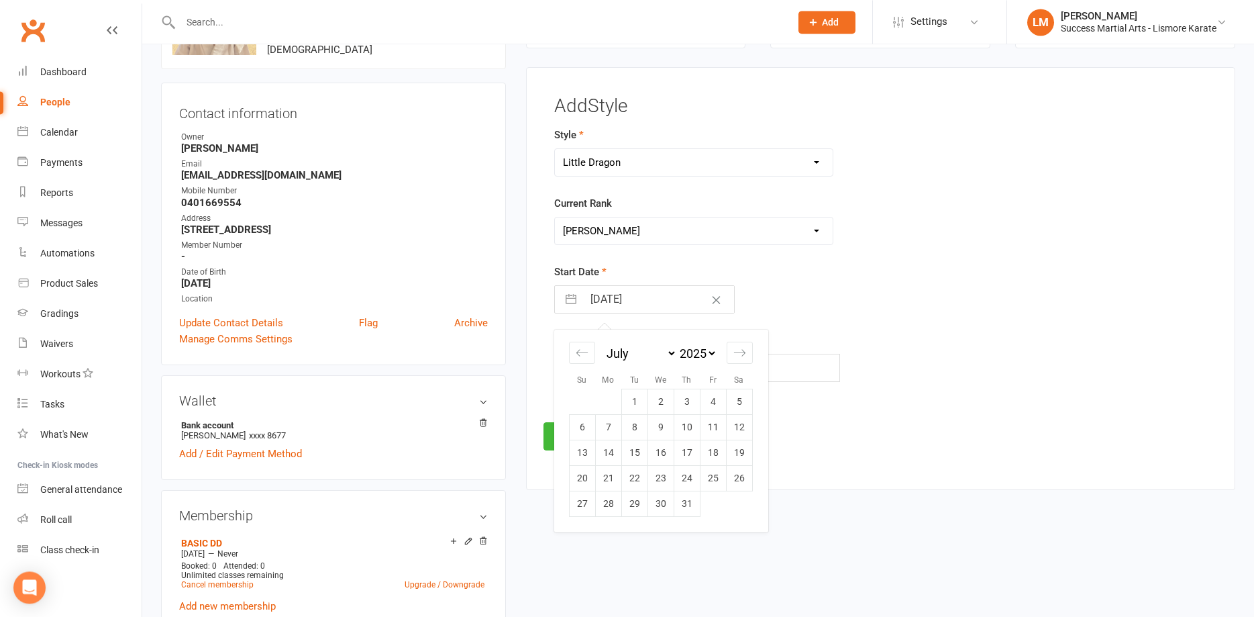
drag, startPoint x: 665, startPoint y: 472, endPoint x: 1053, endPoint y: 60, distance: 565.4
click at [666, 466] on td "23" at bounding box center [661, 479] width 26 height 26
type input "[DATE]"
click at [611, 340] on div "Belt Size" at bounding box center [768, 357] width 429 height 50
click at [609, 363] on input "text" at bounding box center [697, 368] width 286 height 28
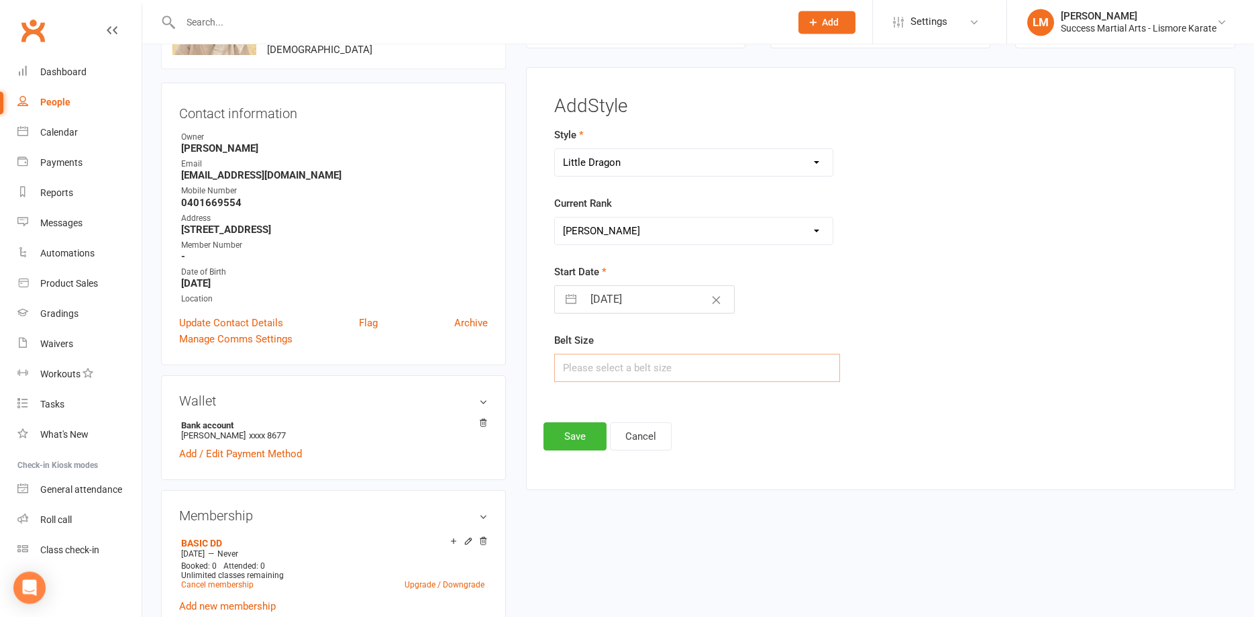
type input "3"
type input "2"
click at [579, 440] on button "Save" at bounding box center [575, 436] width 63 height 28
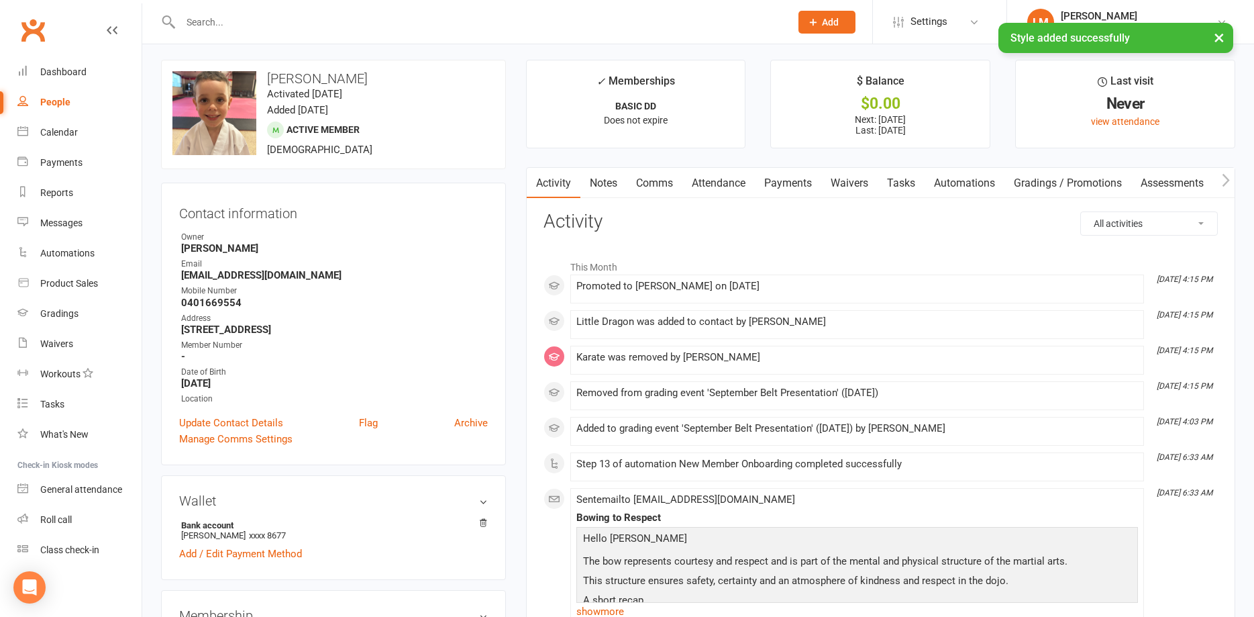
scroll to position [0, 0]
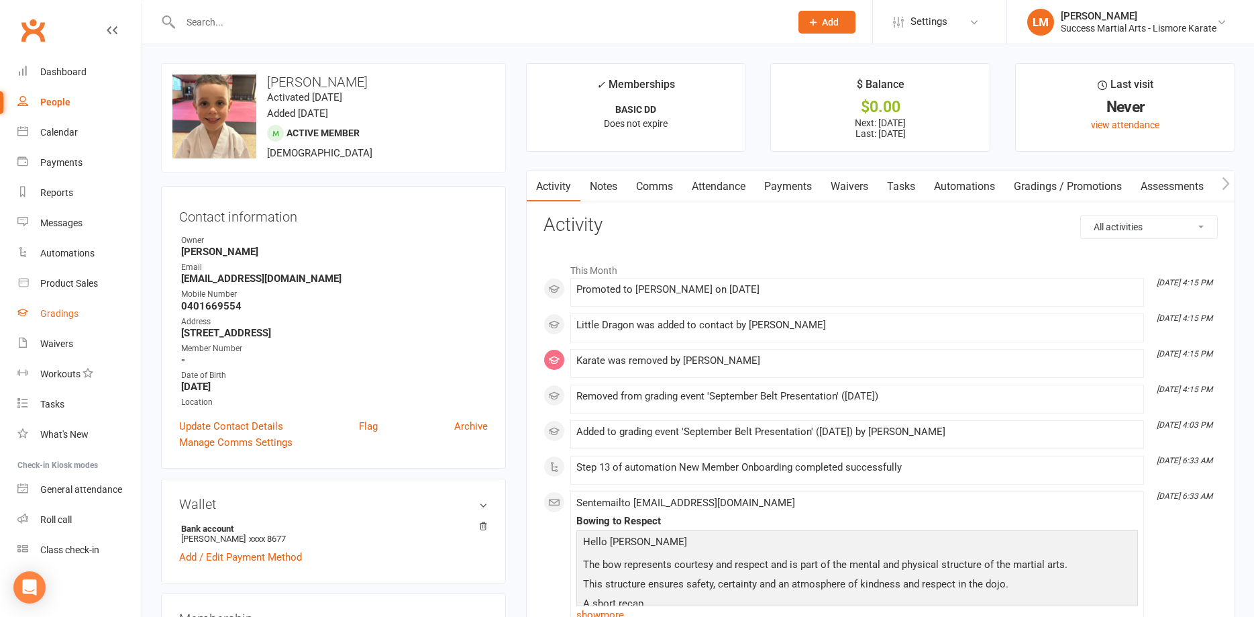
click at [54, 317] on div "Gradings" at bounding box center [59, 313] width 38 height 11
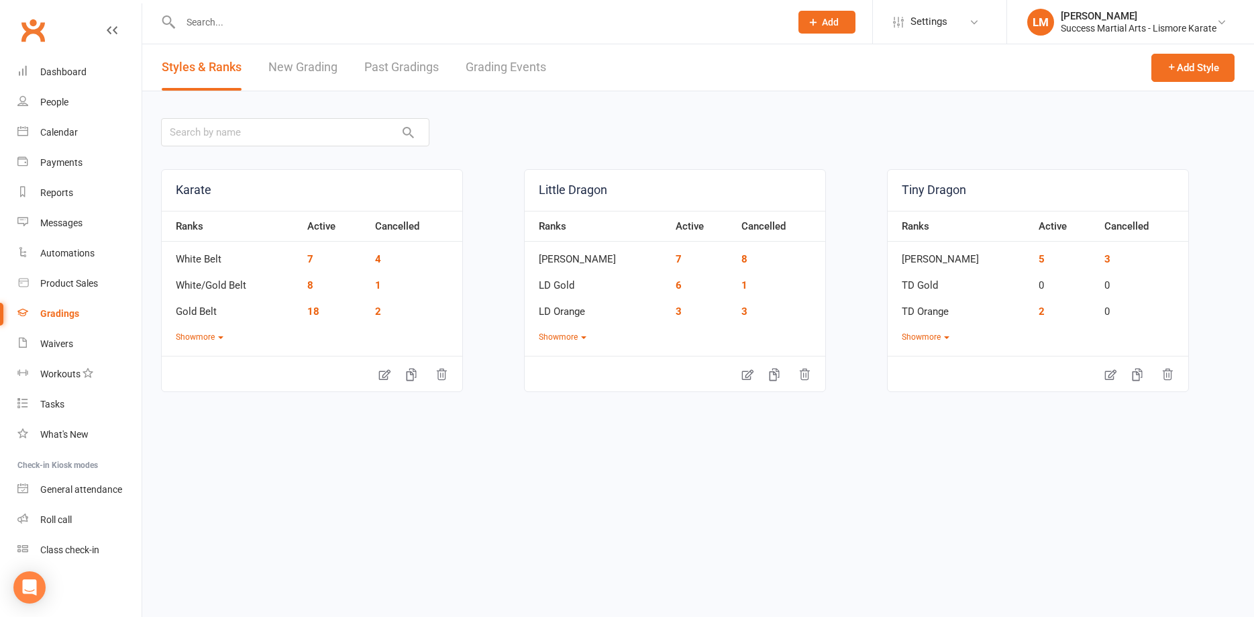
click at [513, 71] on link "Grading Events" at bounding box center [506, 67] width 81 height 46
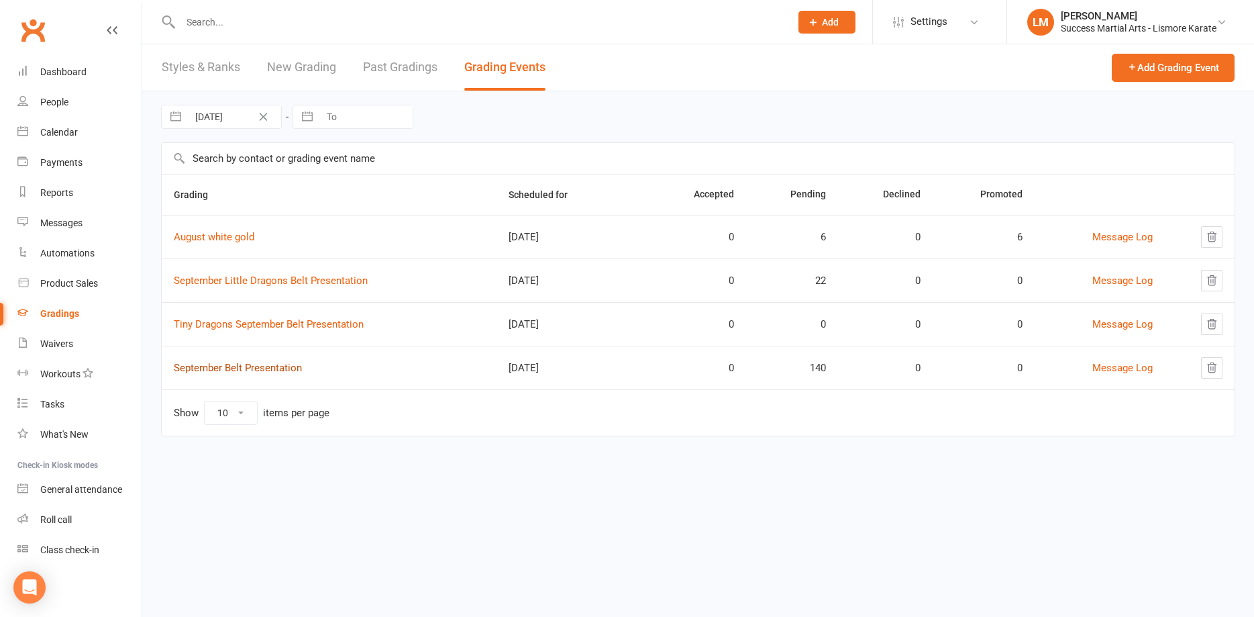
click at [256, 368] on link "September Belt Presentation" at bounding box center [238, 368] width 128 height 12
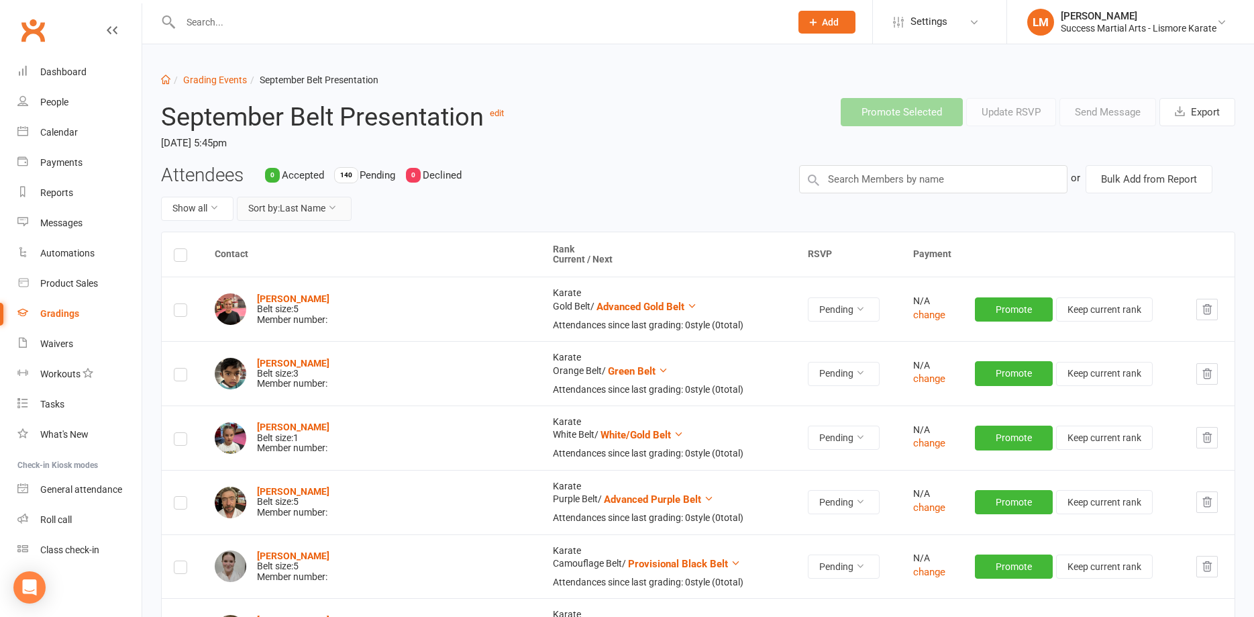
click at [309, 211] on button "Sort by: Last Name" at bounding box center [294, 209] width 115 height 24
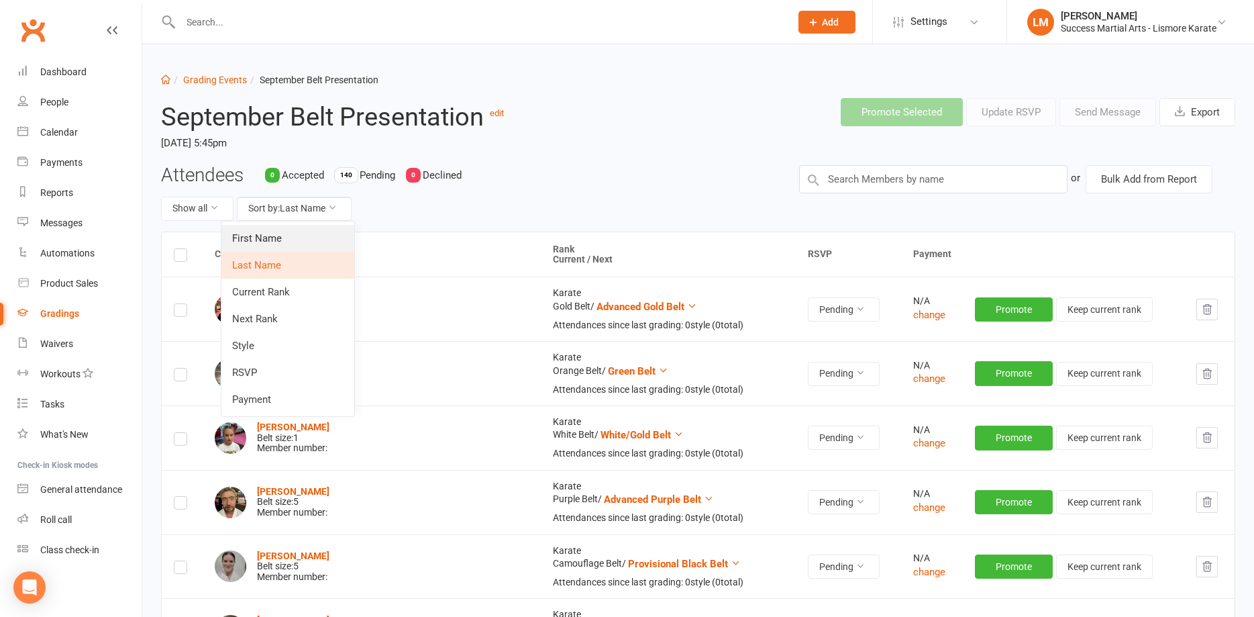
click at [254, 241] on link "First Name" at bounding box center [287, 238] width 133 height 27
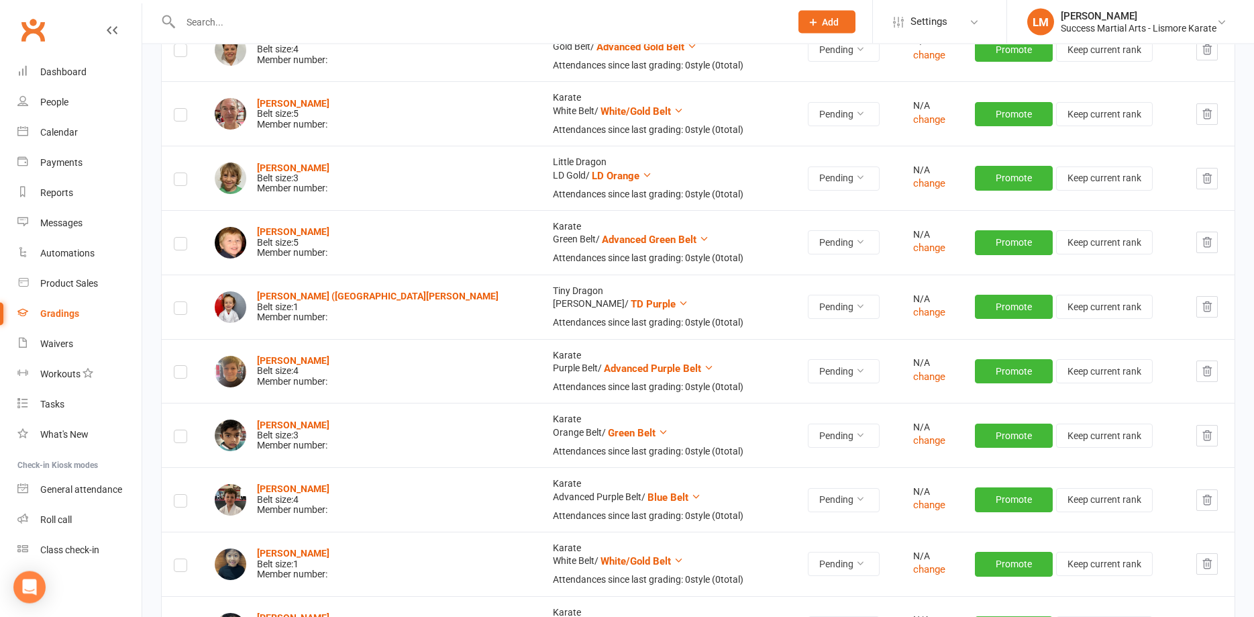
scroll to position [3423, 0]
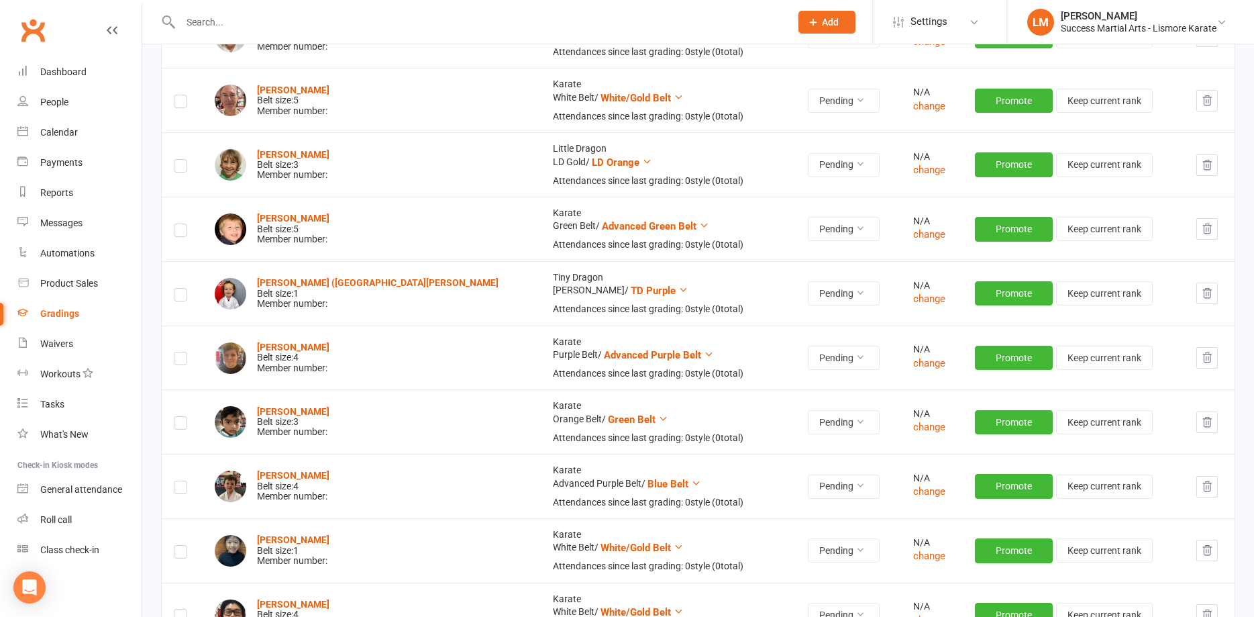
click at [1197, 290] on button "button" at bounding box center [1207, 293] width 21 height 21
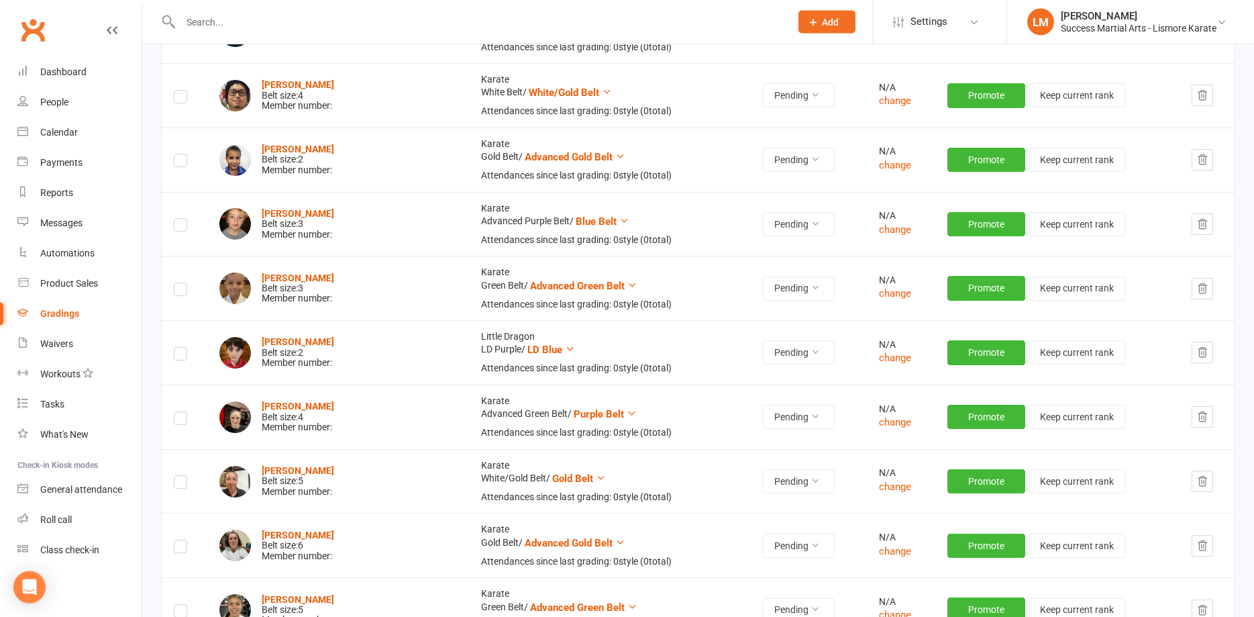
scroll to position [3970, 0]
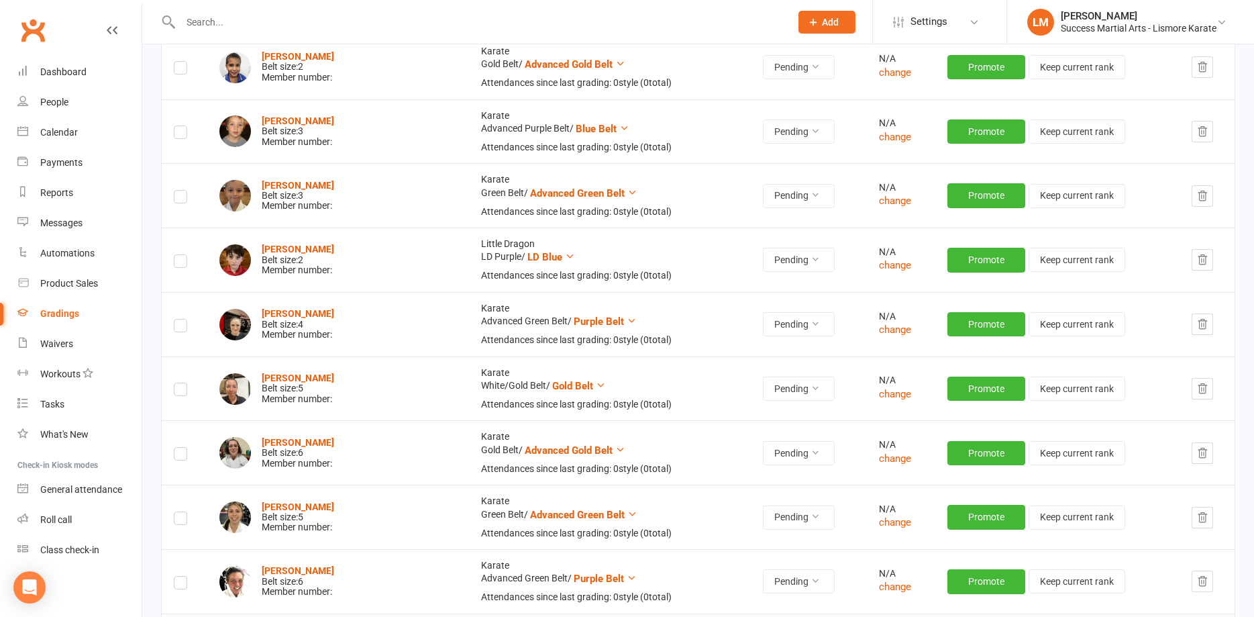
click at [1203, 259] on icon "button" at bounding box center [1203, 260] width 12 height 12
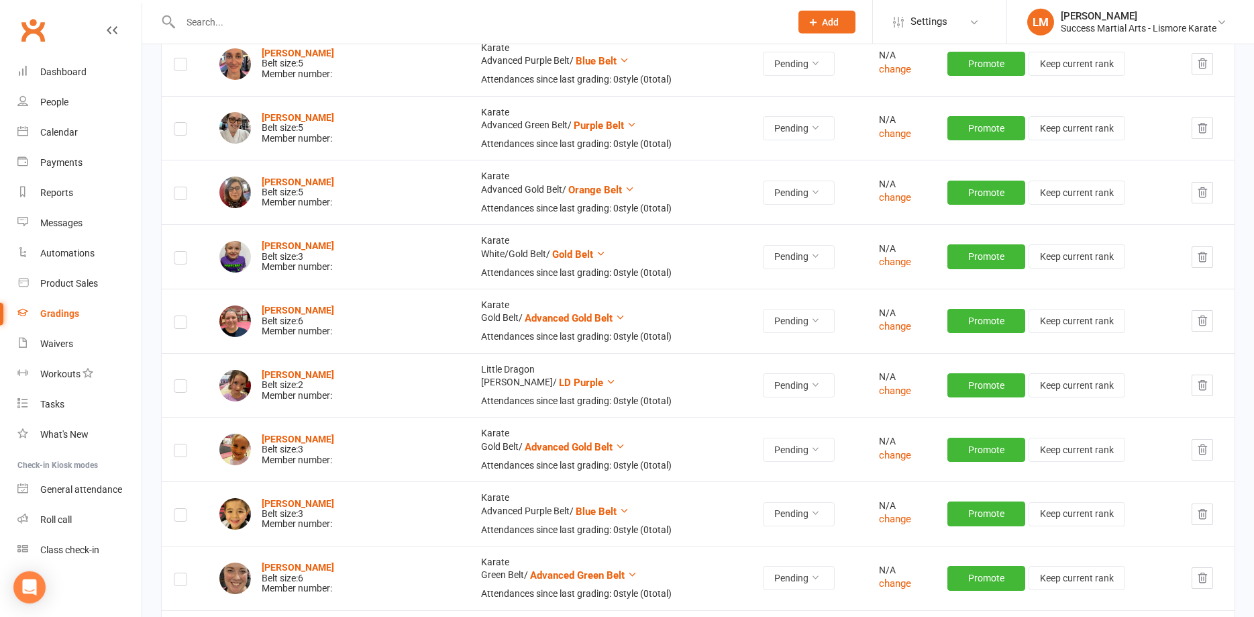
scroll to position [4586, 0]
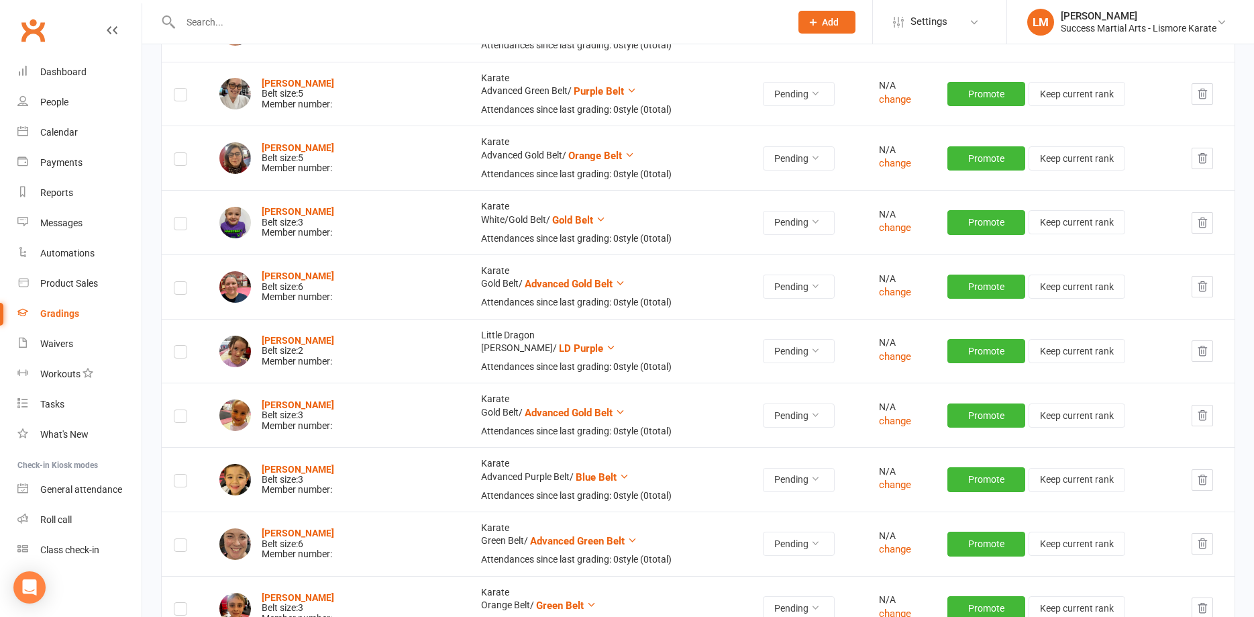
click at [1199, 354] on icon "button" at bounding box center [1203, 350] width 9 height 9
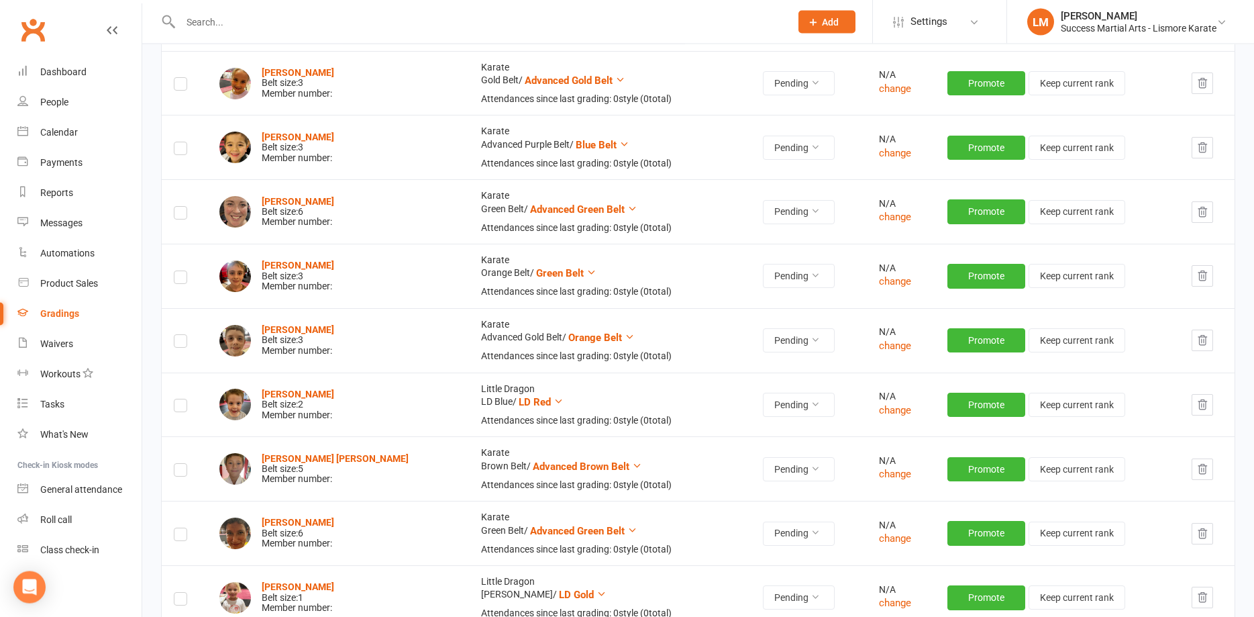
scroll to position [4929, 0]
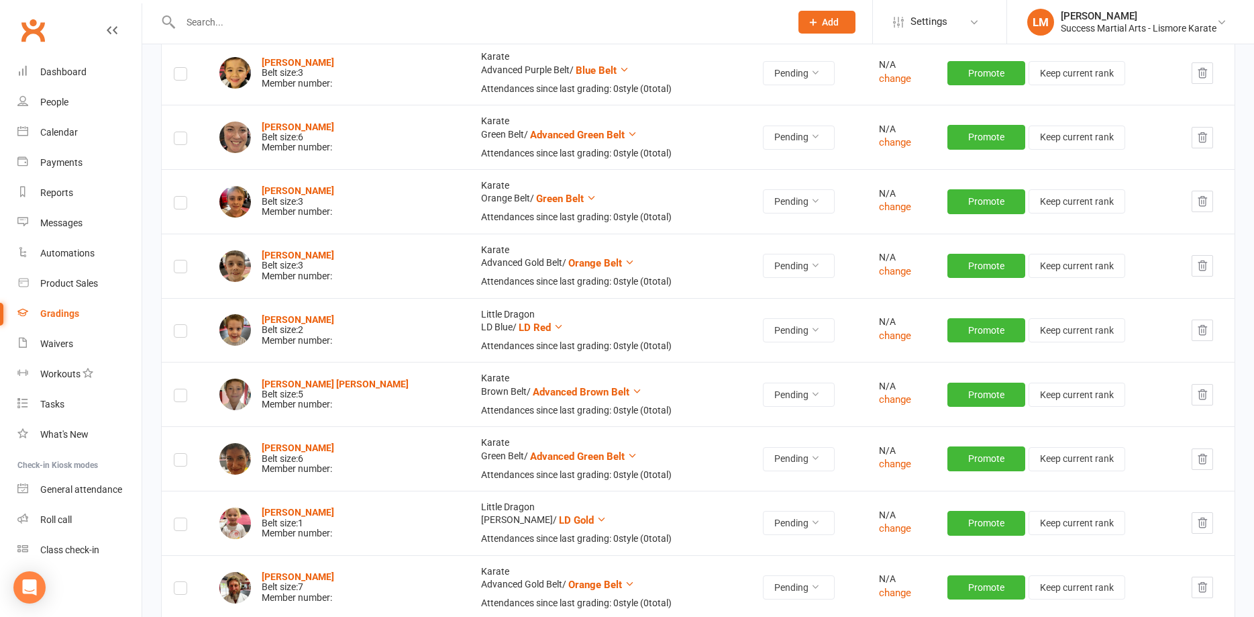
click at [1204, 332] on icon "button" at bounding box center [1203, 330] width 12 height 12
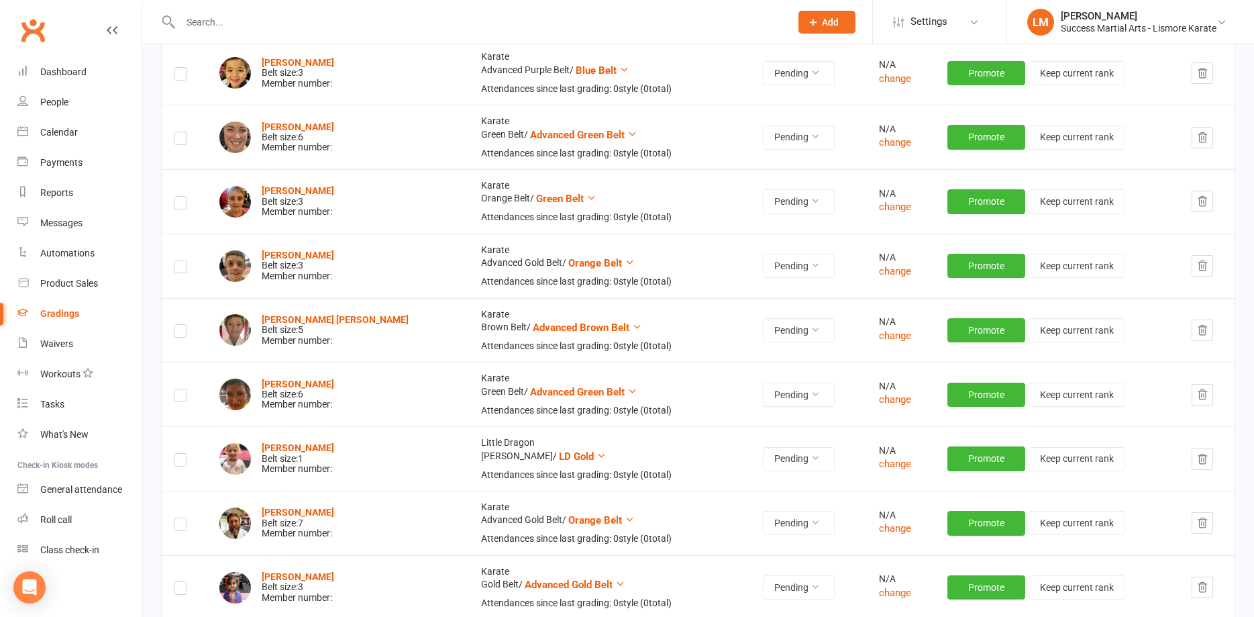
scroll to position [4997, 0]
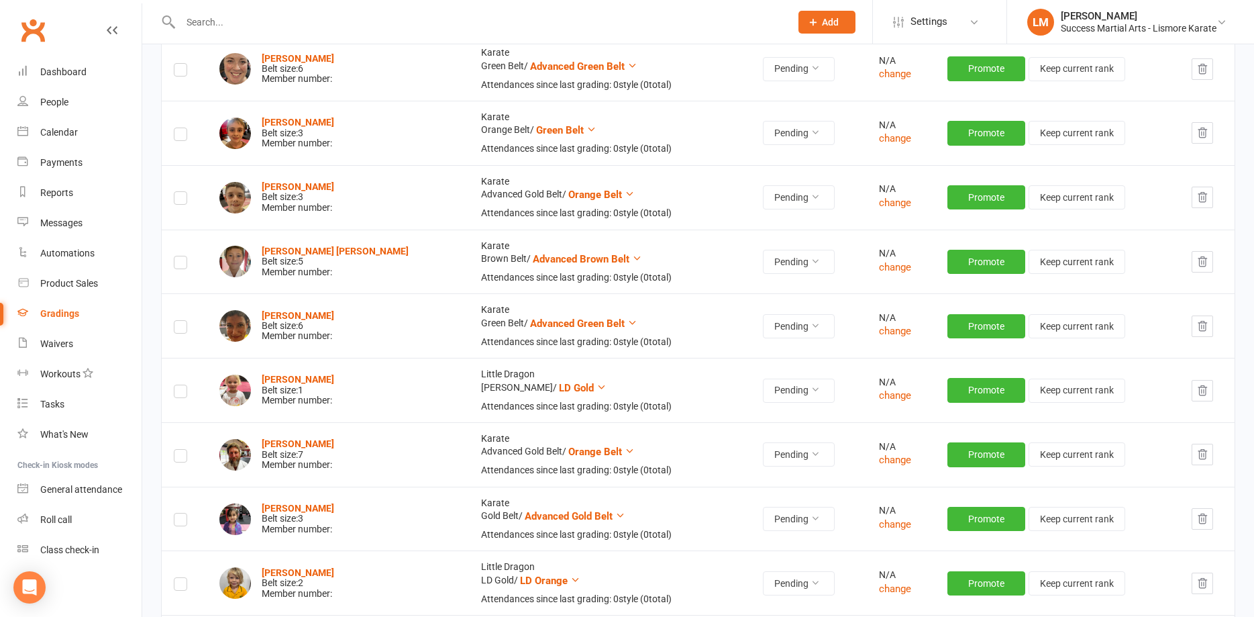
click at [1203, 393] on icon "button" at bounding box center [1203, 391] width 12 height 12
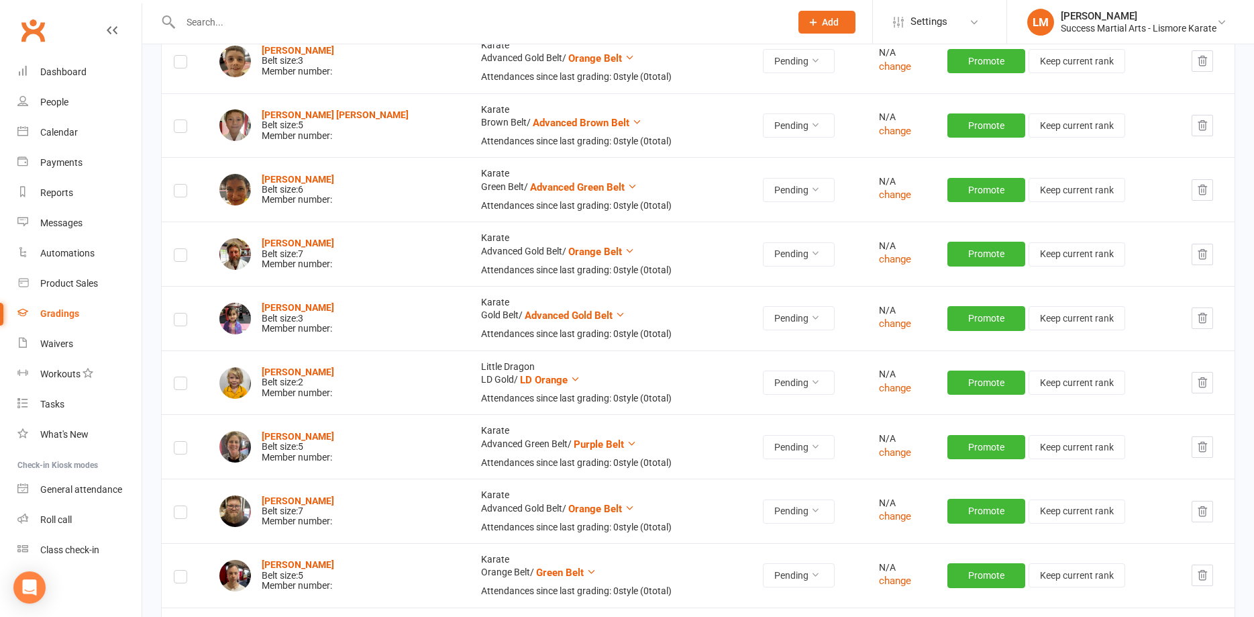
scroll to position [5134, 0]
click at [1200, 387] on icon "button" at bounding box center [1203, 382] width 12 height 12
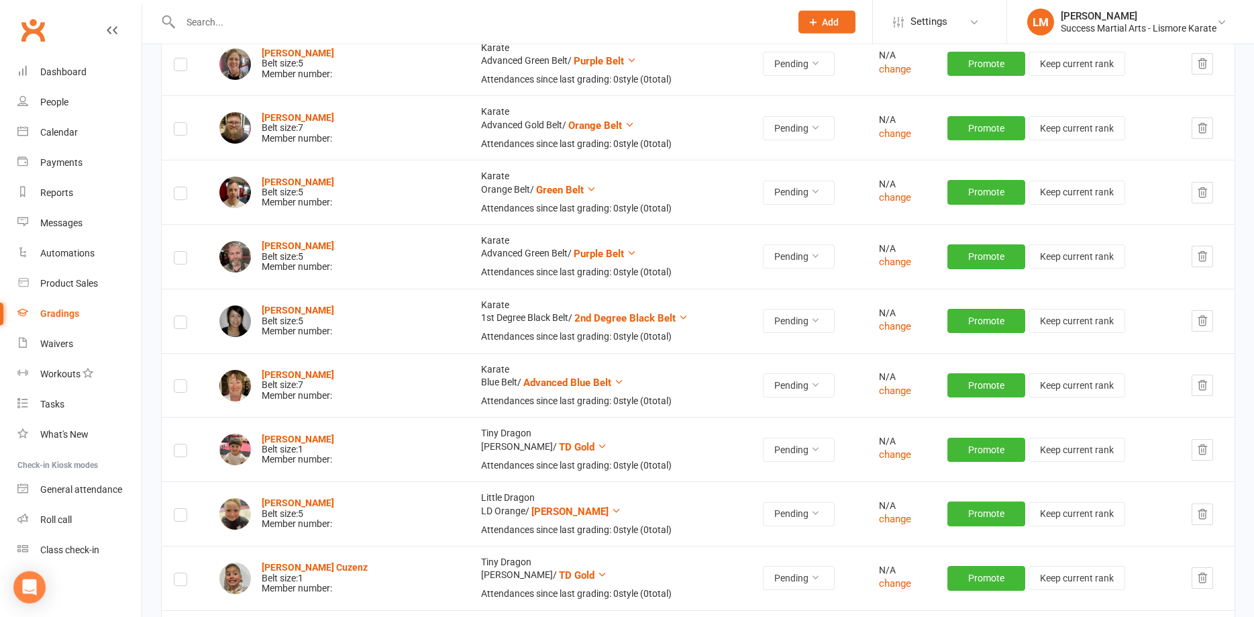
scroll to position [5476, 0]
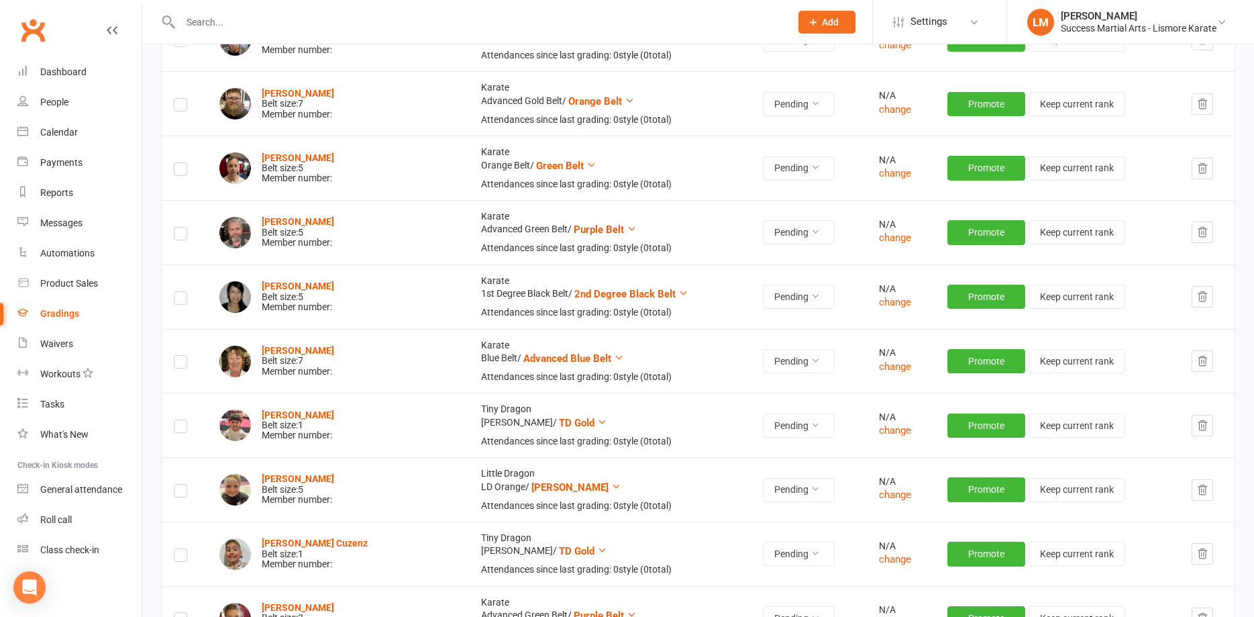
click at [1197, 301] on icon "button" at bounding box center [1203, 297] width 12 height 12
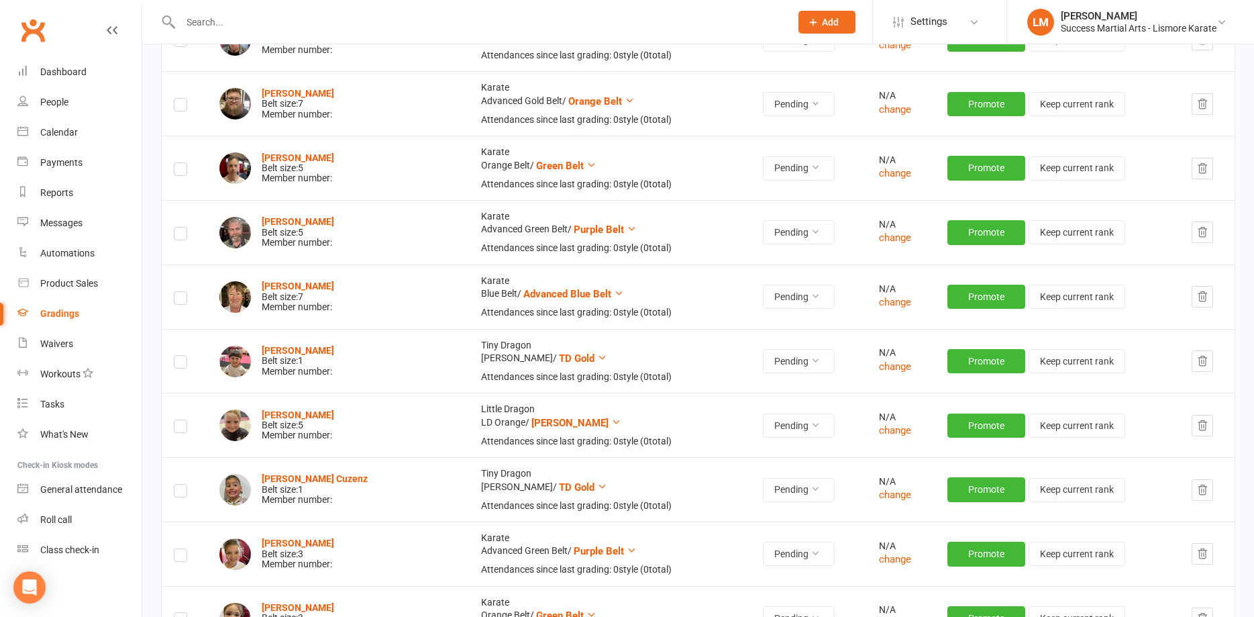
click at [1200, 366] on icon "button" at bounding box center [1203, 361] width 12 height 12
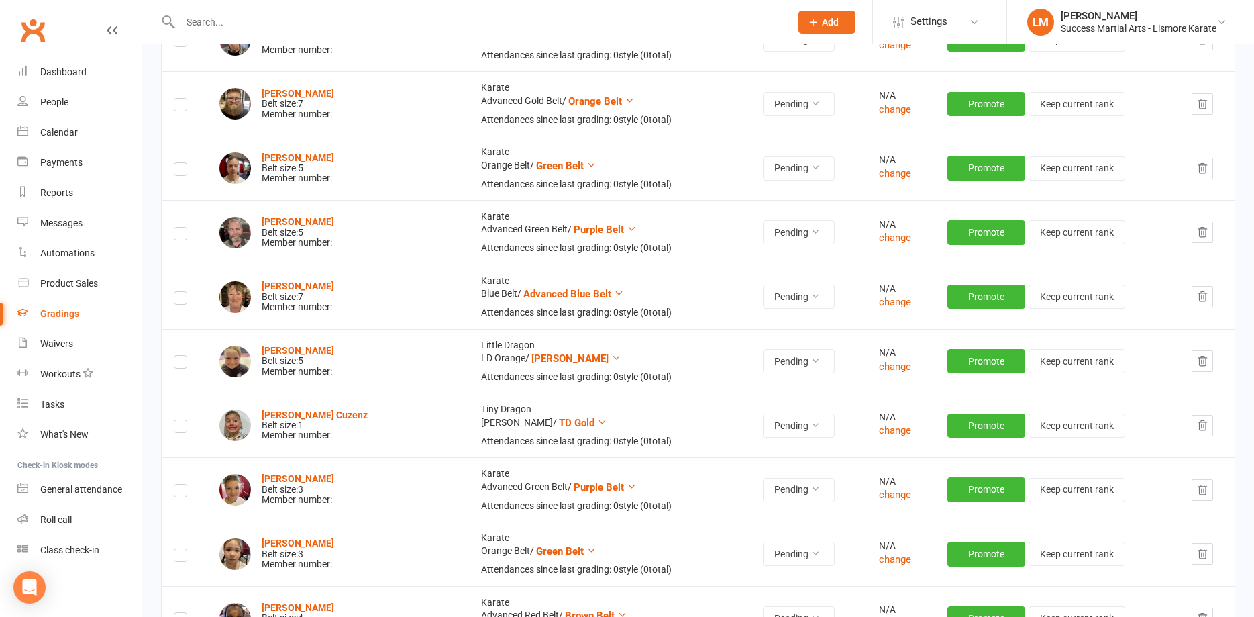
click at [1201, 359] on icon "button" at bounding box center [1203, 361] width 12 height 12
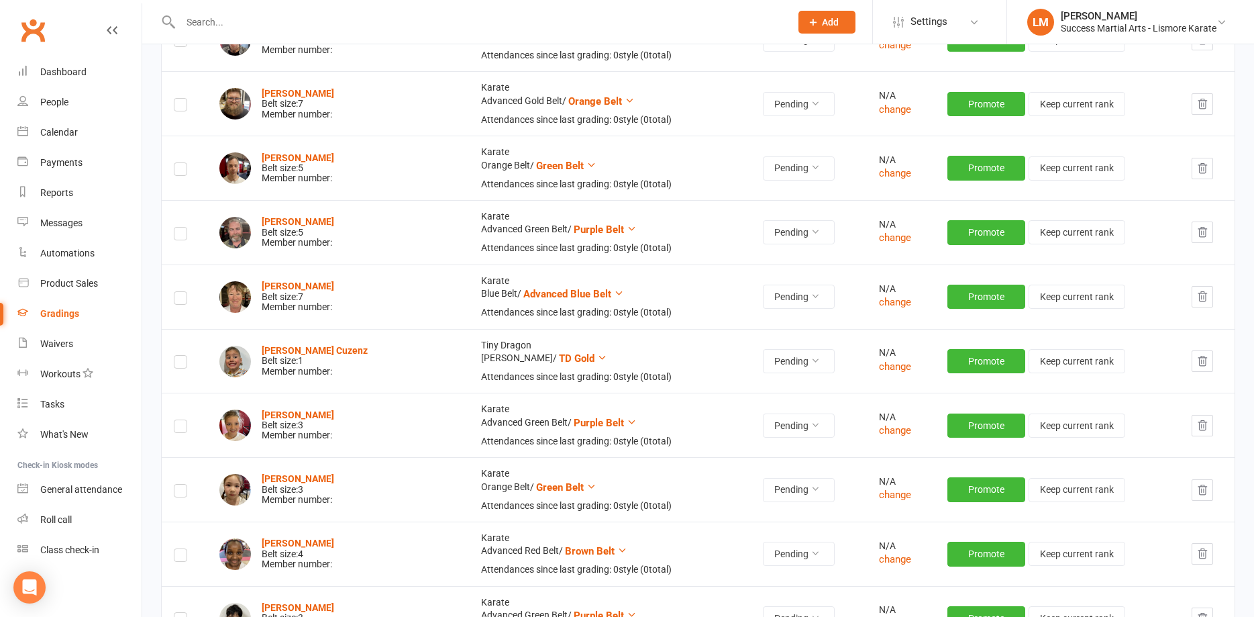
click at [1201, 359] on icon "button" at bounding box center [1203, 361] width 12 height 12
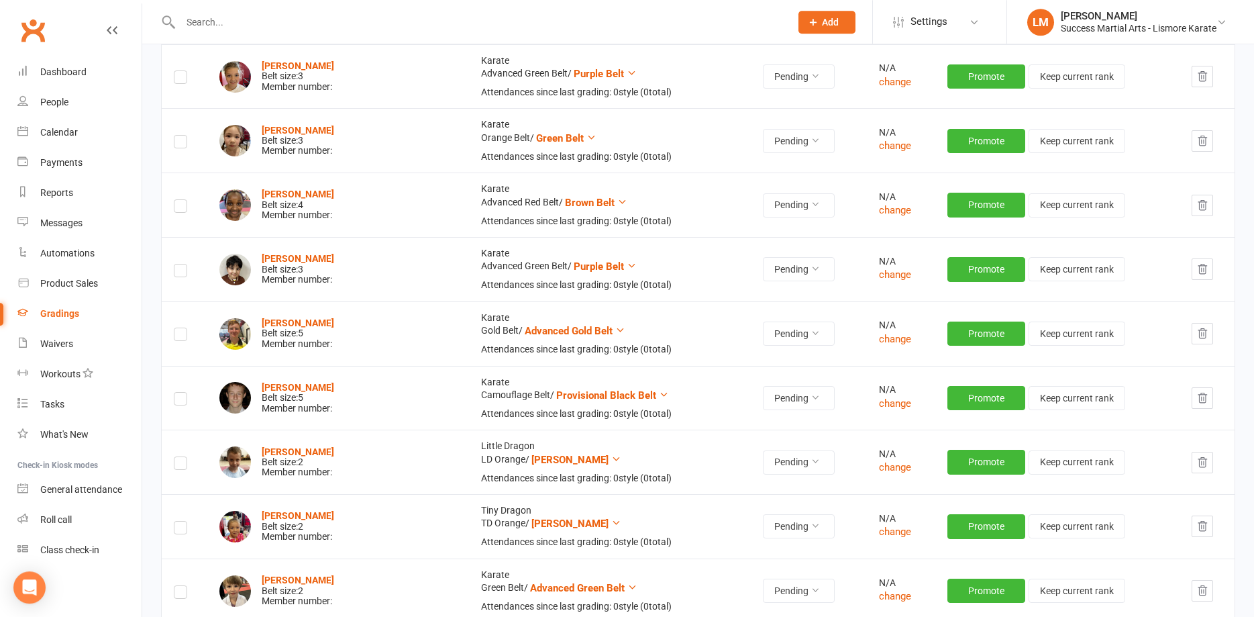
scroll to position [5818, 0]
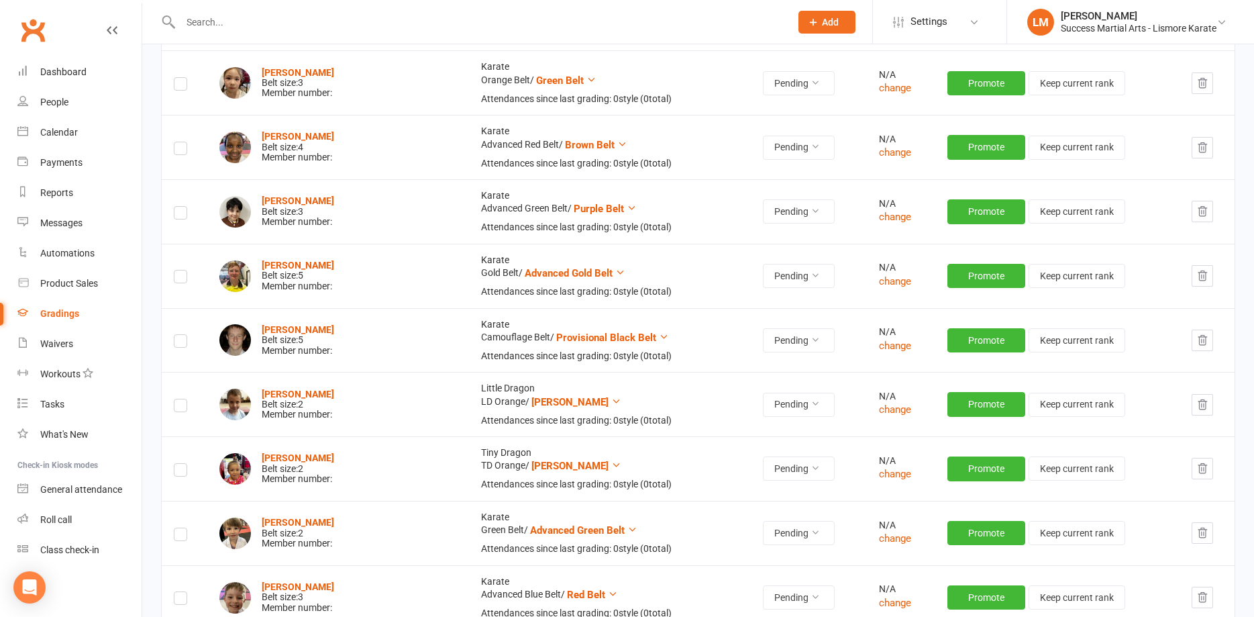
click at [1187, 402] on td at bounding box center [1207, 404] width 55 height 64
click at [1199, 405] on icon "button" at bounding box center [1203, 405] width 12 height 12
click at [1201, 405] on icon "button" at bounding box center [1203, 405] width 12 height 12
click at [1203, 535] on icon "button" at bounding box center [1203, 532] width 9 height 9
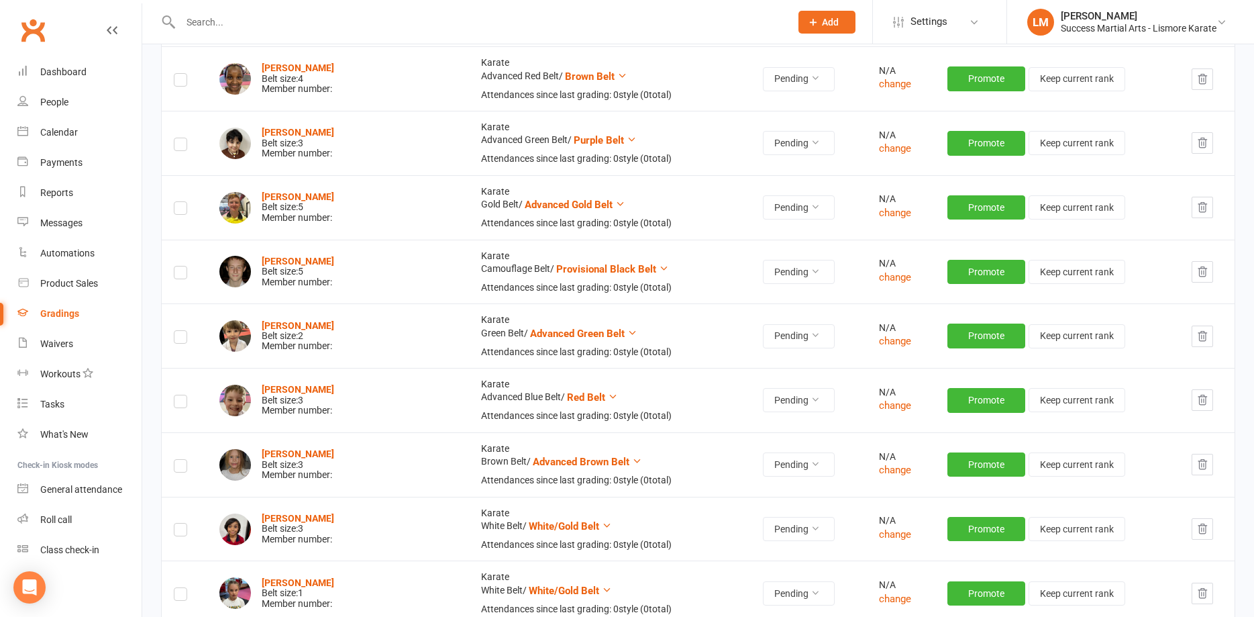
click at [1197, 533] on icon "button" at bounding box center [1203, 529] width 12 height 12
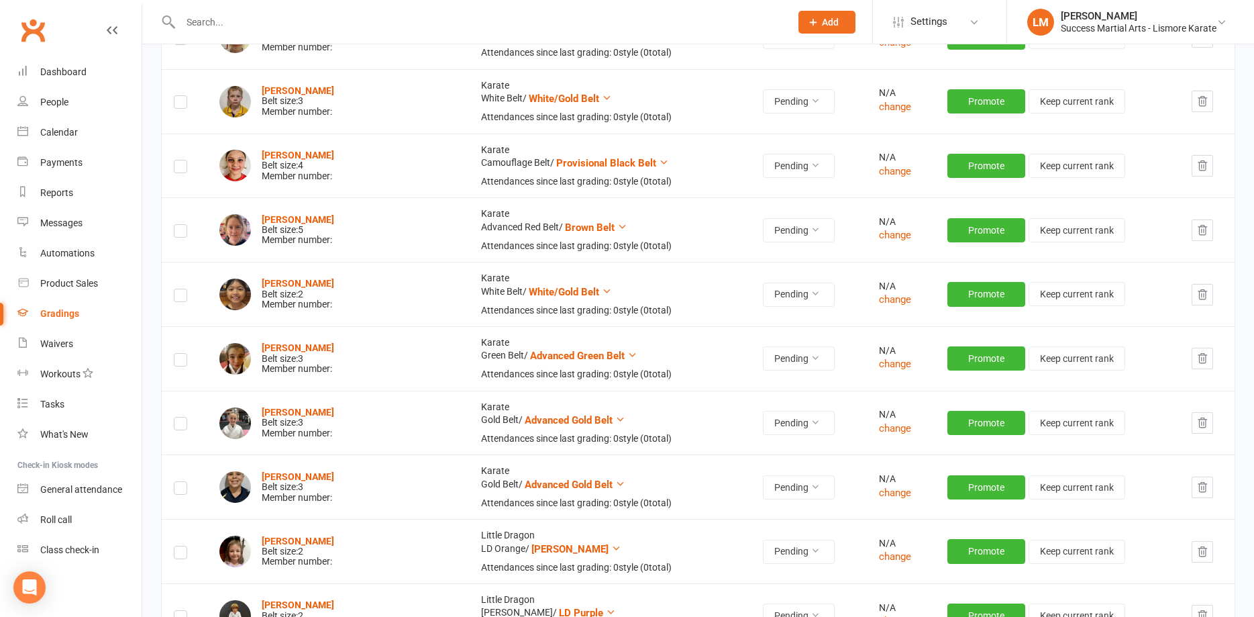
scroll to position [6640, 0]
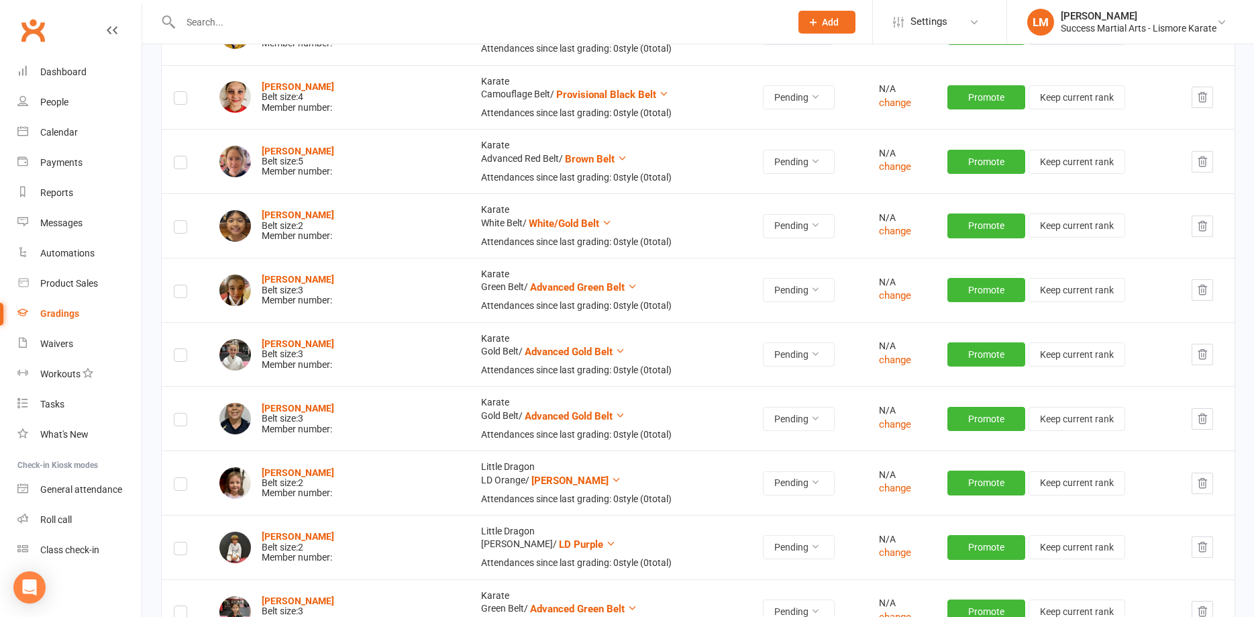
click at [1199, 486] on icon "button" at bounding box center [1203, 482] width 9 height 9
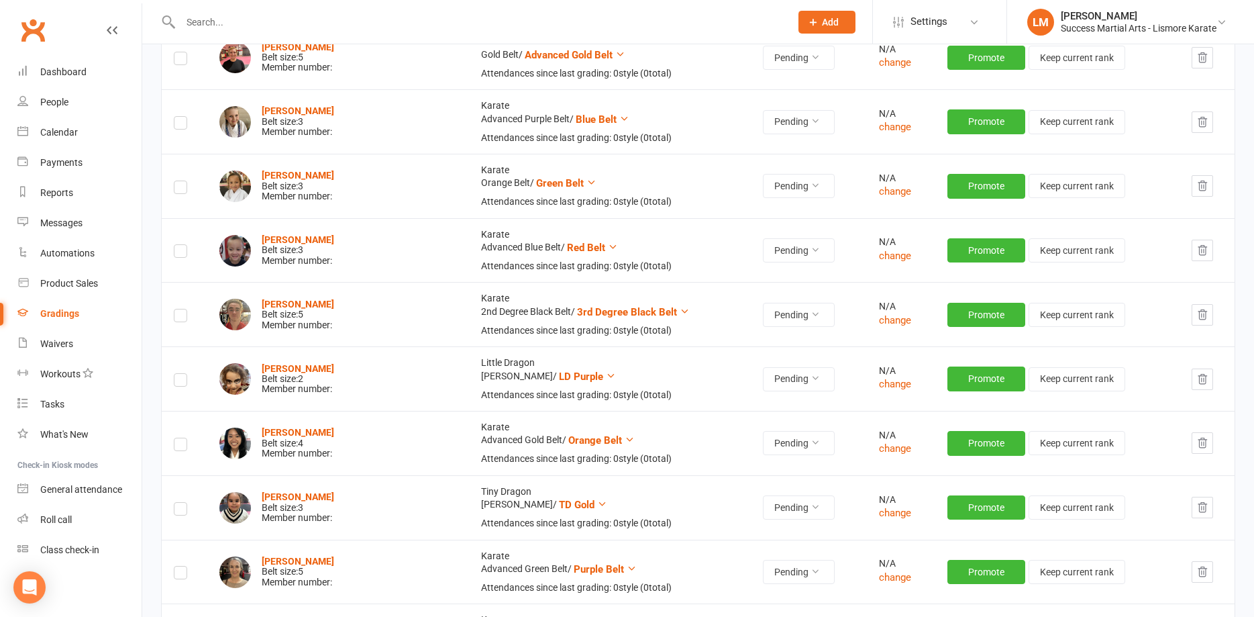
scroll to position [7324, 0]
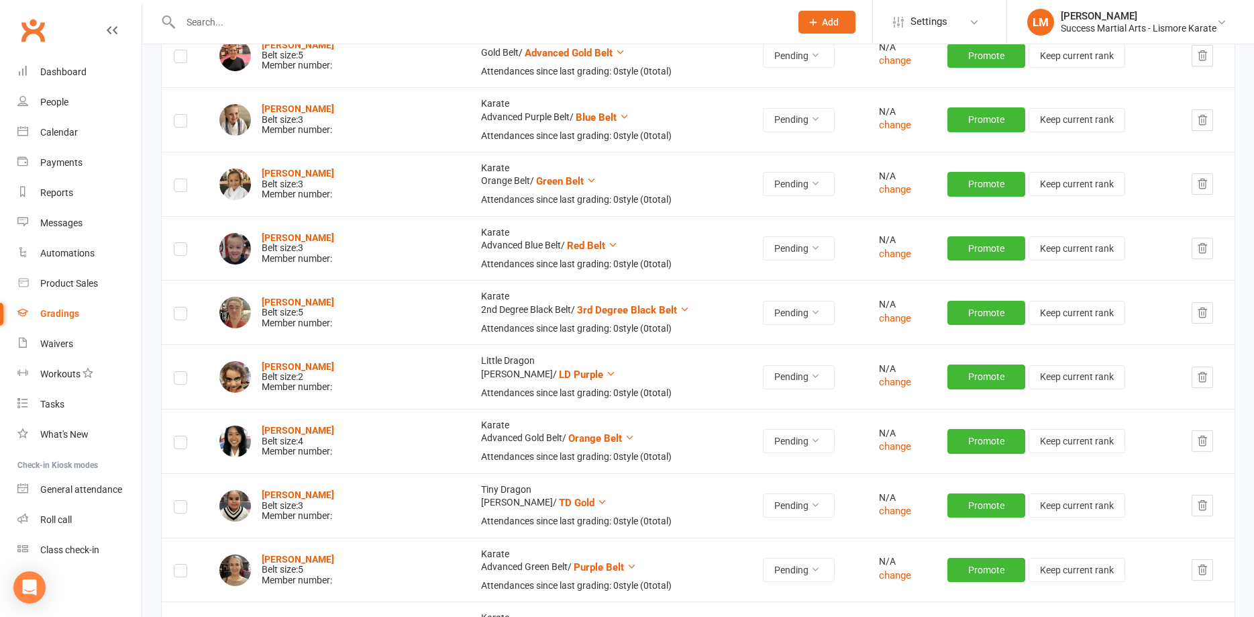
click at [1198, 378] on icon "button" at bounding box center [1203, 377] width 12 height 12
click at [1199, 442] on icon "button" at bounding box center [1203, 440] width 9 height 9
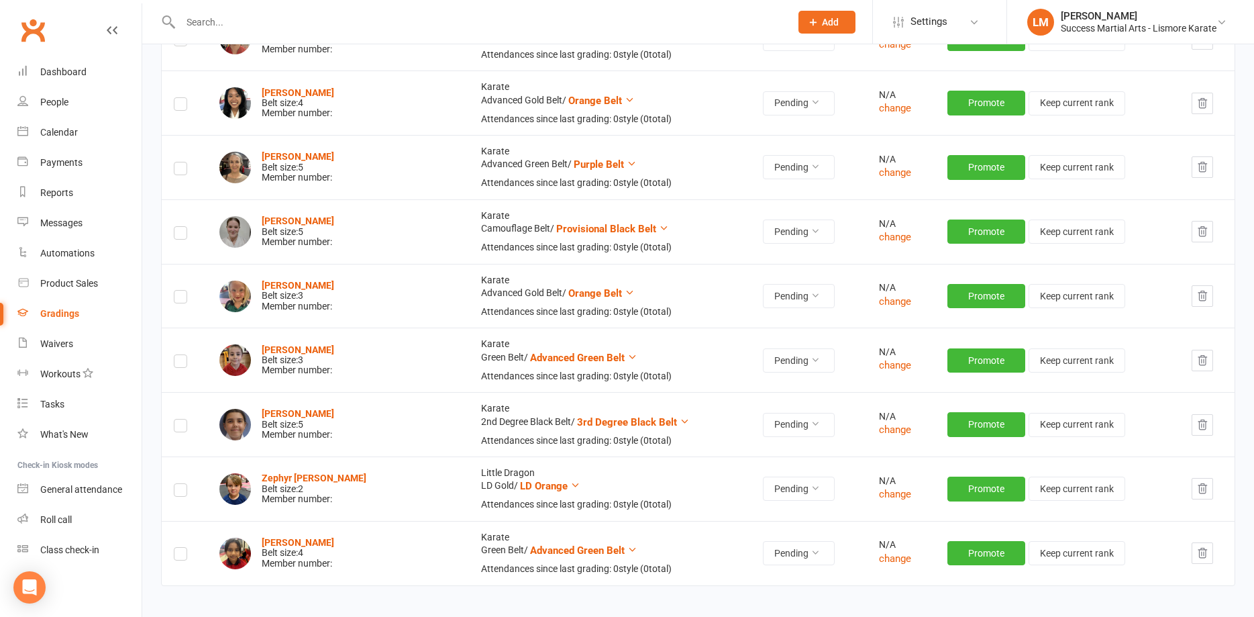
scroll to position [7667, 0]
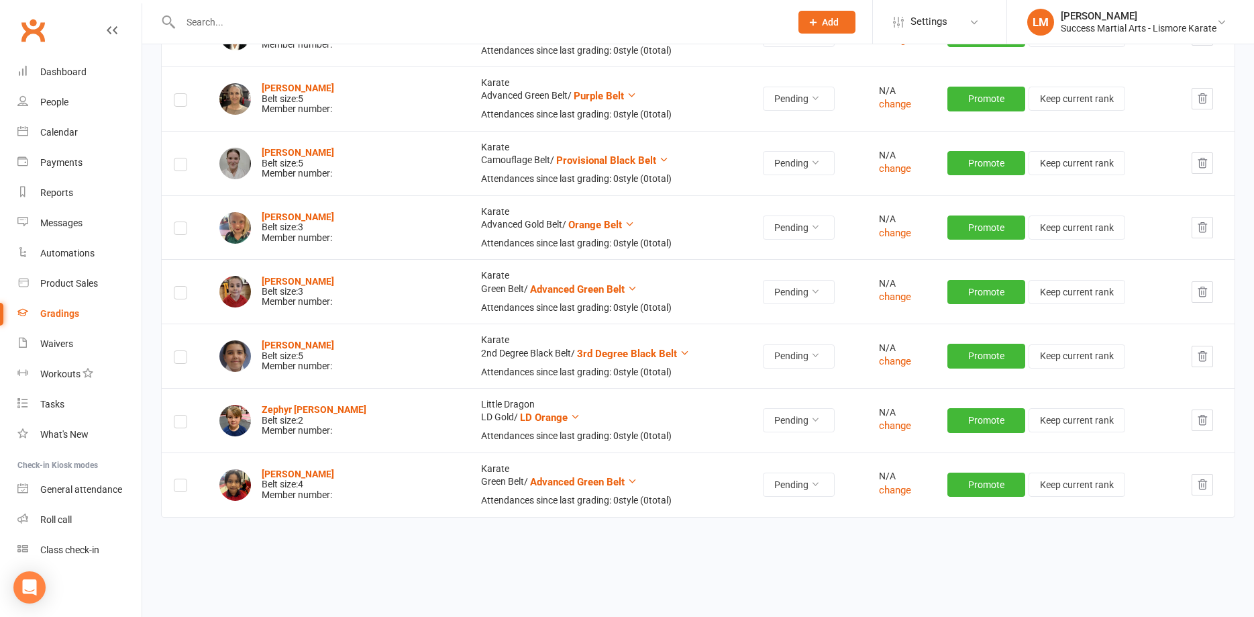
click at [1201, 421] on icon "button" at bounding box center [1203, 420] width 12 height 12
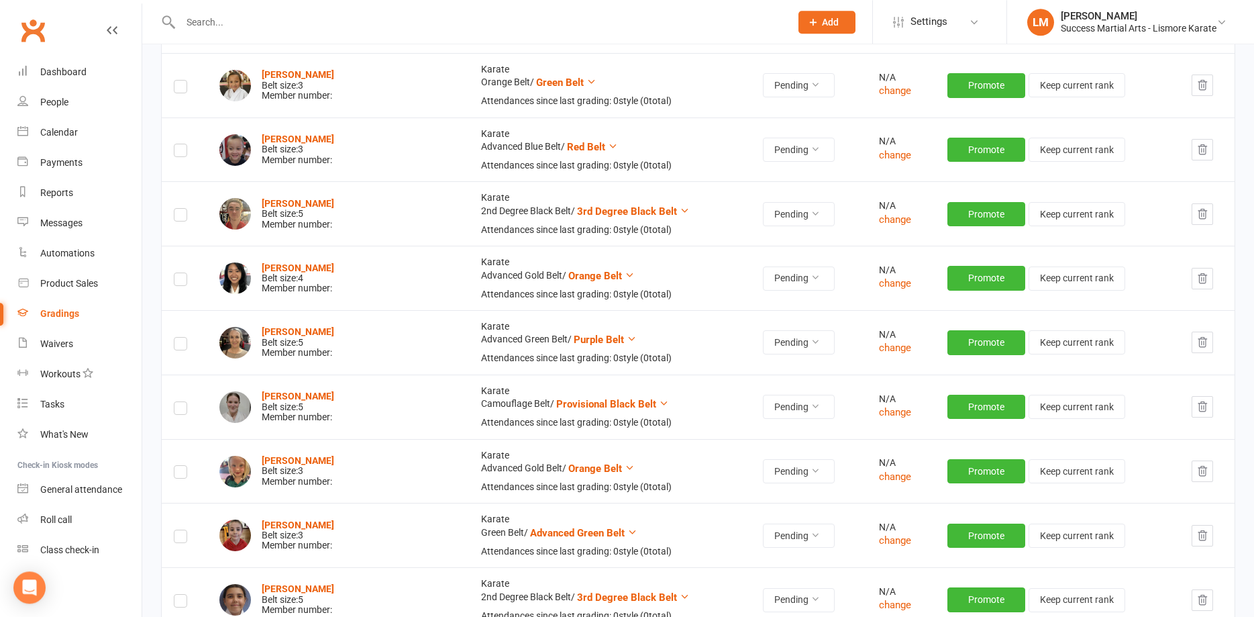
scroll to position [7422, 0]
click at [1205, 215] on icon "button" at bounding box center [1203, 215] width 12 height 12
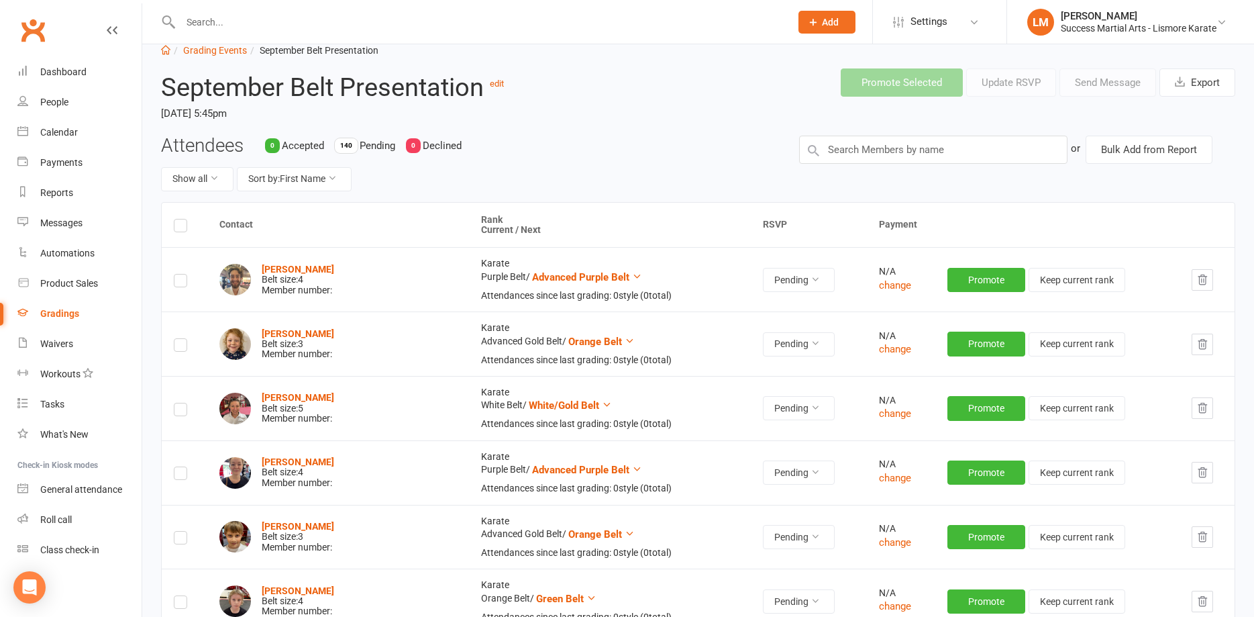
scroll to position [0, 0]
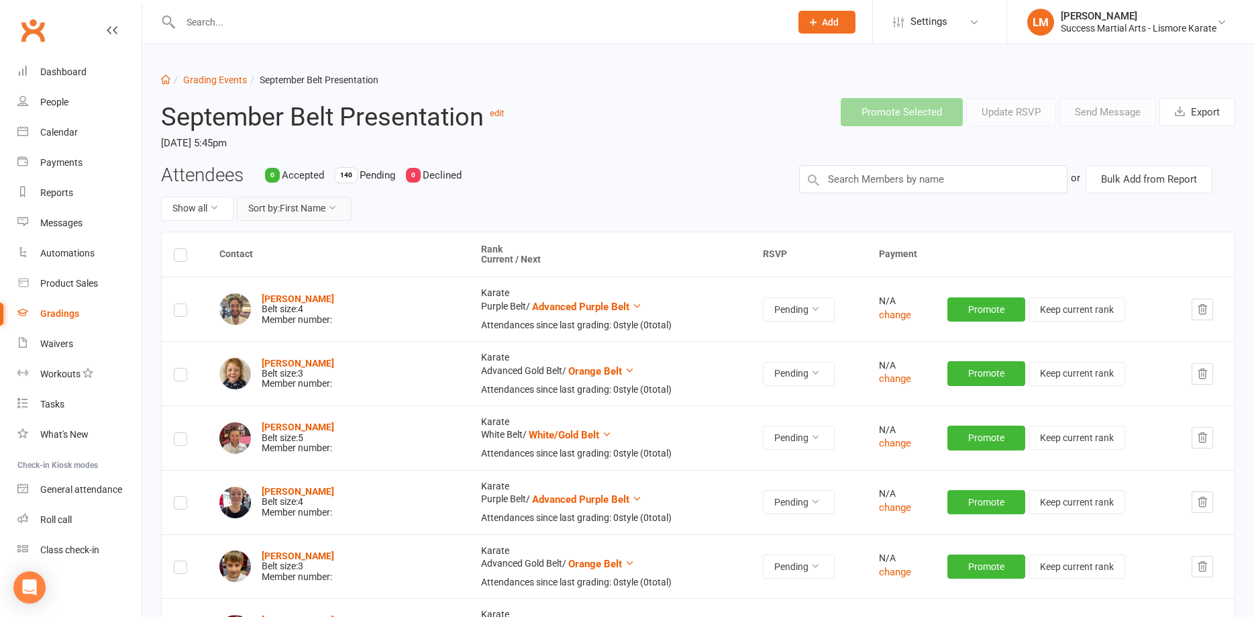
click at [281, 206] on button "Sort by: First Name" at bounding box center [294, 209] width 115 height 24
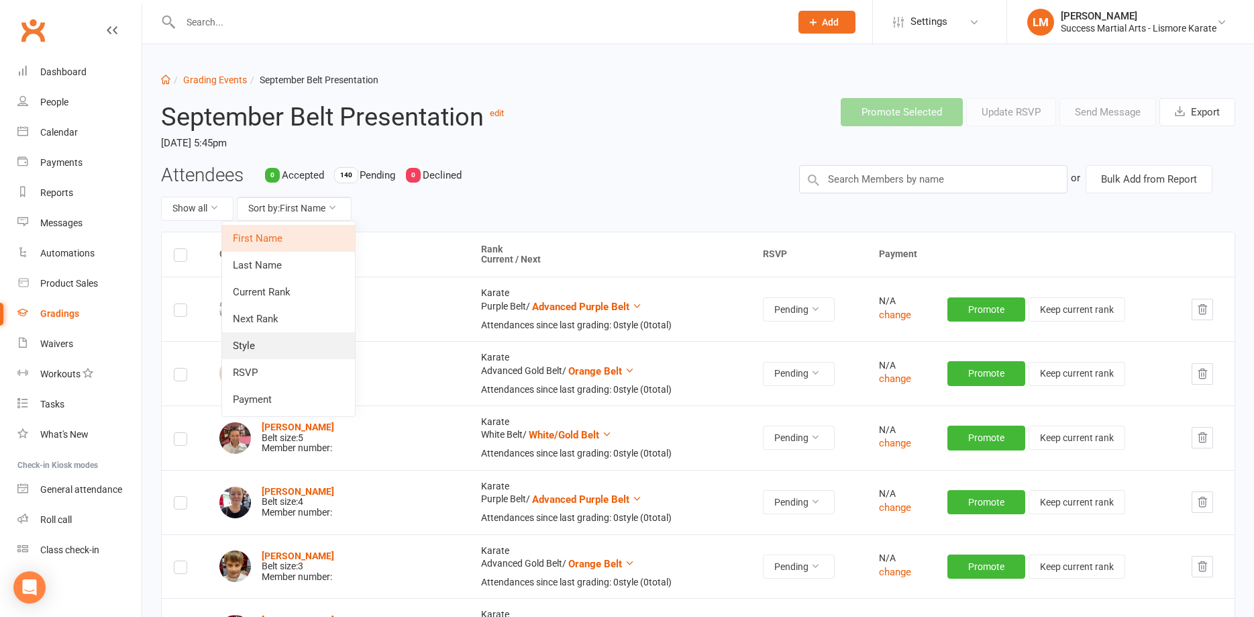
click at [239, 349] on link "Style" at bounding box center [288, 345] width 133 height 27
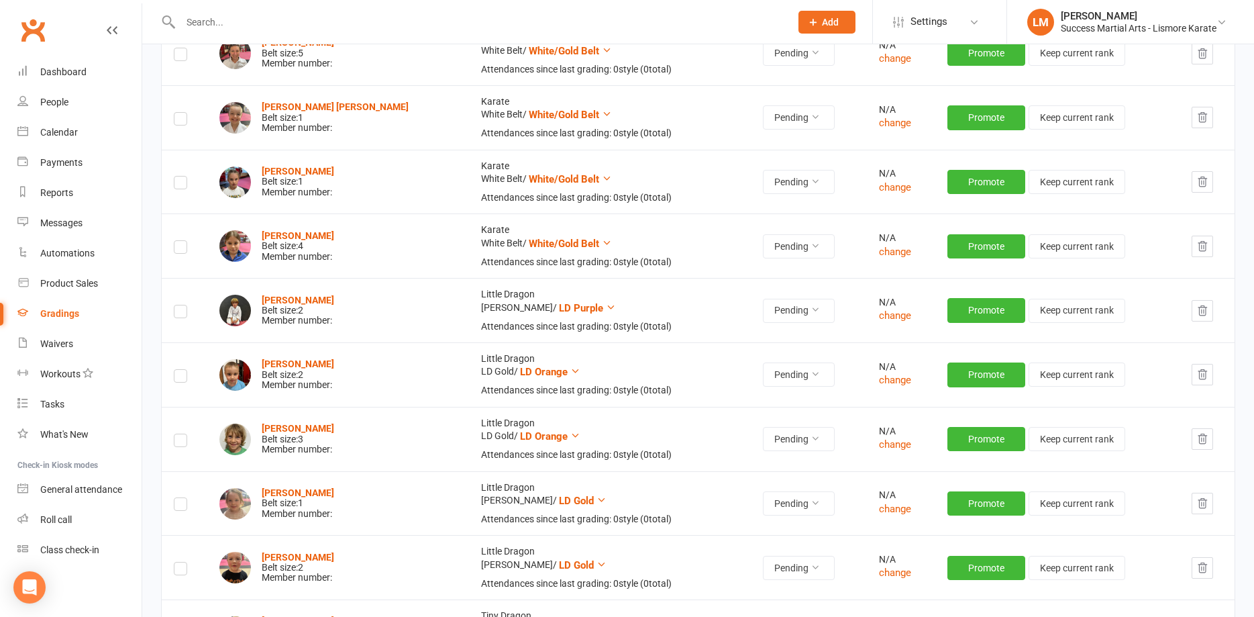
scroll to position [7393, 0]
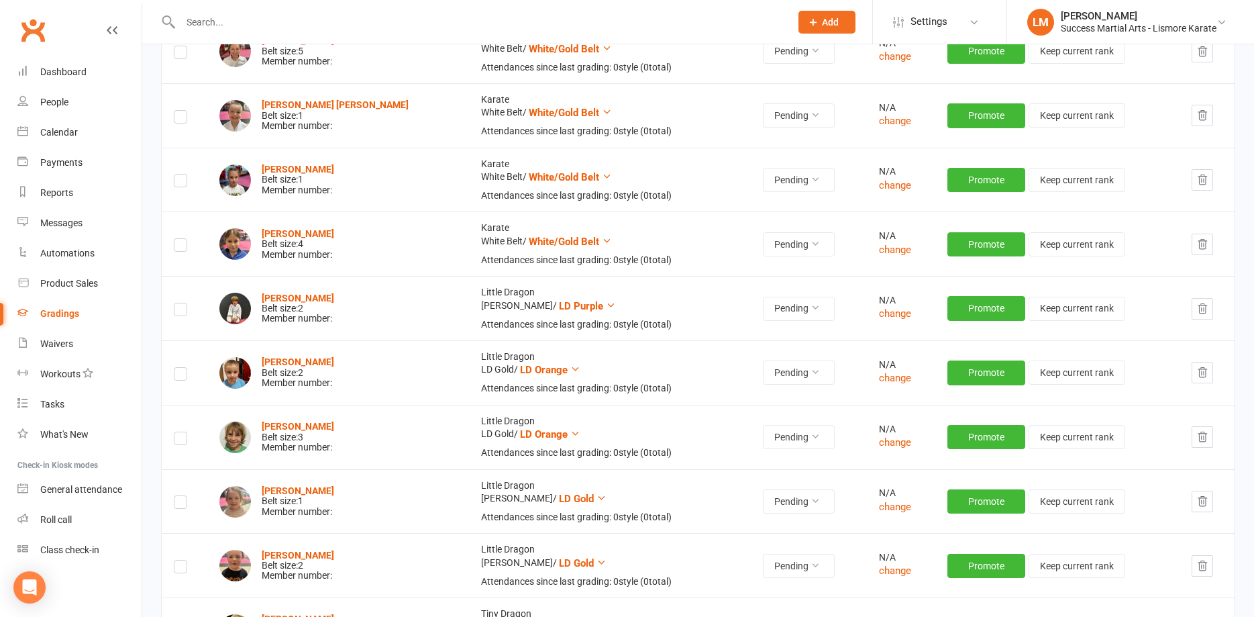
click at [178, 311] on label at bounding box center [180, 311] width 13 height 0
click at [178, 303] on input "checkbox" at bounding box center [180, 303] width 13 height 0
click at [176, 376] on label at bounding box center [180, 376] width 13 height 0
click at [176, 368] on input "checkbox" at bounding box center [180, 368] width 13 height 0
click at [179, 440] on label at bounding box center [180, 440] width 13 height 0
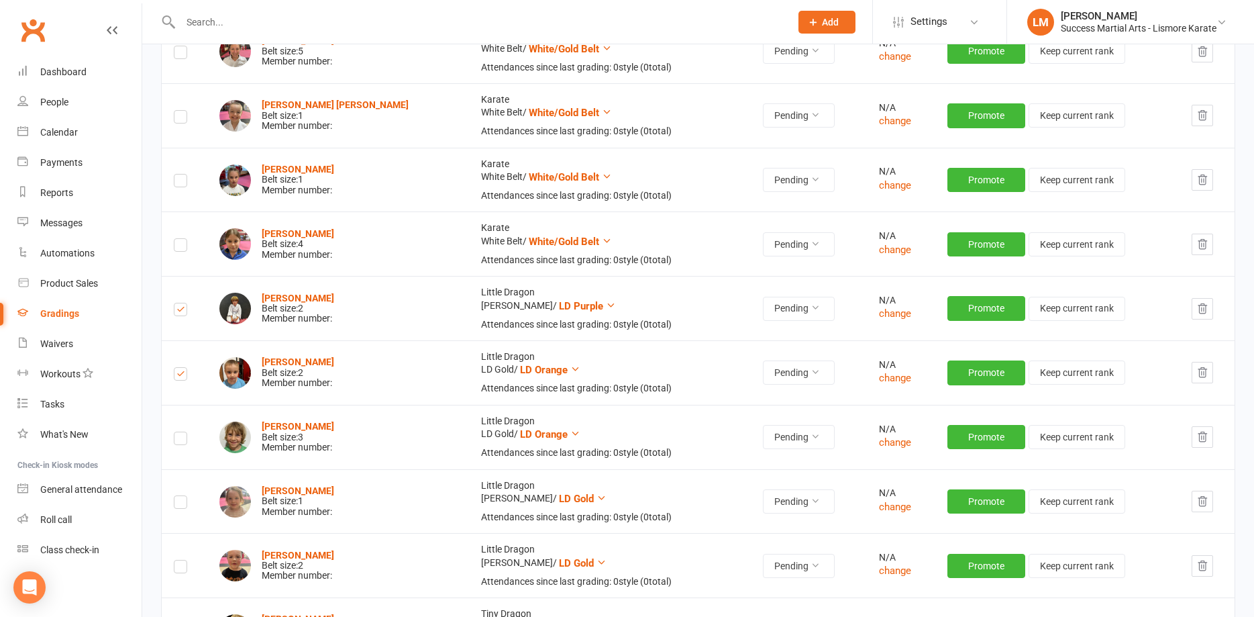
click at [179, 432] on input "checkbox" at bounding box center [180, 432] width 13 height 0
click at [184, 504] on label at bounding box center [180, 504] width 13 height 0
click at [184, 496] on input "checkbox" at bounding box center [180, 496] width 13 height 0
click at [179, 568] on label at bounding box center [180, 568] width 13 height 0
click at [179, 560] on input "checkbox" at bounding box center [180, 560] width 13 height 0
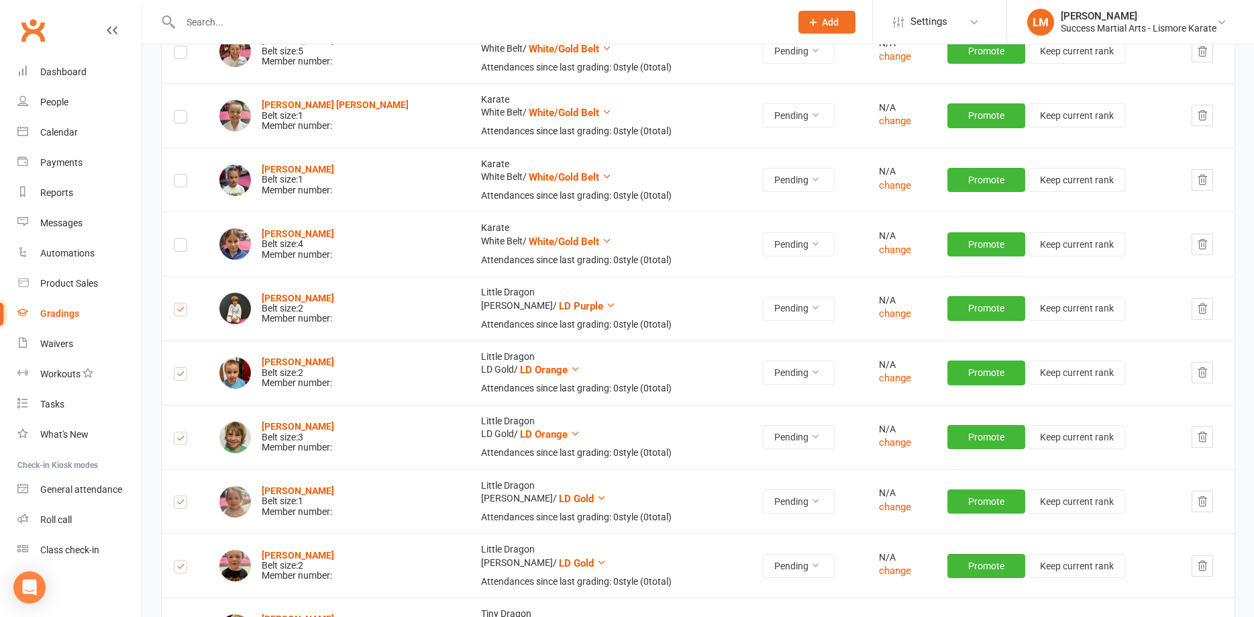
click at [1203, 313] on icon "button" at bounding box center [1203, 309] width 12 height 12
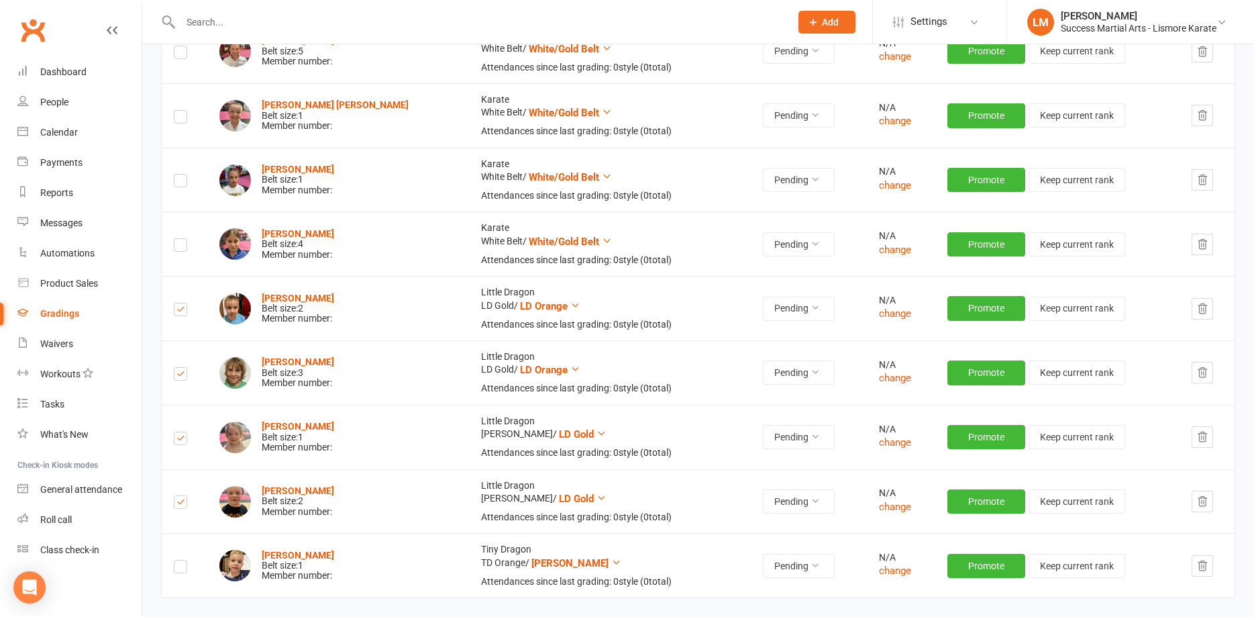
click at [1205, 374] on icon "button" at bounding box center [1203, 372] width 12 height 12
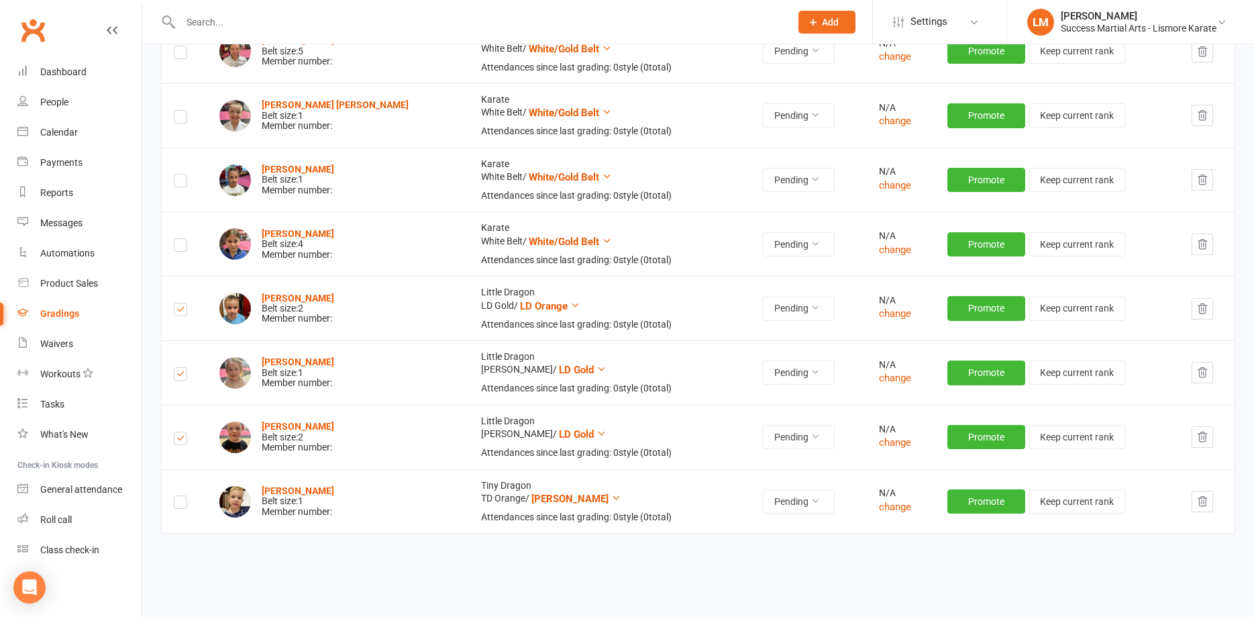
click at [1198, 309] on icon "button" at bounding box center [1203, 309] width 12 height 12
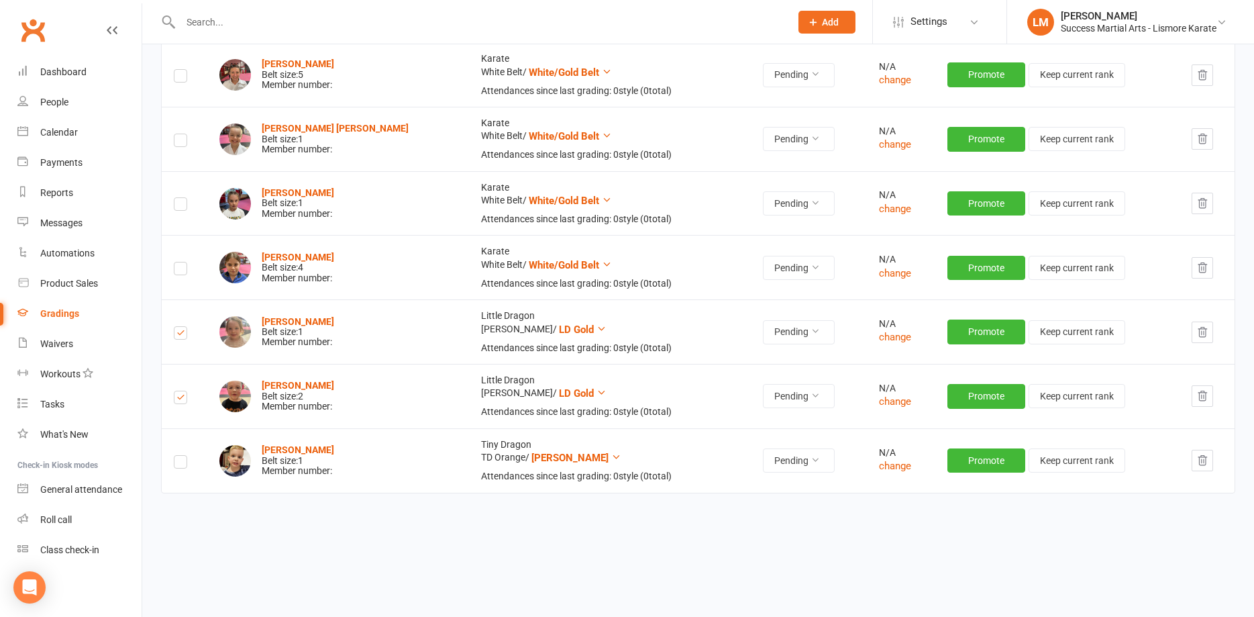
scroll to position [7371, 0]
click at [1199, 464] on icon "button" at bounding box center [1203, 460] width 9 height 9
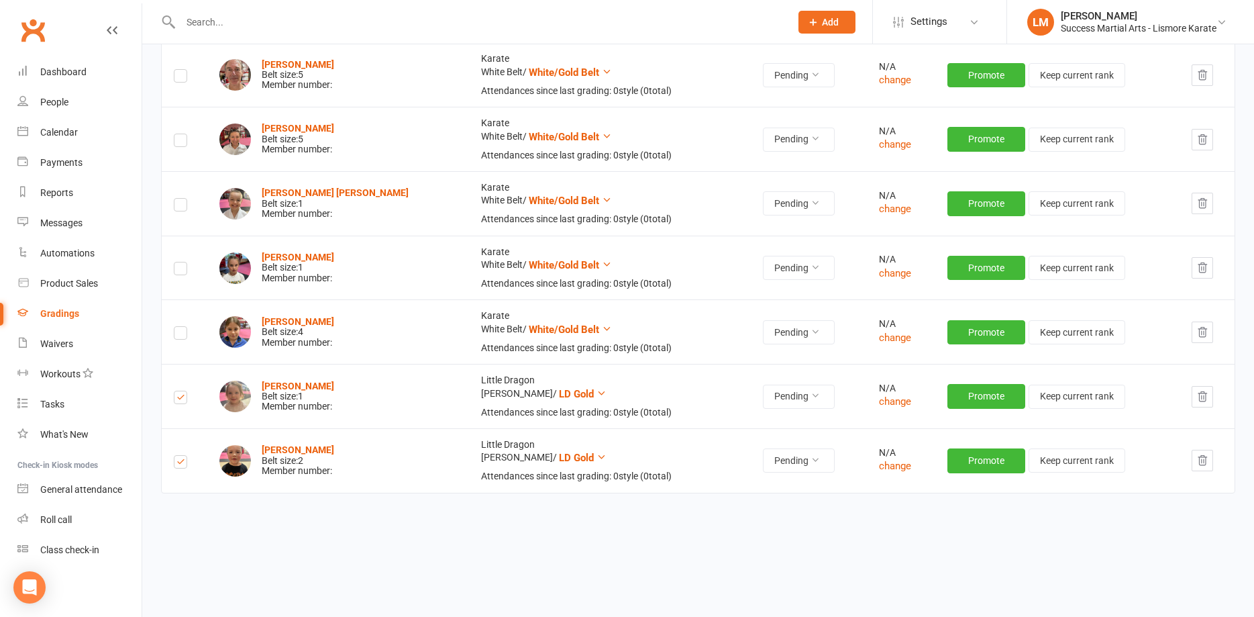
scroll to position [7306, 0]
click at [1198, 462] on icon "button" at bounding box center [1203, 460] width 12 height 12
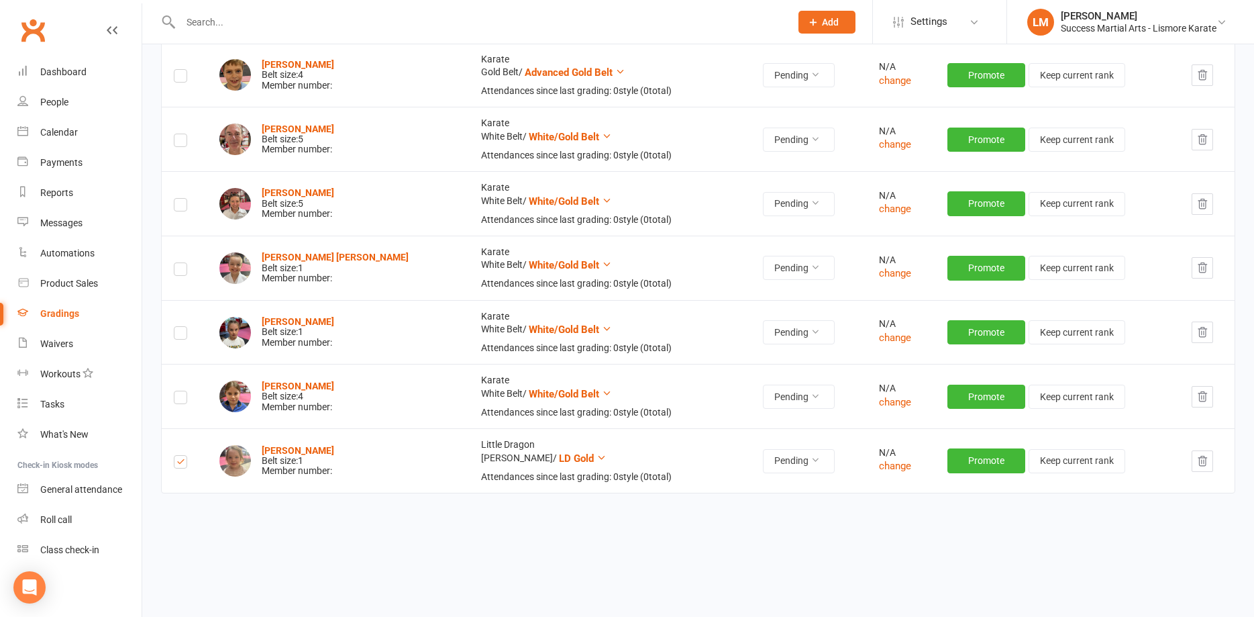
scroll to position [7242, 0]
click at [1199, 462] on icon "button" at bounding box center [1203, 461] width 12 height 12
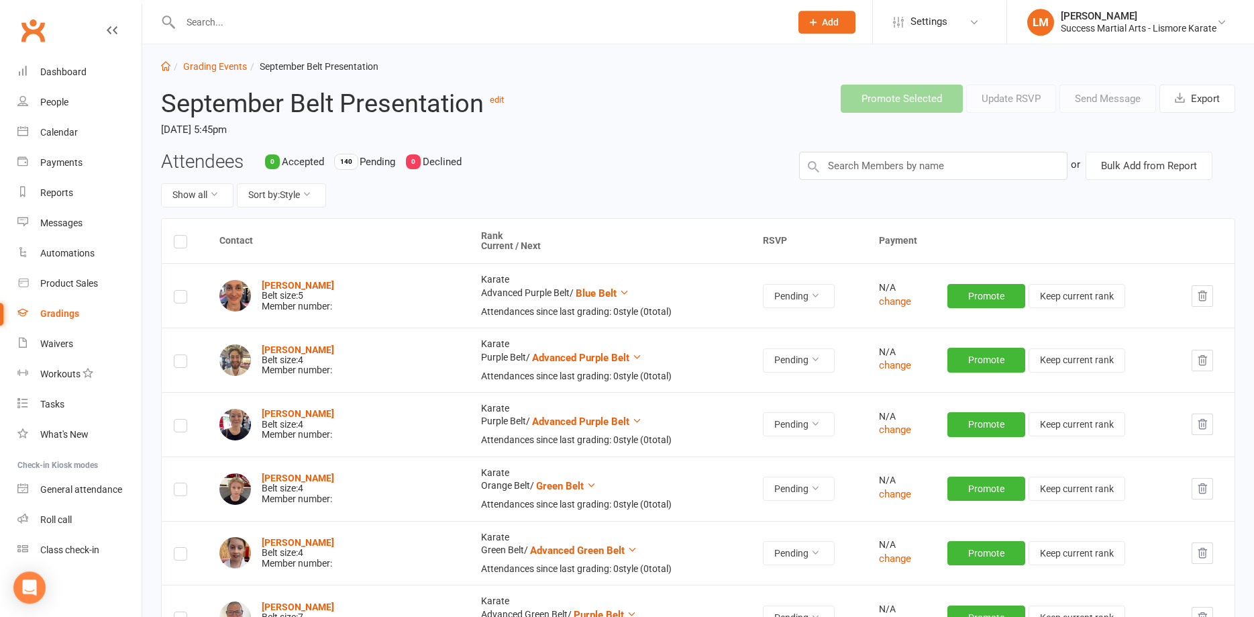
scroll to position [0, 0]
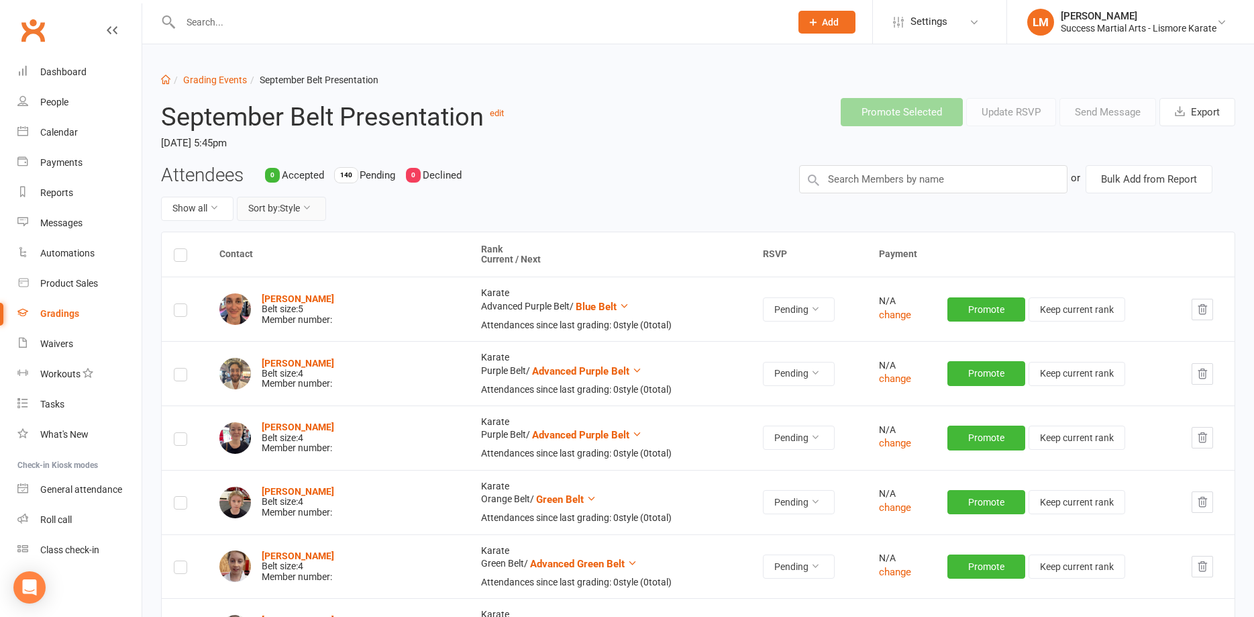
click at [297, 209] on button "Sort by: Style" at bounding box center [281, 209] width 89 height 24
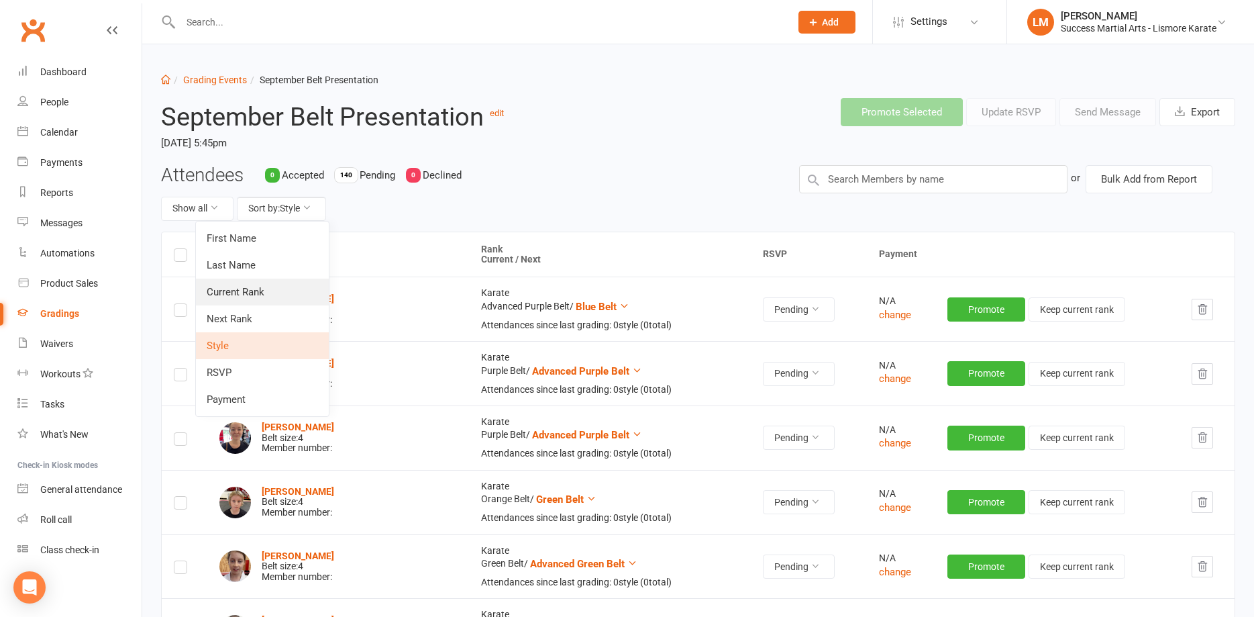
click at [244, 295] on link "Current Rank" at bounding box center [262, 292] width 133 height 27
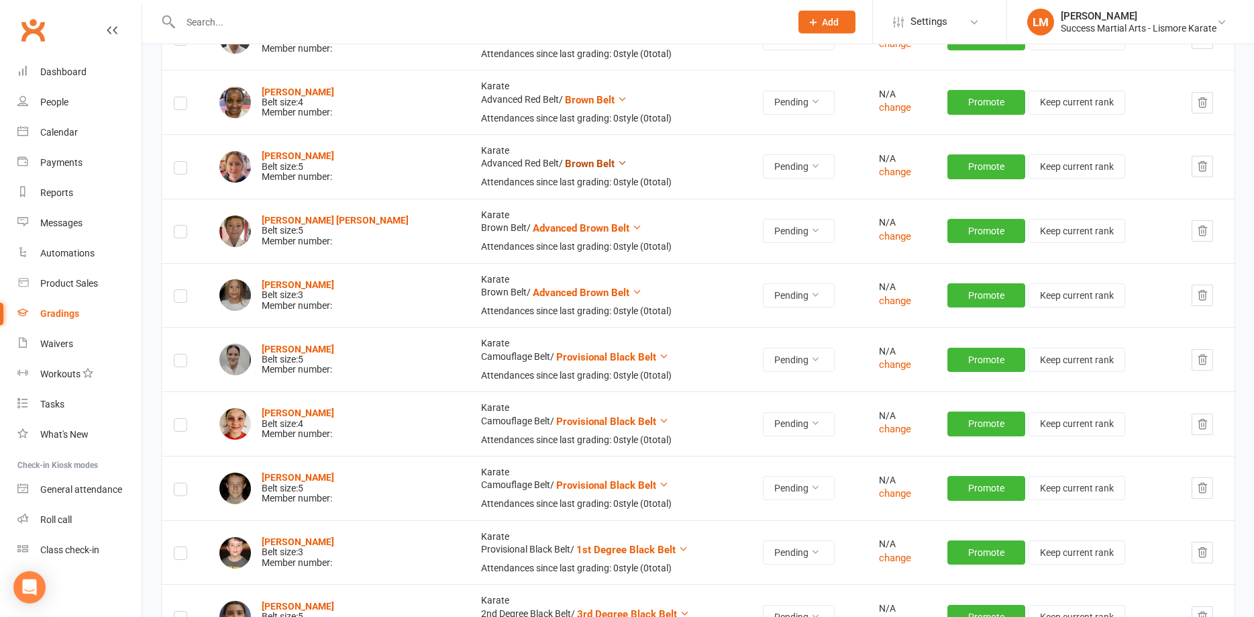
scroll to position [7177, 0]
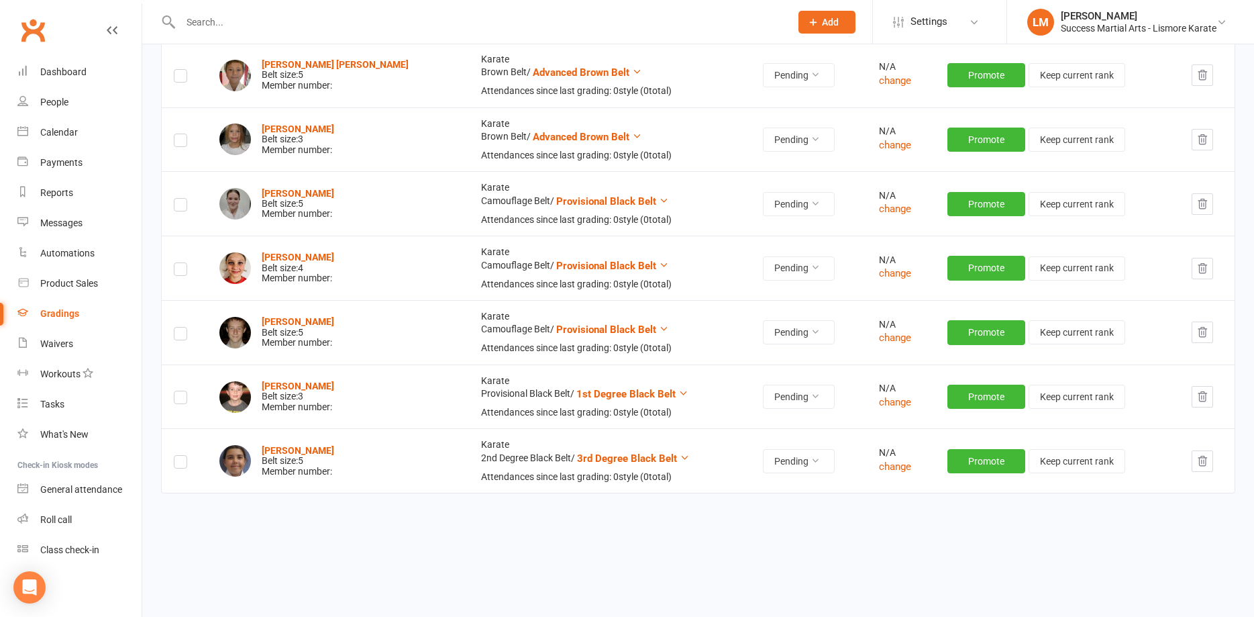
click at [1199, 460] on icon "button" at bounding box center [1203, 461] width 12 height 12
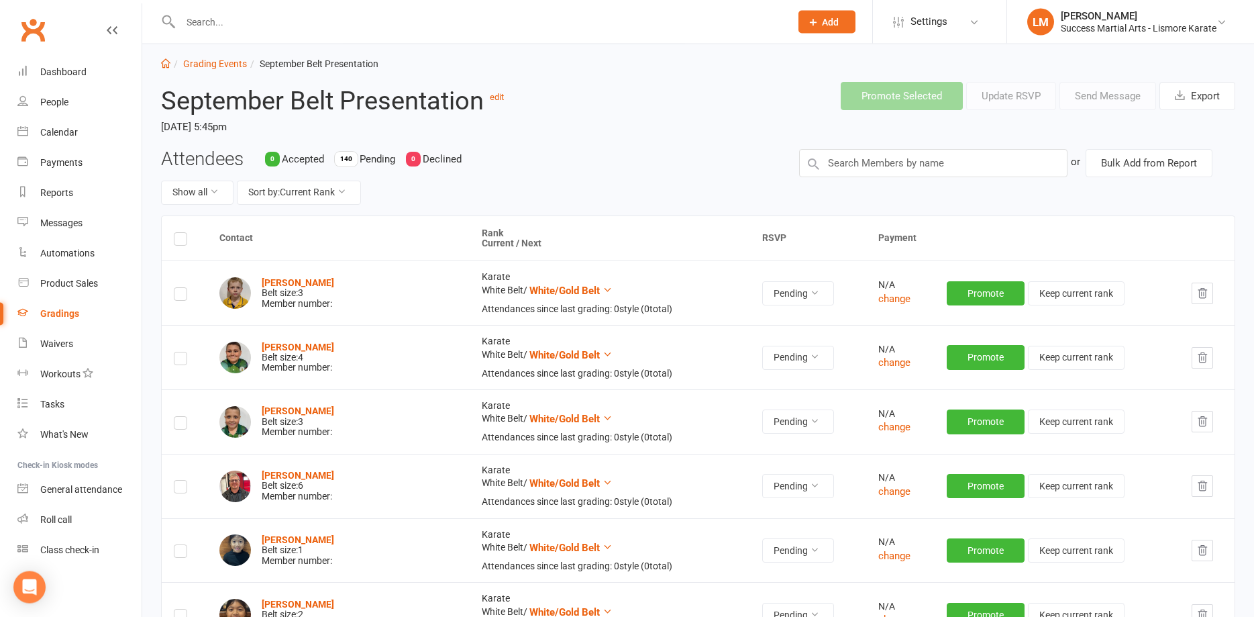
scroll to position [0, 0]
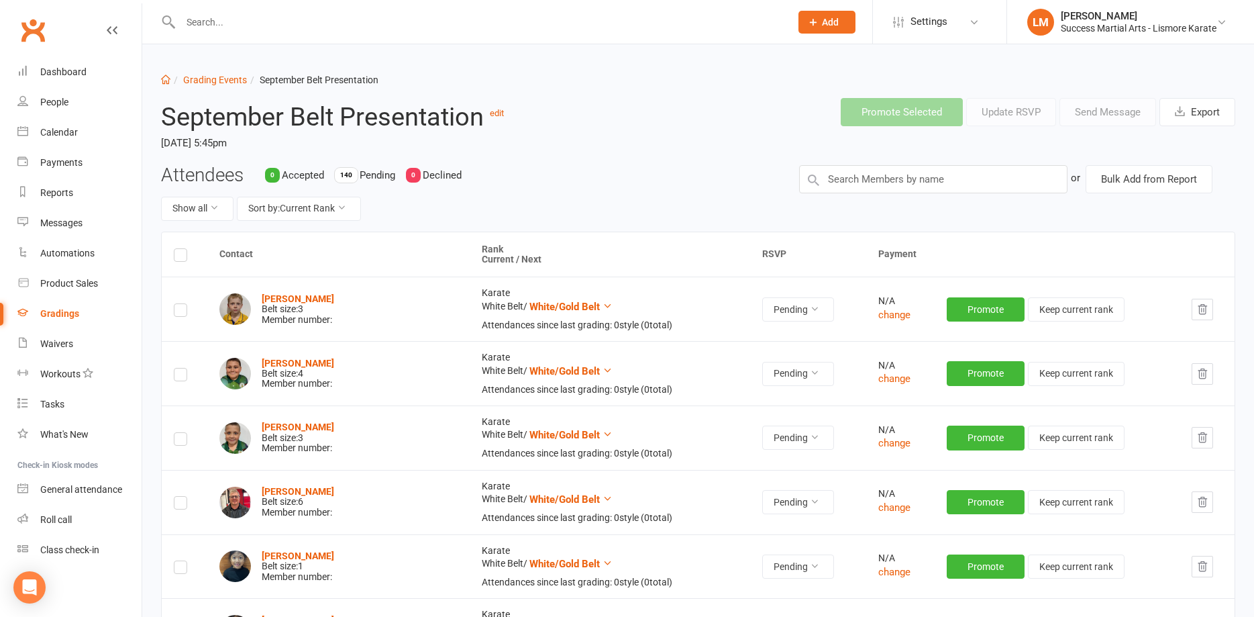
click at [359, 179] on div "0 Accepted 140 Pending 0 Declined" at bounding box center [368, 174] width 207 height 17
click at [211, 205] on icon at bounding box center [213, 207] width 9 height 9
click at [566, 189] on div "Attendees 0 Accepted 140 Pending 0 Declined Show all Sort by: Current Rank" at bounding box center [470, 198] width 638 height 66
click at [321, 211] on button "Sort by: Current Rank" at bounding box center [299, 209] width 124 height 24
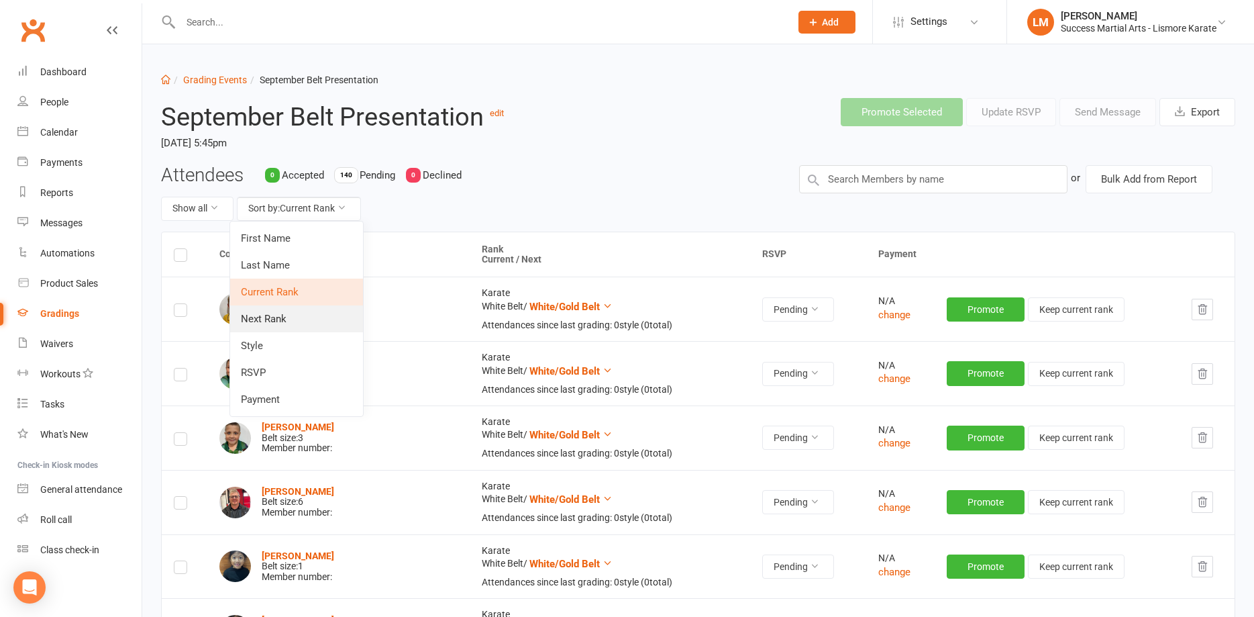
click at [266, 320] on link "Next Rank" at bounding box center [296, 318] width 133 height 27
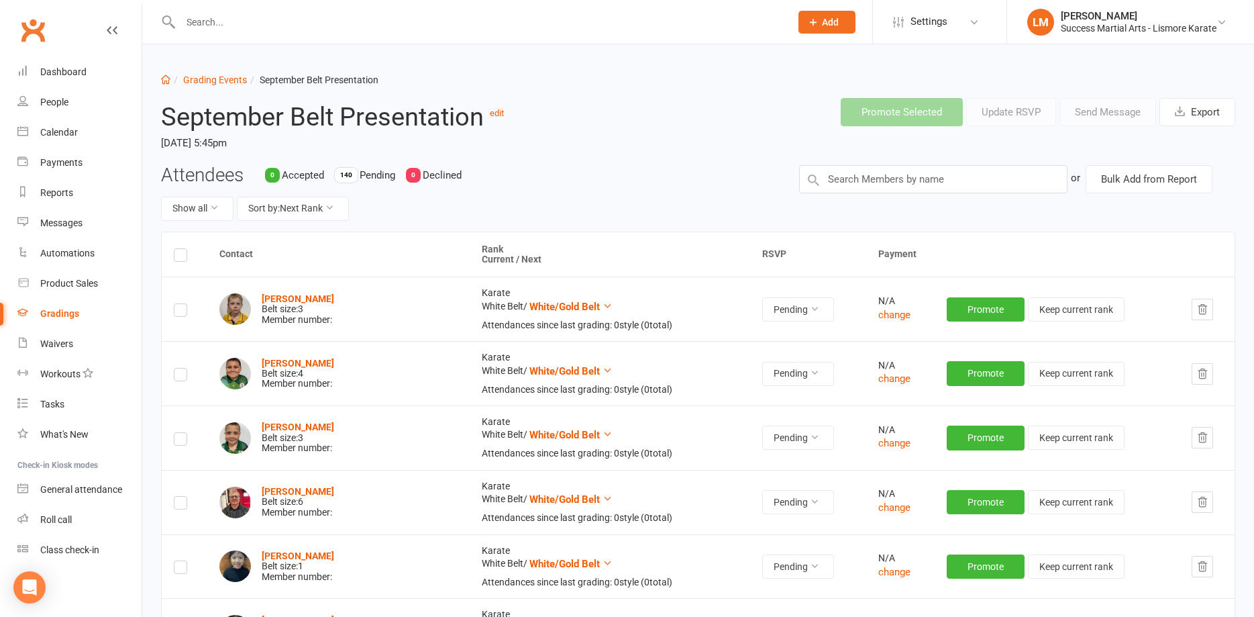
click at [379, 179] on span "Pending" at bounding box center [378, 175] width 36 height 12
click at [50, 190] on div "Reports" at bounding box center [56, 192] width 33 height 11
select select "100"
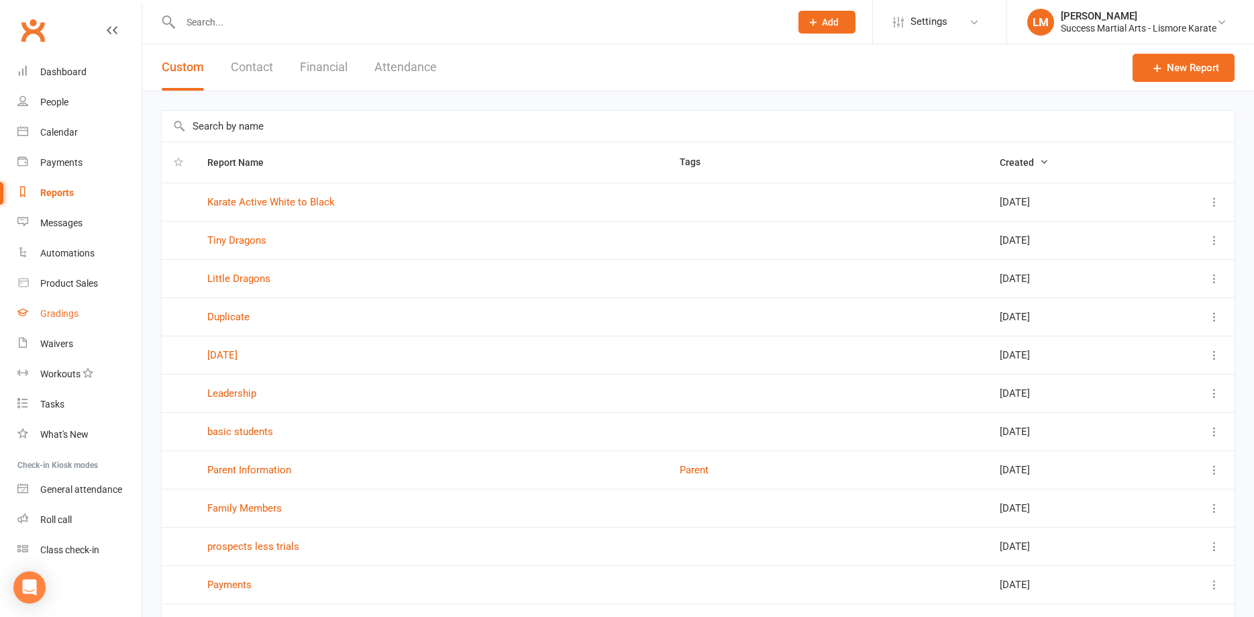
click at [66, 311] on div "Gradings" at bounding box center [59, 313] width 38 height 11
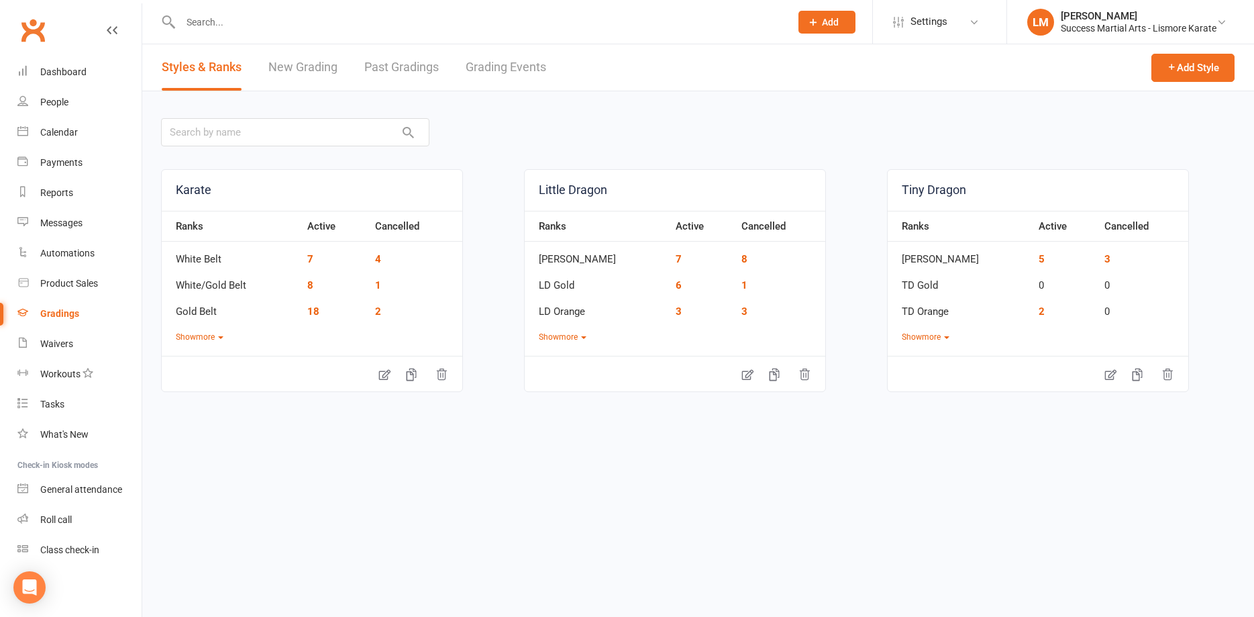
click at [529, 65] on link "Grading Events" at bounding box center [506, 67] width 81 height 46
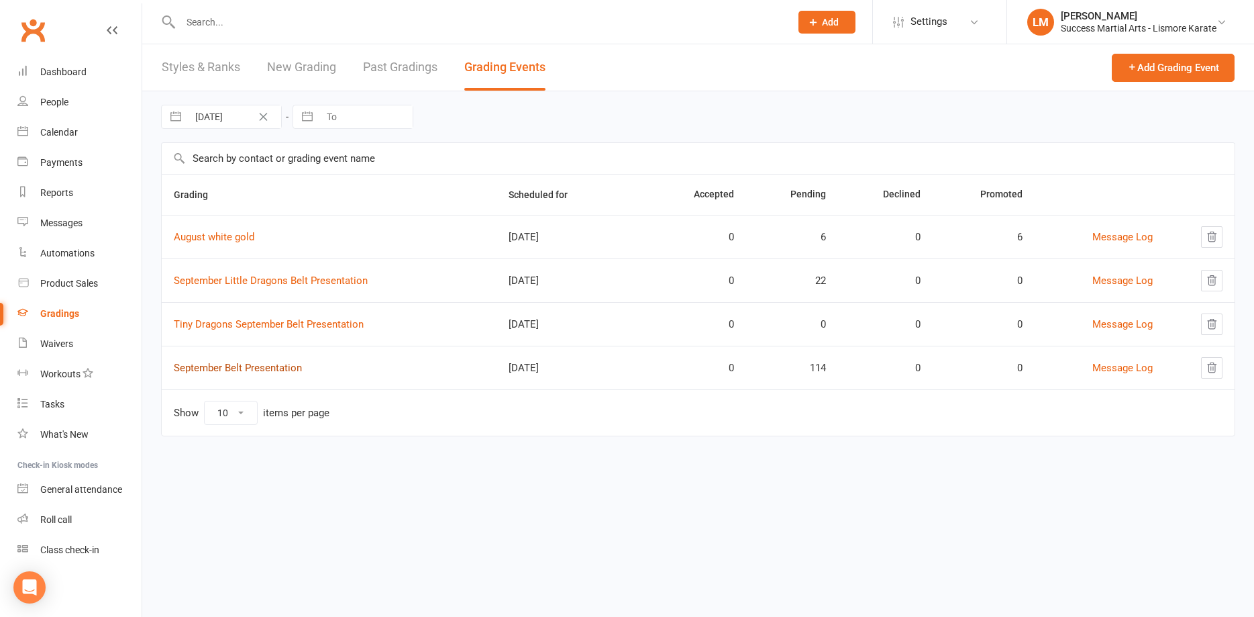
click at [223, 369] on link "September Belt Presentation" at bounding box center [238, 368] width 128 height 12
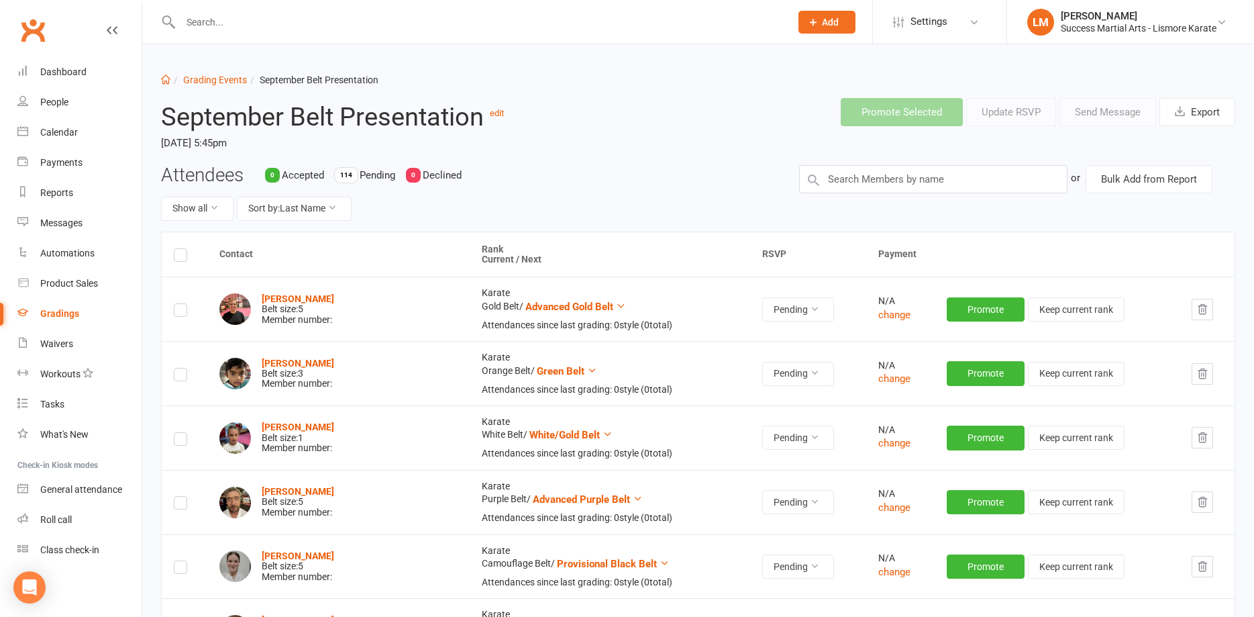
click at [62, 317] on div "Gradings" at bounding box center [59, 313] width 39 height 11
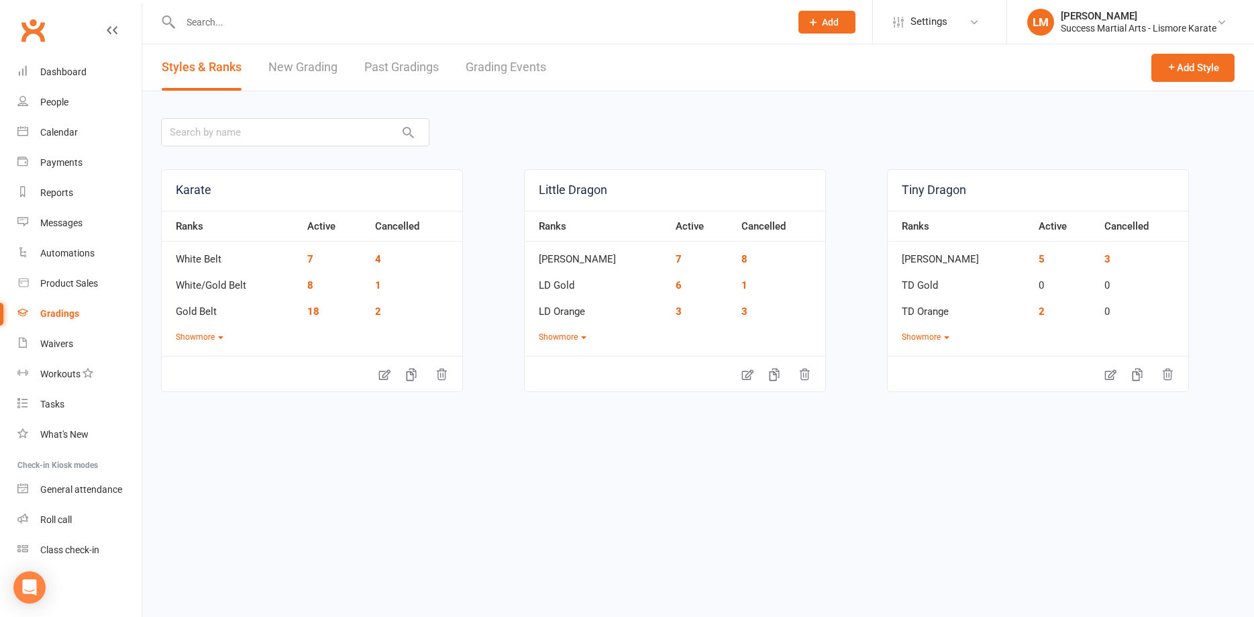
click at [530, 70] on link "Grading Events" at bounding box center [506, 67] width 81 height 46
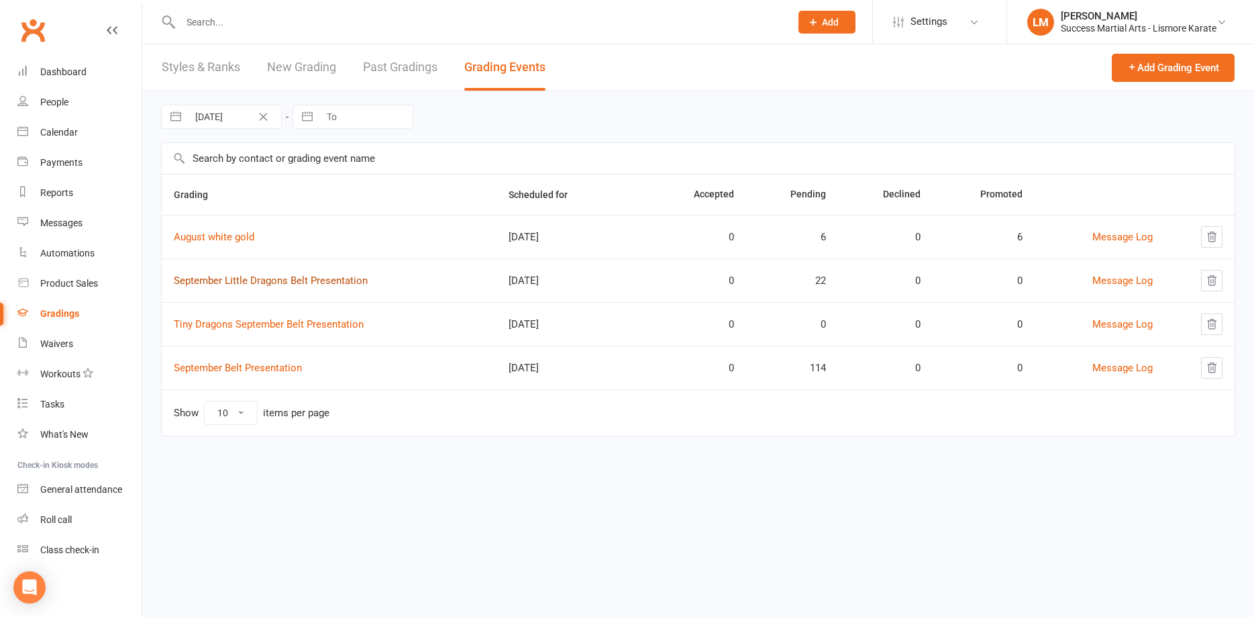
click at [195, 281] on link "September Little Dragons Belt Presentation" at bounding box center [271, 280] width 194 height 12
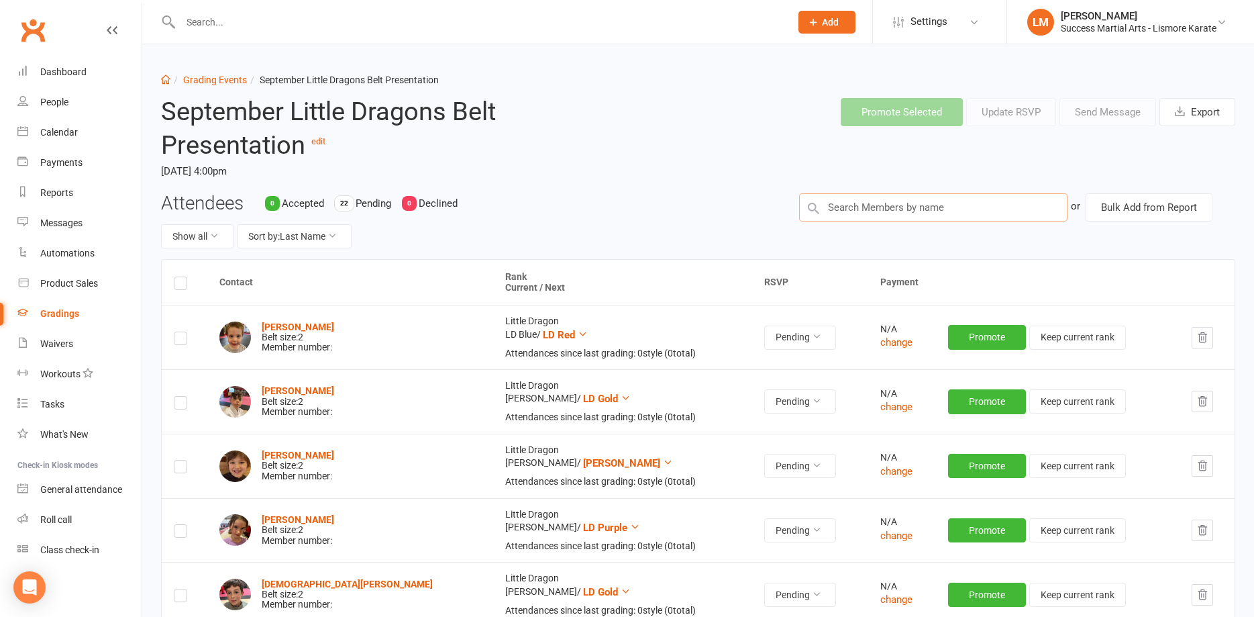
click at [866, 205] on input "text" at bounding box center [933, 207] width 268 height 28
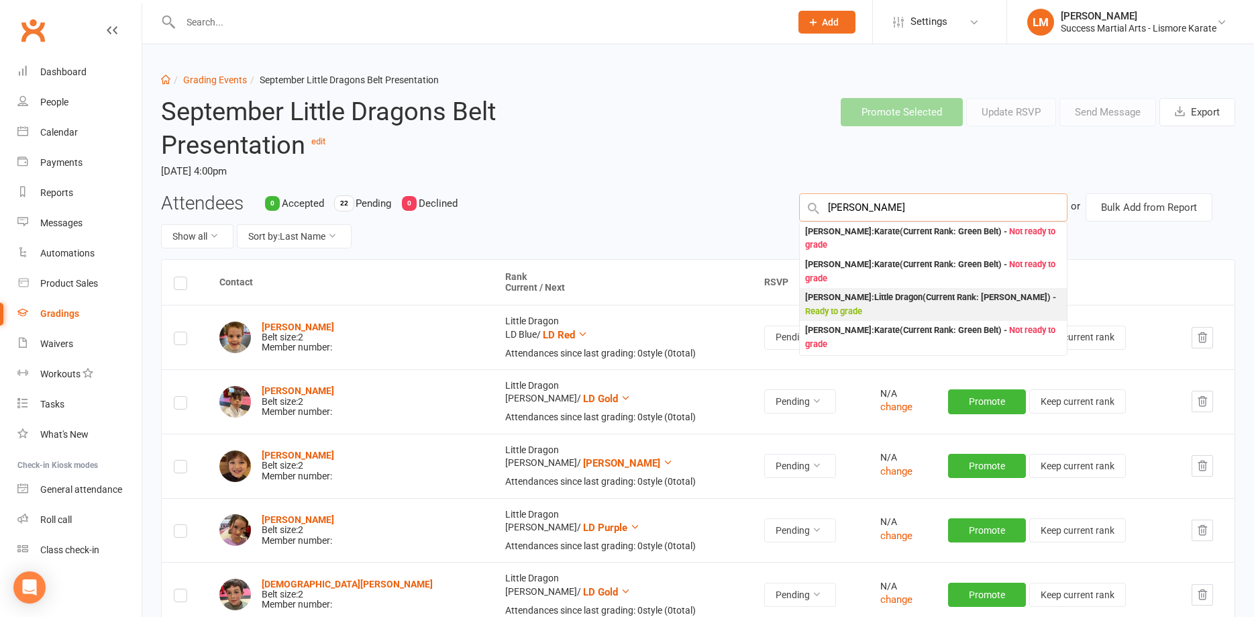
type input "[PERSON_NAME]"
click at [856, 291] on div "[PERSON_NAME] : Little Dragon (Current Rank: [PERSON_NAME] ) - Ready to grade" at bounding box center [933, 305] width 256 height 28
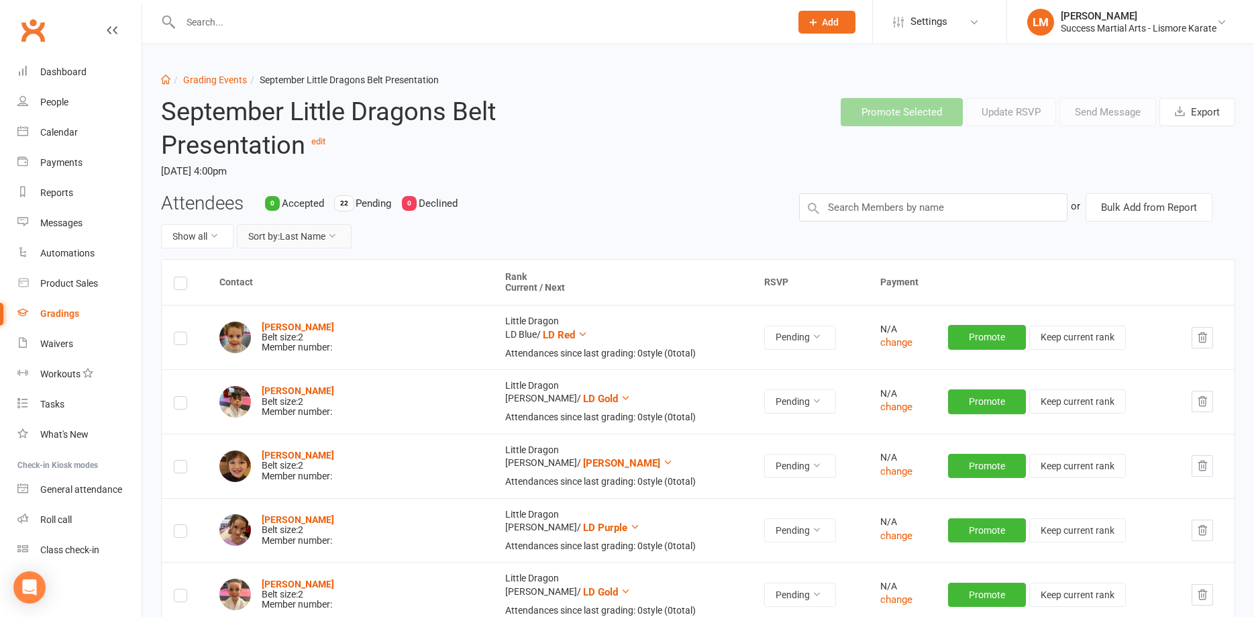
click at [272, 238] on button "Sort by: Last Name" at bounding box center [294, 236] width 115 height 24
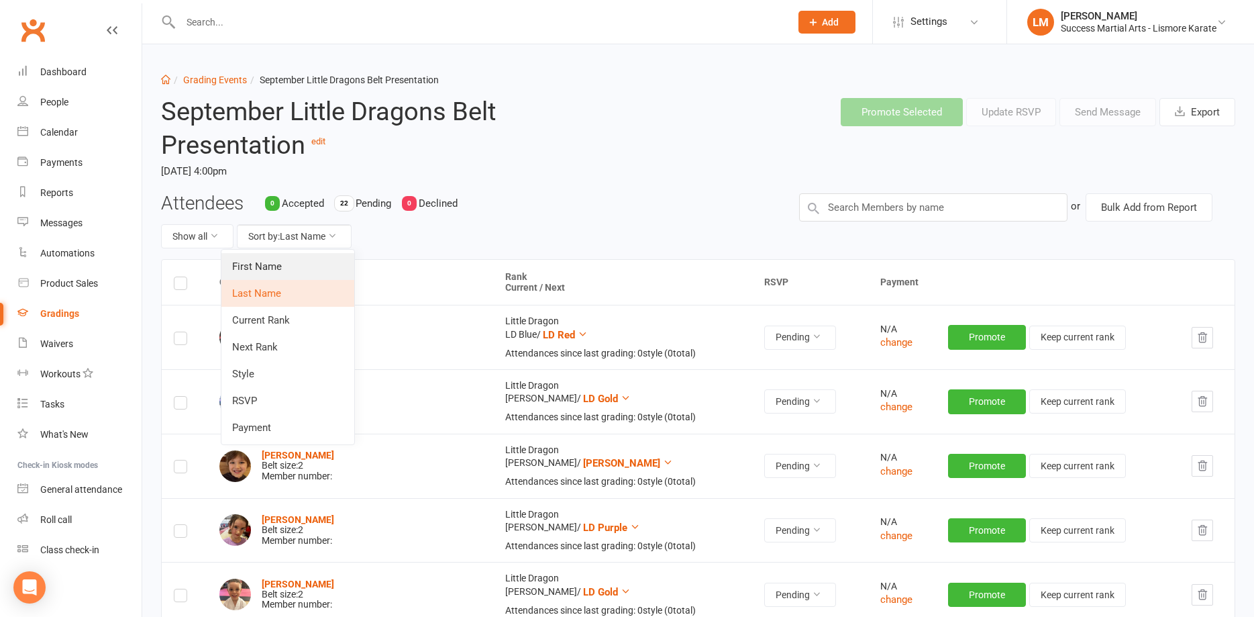
click at [262, 259] on link "First Name" at bounding box center [287, 266] width 133 height 27
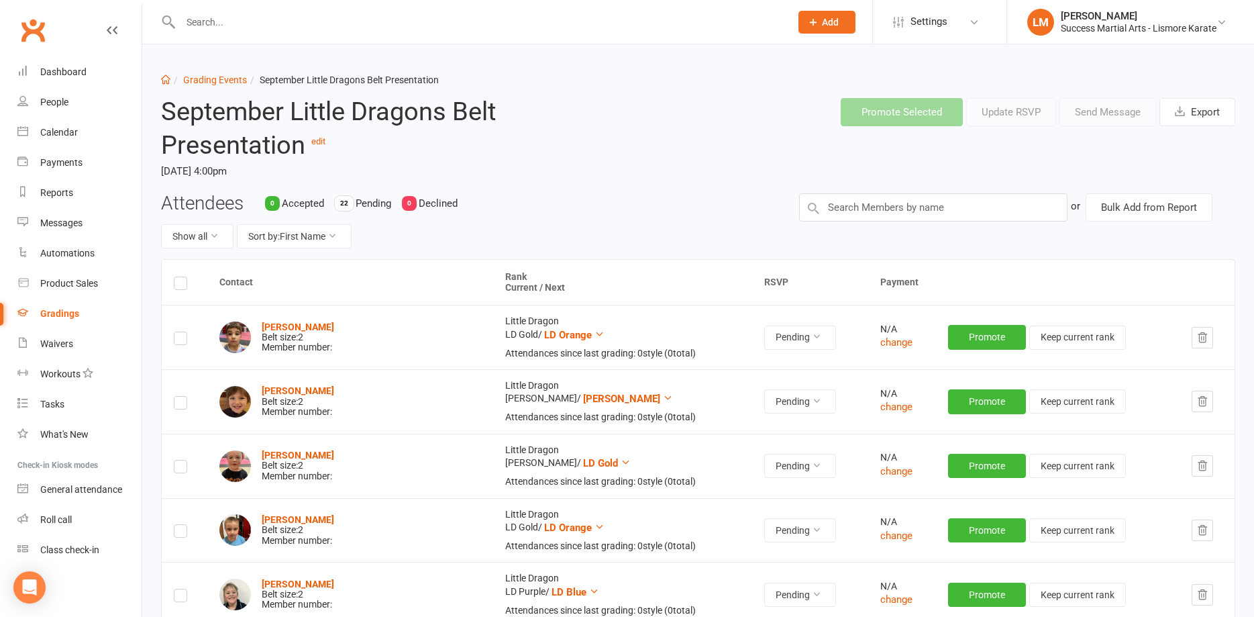
drag, startPoint x: 234, startPoint y: 19, endPoint x: 211, endPoint y: 54, distance: 41.7
click at [234, 19] on input "text" at bounding box center [478, 22] width 605 height 19
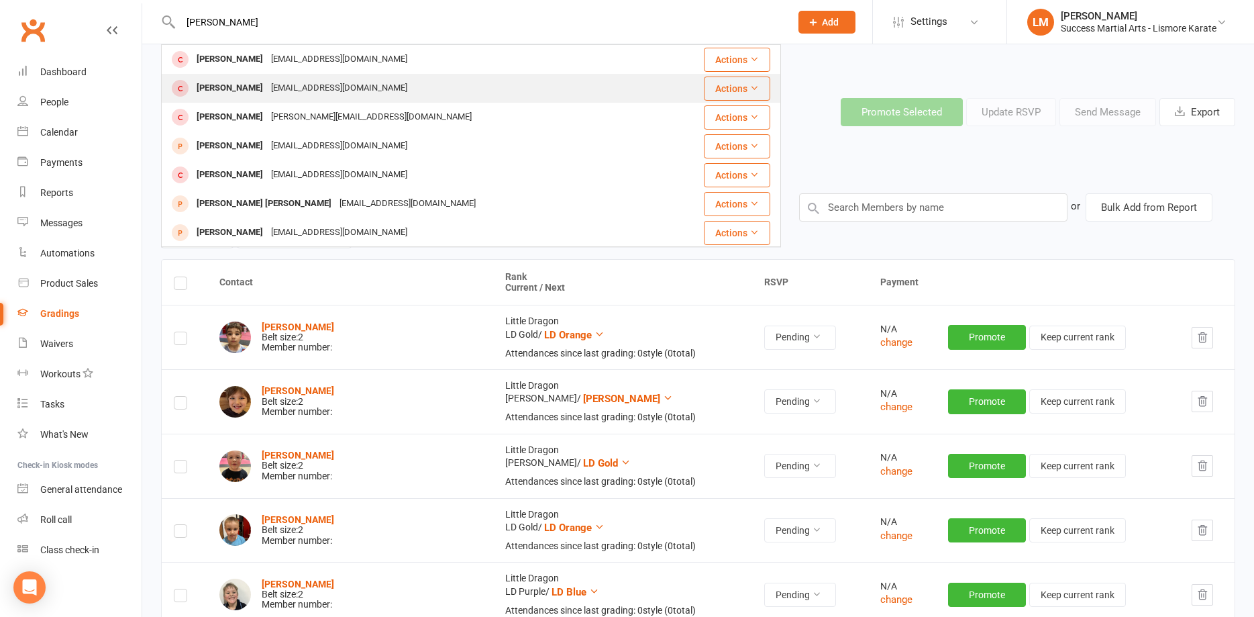
type input "[PERSON_NAME]"
click at [213, 89] on div "[PERSON_NAME]" at bounding box center [230, 88] width 74 height 19
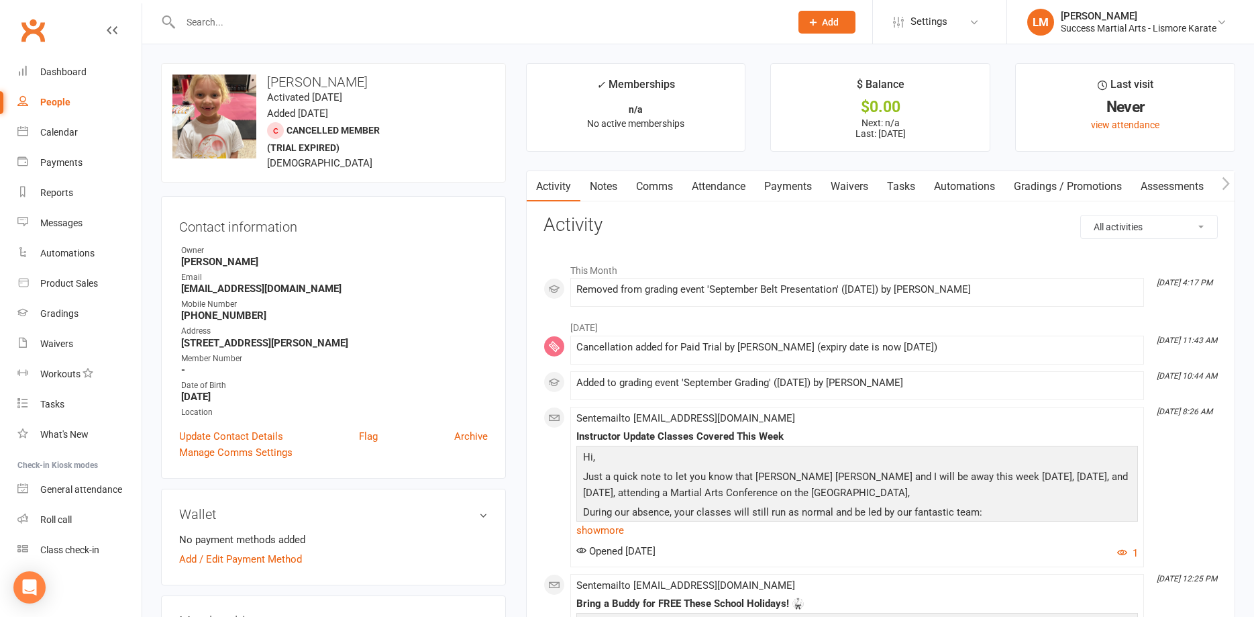
click at [246, 21] on input "text" at bounding box center [478, 22] width 605 height 19
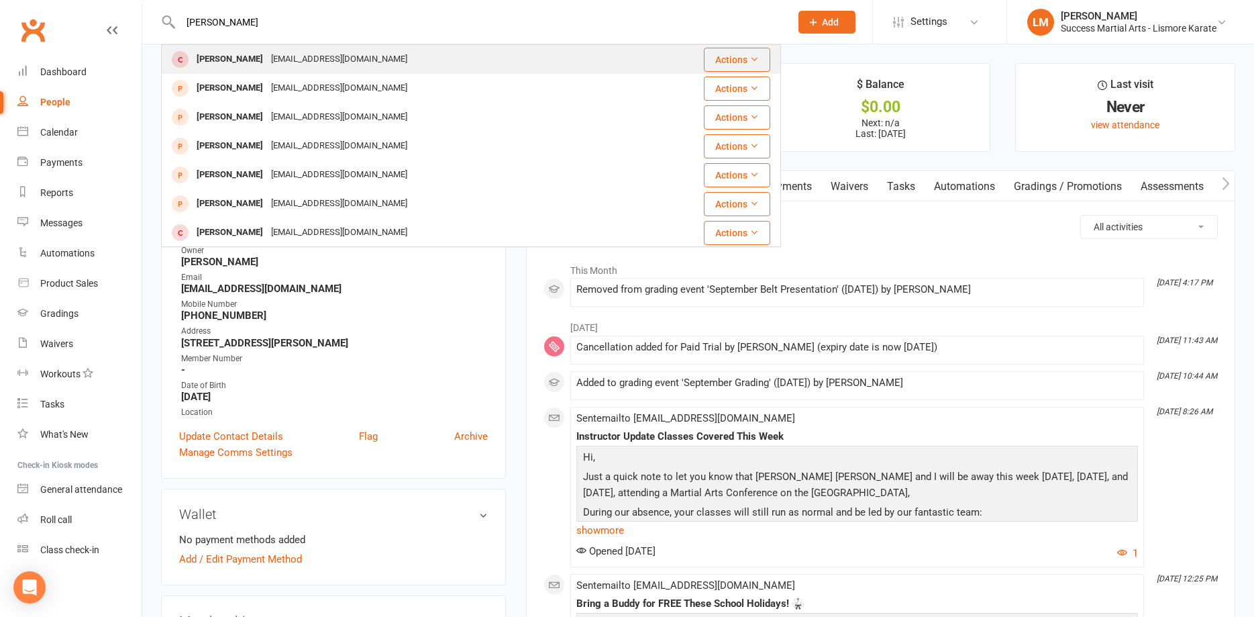
type input "[PERSON_NAME]"
click at [256, 64] on div "[PERSON_NAME]" at bounding box center [230, 59] width 74 height 19
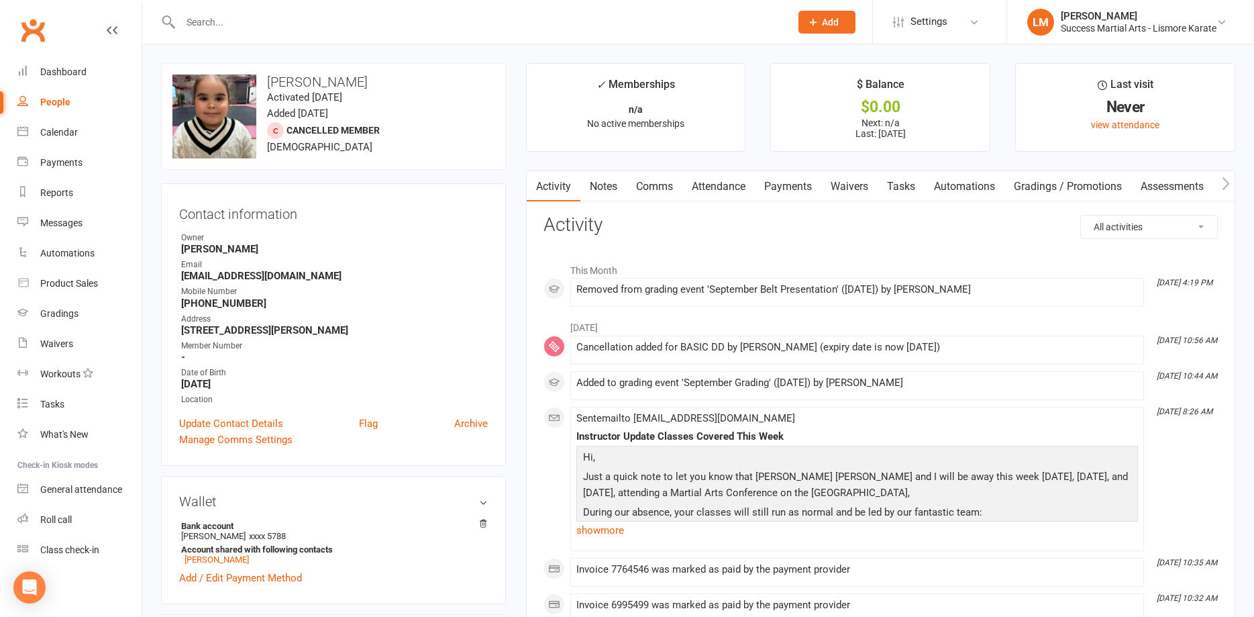
click at [53, 99] on div "People" at bounding box center [55, 102] width 30 height 11
select select "100"
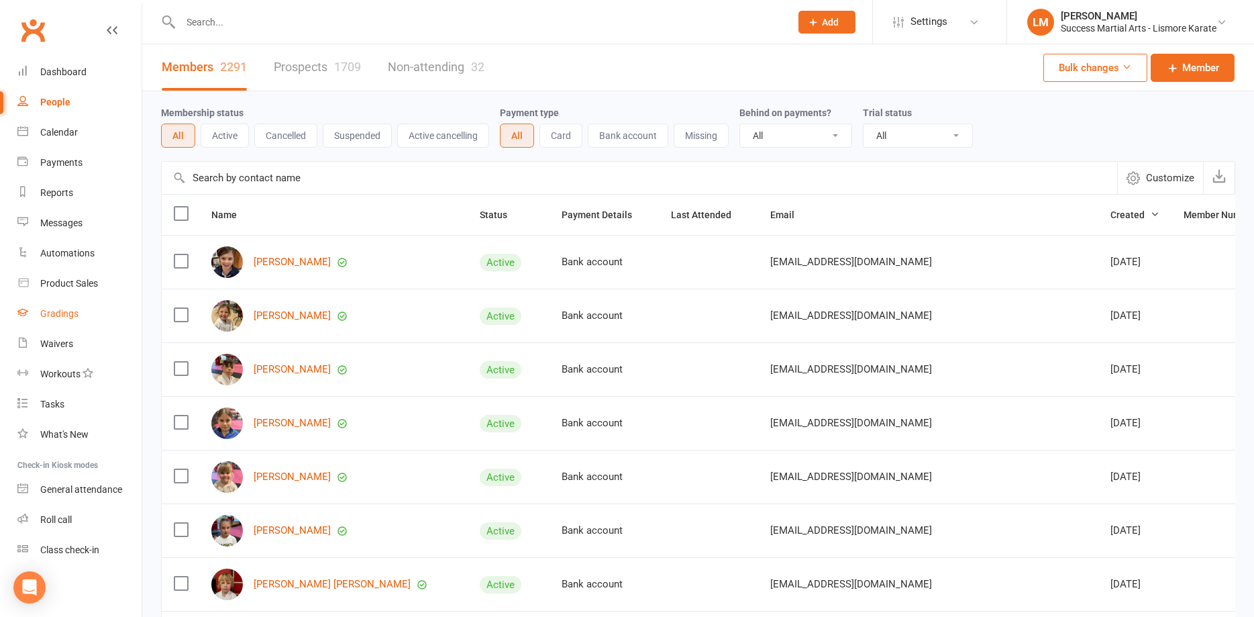
click at [63, 311] on div "Gradings" at bounding box center [59, 313] width 38 height 11
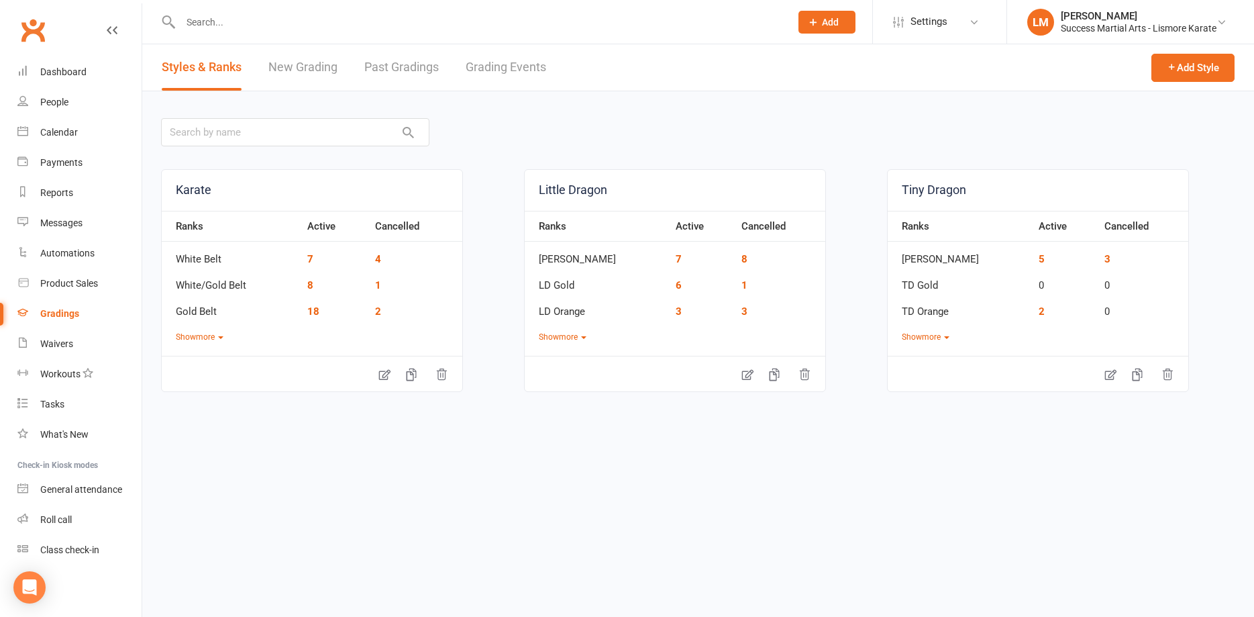
click at [507, 70] on link "Grading Events" at bounding box center [506, 67] width 81 height 46
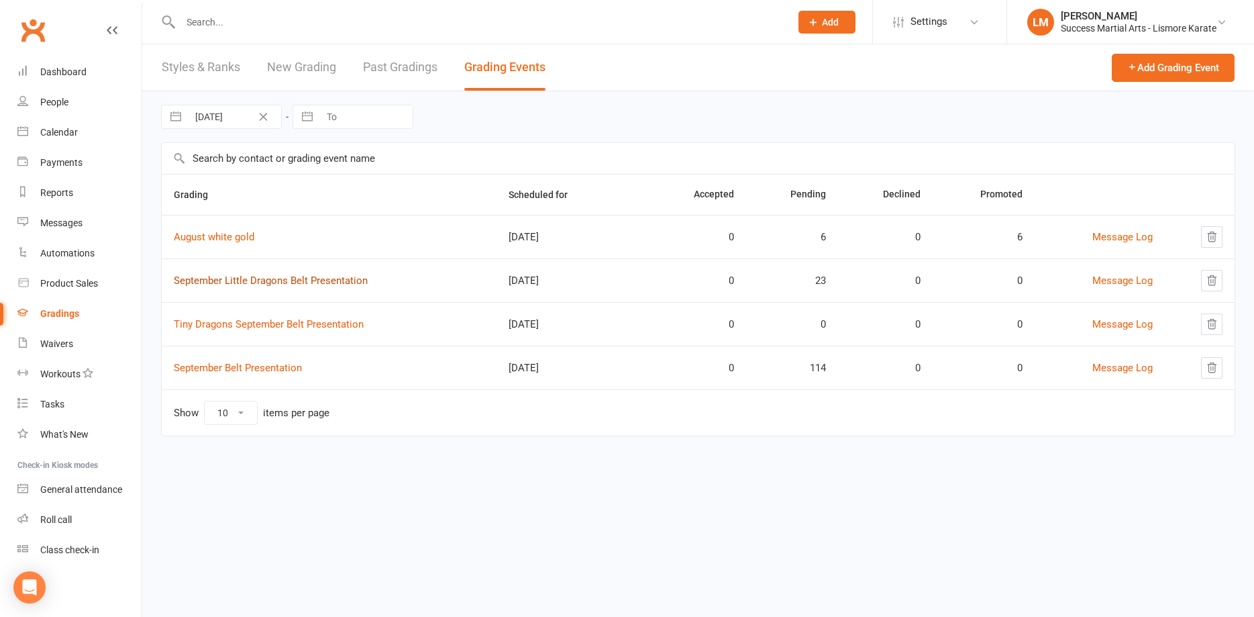
click at [262, 279] on link "September Little Dragons Belt Presentation" at bounding box center [271, 280] width 194 height 12
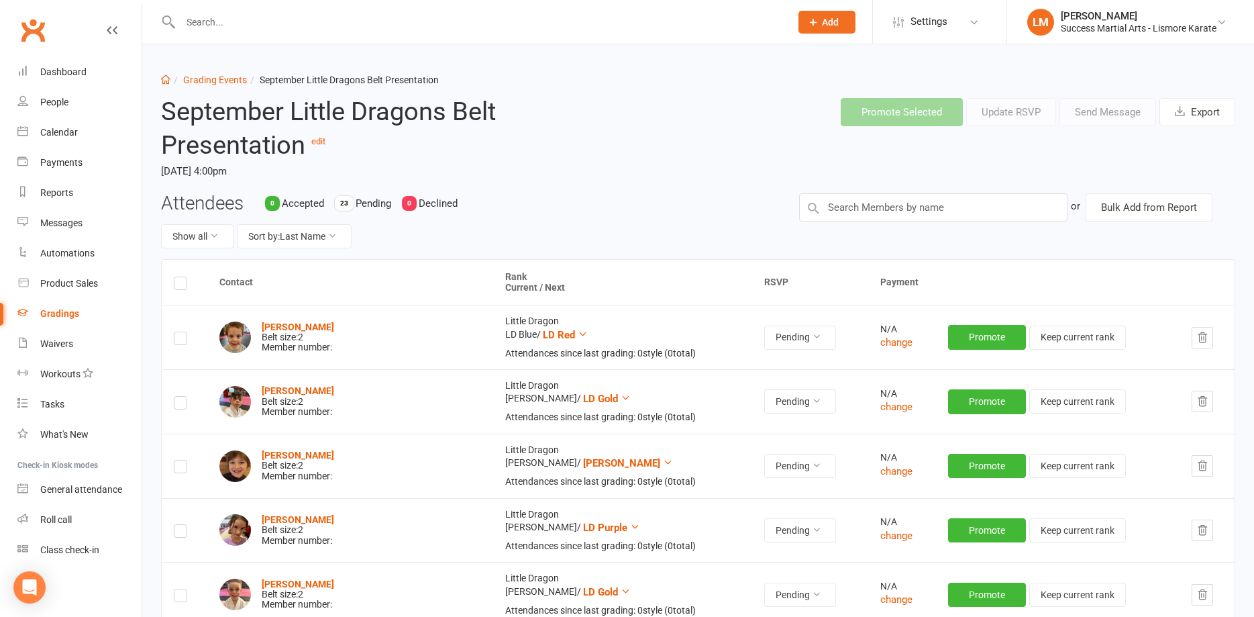
click at [1111, 114] on div "Promote Selected Update RSVP Send Message Export" at bounding box center [1038, 112] width 395 height 28
click at [177, 285] on label at bounding box center [180, 285] width 13 height 0
click at [177, 277] on input "checkbox" at bounding box center [180, 277] width 13 height 0
click at [1011, 114] on button "Update RSVP" at bounding box center [1011, 112] width 90 height 28
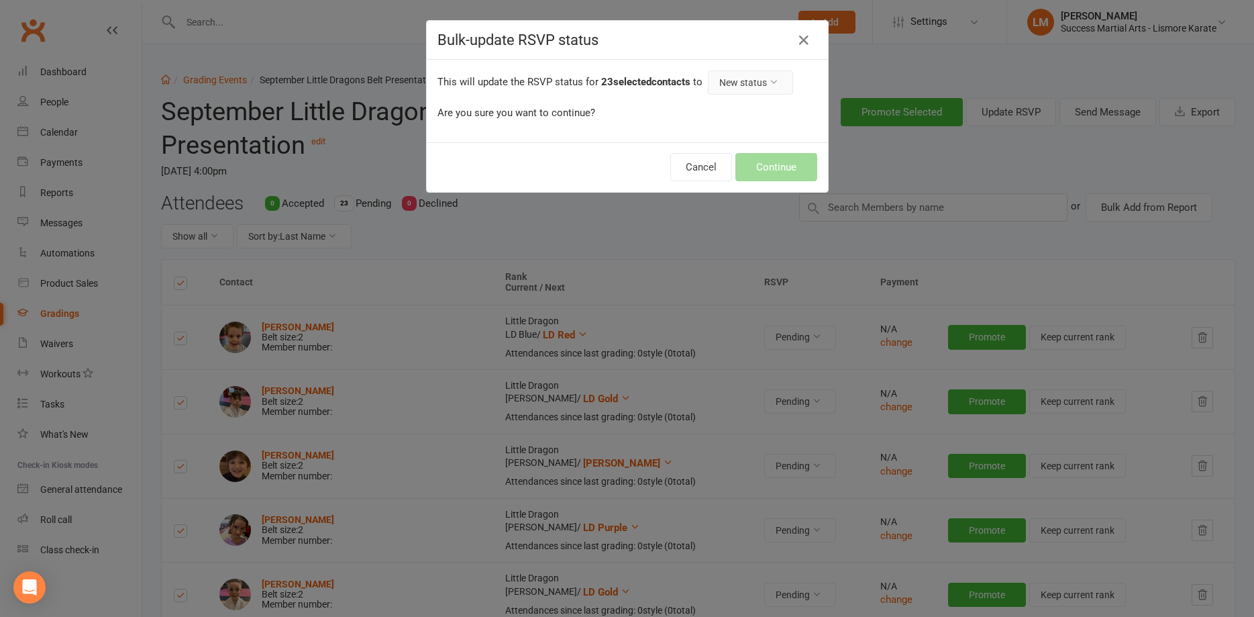
click at [770, 81] on button "New status" at bounding box center [750, 82] width 85 height 24
click at [591, 164] on div "Cancel Continue" at bounding box center [627, 167] width 401 height 50
click at [806, 42] on icon "button" at bounding box center [804, 40] width 16 height 16
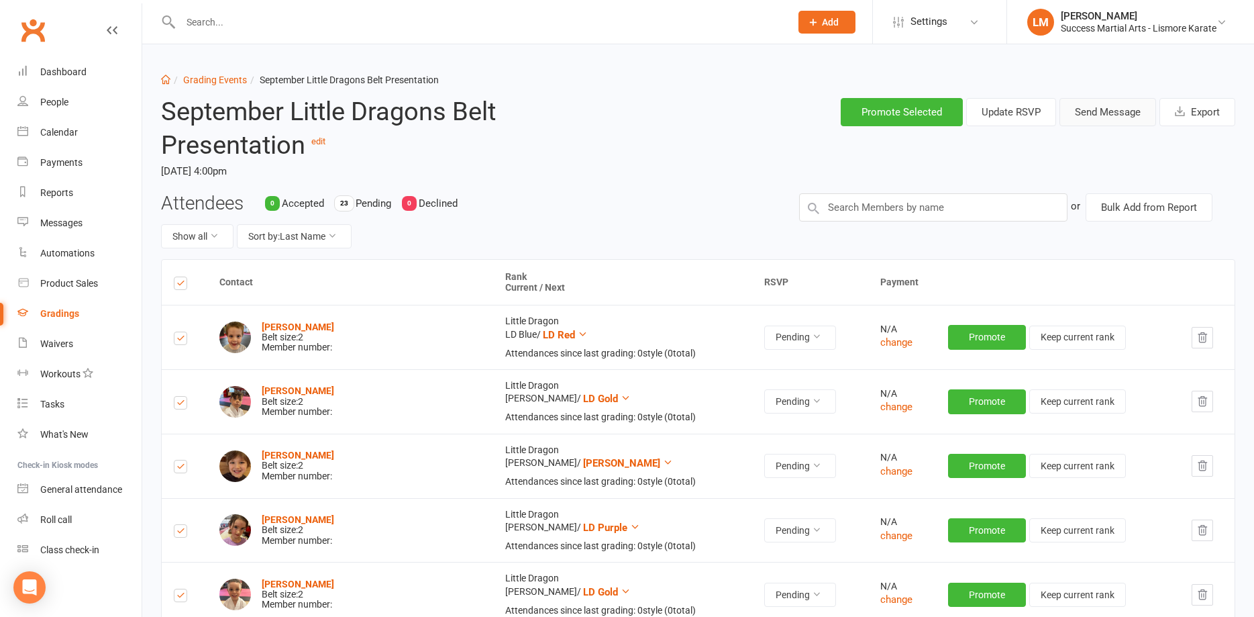
click at [1094, 115] on button "Send Message" at bounding box center [1108, 112] width 97 height 28
click at [883, 210] on input "text" at bounding box center [933, 207] width 268 height 28
click at [1091, 148] on header "September Little Dragons Belt Presentation edit [DATE] 4:00pm Promote Selected …" at bounding box center [698, 139] width 1095 height 105
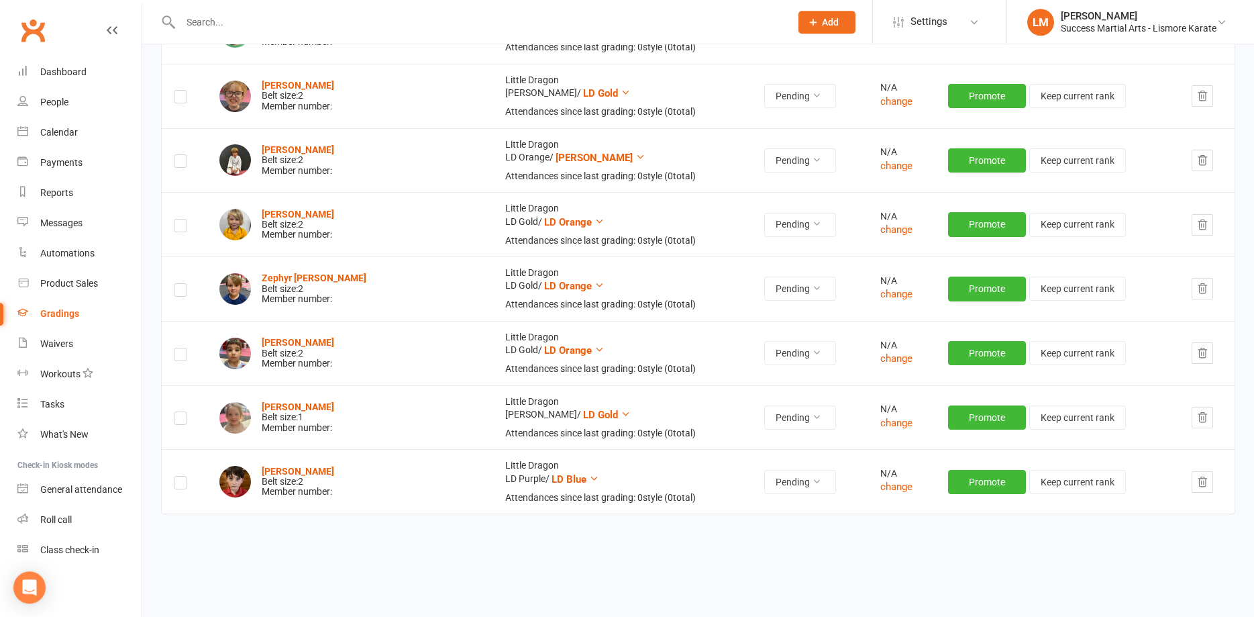
scroll to position [1291, 0]
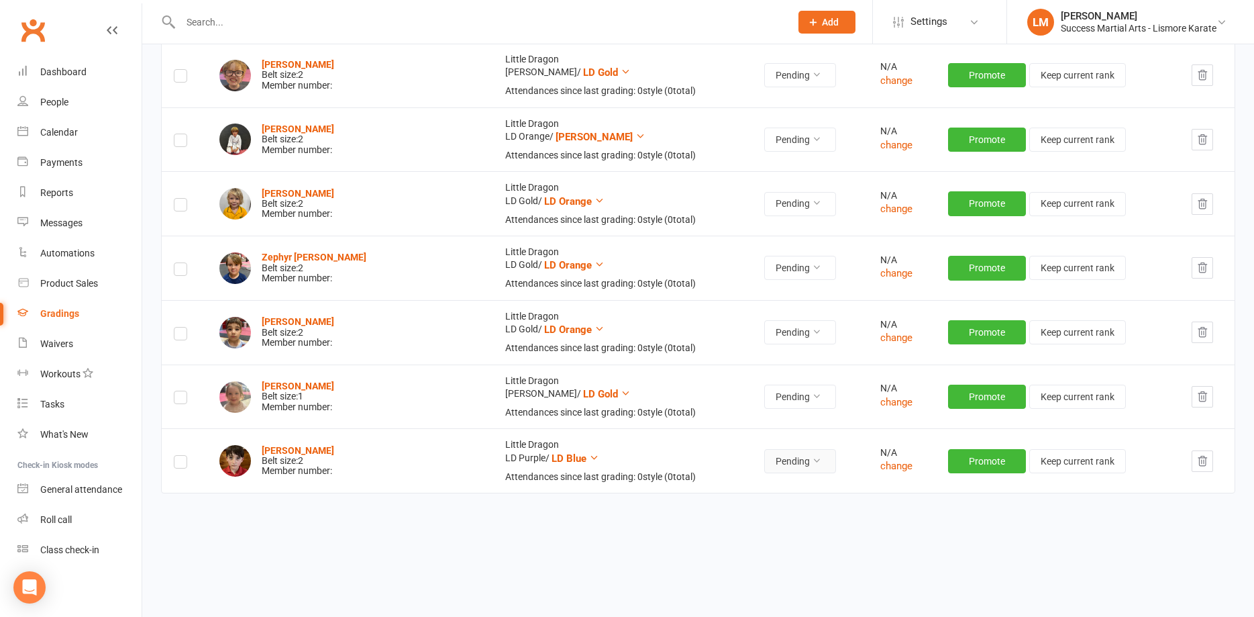
click at [797, 468] on button "Pending" at bounding box center [800, 461] width 72 height 24
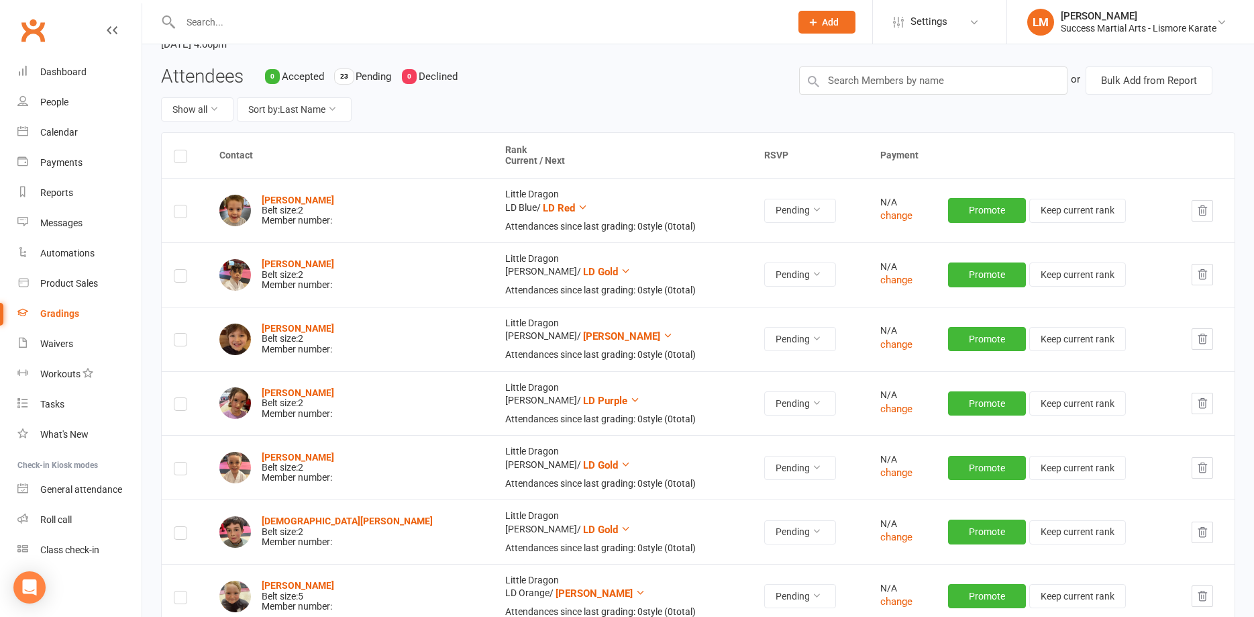
scroll to position [0, 0]
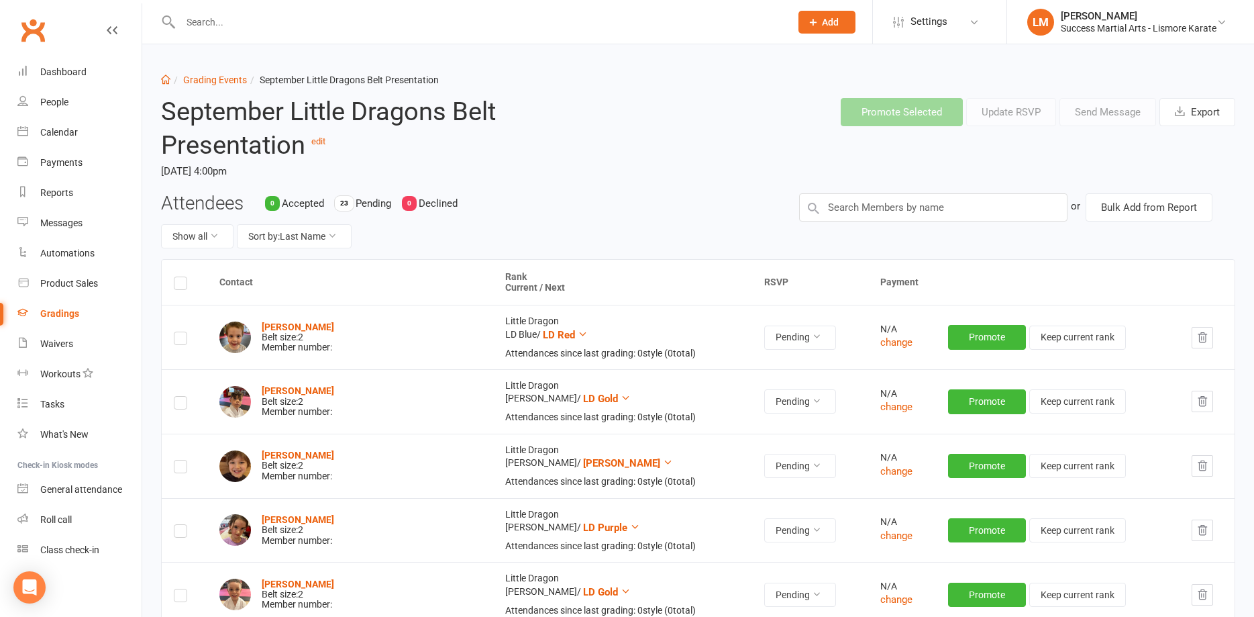
click at [180, 285] on label at bounding box center [180, 285] width 13 height 0
click at [180, 277] on input "checkbox" at bounding box center [180, 277] width 13 height 0
click at [1121, 113] on button "Send Message" at bounding box center [1108, 112] width 97 height 28
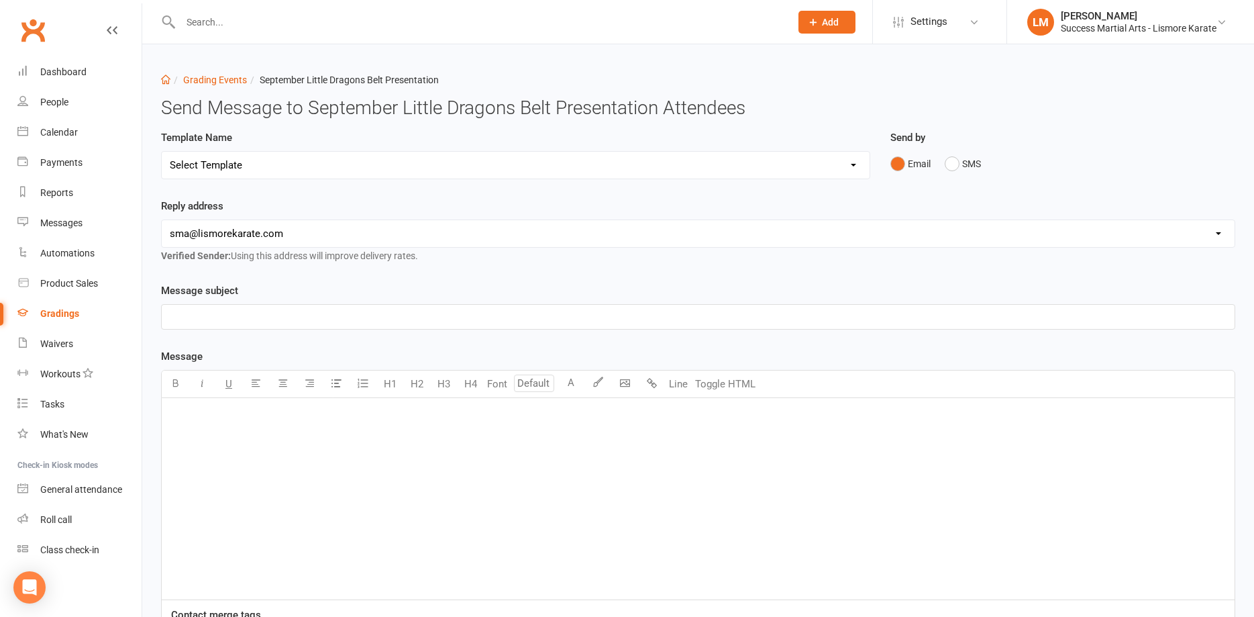
click at [162, 152] on select "Select Template [Email] Confirmation of Successful Grading [Email] Grading Even…" at bounding box center [516, 165] width 708 height 27
drag, startPoint x: 237, startPoint y: 168, endPoint x: 950, endPoint y: 268, distance: 719.7
click at [950, 268] on div "Reply address [EMAIL_ADDRESS][DOMAIN_NAME] [EMAIL_ADDRESS][DOMAIN_NAME] [PERSON…" at bounding box center [698, 240] width 1095 height 85
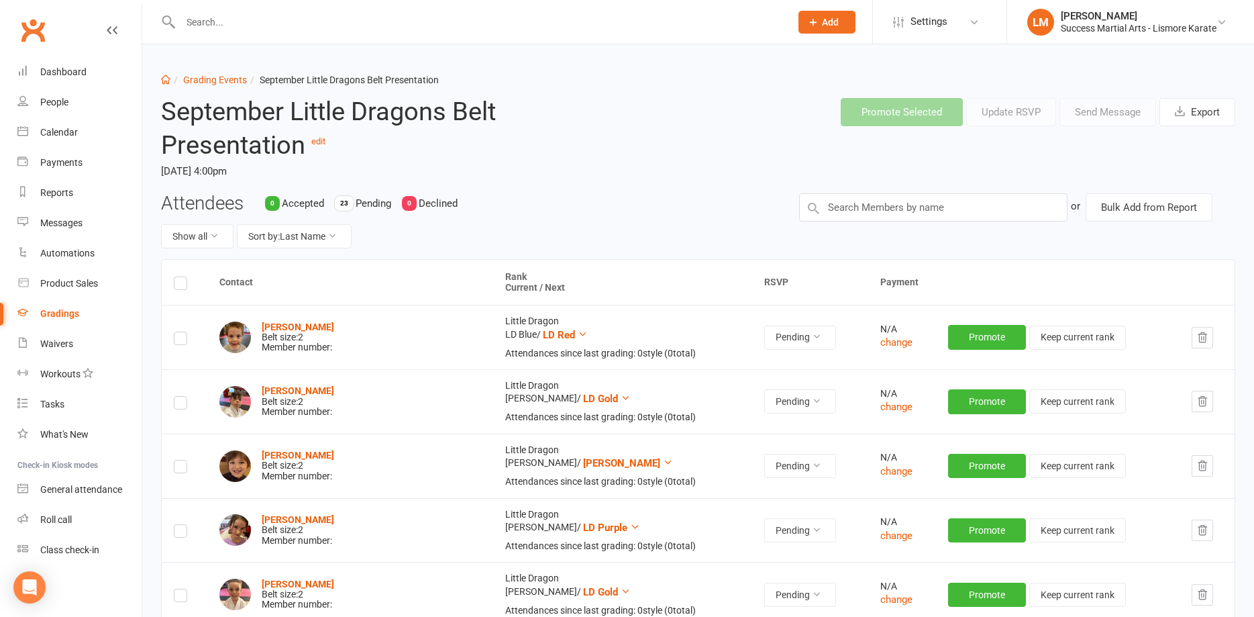
click at [822, 22] on span "Add" at bounding box center [830, 22] width 17 height 11
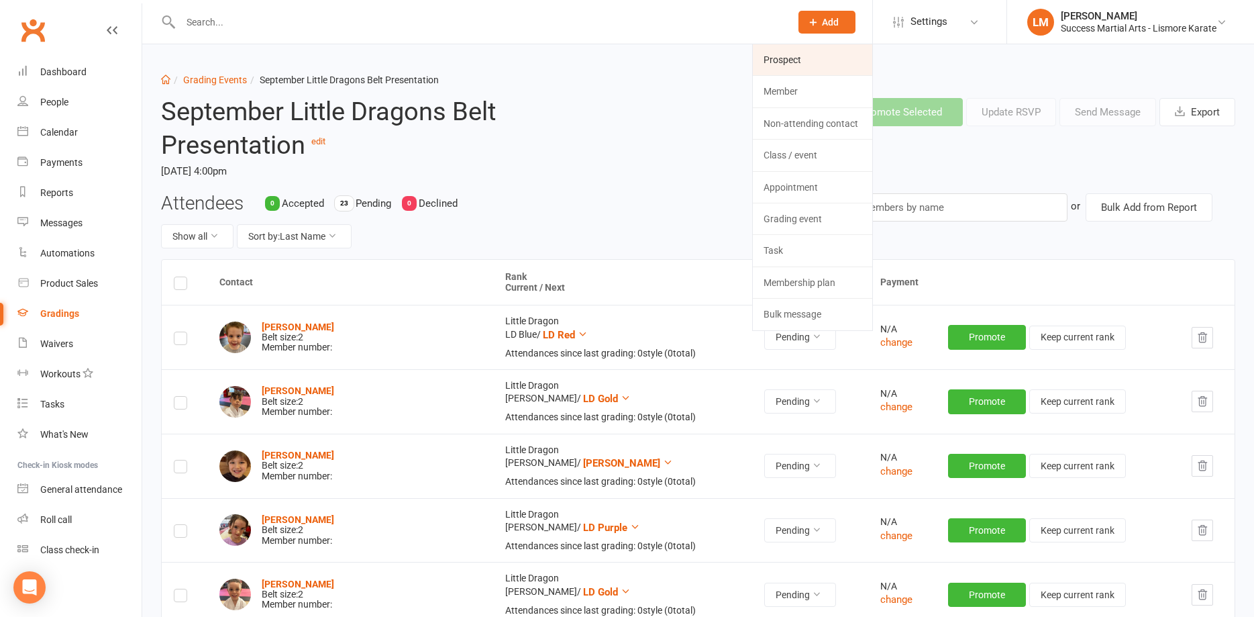
click at [795, 64] on link "Prospect" at bounding box center [812, 59] width 119 height 31
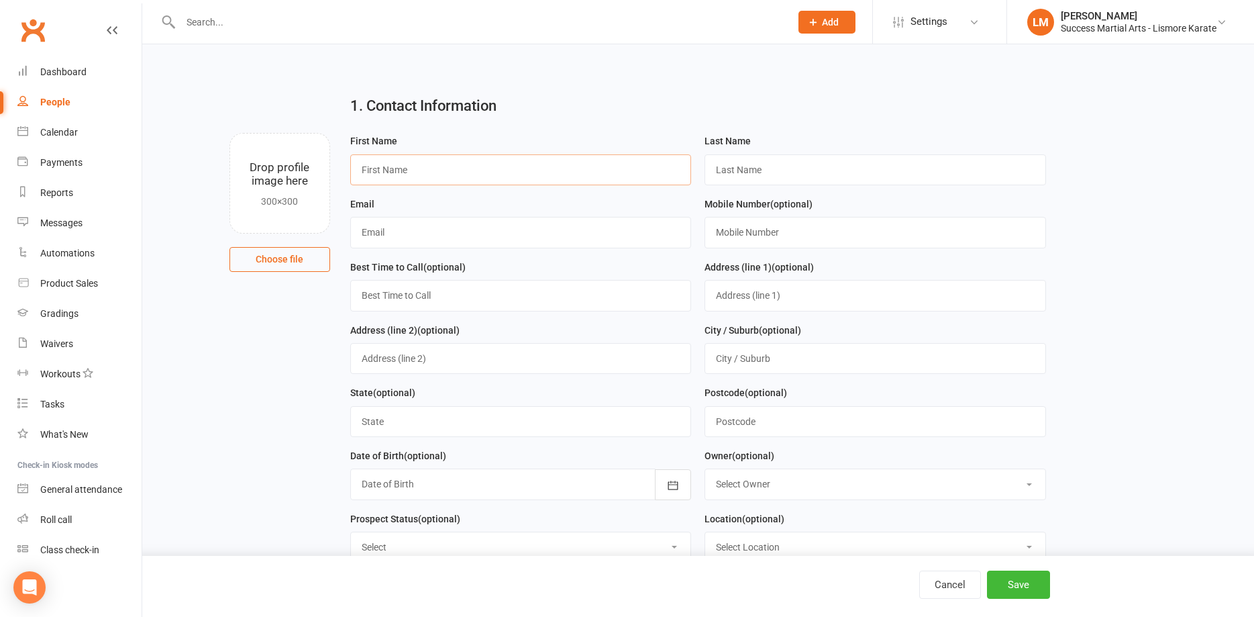
click at [419, 163] on input "text" at bounding box center [521, 169] width 342 height 31
type input "Lydian"
click at [738, 167] on input "text" at bounding box center [876, 169] width 342 height 31
type input "[PERSON_NAME]"
click at [425, 241] on input "text" at bounding box center [521, 232] width 342 height 31
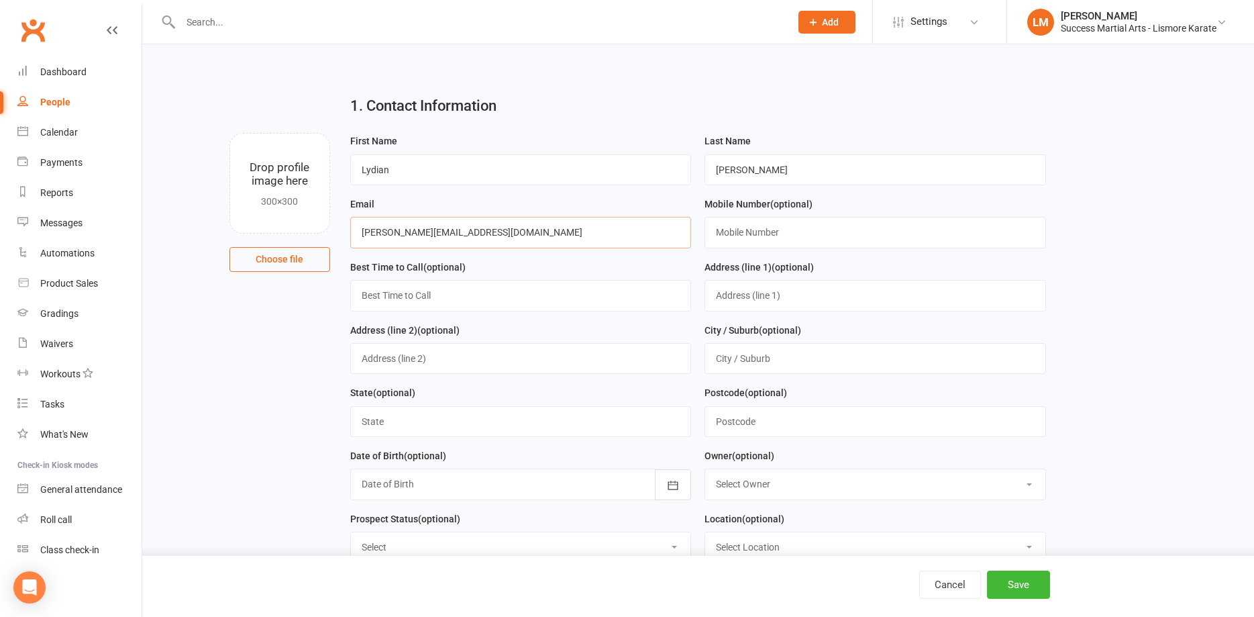
type input "[PERSON_NAME][EMAIL_ADDRESS][DOMAIN_NAME]"
click at [736, 238] on input "text" at bounding box center [876, 232] width 342 height 31
type input "0422024446"
click at [387, 362] on input "text" at bounding box center [521, 358] width 342 height 31
drag, startPoint x: 767, startPoint y: 298, endPoint x: 1033, endPoint y: 300, distance: 266.4
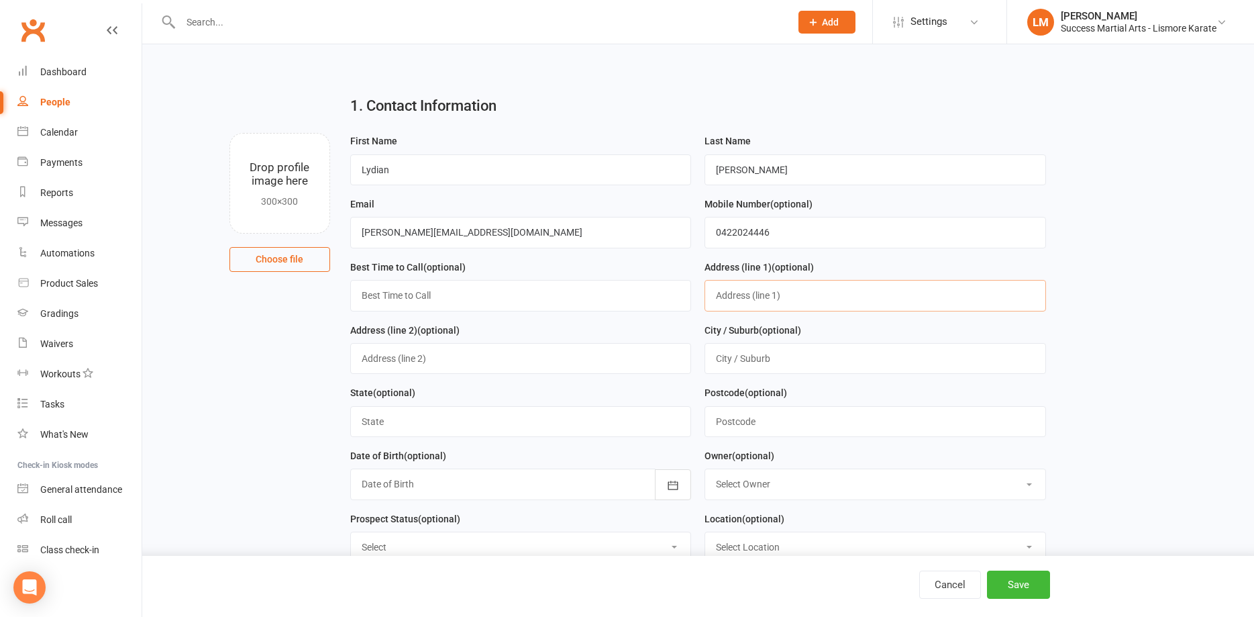
click at [768, 297] on input "text" at bounding box center [876, 295] width 342 height 31
type input "4 [PERSON_NAME]"
click at [758, 361] on input "text" at bounding box center [876, 358] width 342 height 31
type input "Bangalow"
drag, startPoint x: 430, startPoint y: 433, endPoint x: 466, endPoint y: 417, distance: 39.0
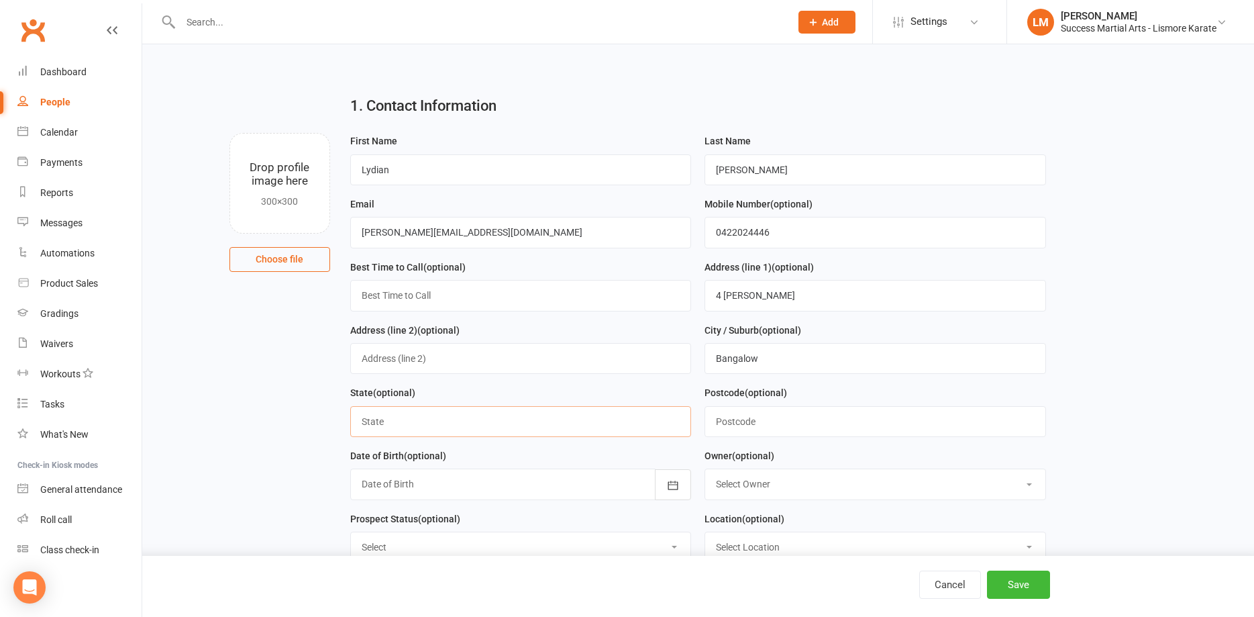
click at [430, 430] on input "text" at bounding box center [521, 421] width 342 height 31
type input "[GEOGRAPHIC_DATA]"
drag, startPoint x: 762, startPoint y: 426, endPoint x: 764, endPoint y: 416, distance: 10.2
click at [762, 425] on input "text" at bounding box center [876, 421] width 342 height 31
type input "2480"
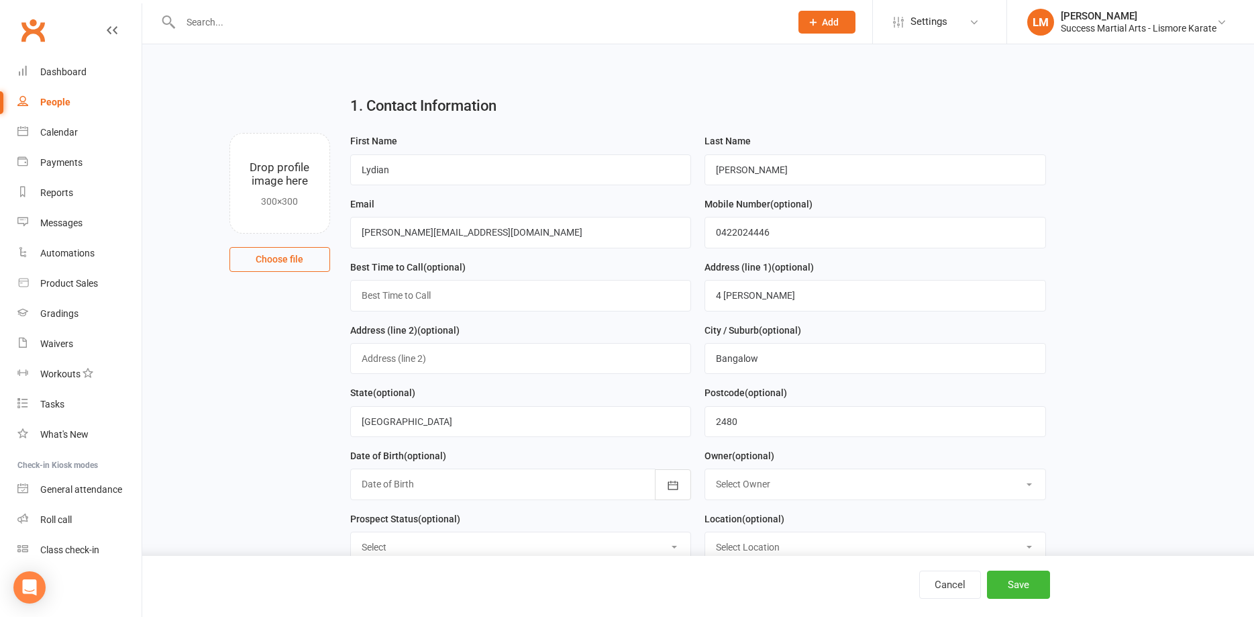
click at [413, 487] on div at bounding box center [521, 483] width 342 height 31
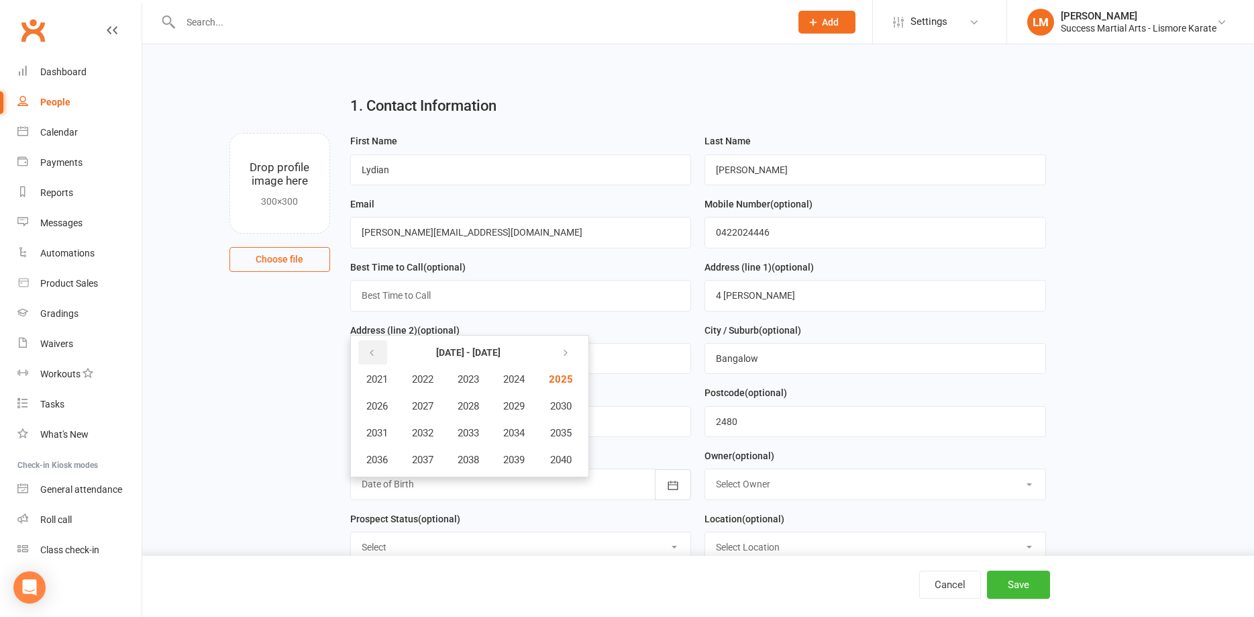
click at [374, 353] on icon "button" at bounding box center [371, 353] width 9 height 11
click at [369, 356] on icon "button" at bounding box center [371, 353] width 9 height 11
click at [421, 436] on span "1992" at bounding box center [422, 433] width 21 height 12
click at [440, 462] on span "November" at bounding box center [449, 460] width 46 height 12
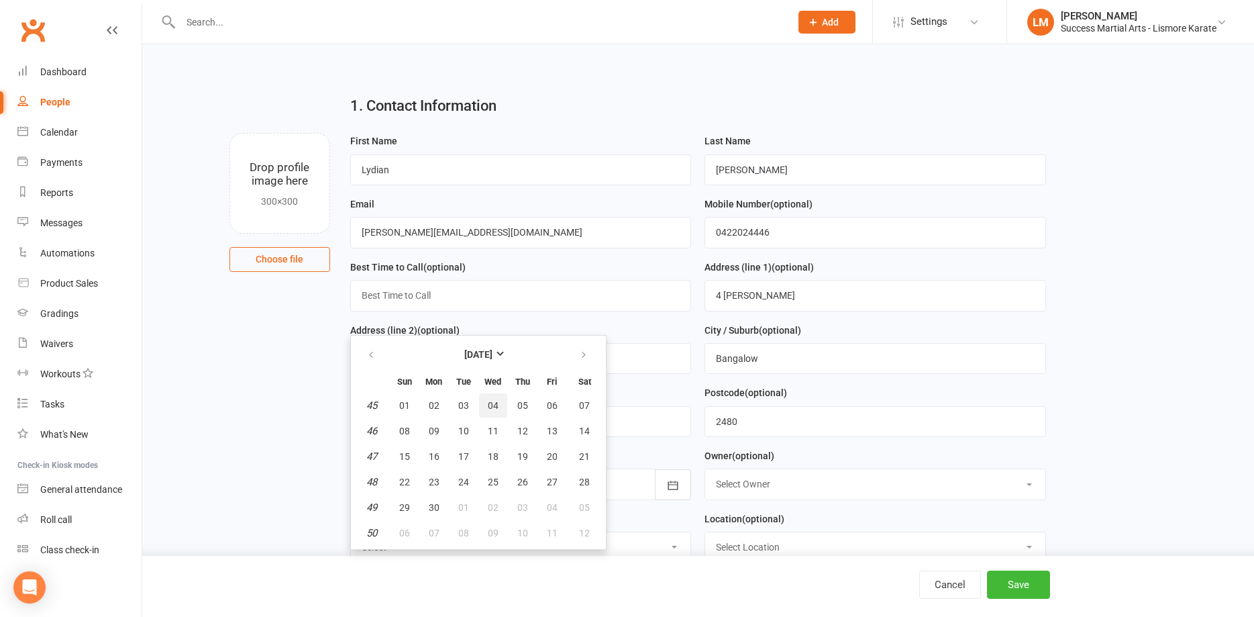
click at [490, 406] on span "04" at bounding box center [493, 405] width 11 height 11
type input "[DATE]"
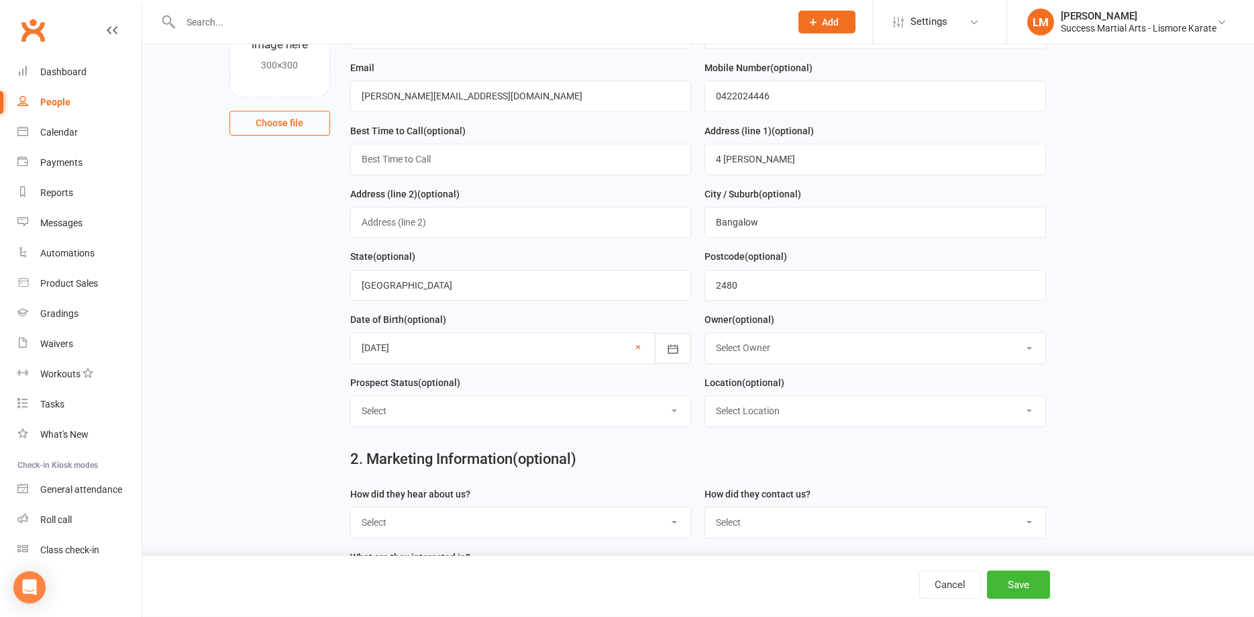
scroll to position [137, 0]
click at [351, 395] on select "Select Initial Contact Follow-up Call Follow-up Email Almost Ready Not Ready No…" at bounding box center [521, 410] width 340 height 30
click at [232, 337] on main "1. Contact Information Drop profile image here 300×300 Choose file First Name L…" at bounding box center [698, 422] width 1074 height 949
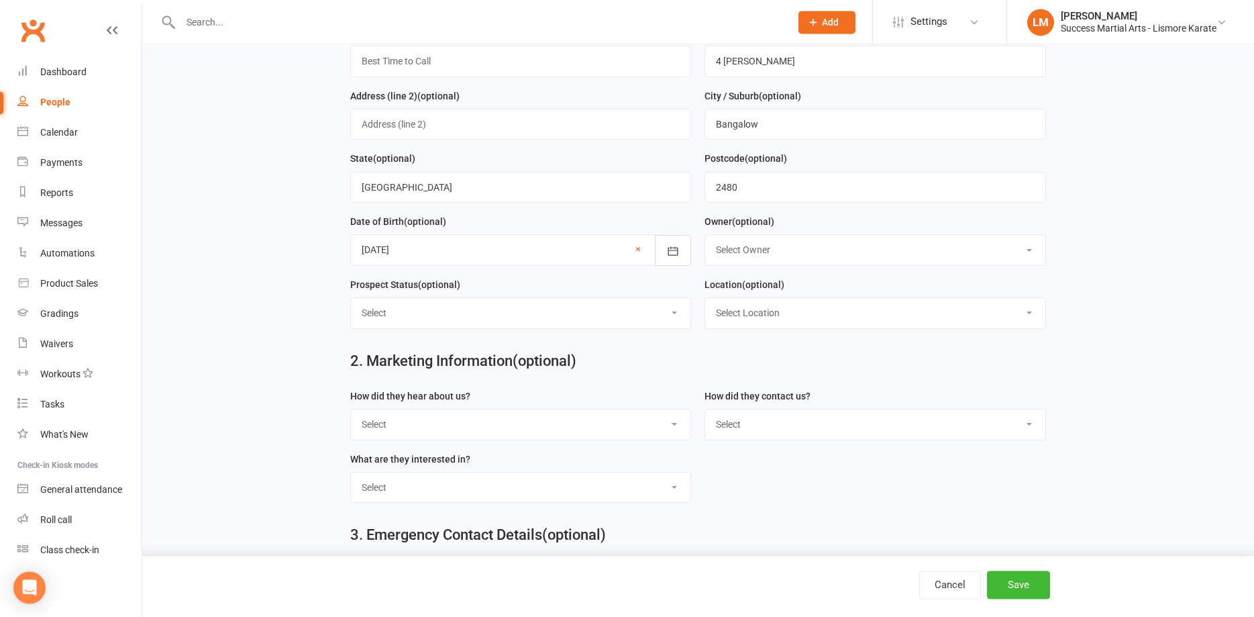
scroll to position [274, 0]
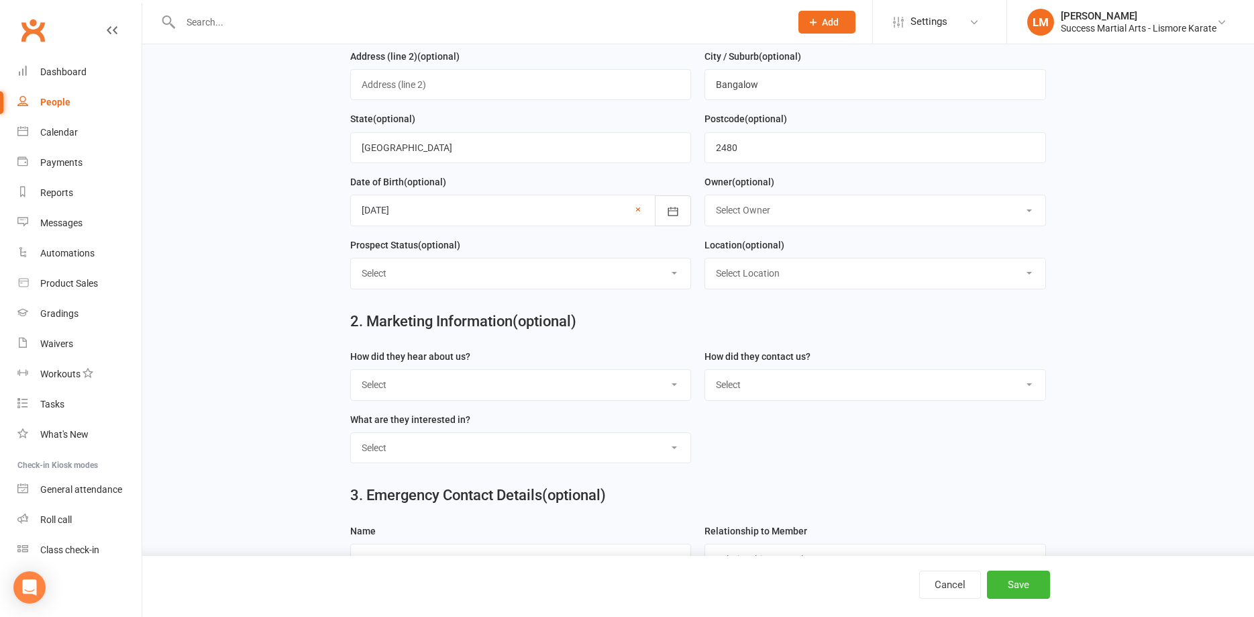
click at [705, 370] on select "Select Phone Email School Initiated Website FB Messenger FB Lead Form KL - Kids…" at bounding box center [875, 385] width 340 height 30
select select "Phone"
click option "Phone" at bounding box center [0, 0] width 0 height 0
click at [351, 370] on select "Select Google Search Referral Poster Word-of-Mouth general Walk by Letter Box D…" at bounding box center [521, 385] width 340 height 30
select select "Referral"
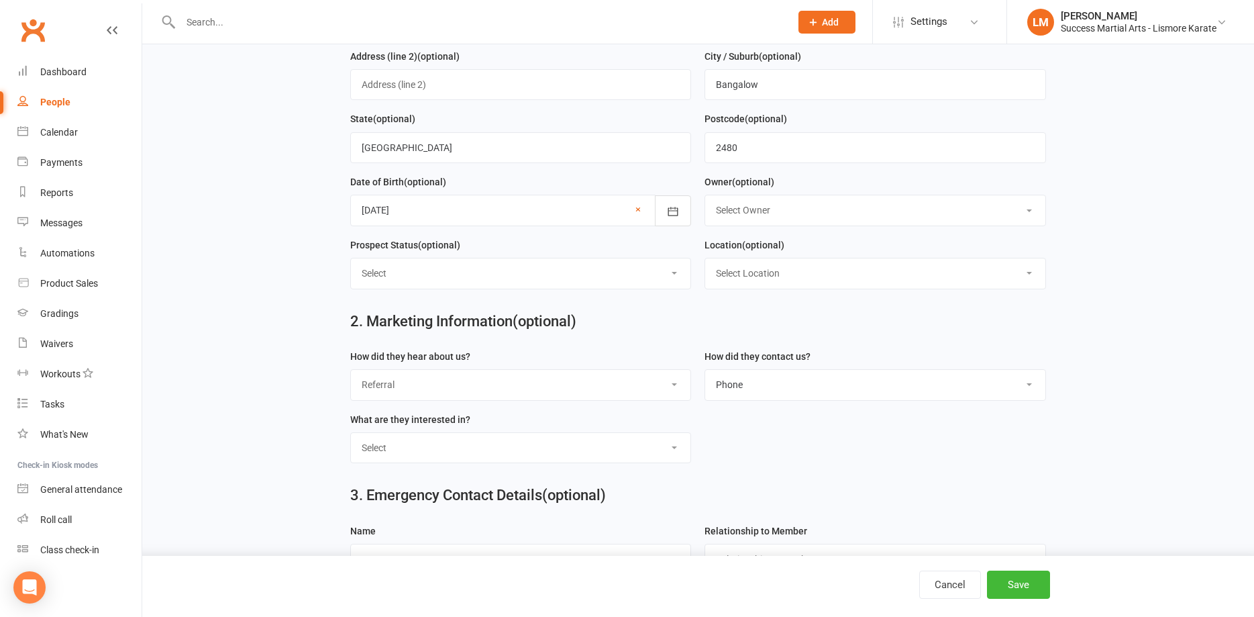
click option "Referral" at bounding box center [0, 0] width 0 height 0
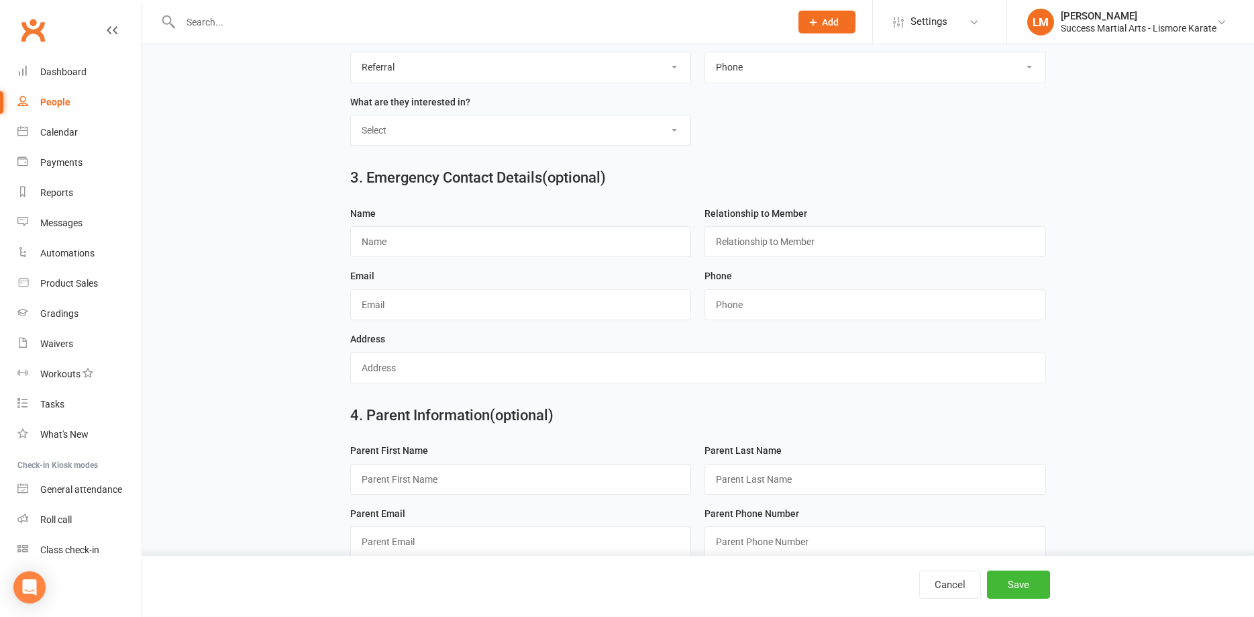
scroll to position [616, 0]
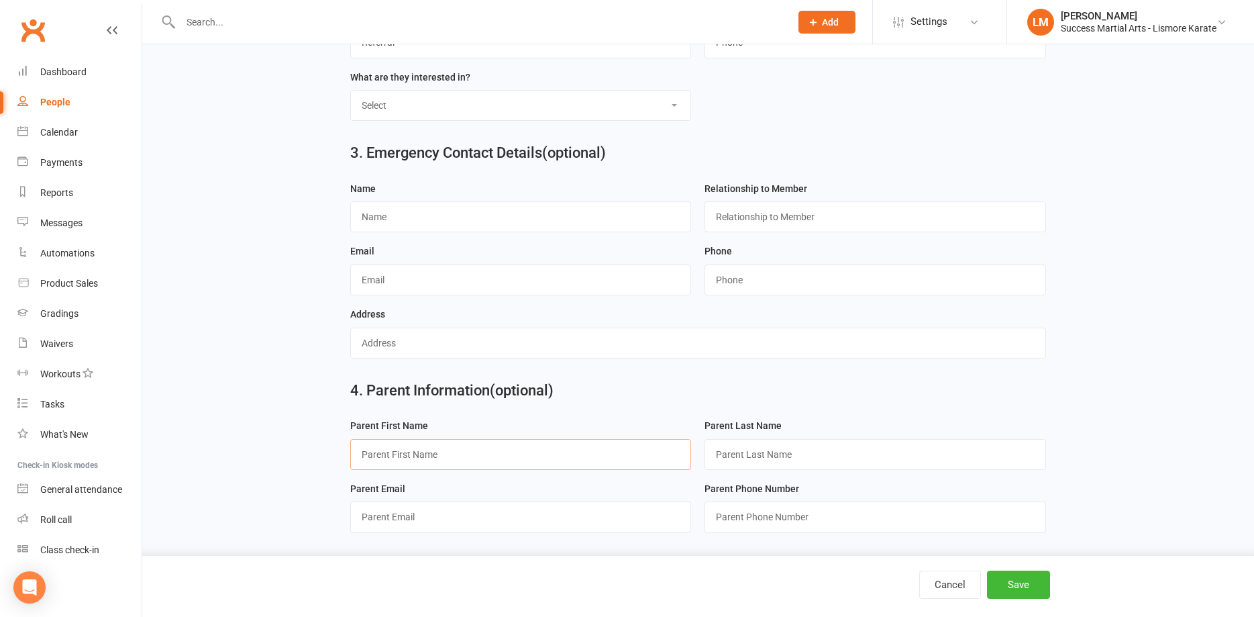
click at [387, 462] on input "text" at bounding box center [521, 454] width 342 height 31
type input "[PERSON_NAME]"
click at [778, 458] on input "text" at bounding box center [876, 454] width 342 height 31
type input "[PERSON_NAME]"
click at [1014, 587] on button "Save" at bounding box center [1018, 584] width 63 height 28
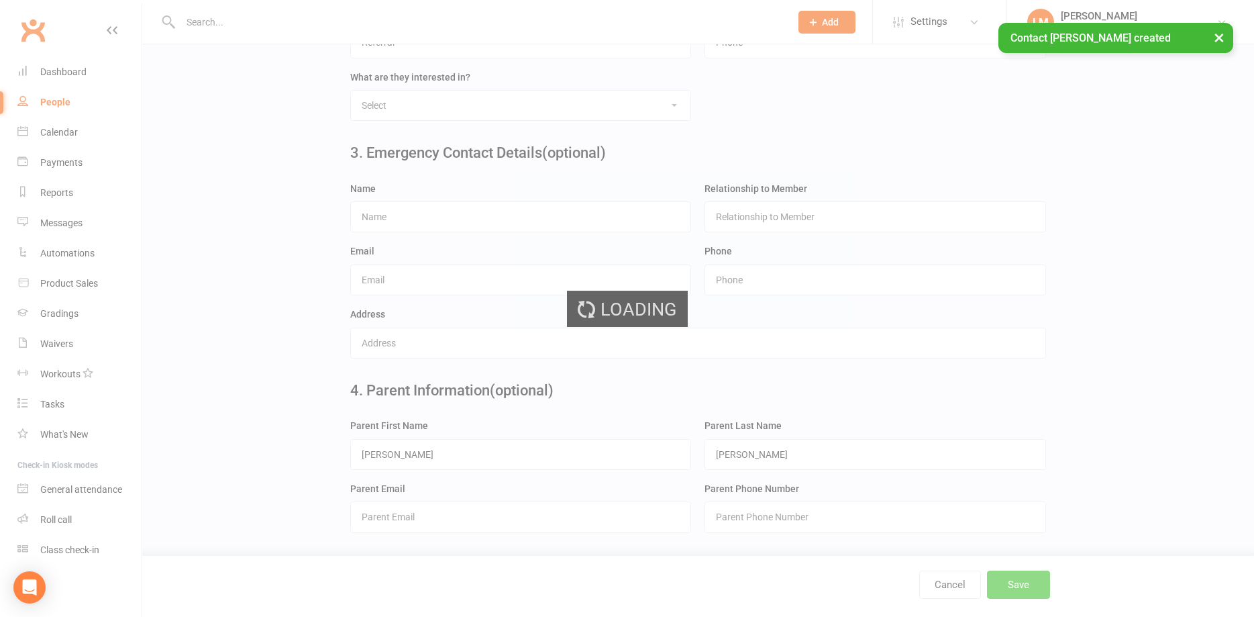
scroll to position [0, 0]
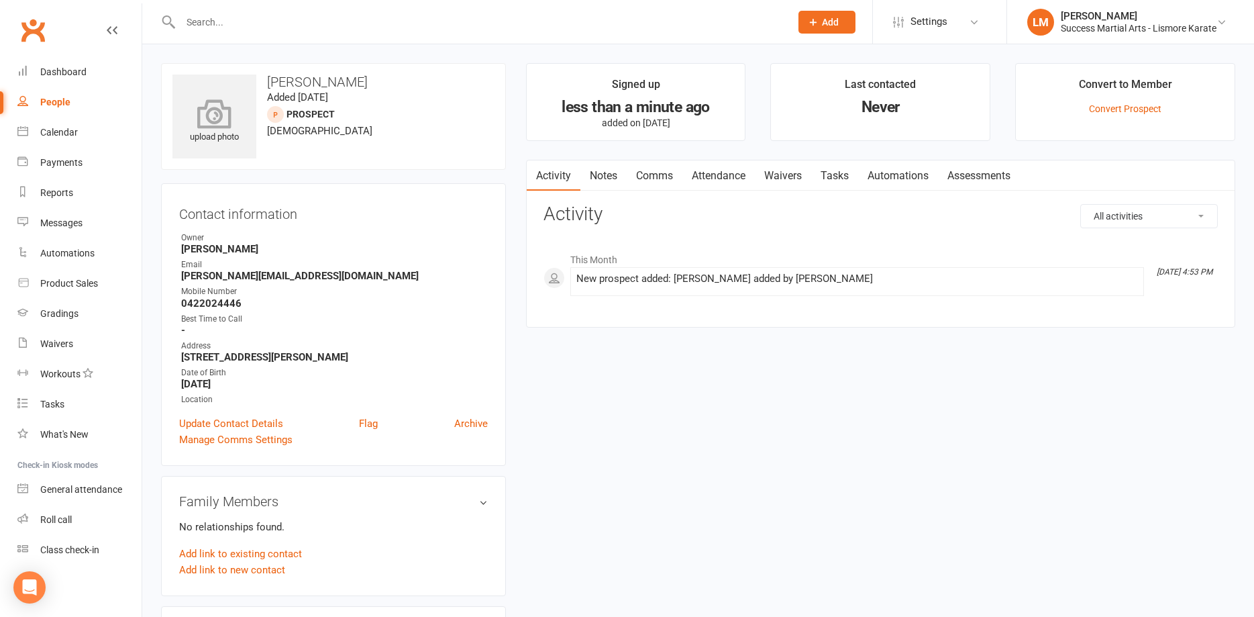
click at [224, 124] on icon at bounding box center [214, 114] width 93 height 30
click at [256, 421] on link "Update Contact Details" at bounding box center [231, 423] width 104 height 16
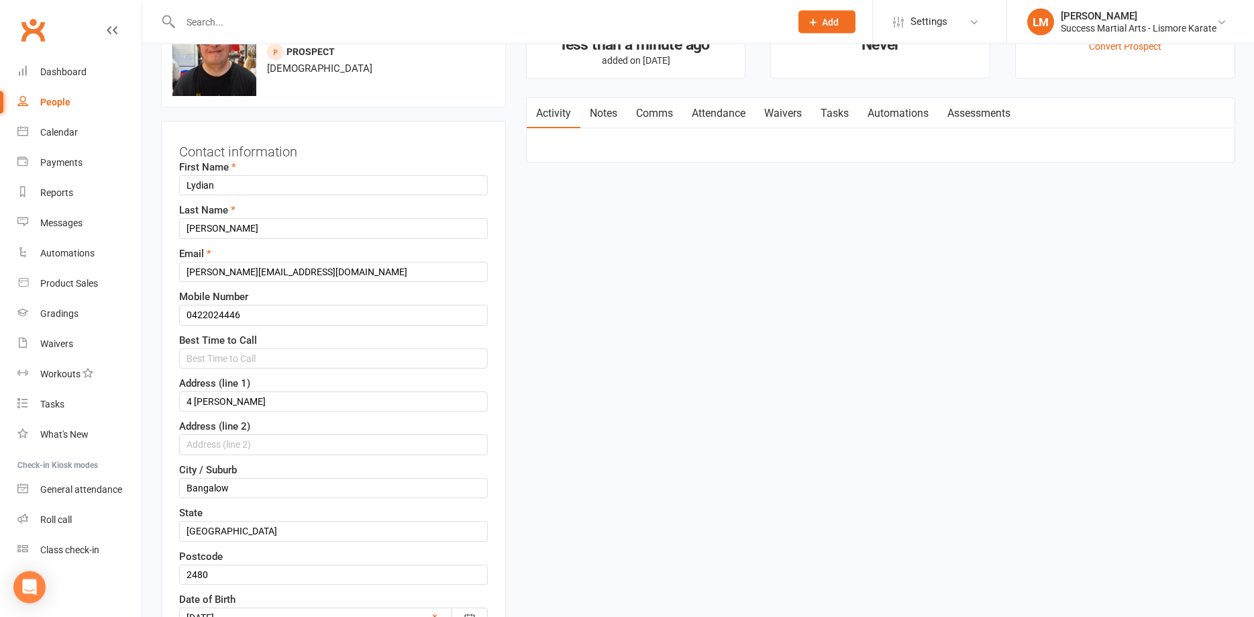
scroll to position [63, 0]
click at [209, 183] on input "Lydian" at bounding box center [333, 184] width 309 height 20
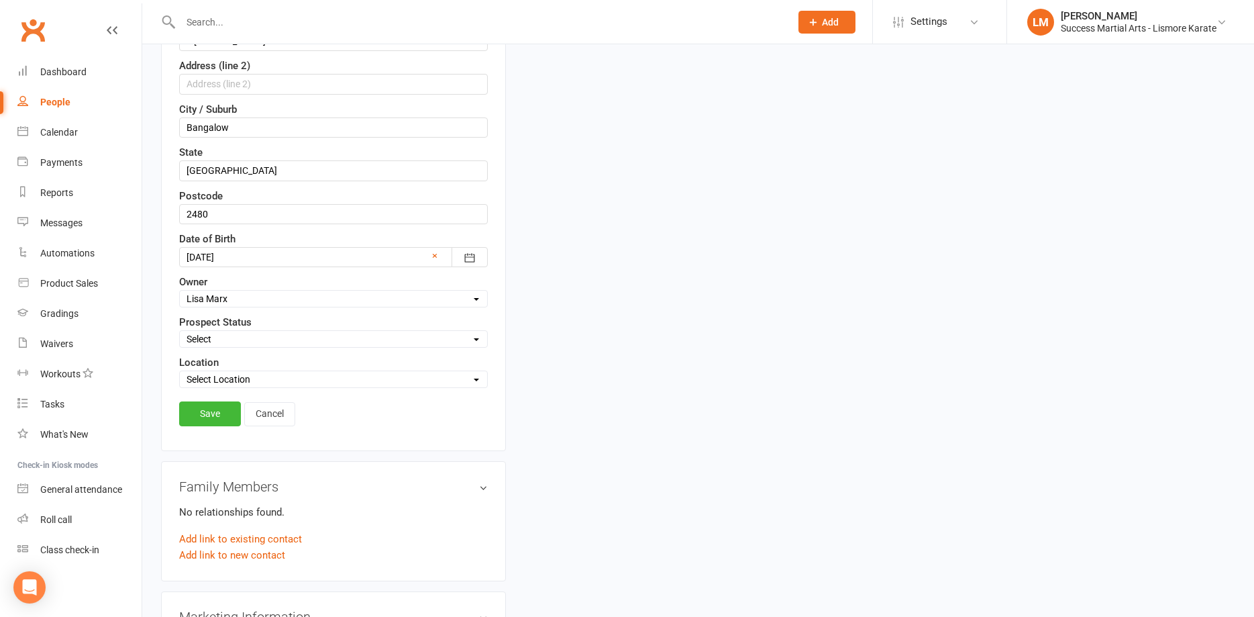
scroll to position [474, 0]
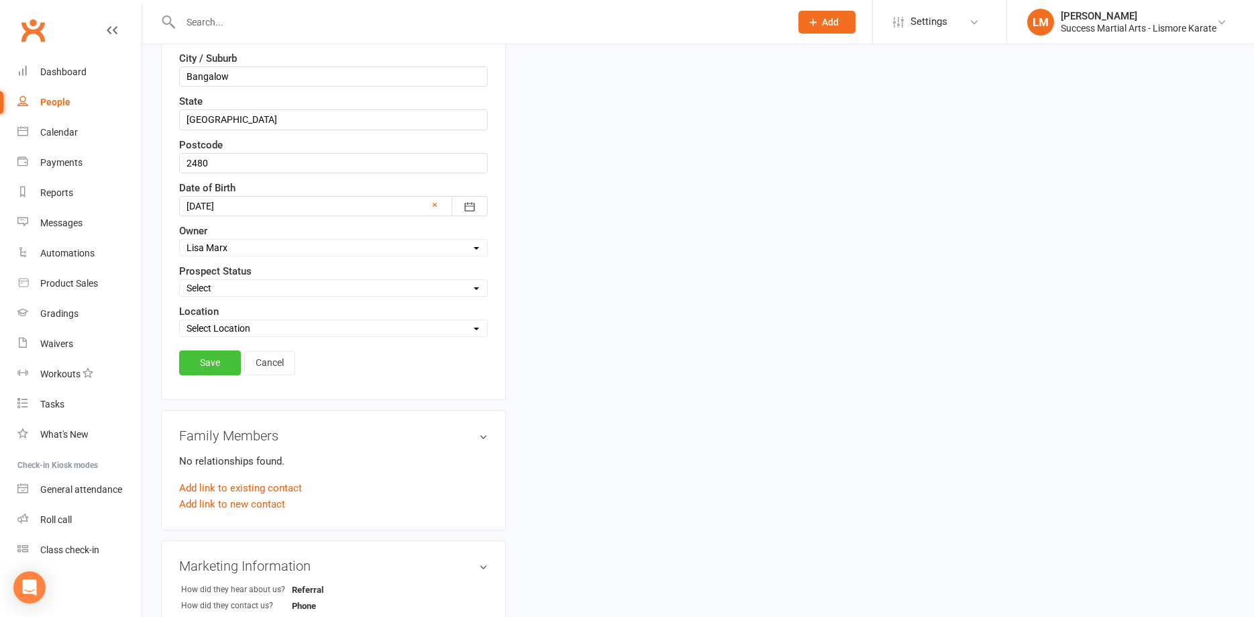
type input "Lydien"
click at [208, 363] on link "Save" at bounding box center [210, 362] width 62 height 24
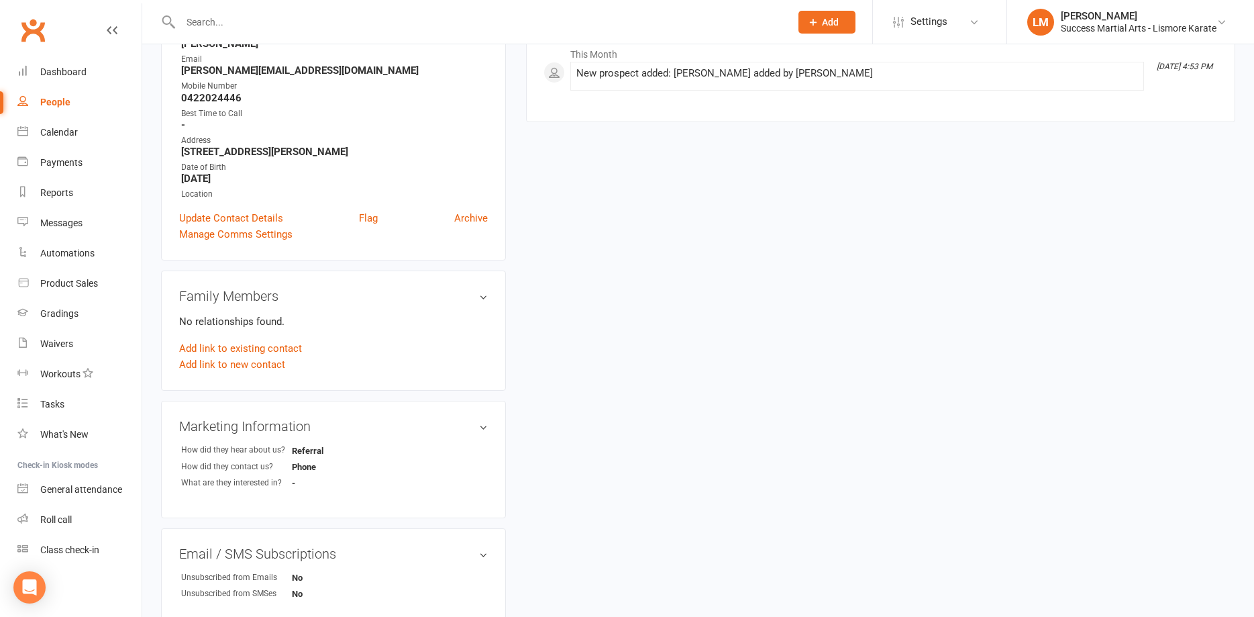
scroll to position [0, 0]
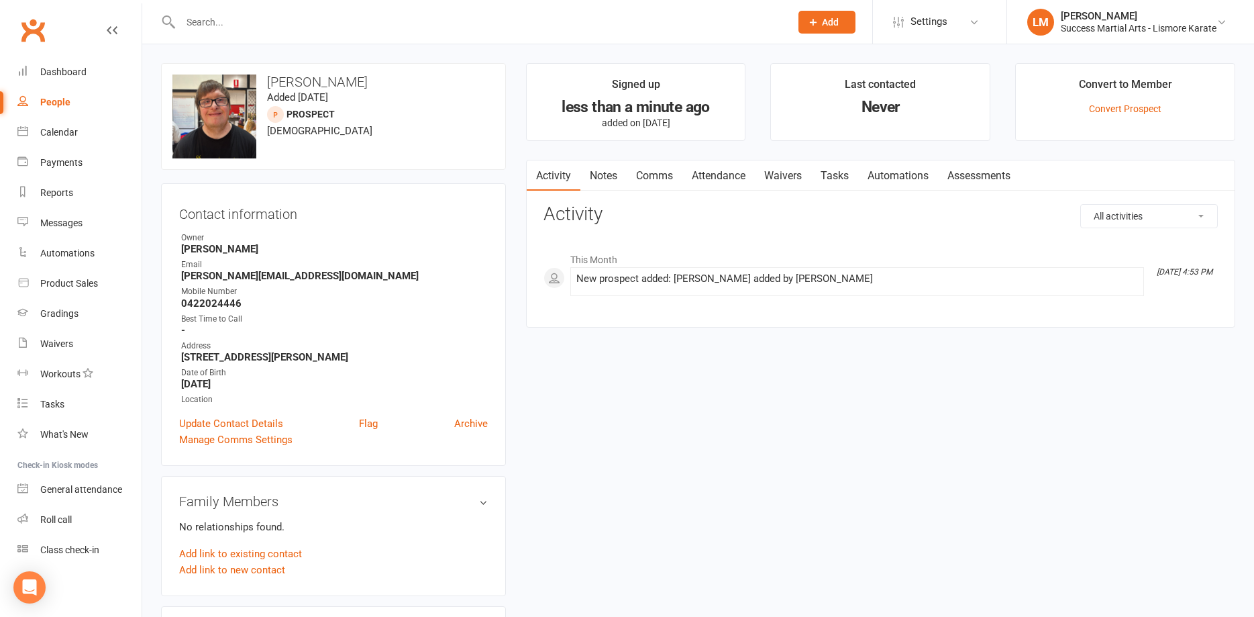
drag, startPoint x: 225, startPoint y: 23, endPoint x: 230, endPoint y: 17, distance: 7.3
click at [228, 21] on input "text" at bounding box center [478, 22] width 605 height 19
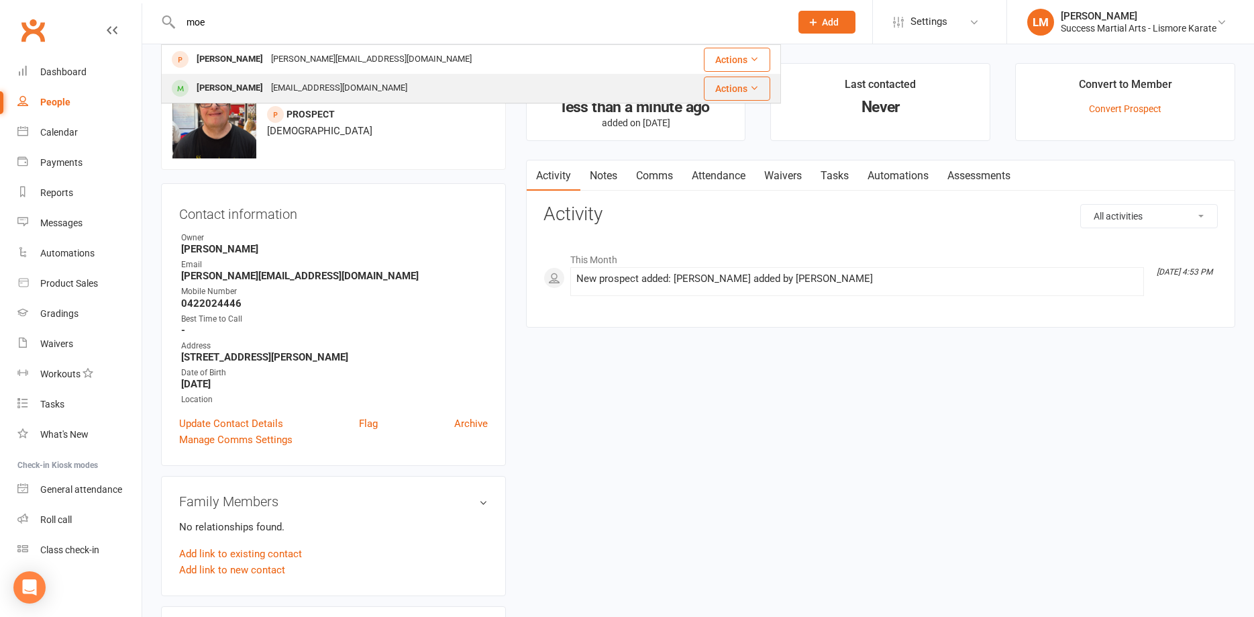
type input "moe"
click at [211, 90] on div "[PERSON_NAME]" at bounding box center [230, 88] width 74 height 19
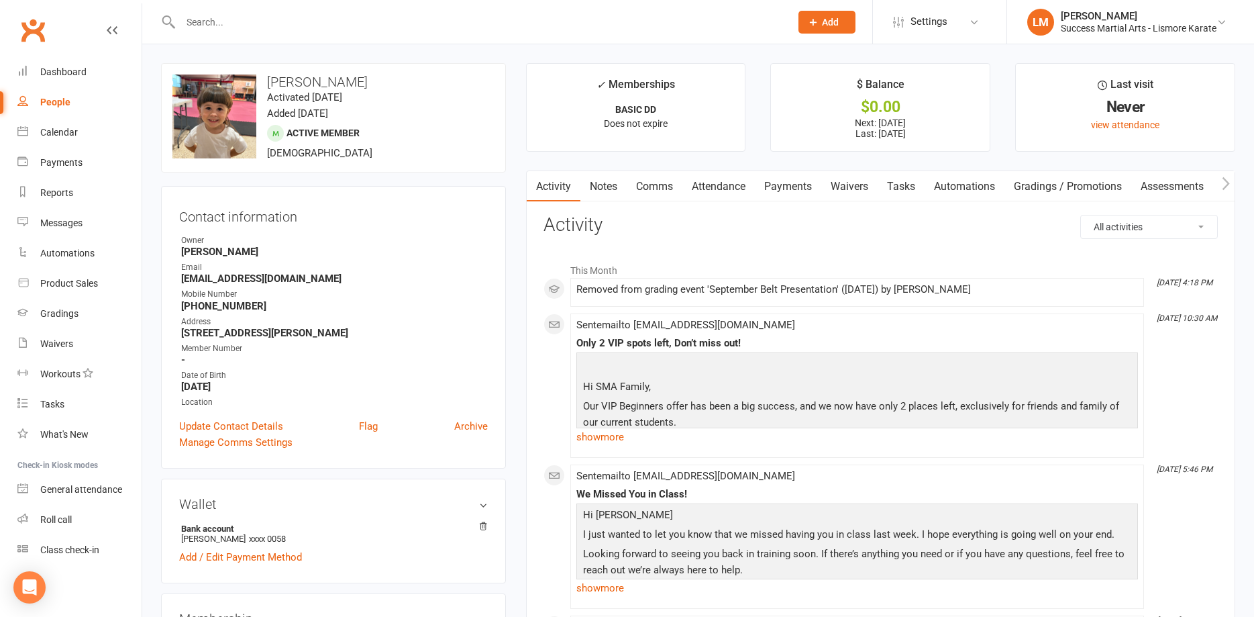
scroll to position [274, 0]
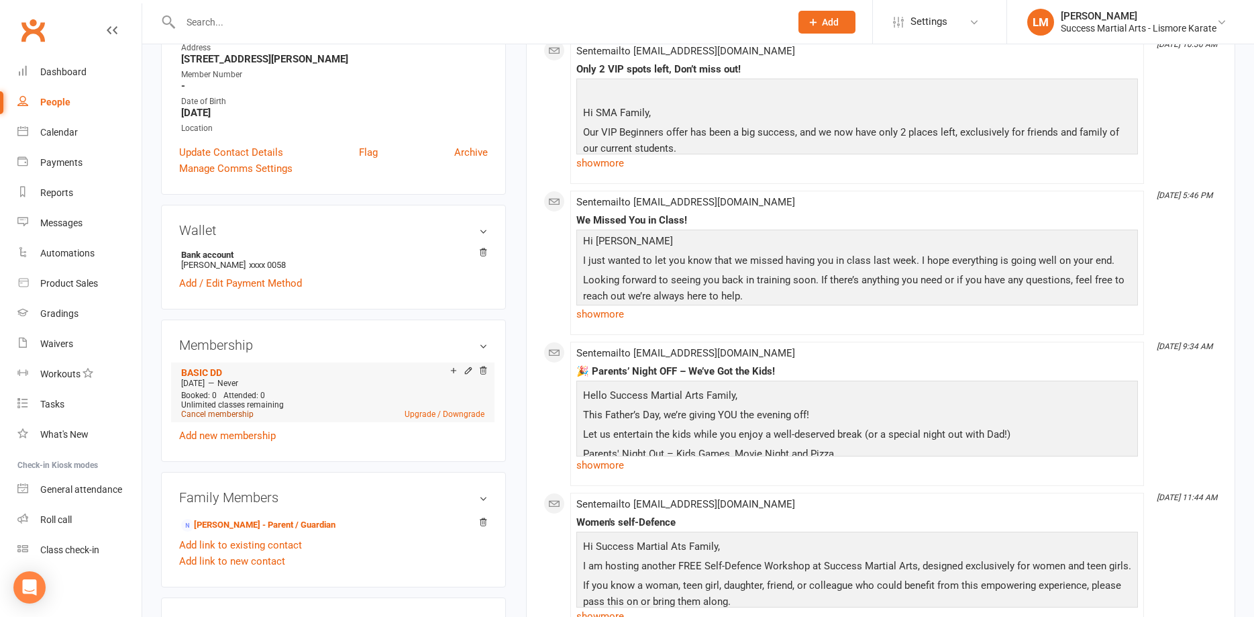
click at [209, 415] on link "Cancel membership" at bounding box center [217, 413] width 72 height 9
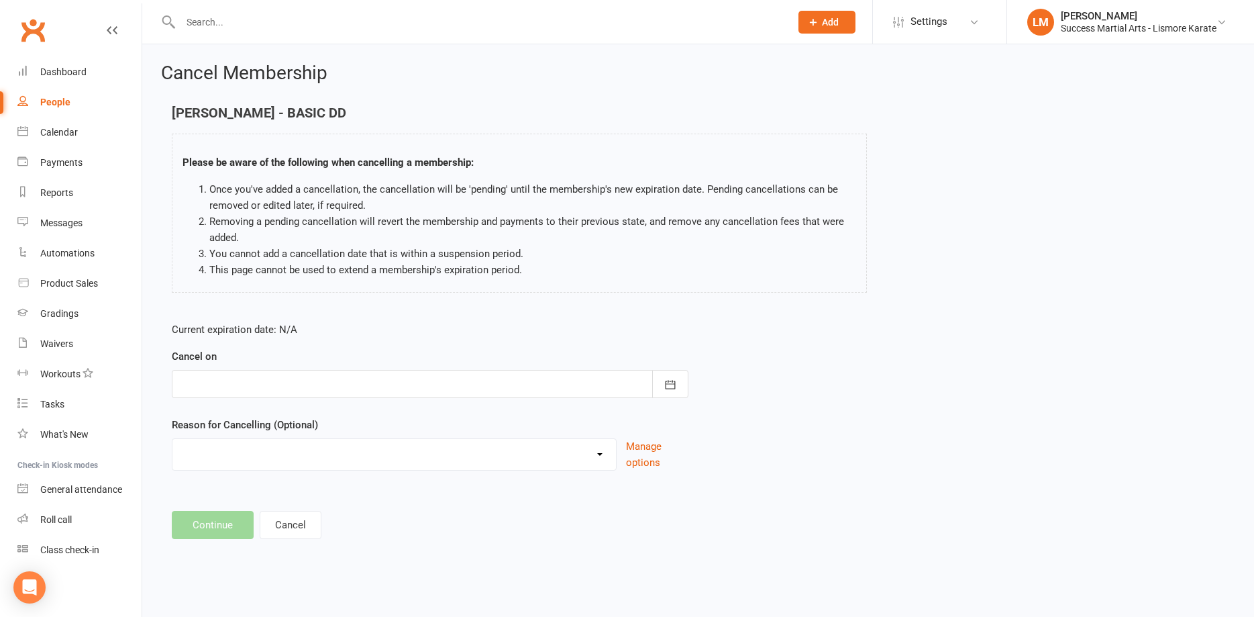
click at [209, 374] on div at bounding box center [430, 384] width 517 height 28
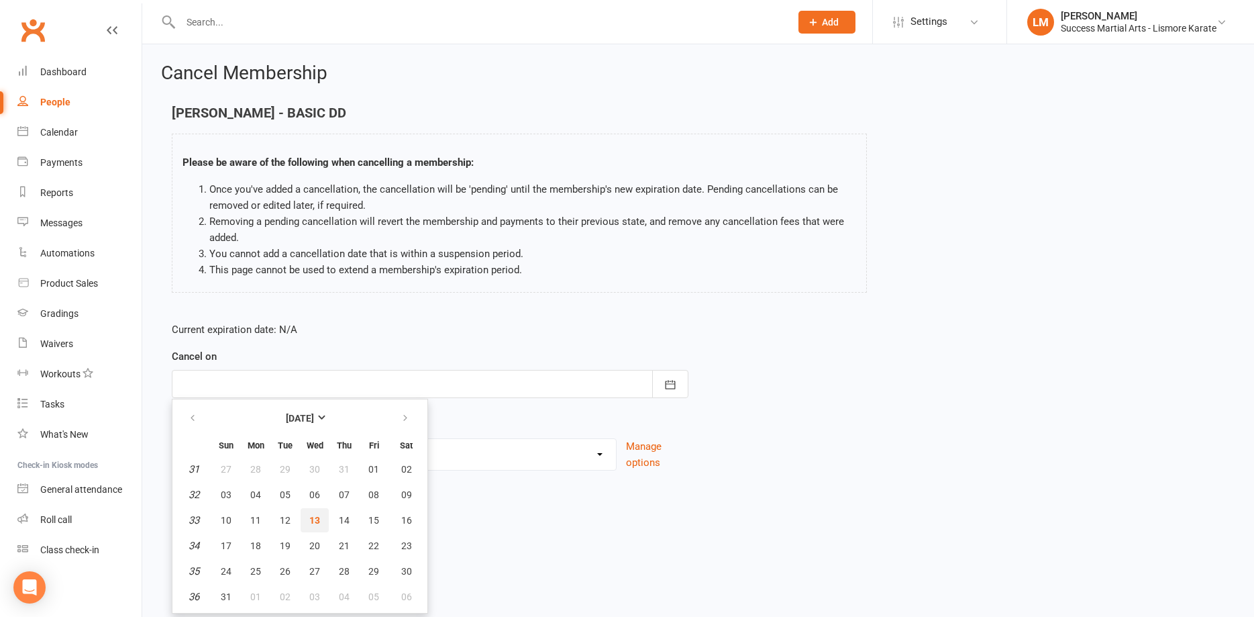
click at [315, 519] on span "13" at bounding box center [314, 520] width 11 height 11
type input "[DATE]"
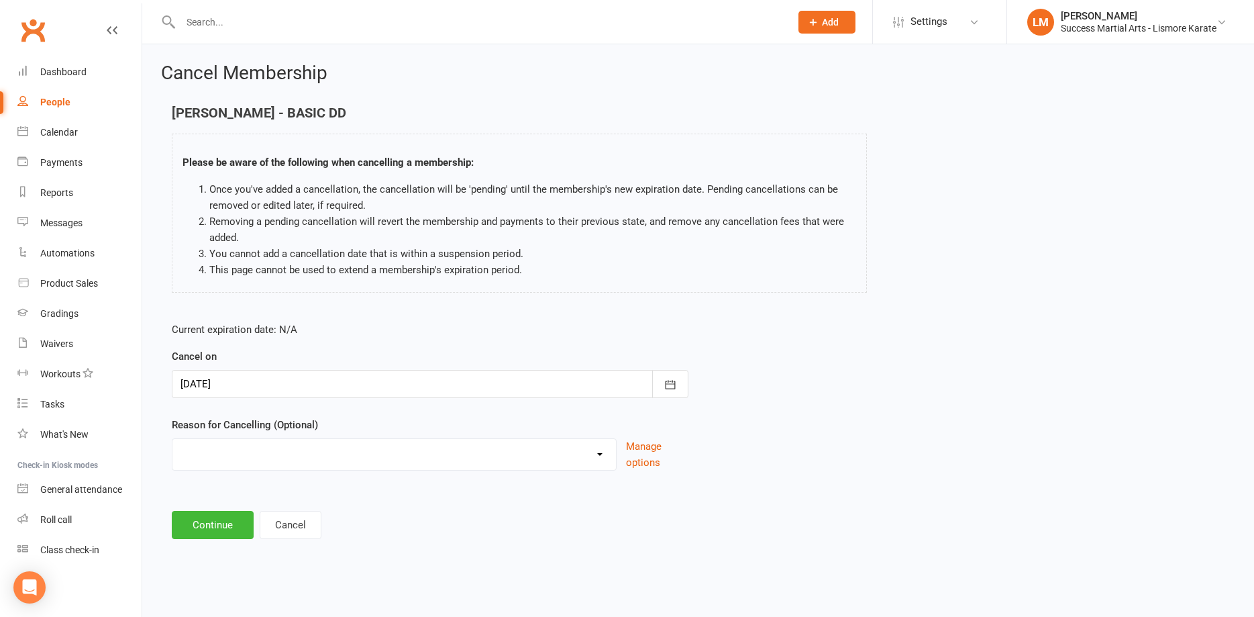
click at [172, 439] on select "Holiday Injury Other reason" at bounding box center [394, 452] width 444 height 27
click at [446, 415] on form "Current expiration date: N/A Cancel on [DATE] [DATE] Sun Mon Tue Wed Thu Fri Sa…" at bounding box center [430, 395] width 517 height 149
click at [204, 526] on button "Continue" at bounding box center [213, 525] width 82 height 28
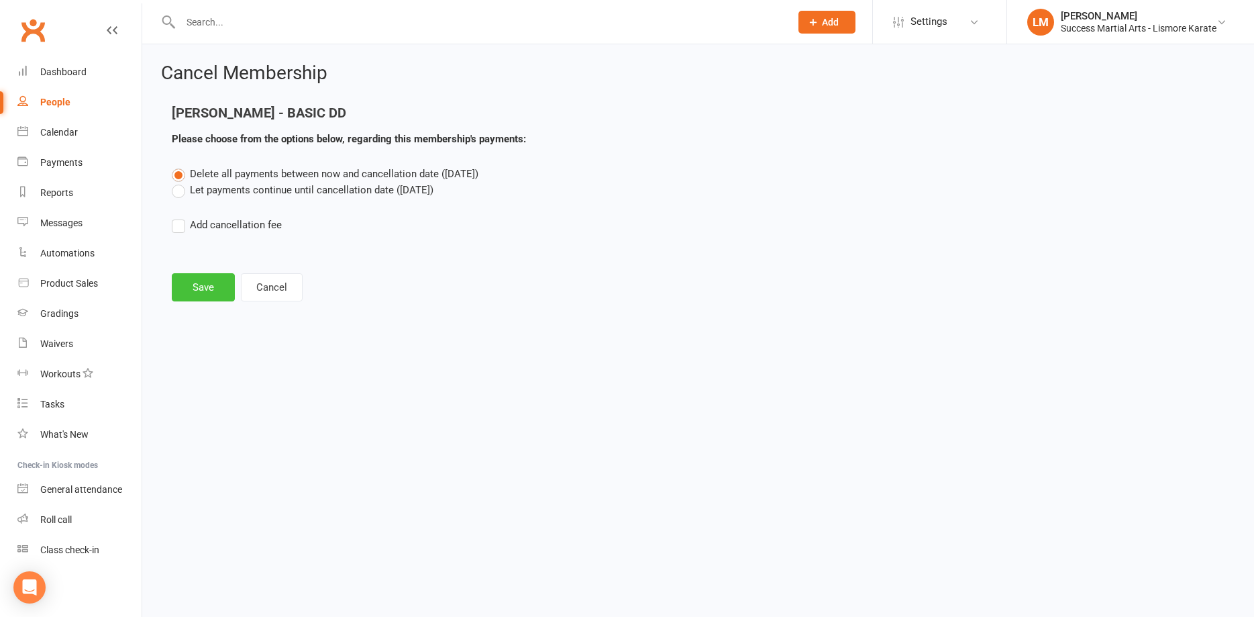
click at [195, 299] on button "Save" at bounding box center [203, 287] width 63 height 28
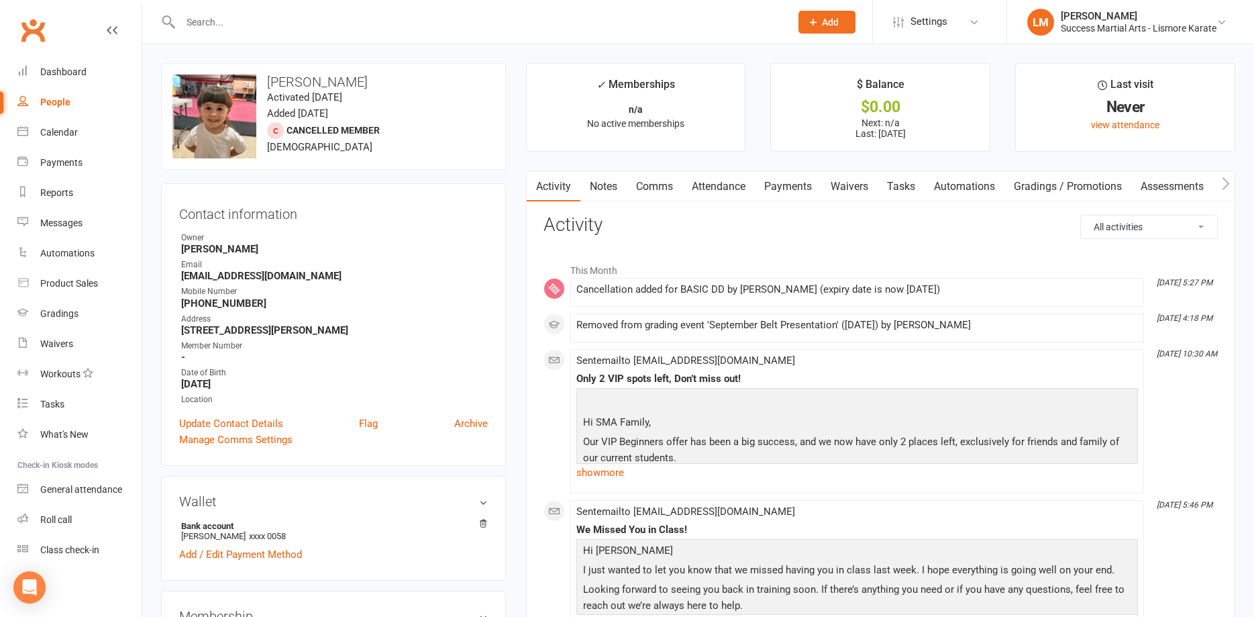
click at [265, 10] on div at bounding box center [471, 22] width 620 height 44
click at [252, 30] on input "text" at bounding box center [478, 22] width 605 height 19
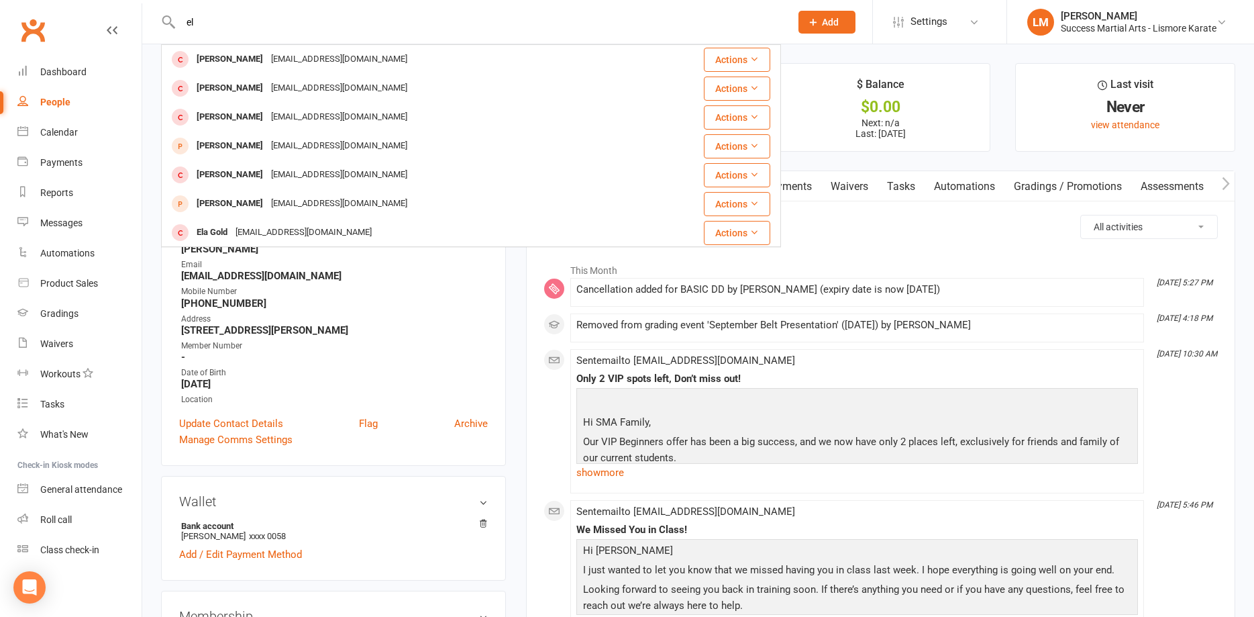
type input "e"
type input "j"
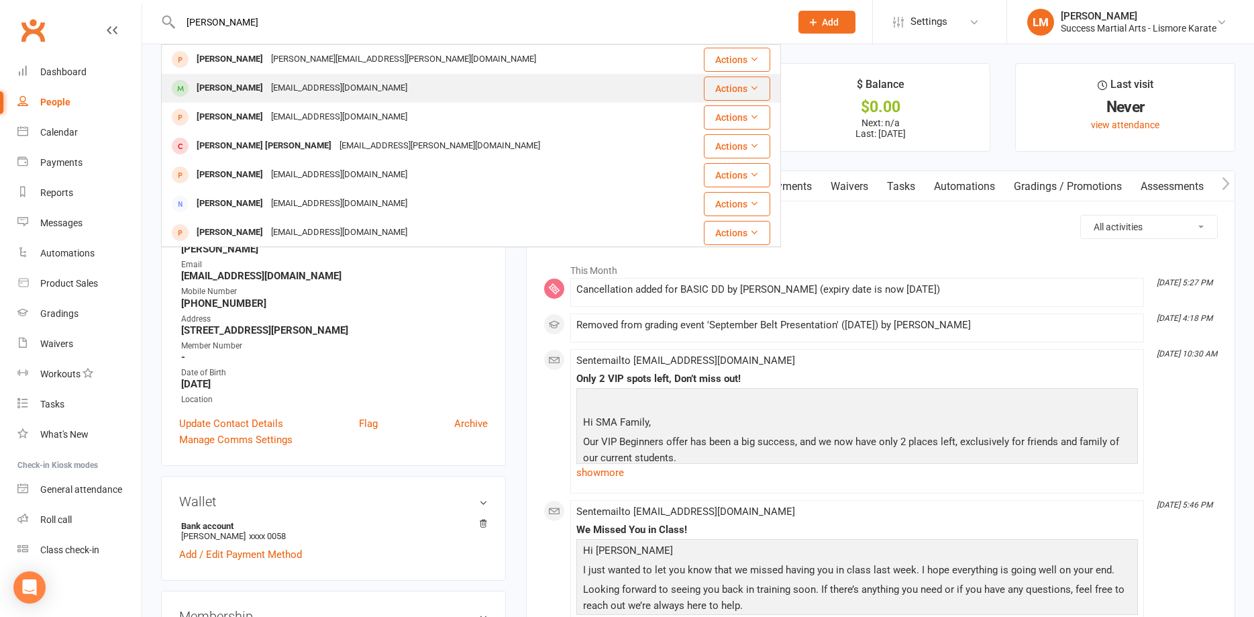
type input "[PERSON_NAME]"
click at [304, 82] on div "[EMAIL_ADDRESS][DOMAIN_NAME]" at bounding box center [339, 88] width 144 height 19
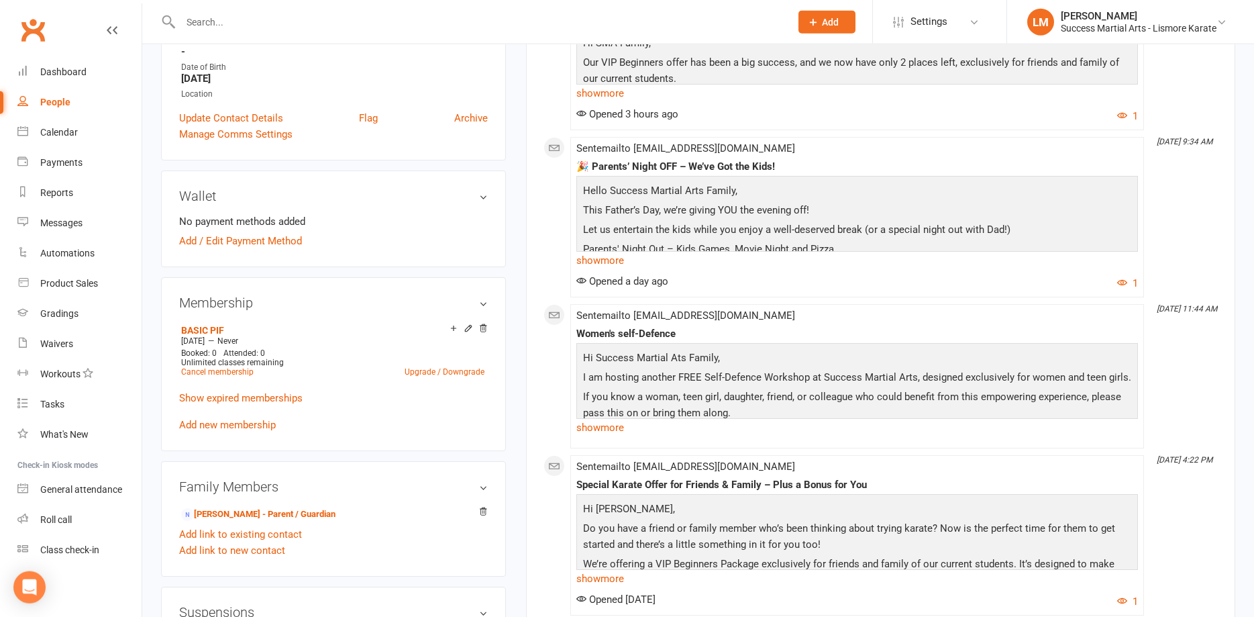
scroll to position [342, 0]
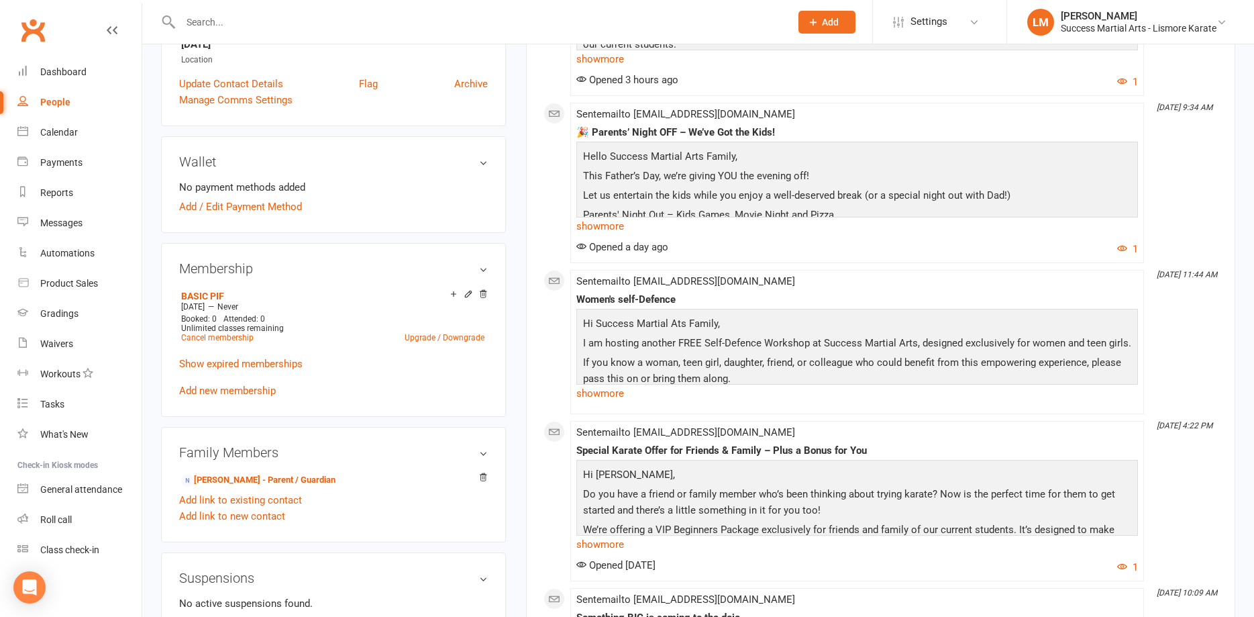
click at [478, 454] on h3 "Family Members" at bounding box center [333, 452] width 309 height 15
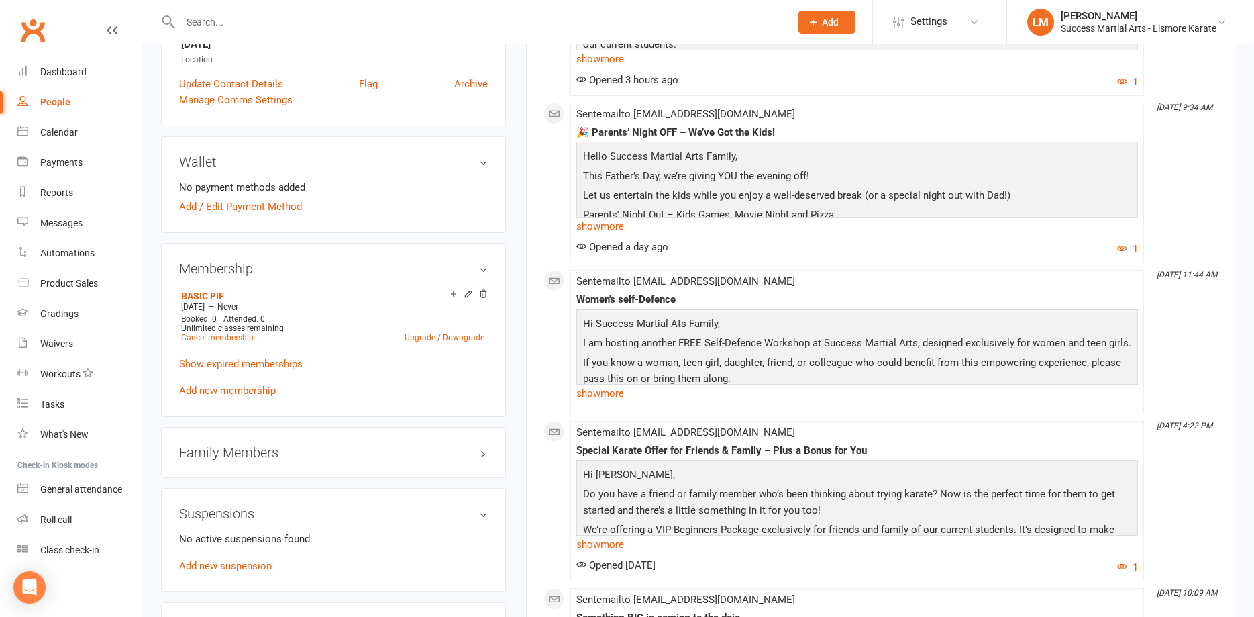
click at [478, 454] on h3 "Family Members" at bounding box center [333, 452] width 309 height 15
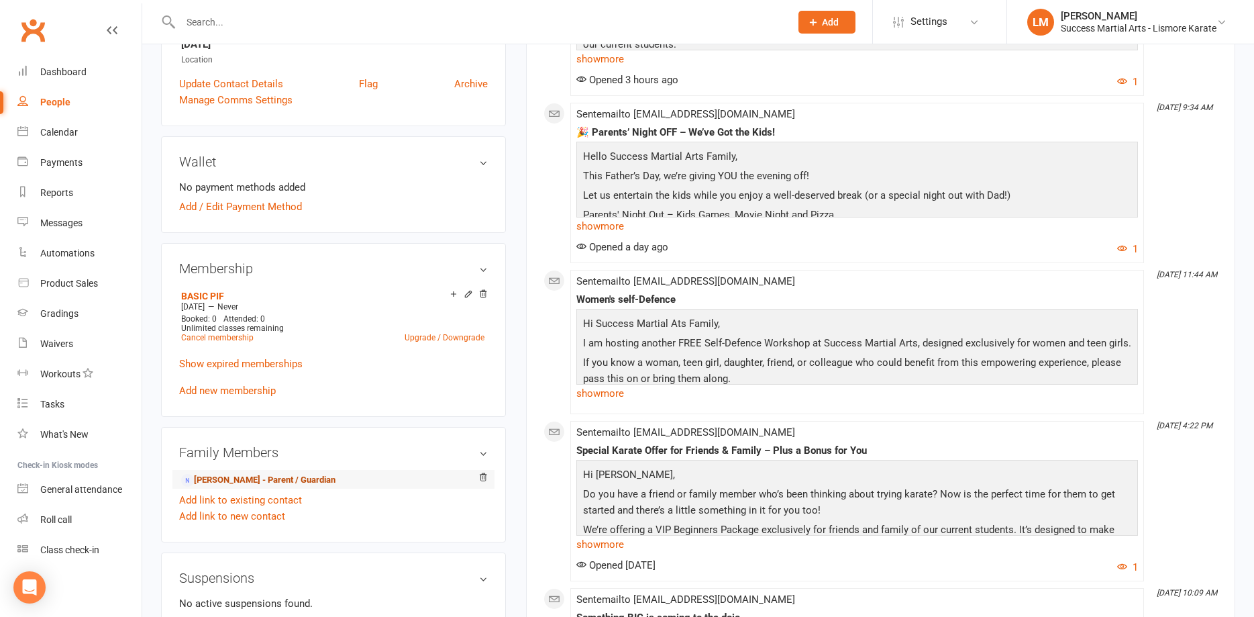
click at [211, 481] on link "[PERSON_NAME] - Parent / Guardian" at bounding box center [258, 480] width 154 height 14
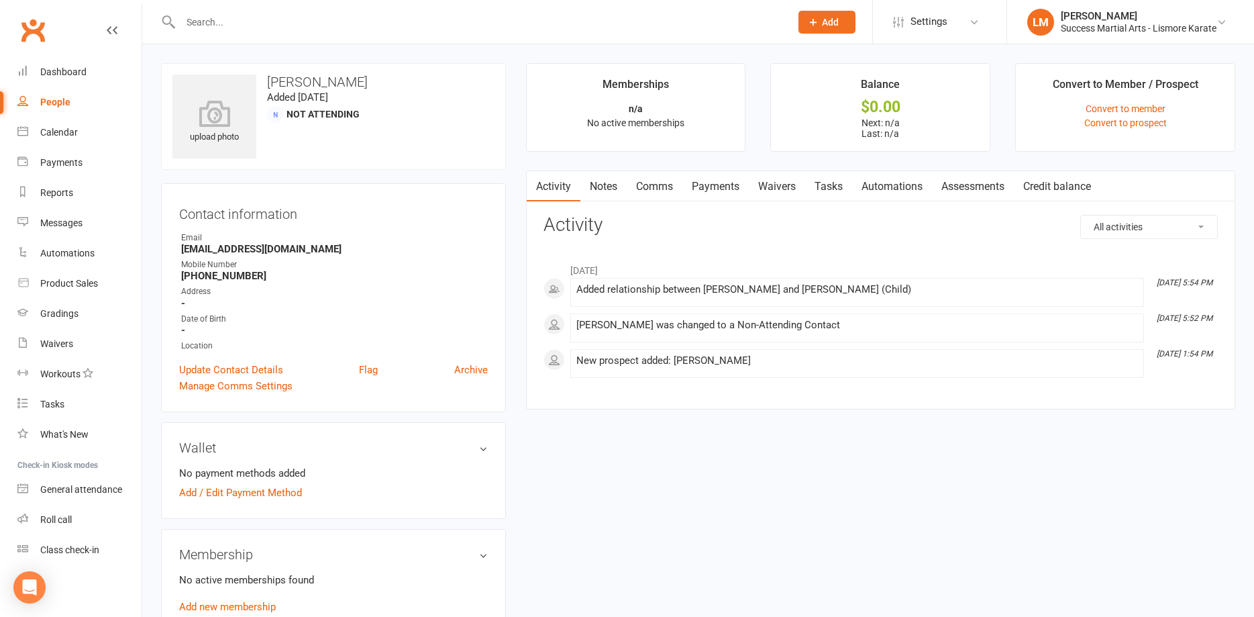
drag, startPoint x: 153, startPoint y: 116, endPoint x: 160, endPoint y: 115, distance: 6.8
click at [156, 116] on div "upload photo [PERSON_NAME] Added [DATE] Not Attending Contact information Owner…" at bounding box center [333, 566] width 365 height 1007
drag, startPoint x: 275, startPoint y: 166, endPoint x: 275, endPoint y: 157, distance: 9.4
click at [275, 163] on div "upload photo [PERSON_NAME] Added [DATE] Not Attending" at bounding box center [333, 116] width 345 height 107
click at [120, 52] on div "Clubworx" at bounding box center [71, 38] width 142 height 50
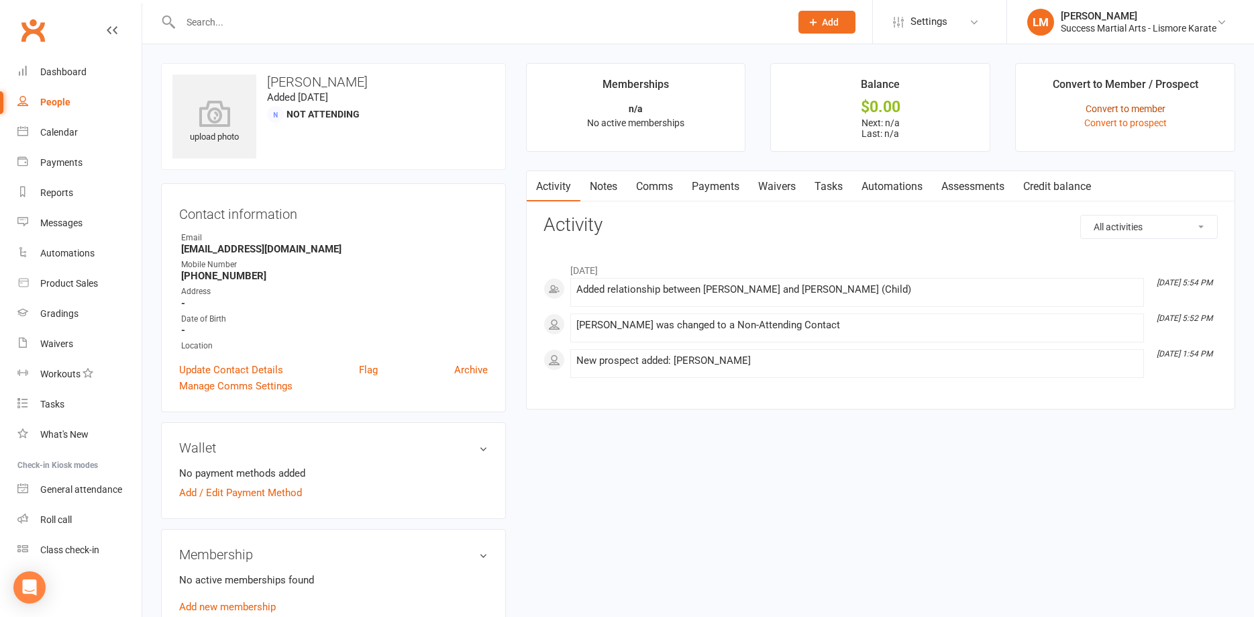
click at [1140, 106] on link "Convert to member" at bounding box center [1126, 108] width 80 height 11
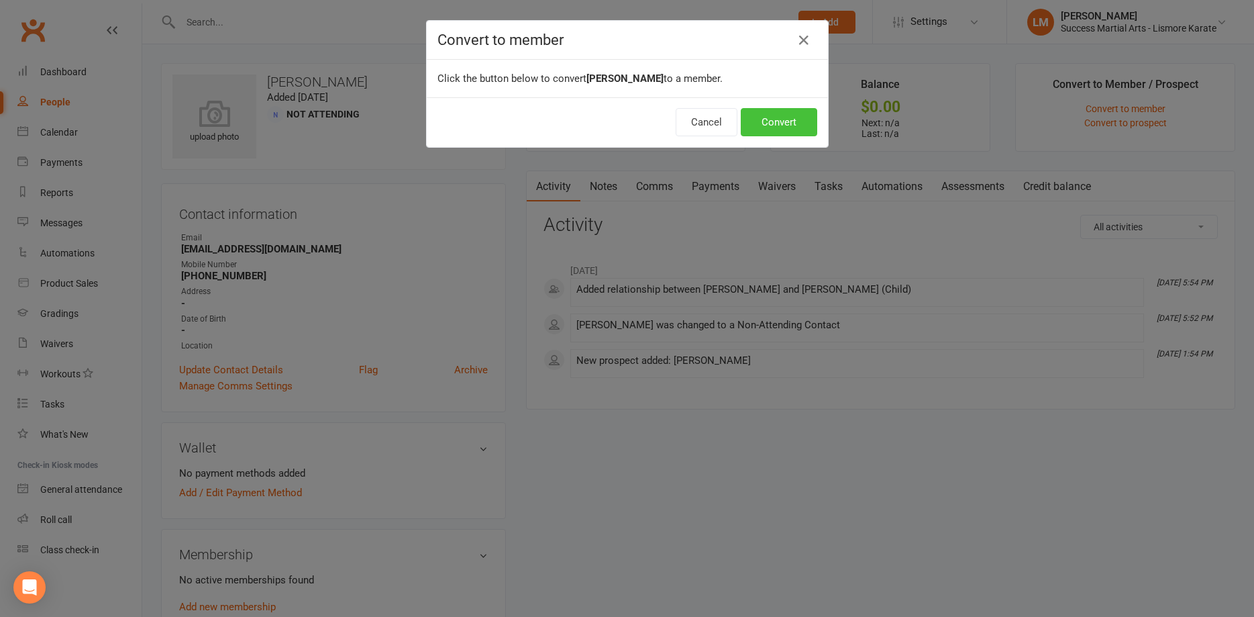
click at [788, 119] on button "Convert" at bounding box center [779, 122] width 77 height 28
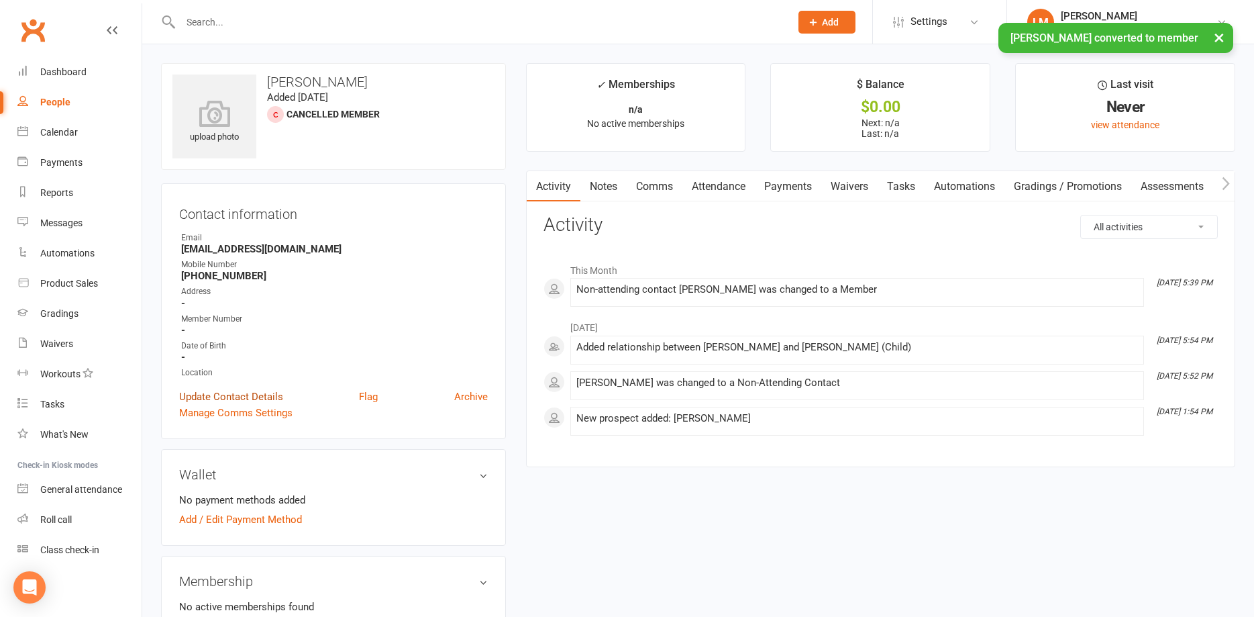
click at [276, 395] on link "Update Contact Details" at bounding box center [231, 397] width 104 height 16
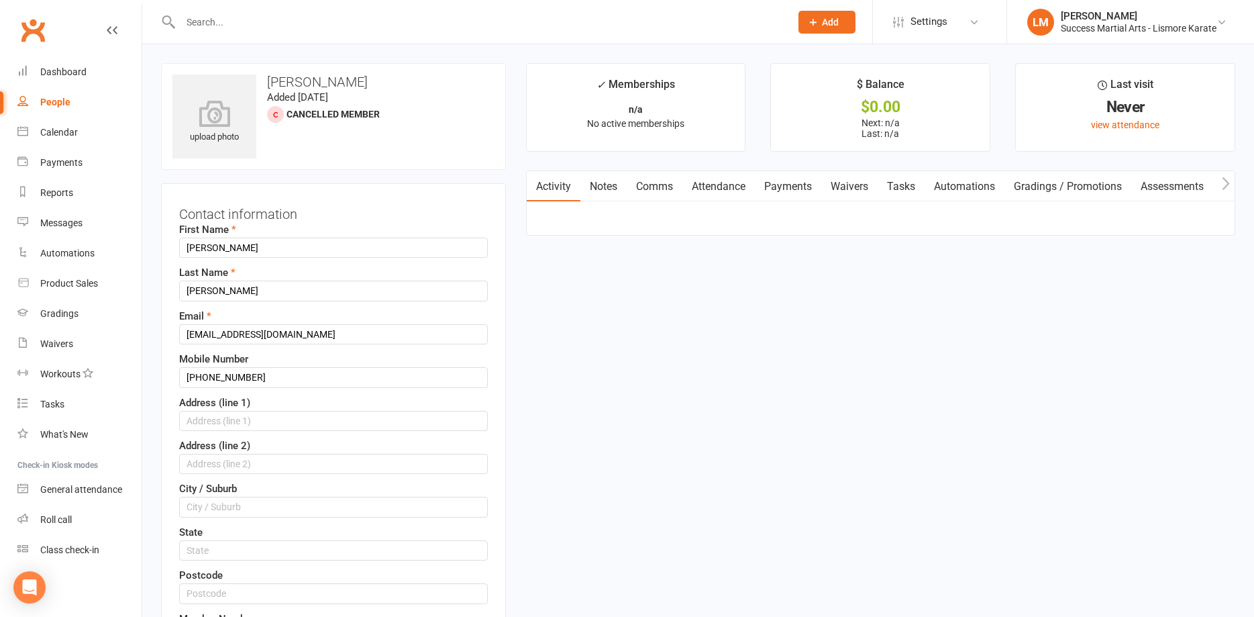
click at [222, 19] on input "text" at bounding box center [478, 22] width 605 height 19
click at [299, 422] on input "text" at bounding box center [333, 421] width 309 height 20
type input "[STREET_ADDRESS][PERSON_NAME]"
click at [264, 509] on input "text" at bounding box center [333, 507] width 309 height 20
type input "[PERSON_NAME]"
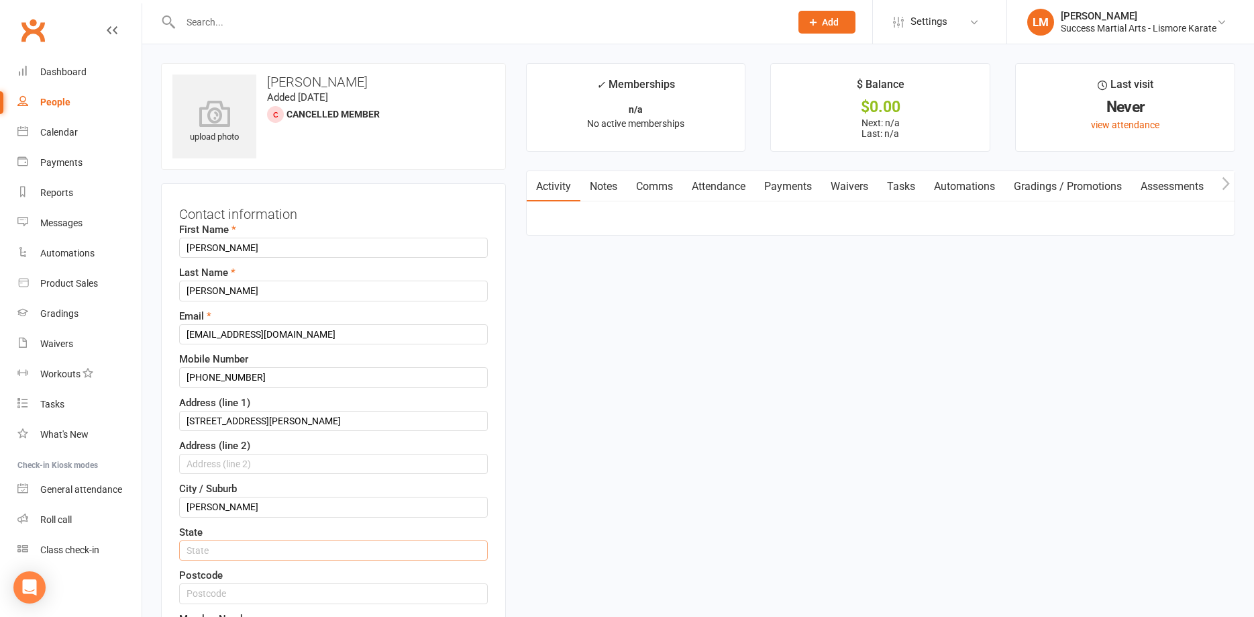
click at [250, 555] on input "text" at bounding box center [333, 550] width 309 height 20
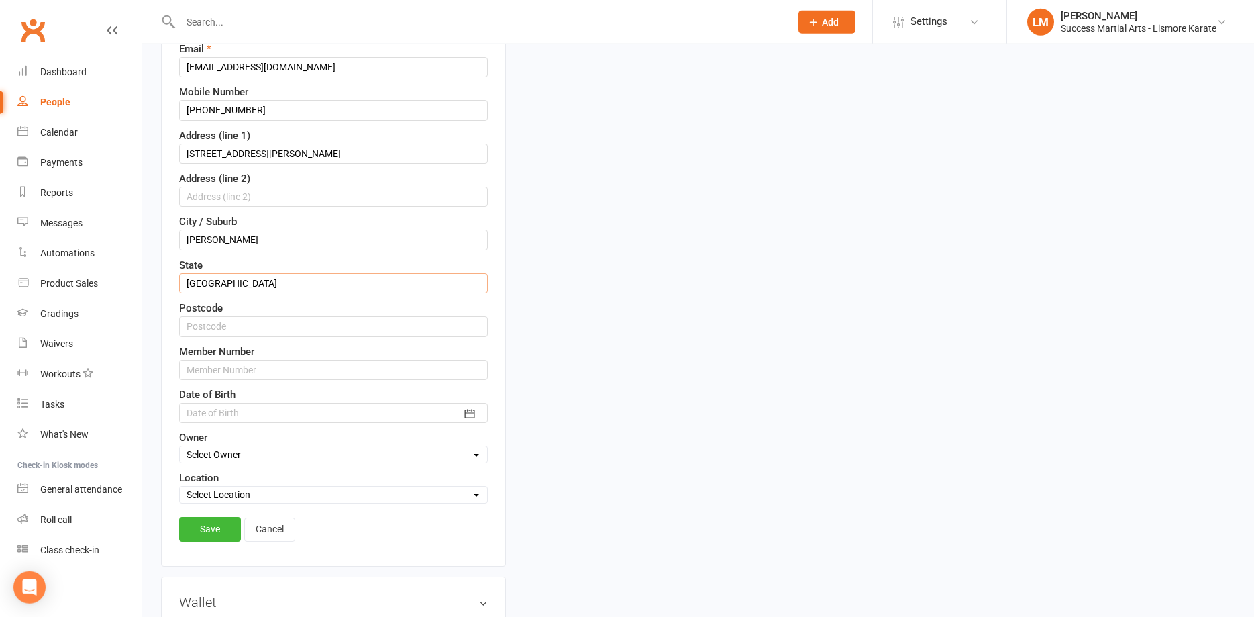
scroll to position [274, 0]
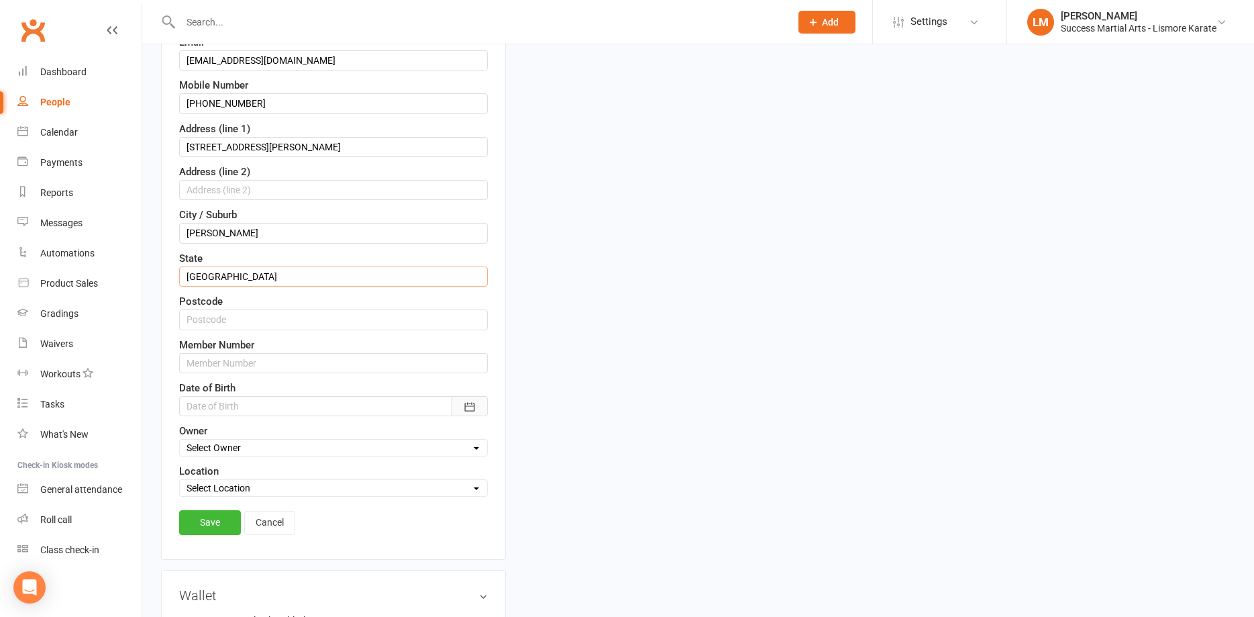
type input "[GEOGRAPHIC_DATA]"
click at [462, 408] on button "button" at bounding box center [470, 406] width 36 height 20
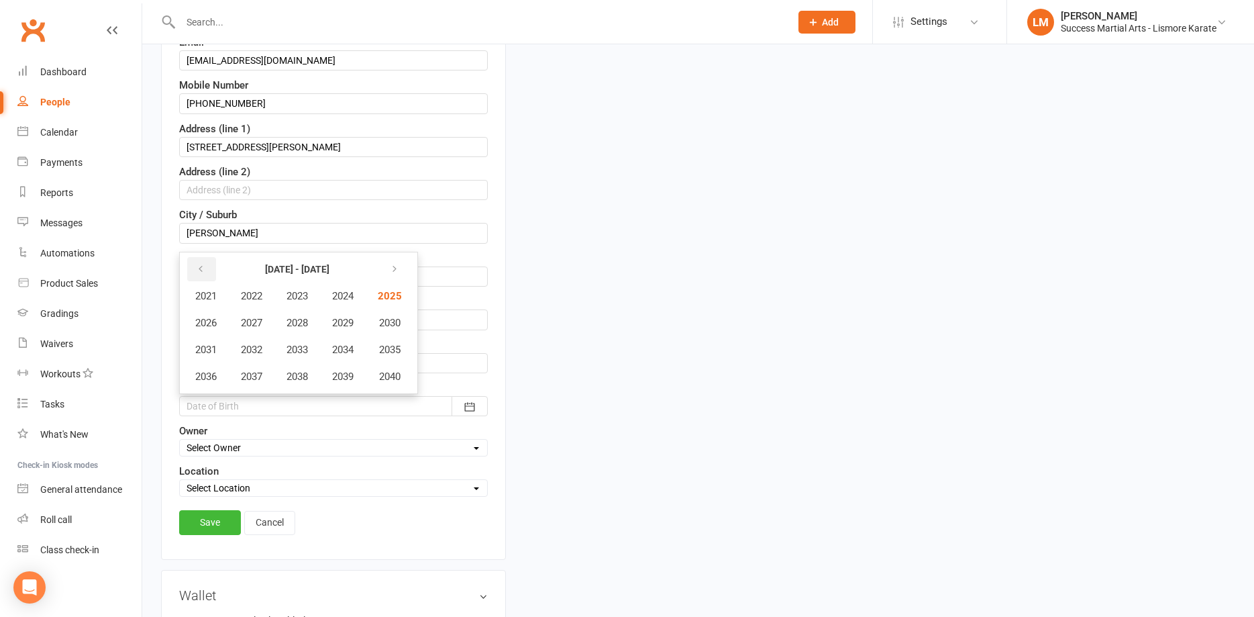
click at [206, 267] on button "button" at bounding box center [201, 269] width 29 height 24
click at [207, 267] on button "button" at bounding box center [201, 269] width 29 height 24
click at [308, 372] on span "1978" at bounding box center [297, 376] width 21 height 12
click at [309, 291] on span "February" at bounding box center [291, 296] width 38 height 12
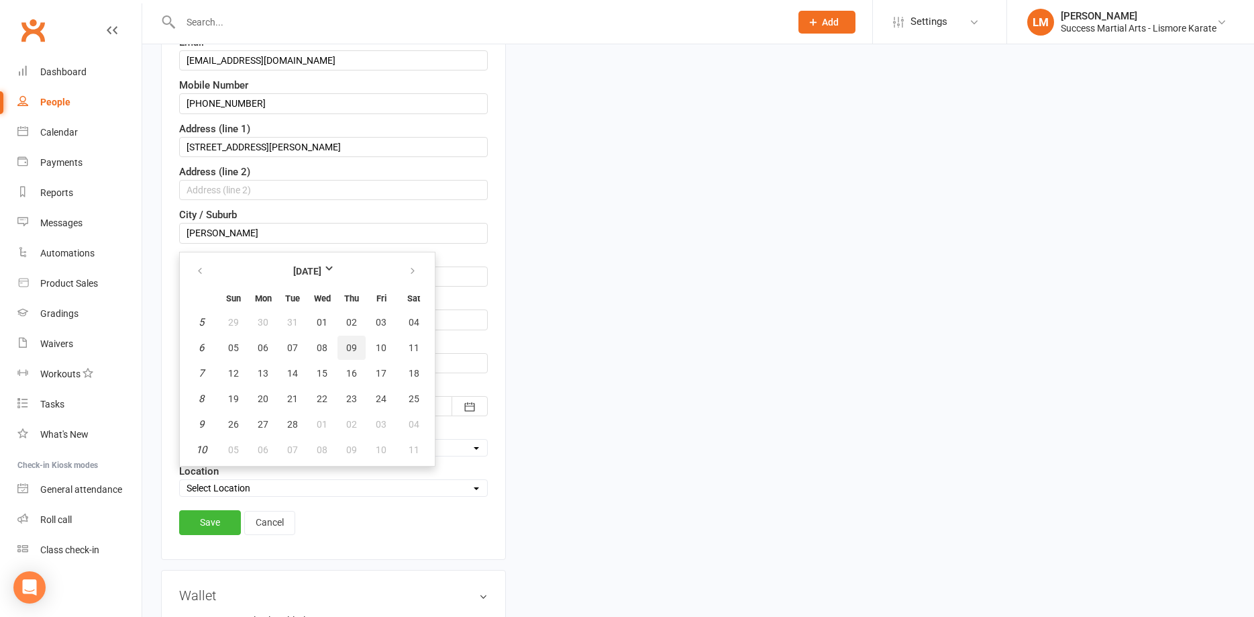
click at [353, 344] on span "09" at bounding box center [351, 347] width 11 height 11
type input "[DATE]"
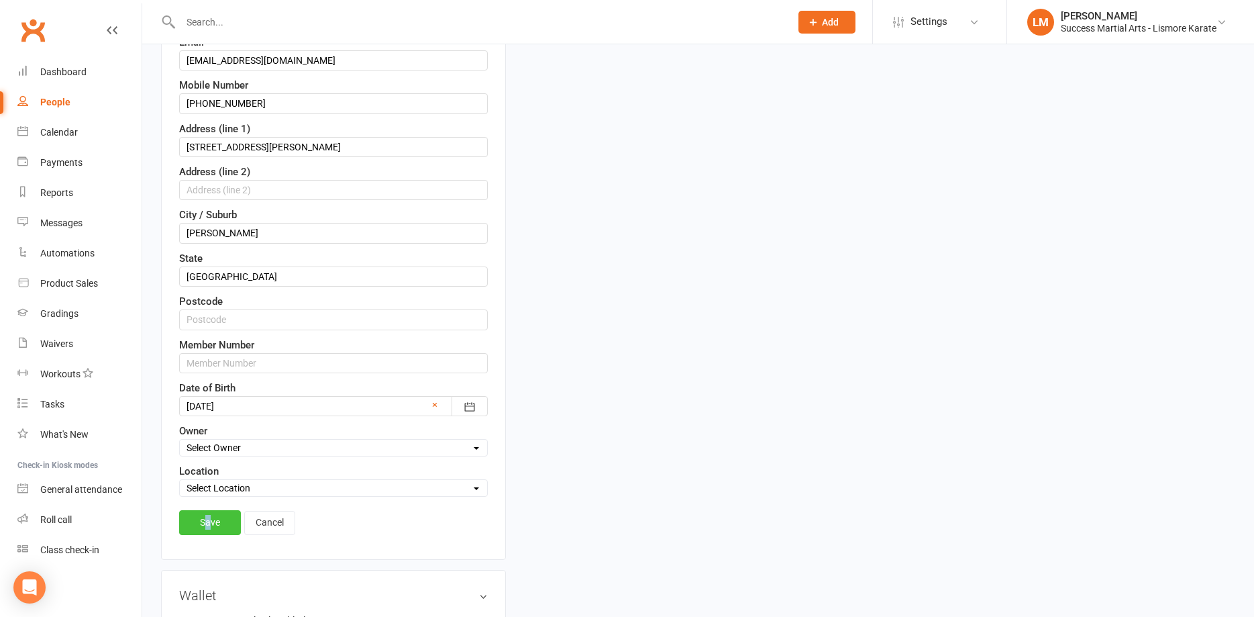
click at [210, 517] on link "Save" at bounding box center [210, 522] width 62 height 24
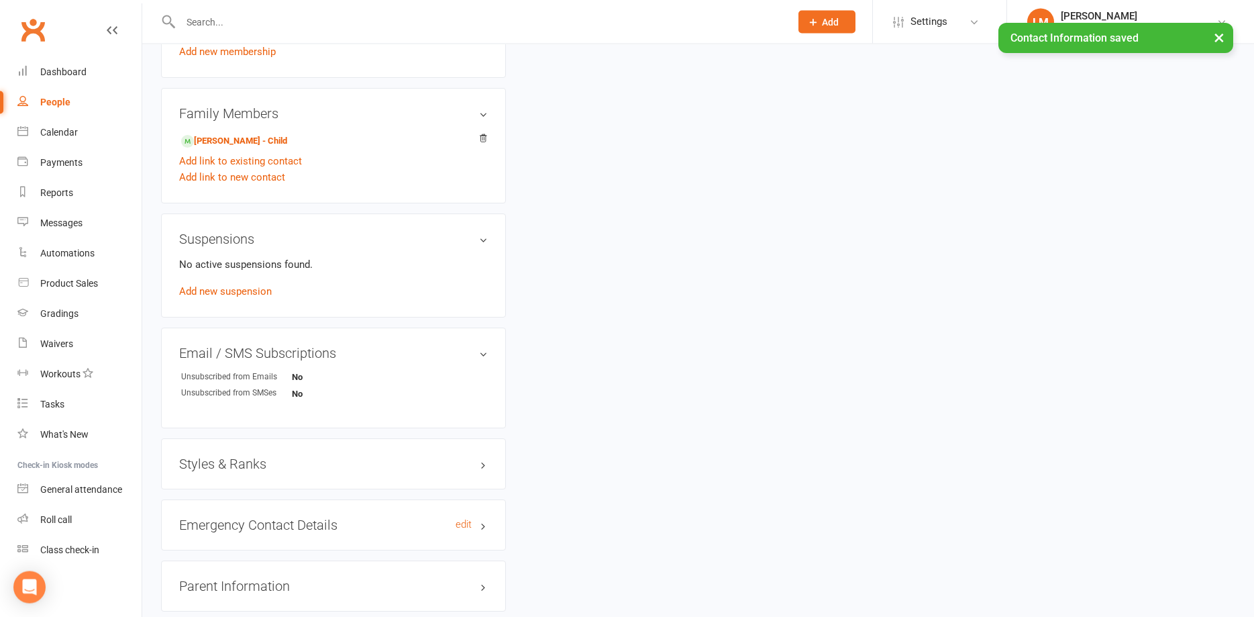
scroll to position [616, 0]
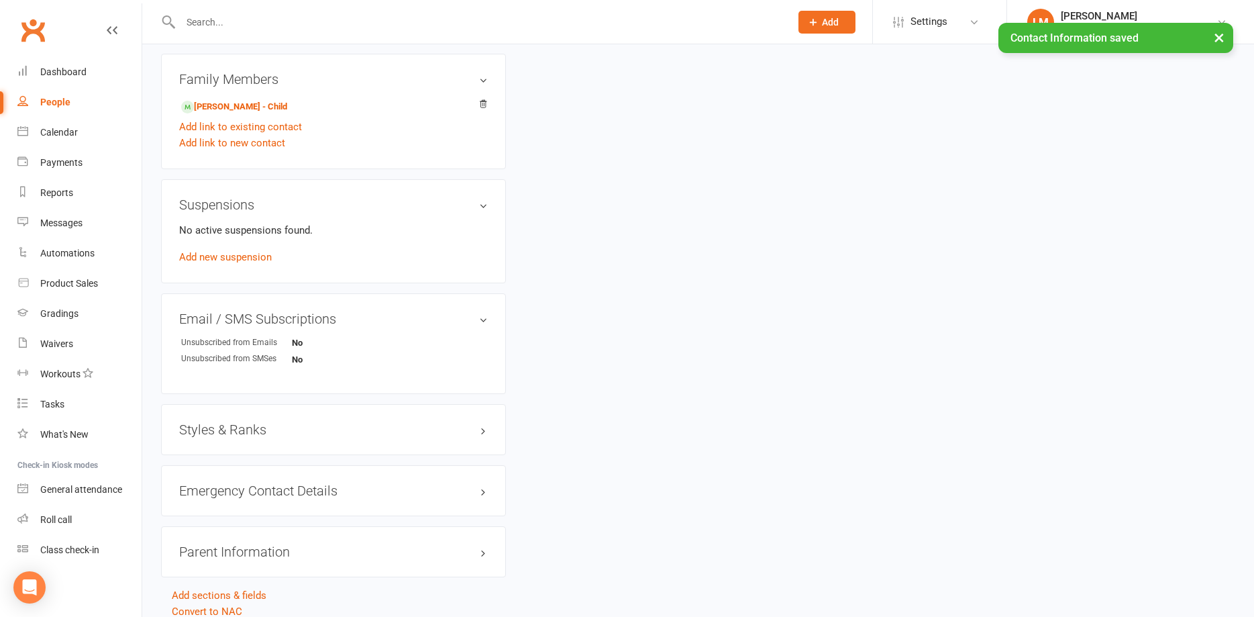
click at [318, 425] on h3 "Styles & Ranks" at bounding box center [333, 429] width 309 height 15
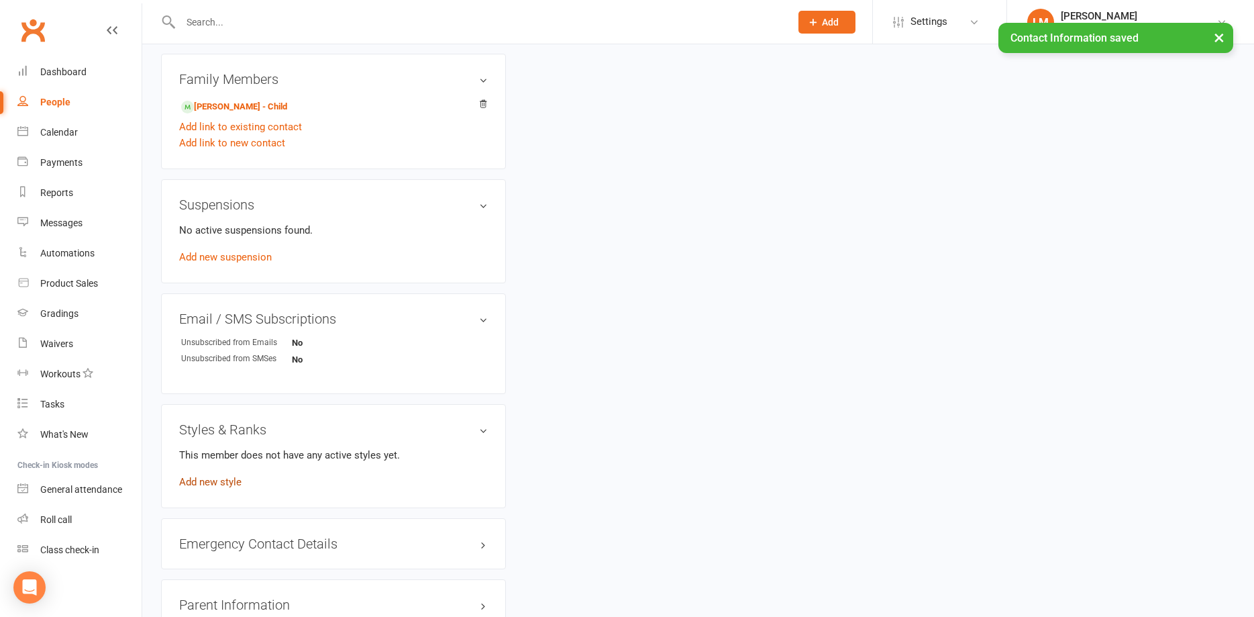
click at [219, 481] on link "Add new style" at bounding box center [210, 482] width 62 height 12
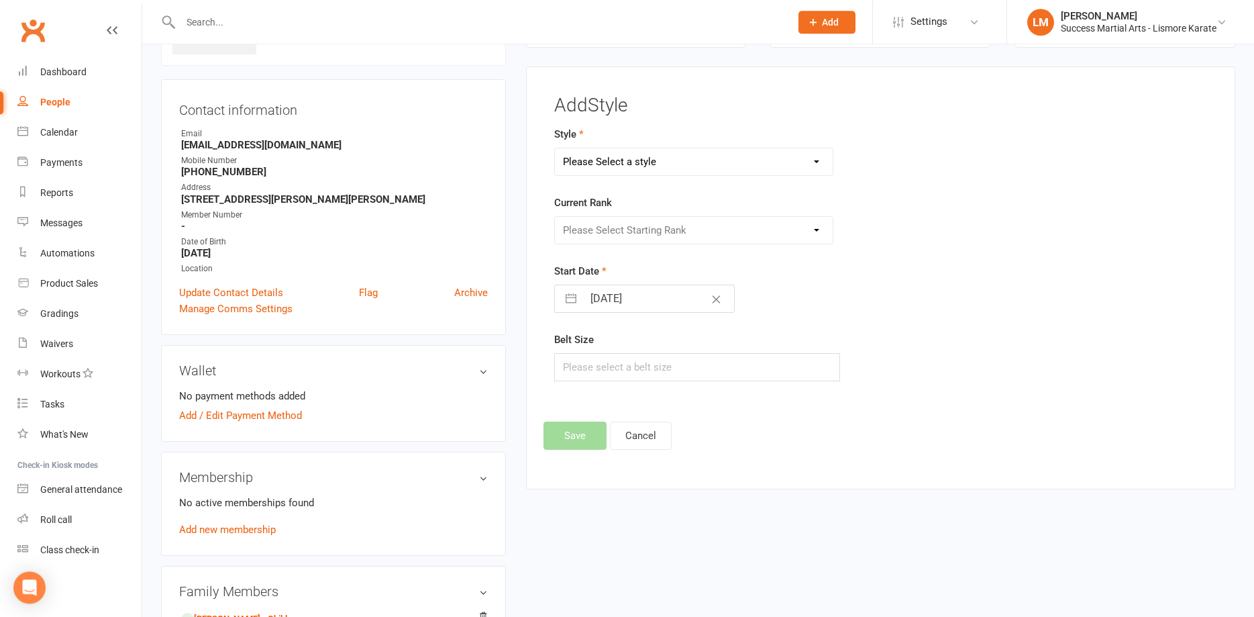
scroll to position [103, 0]
click at [555, 149] on select "Please Select a style Karate Little Dragon Tiny Dragon" at bounding box center [694, 162] width 278 height 27
select select "3555"
click option "Karate" at bounding box center [0, 0] width 0 height 0
click at [555, 217] on select "Please Select Starting Rank White Belt White/Gold Belt Gold Belt Advanced Gold …" at bounding box center [694, 230] width 278 height 27
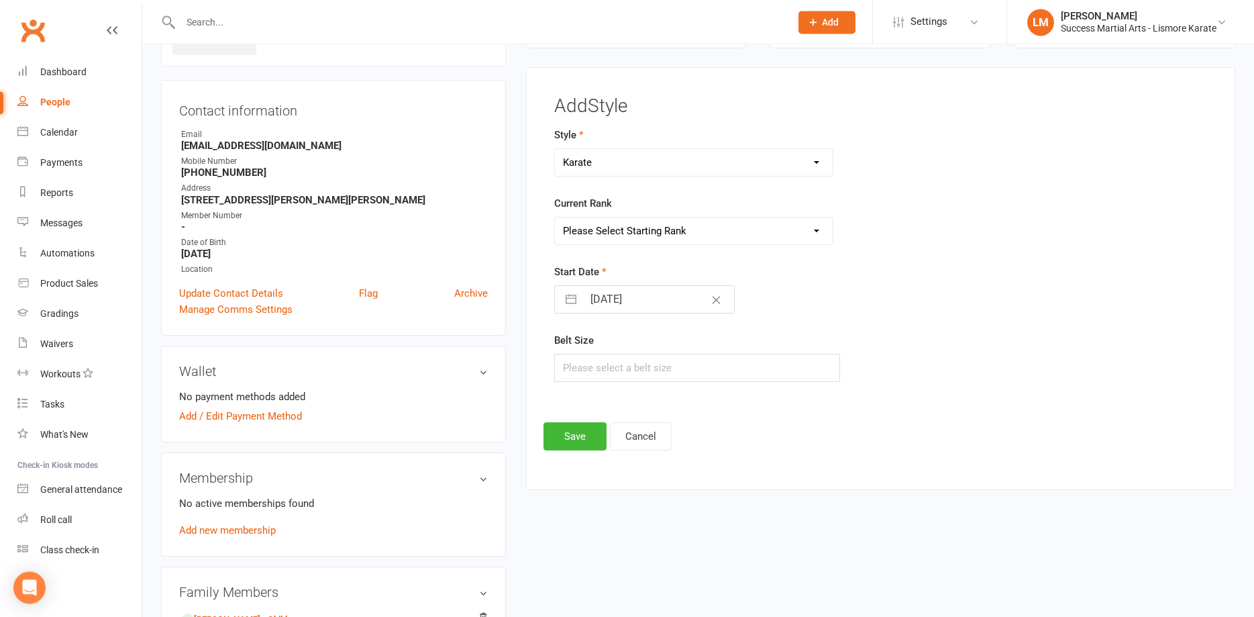
select select "42137"
click option "White Belt" at bounding box center [0, 0] width 0 height 0
click at [658, 369] on input "text" at bounding box center [697, 368] width 286 height 28
type input "5"
click at [576, 434] on button "Save" at bounding box center [575, 436] width 63 height 28
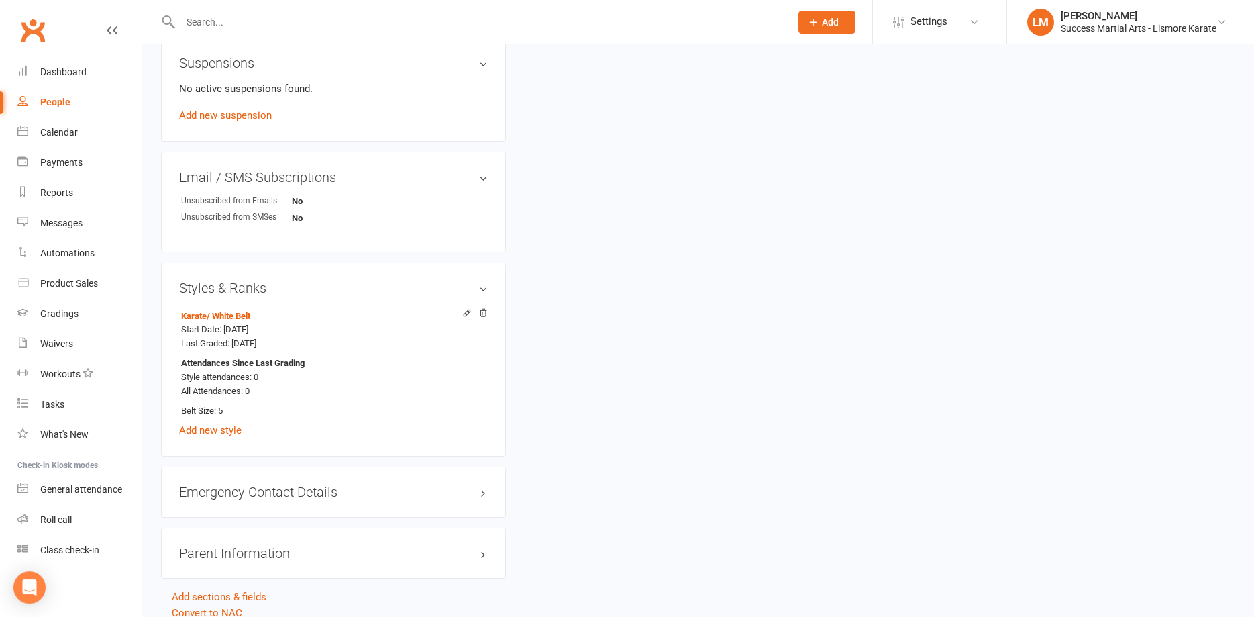
scroll to position [788, 0]
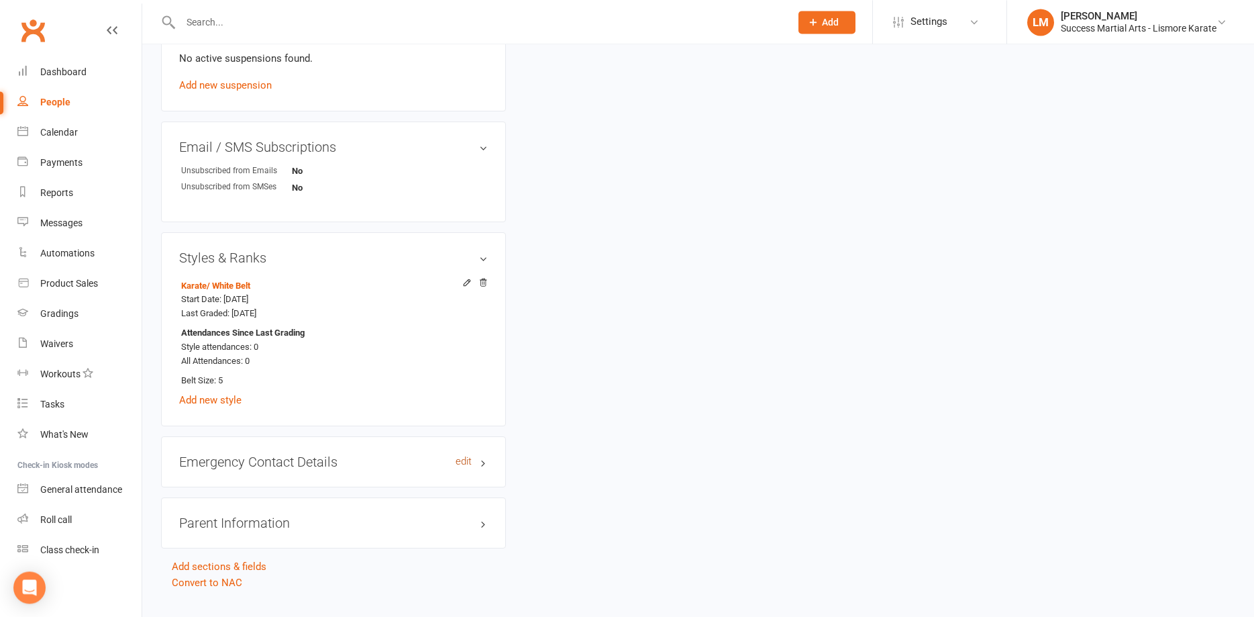
click at [467, 461] on link "edit" at bounding box center [464, 461] width 16 height 11
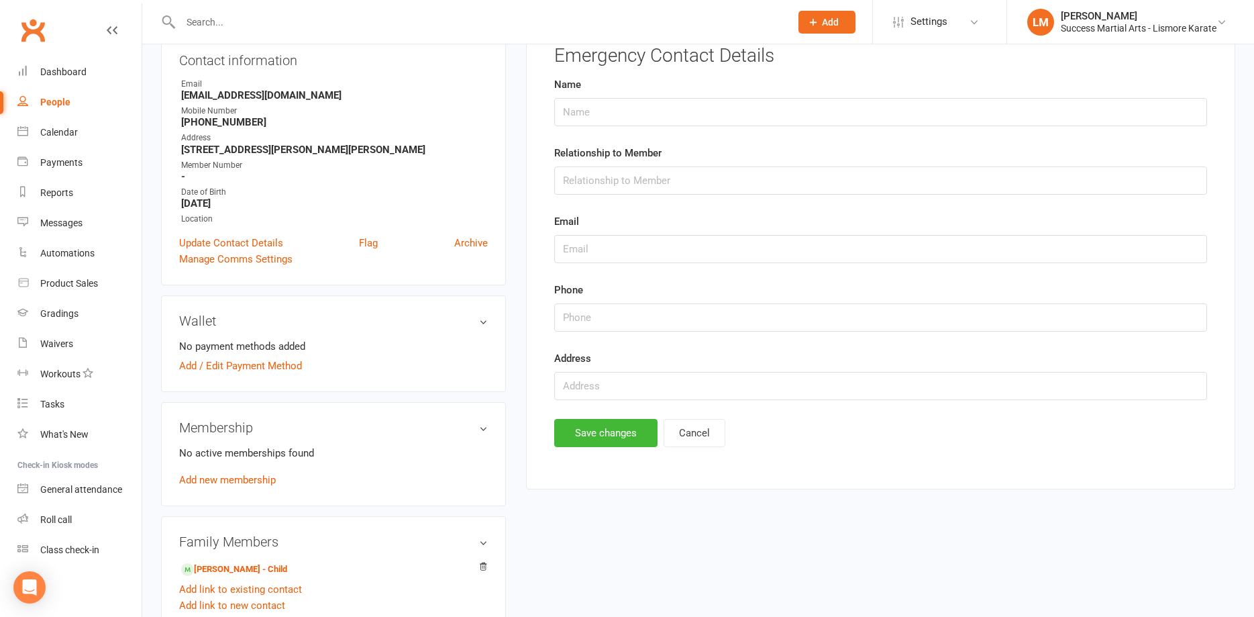
scroll to position [0, 0]
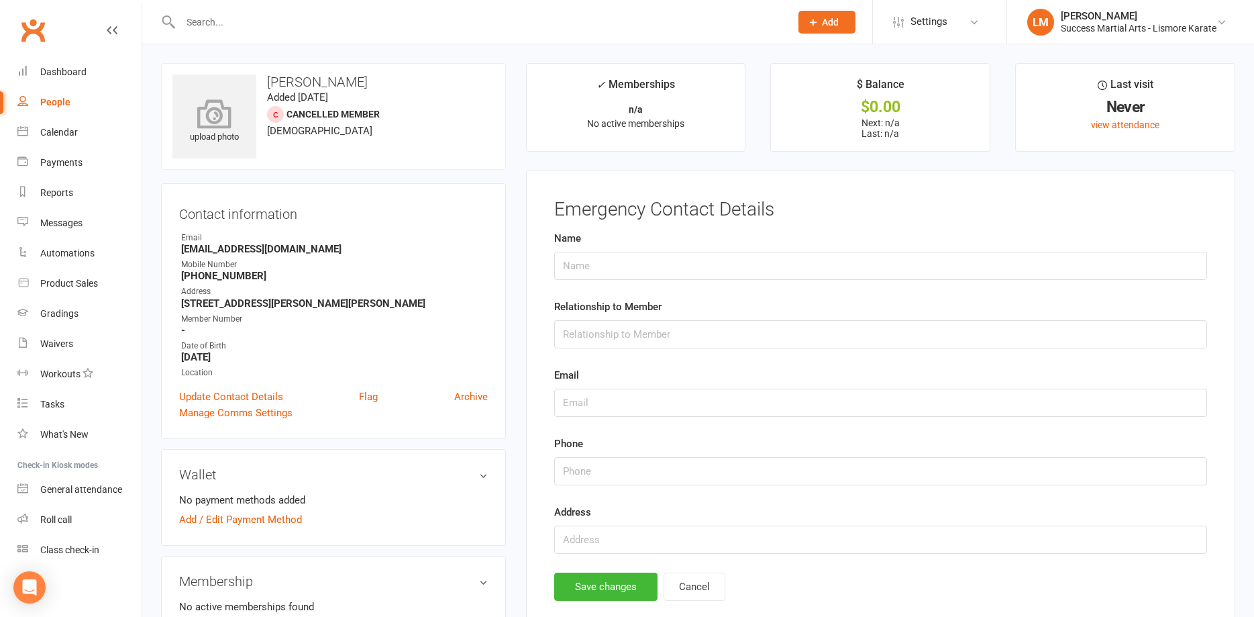
click at [236, 105] on icon at bounding box center [214, 114] width 93 height 30
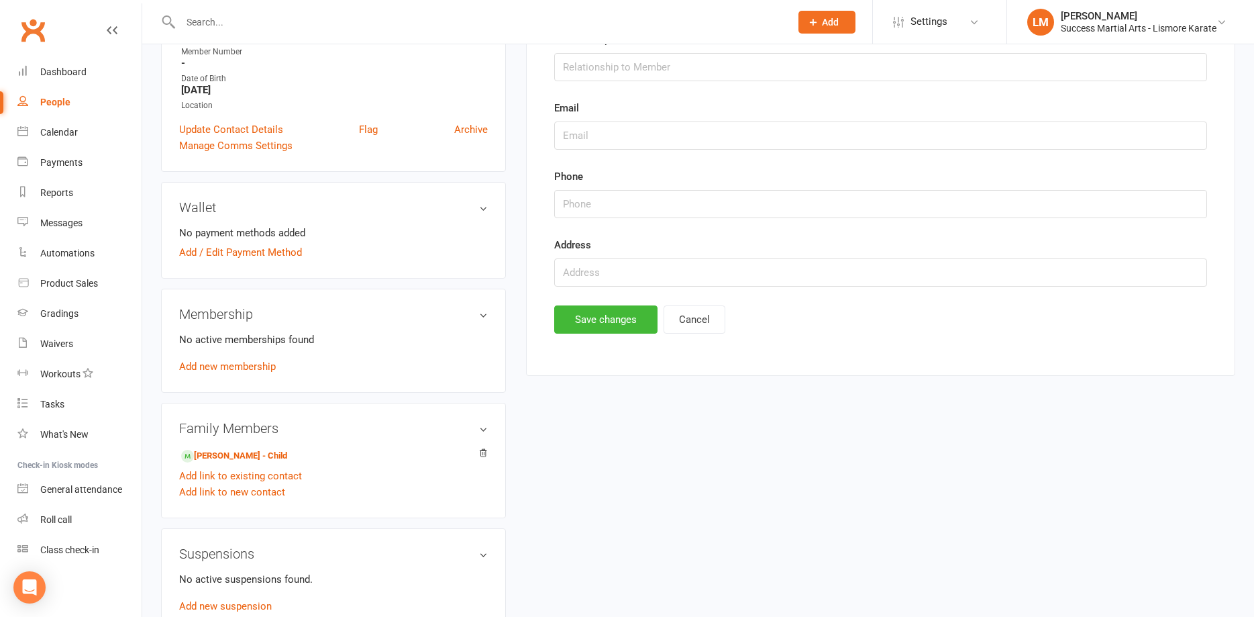
scroll to position [274, 0]
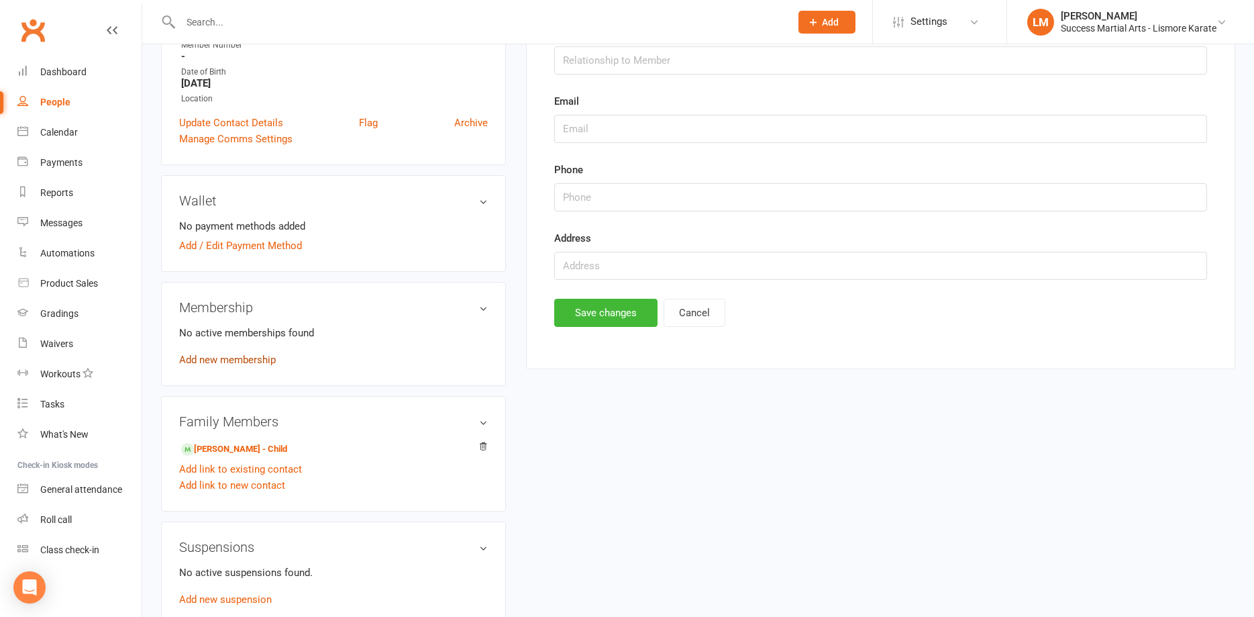
click at [262, 355] on link "Add new membership" at bounding box center [227, 360] width 97 height 12
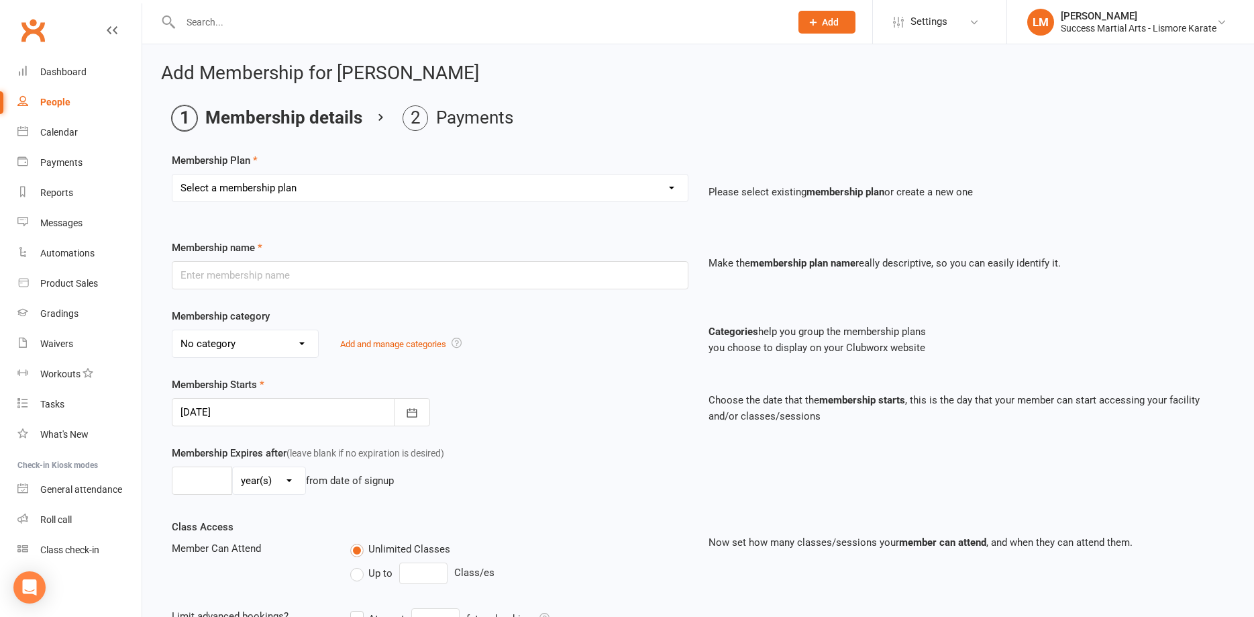
click at [172, 174] on select "Select a membership plan Create new Membership Plan BASIC DD BASIC PIF Free Tri…" at bounding box center [429, 187] width 515 height 27
drag, startPoint x: 395, startPoint y: 189, endPoint x: 456, endPoint y: 151, distance: 72.1
click at [456, 150] on main "Membership details Payments Membership Plan Select a membership plan Create new…" at bounding box center [698, 474] width 1074 height 738
click at [172, 174] on select "Select a membership plan Create new Membership Plan BASIC DD BASIC PIF Free Tri…" at bounding box center [429, 187] width 515 height 27
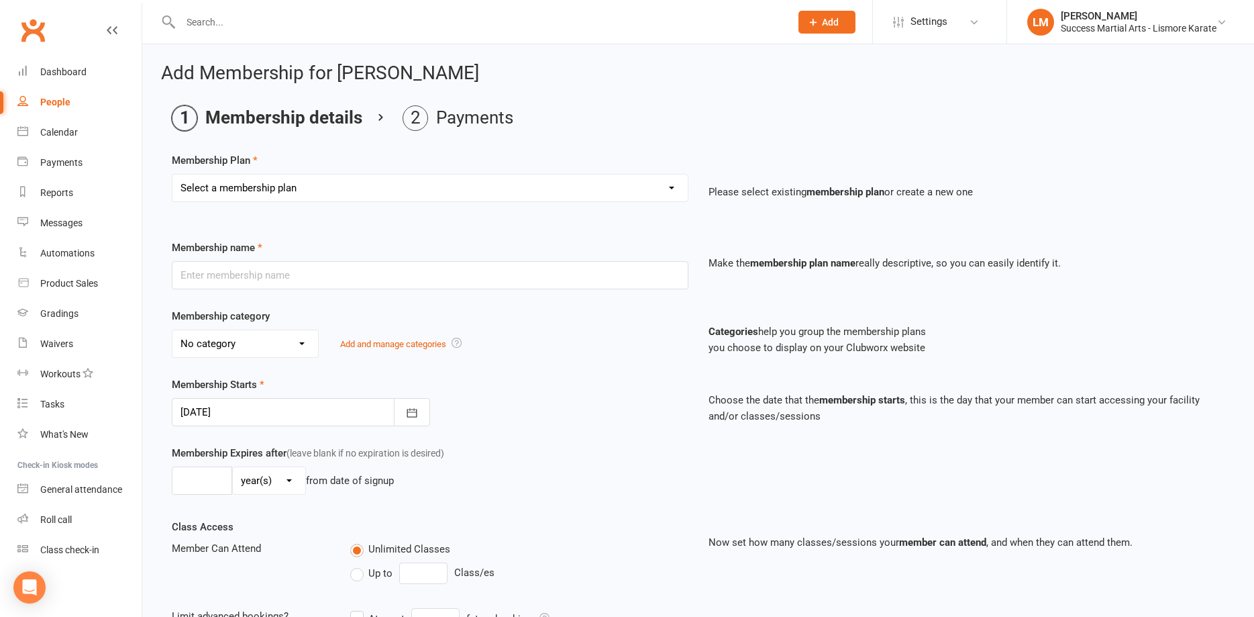
select select "2"
click option "BASIC PIF" at bounding box center [0, 0] width 0 height 0
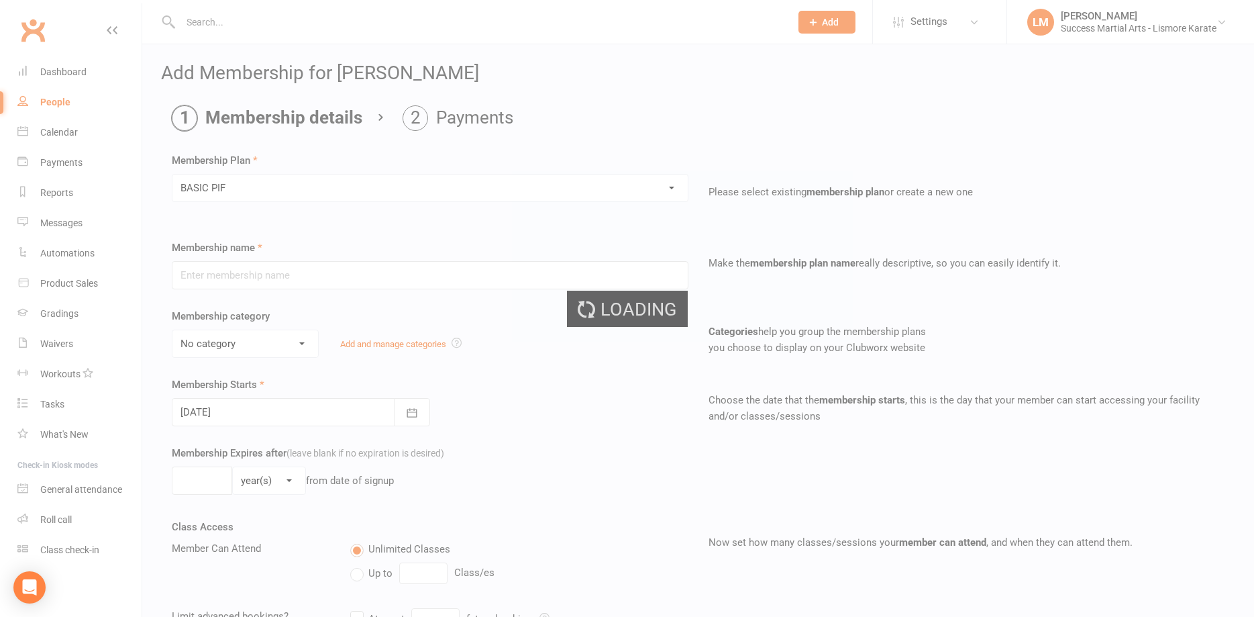
type input "BASIC PIF"
type input "0"
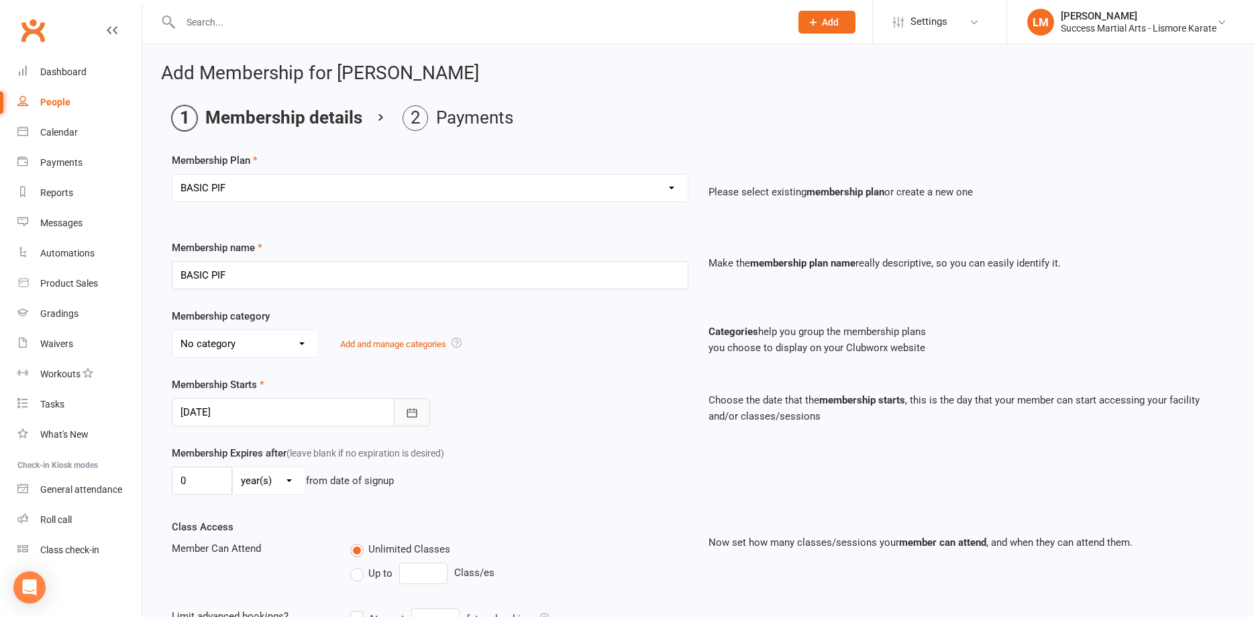
click at [418, 409] on icon "button" at bounding box center [411, 412] width 13 height 13
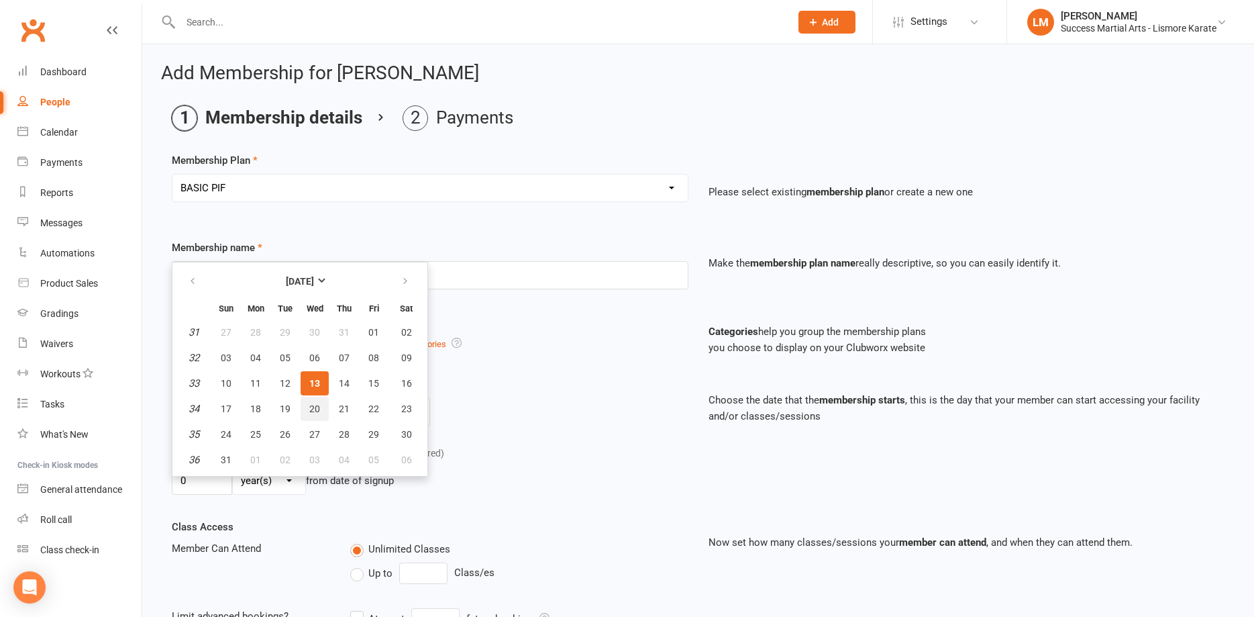
click at [317, 411] on span "20" at bounding box center [314, 408] width 11 height 11
type input "[DATE]"
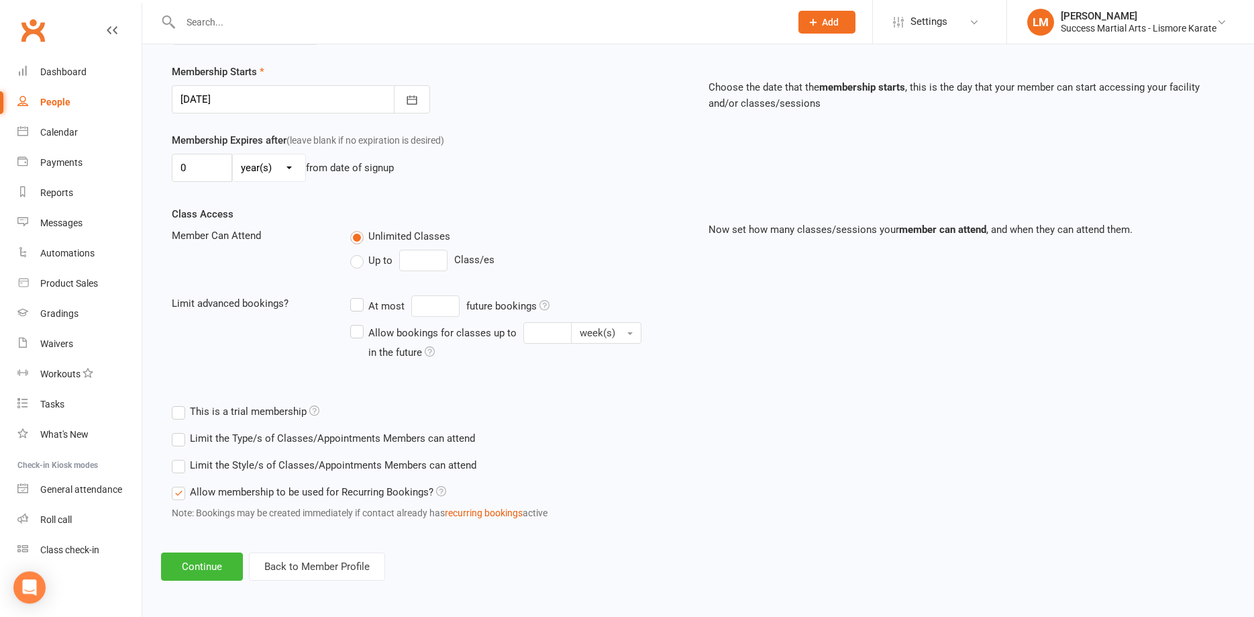
scroll to position [314, 0]
click at [201, 562] on button "Continue" at bounding box center [202, 565] width 82 height 28
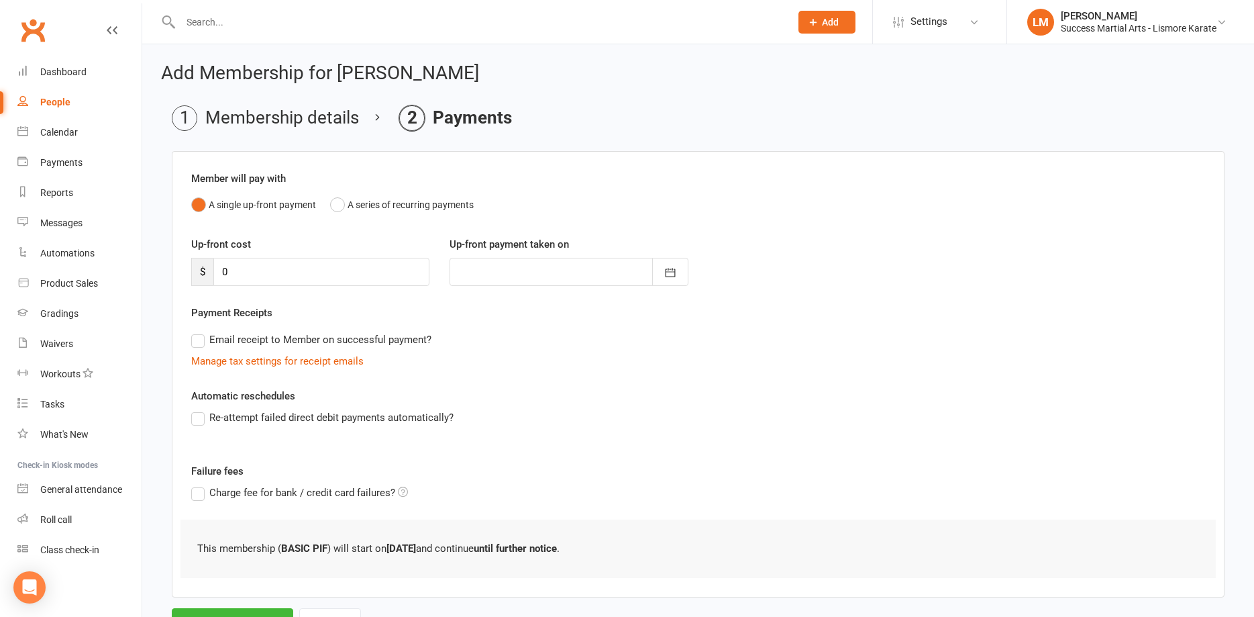
scroll to position [60, 0]
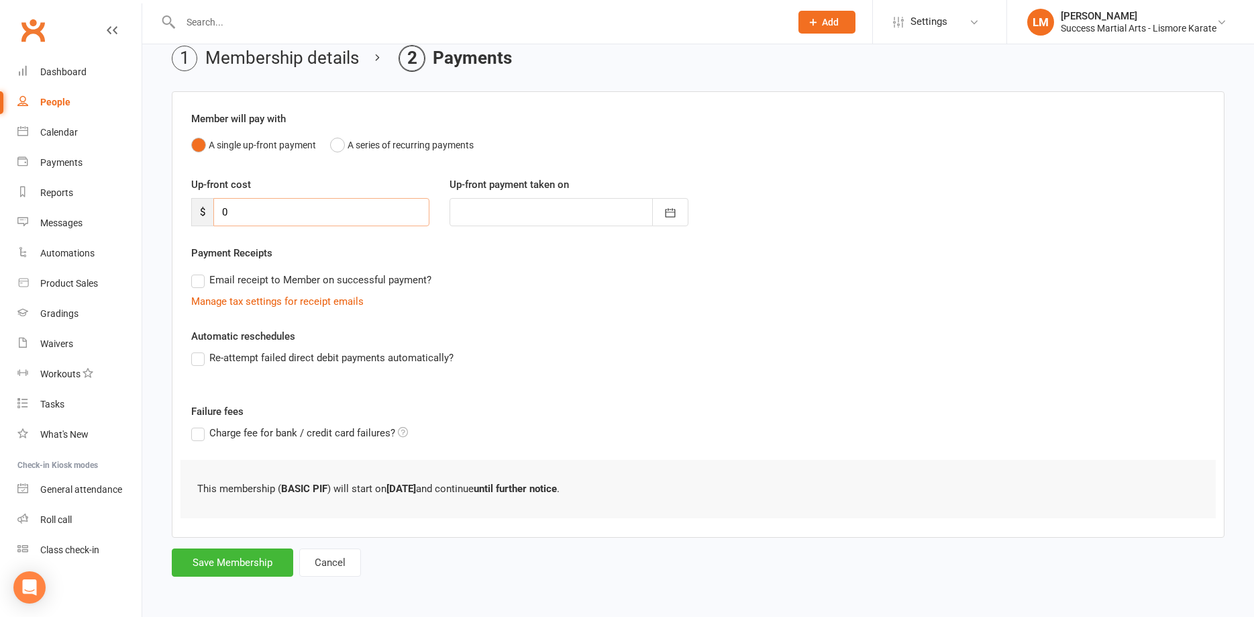
click at [244, 211] on input "0" at bounding box center [321, 212] width 216 height 28
type input "1"
type input "[DATE]"
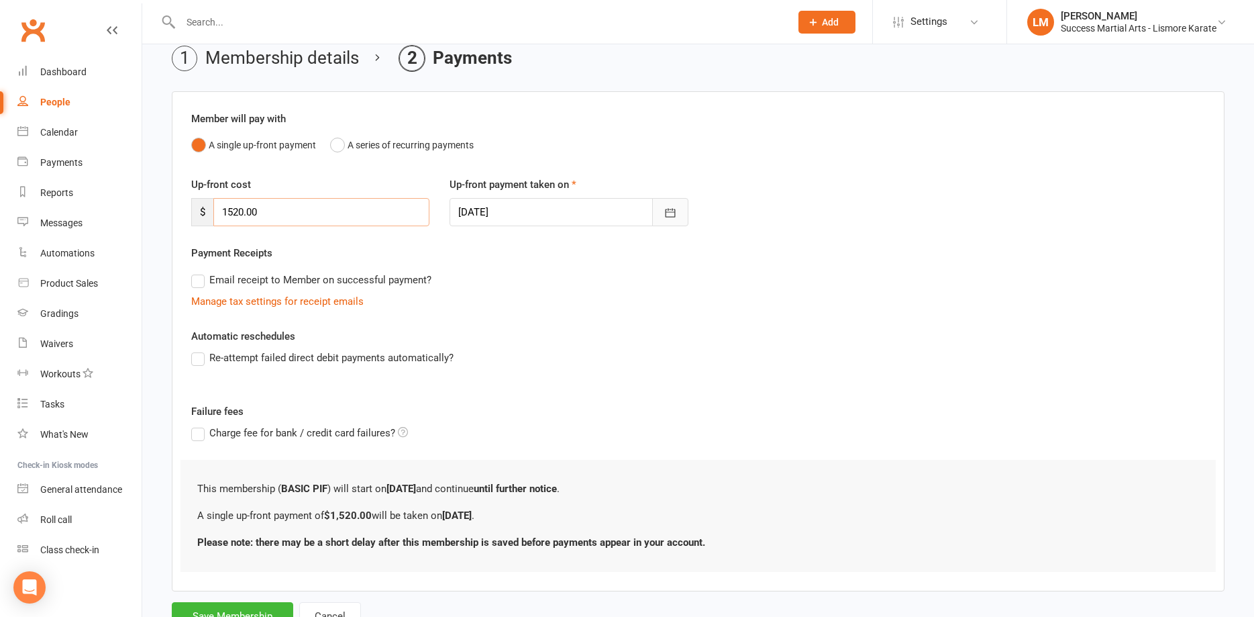
type input "1520.00"
click at [670, 209] on icon "button" at bounding box center [670, 212] width 13 height 13
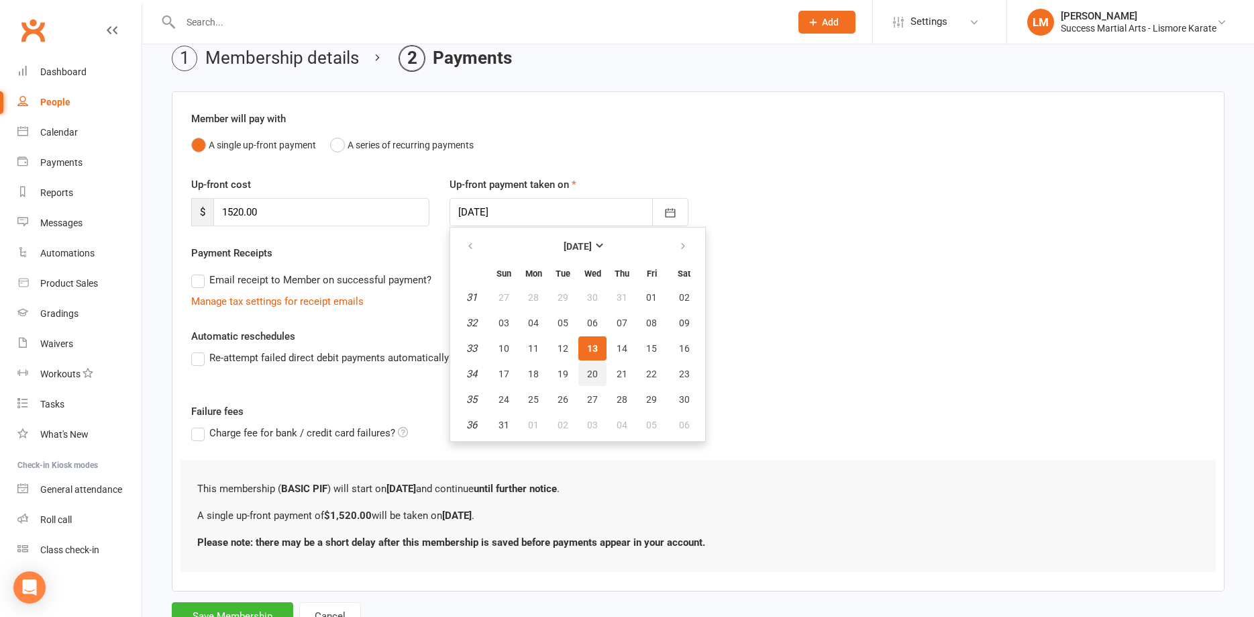
click at [592, 375] on span "20" at bounding box center [592, 373] width 11 height 11
type input "[DATE]"
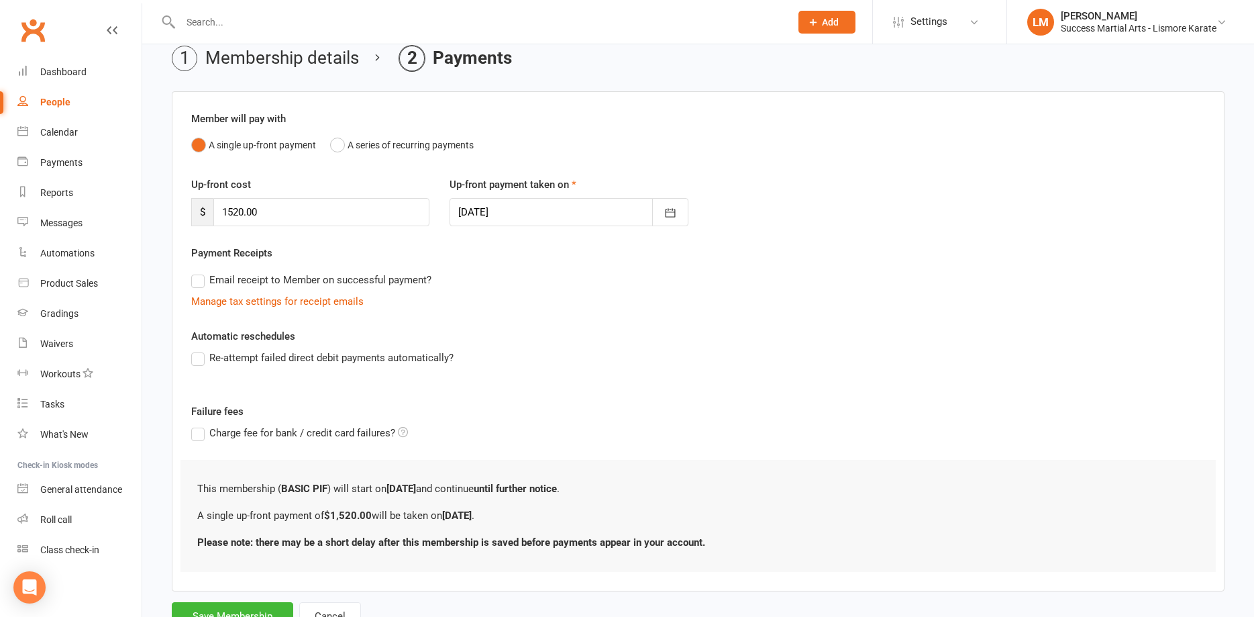
scroll to position [113, 0]
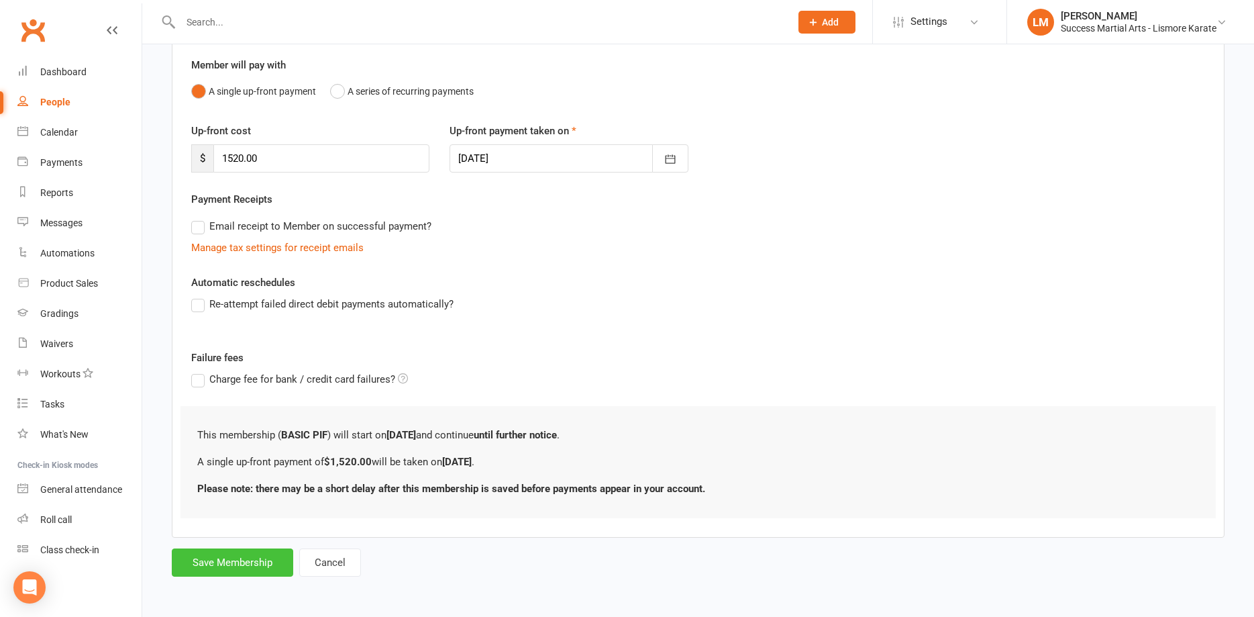
click at [237, 562] on button "Save Membership" at bounding box center [232, 562] width 121 height 28
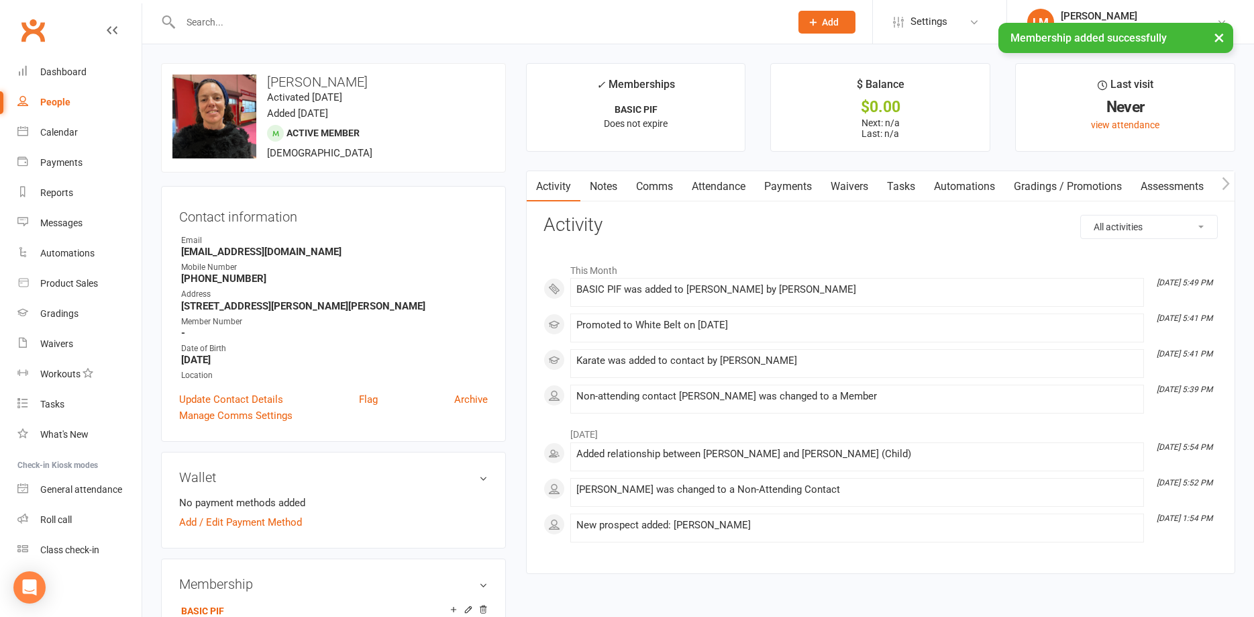
click at [800, 187] on link "Payments" at bounding box center [788, 186] width 66 height 31
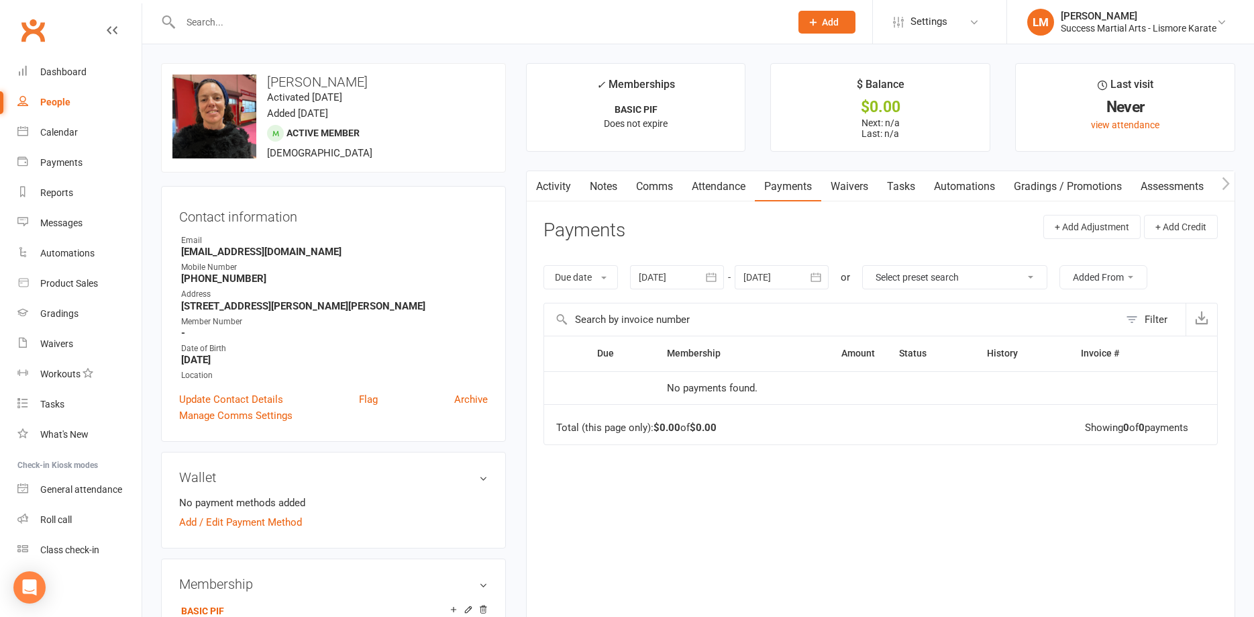
click at [650, 187] on link "Comms" at bounding box center [655, 186] width 56 height 31
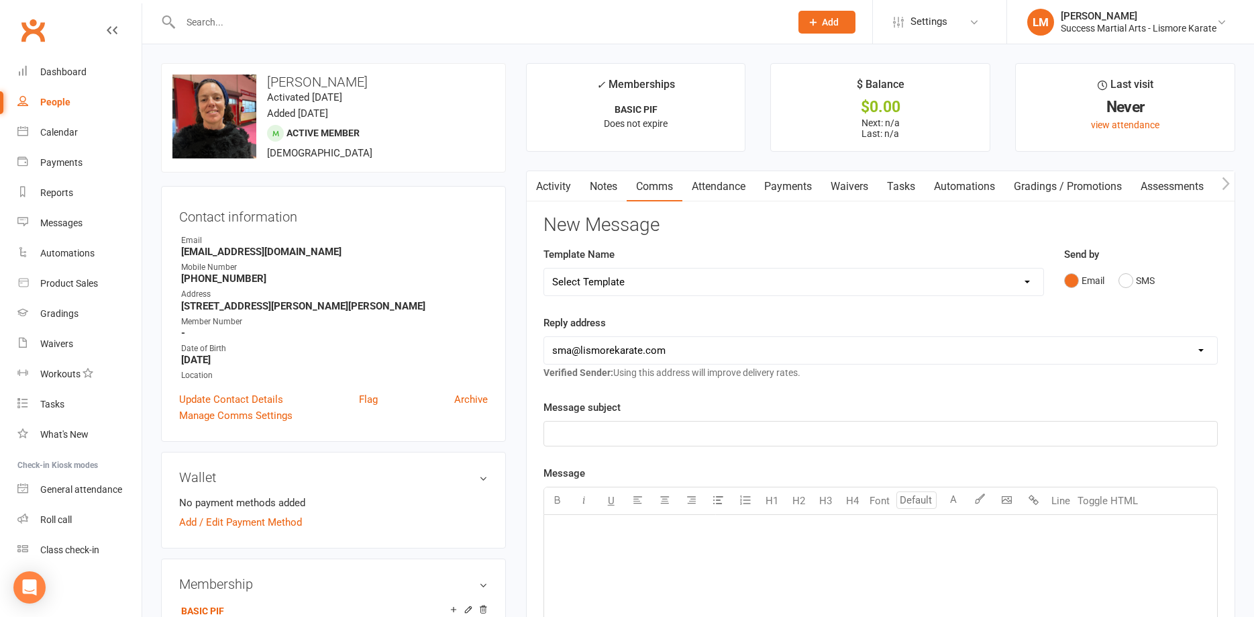
click at [544, 268] on select "Select Template [Email] 1 AKF membership [Email] 1 welcome [Email] [DATE] VIP […" at bounding box center [793, 281] width 499 height 27
select select "0"
click option "[Email] 1 AKF membership" at bounding box center [0, 0] width 0 height 0
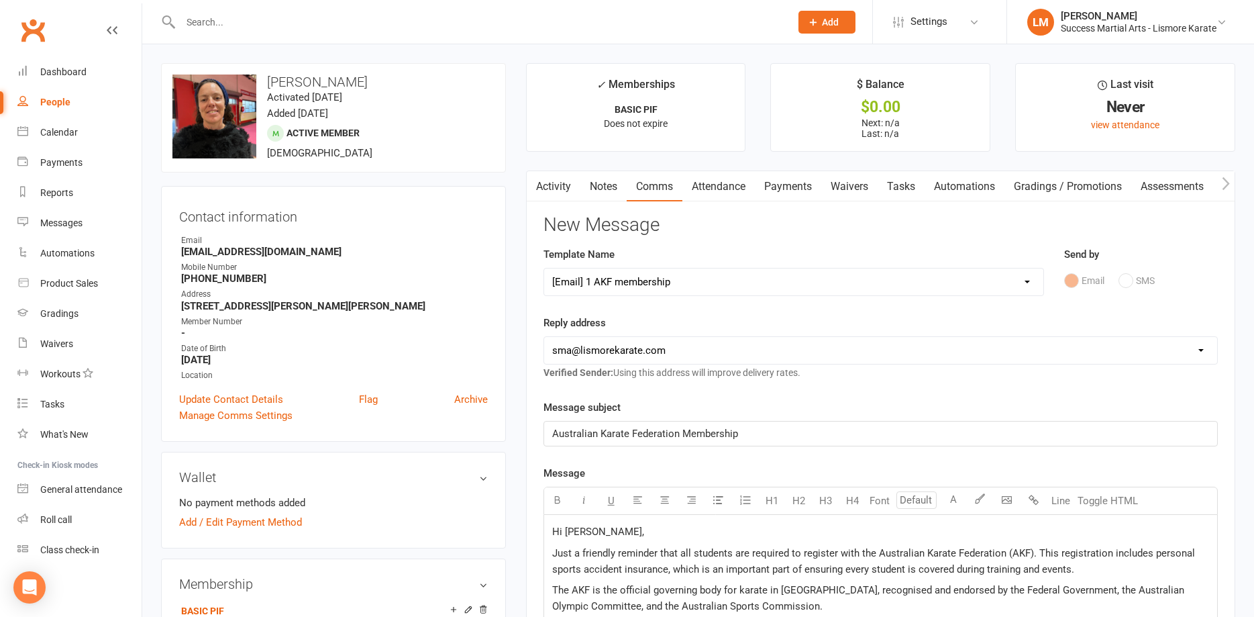
click at [595, 536] on p "Hi [PERSON_NAME]," at bounding box center [880, 531] width 657 height 16
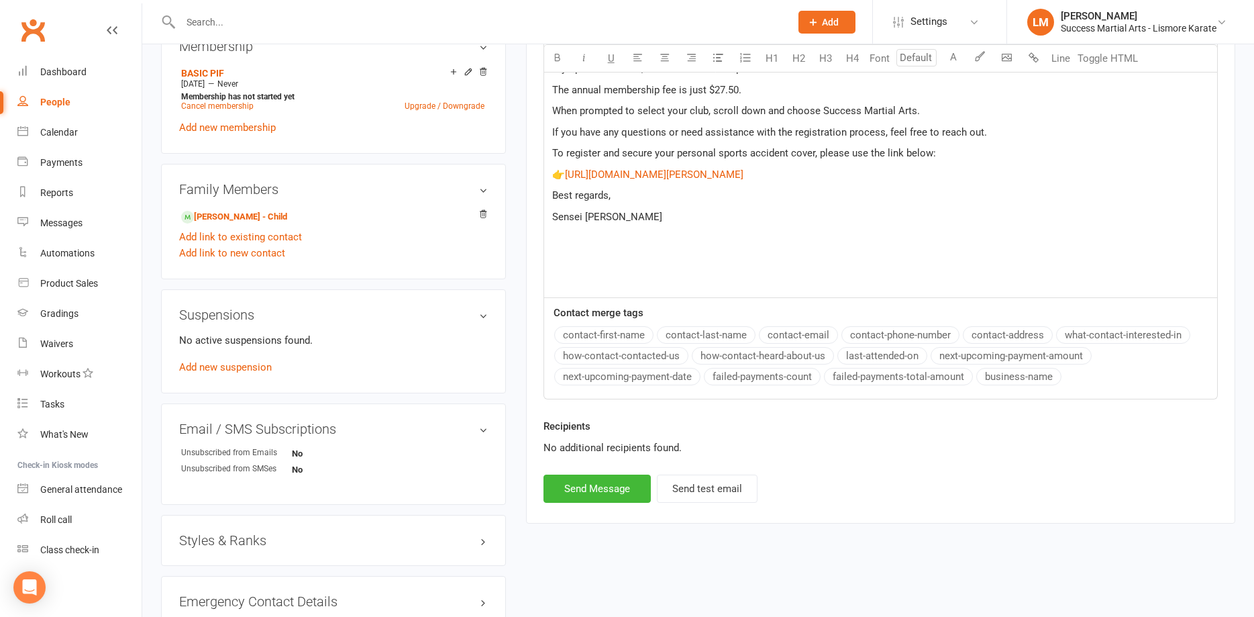
scroll to position [548, 0]
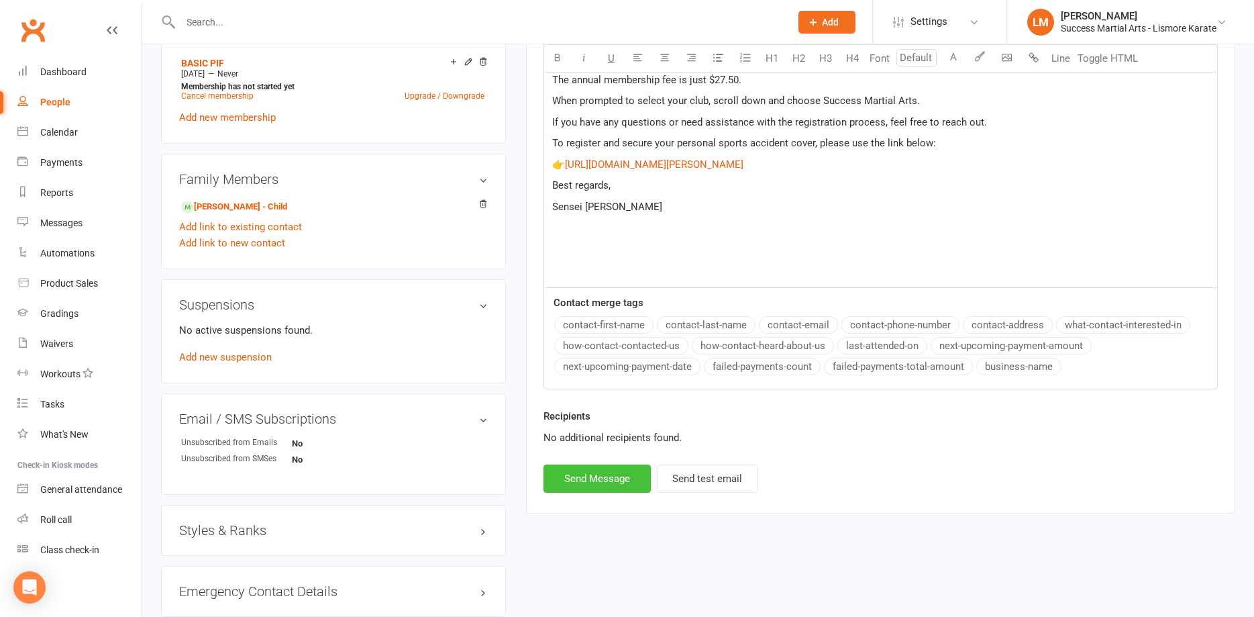
click at [579, 478] on button "Send Message" at bounding box center [597, 478] width 107 height 28
select select
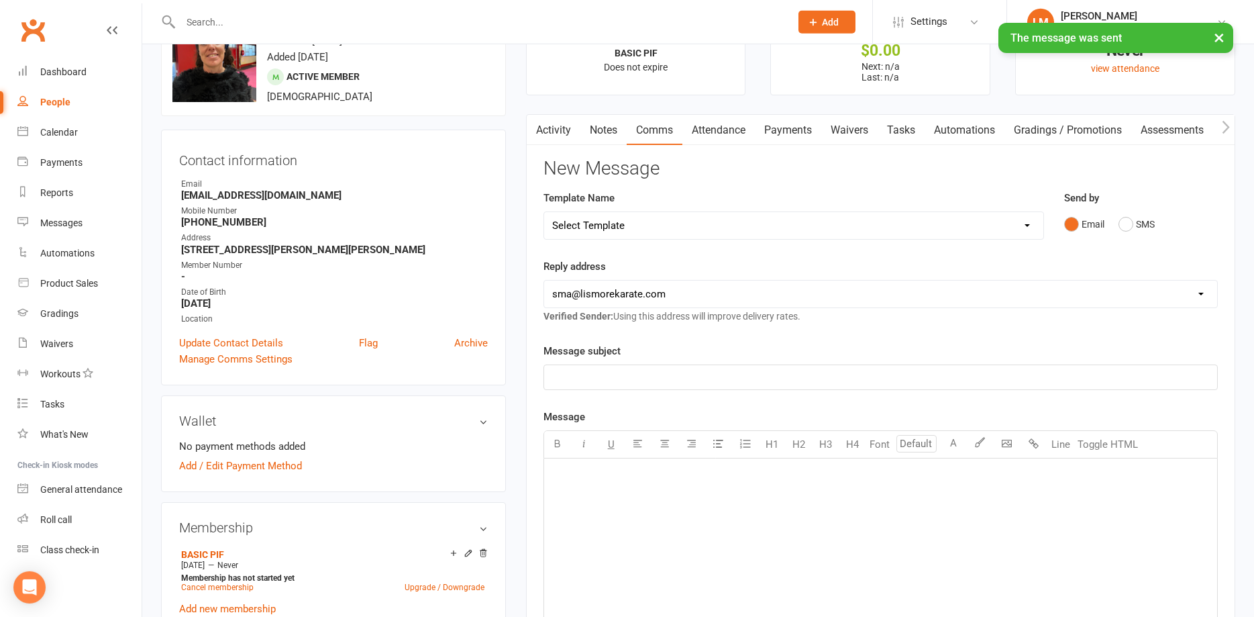
scroll to position [0, 0]
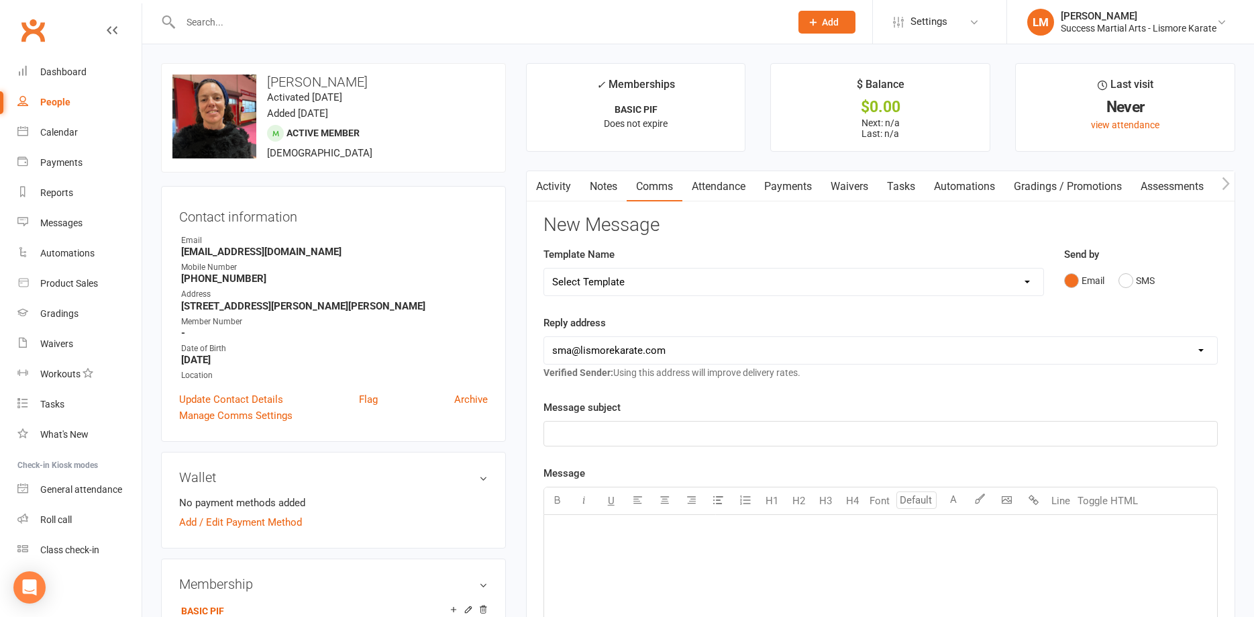
click at [662, 187] on link "Comms" at bounding box center [655, 186] width 56 height 31
click at [541, 188] on button "button" at bounding box center [535, 186] width 17 height 30
click at [556, 187] on link "Activity" at bounding box center [554, 186] width 54 height 31
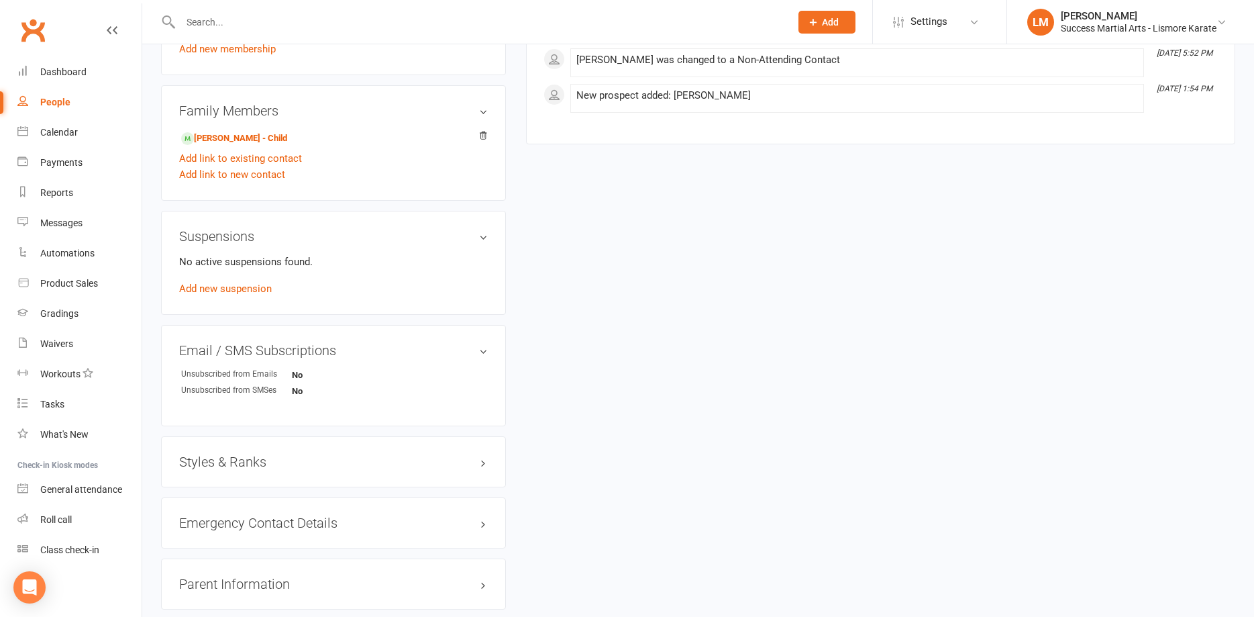
scroll to position [685, 0]
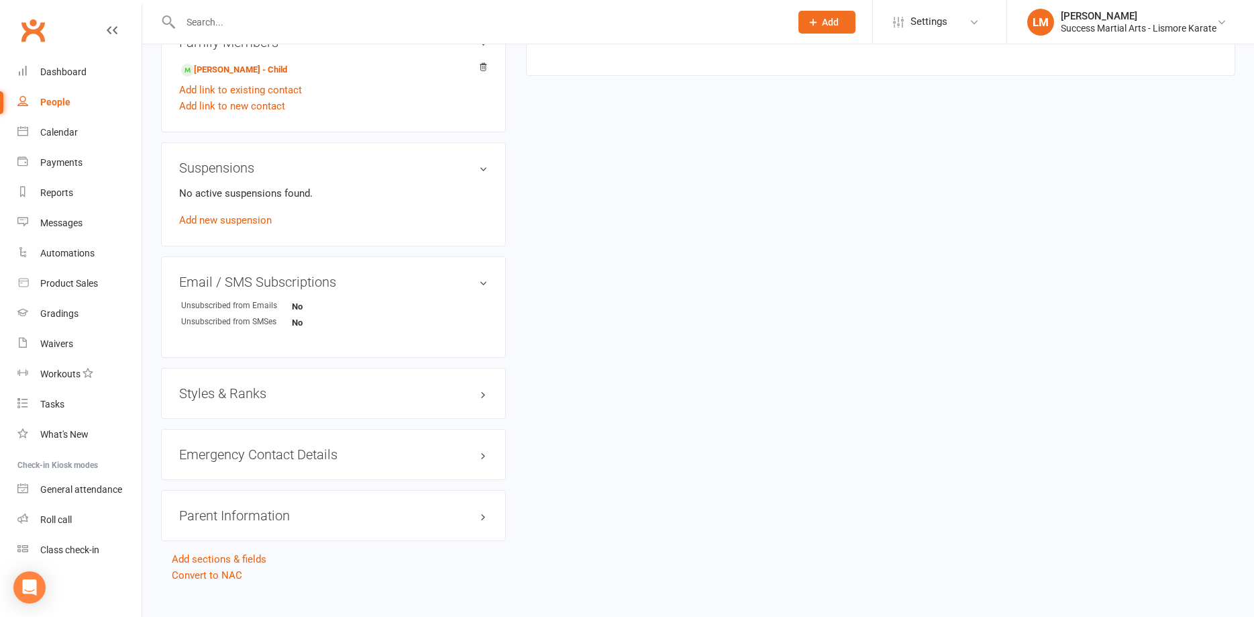
click at [403, 397] on h3 "Styles & Ranks" at bounding box center [333, 393] width 309 height 15
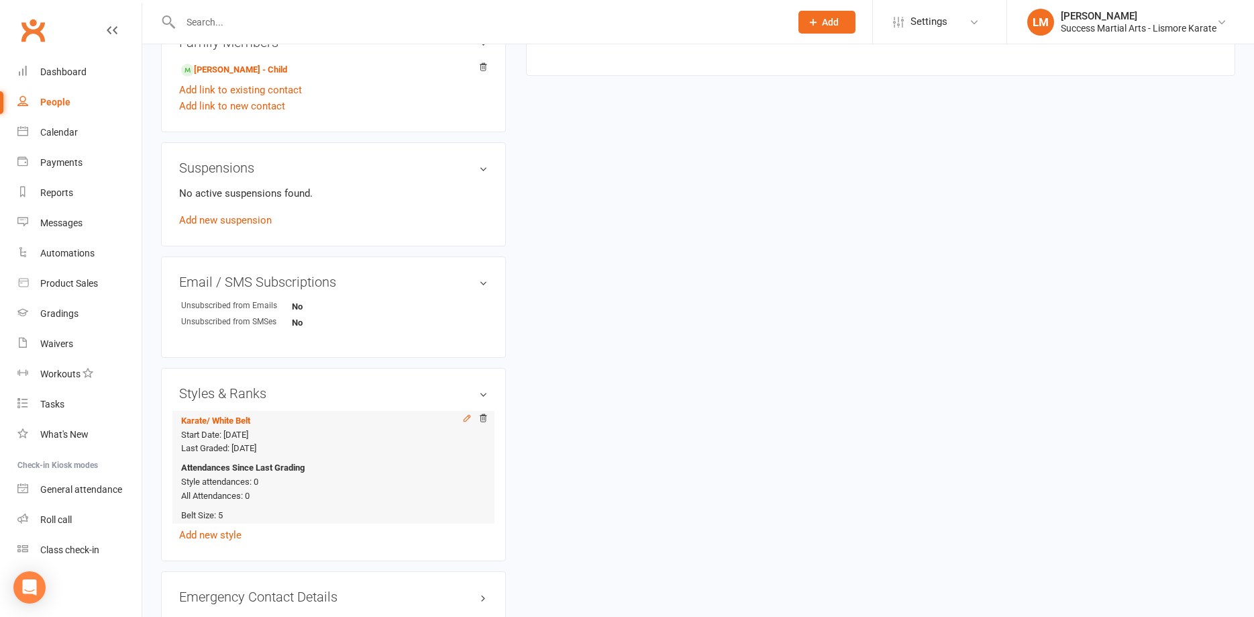
click at [467, 415] on icon at bounding box center [466, 417] width 9 height 9
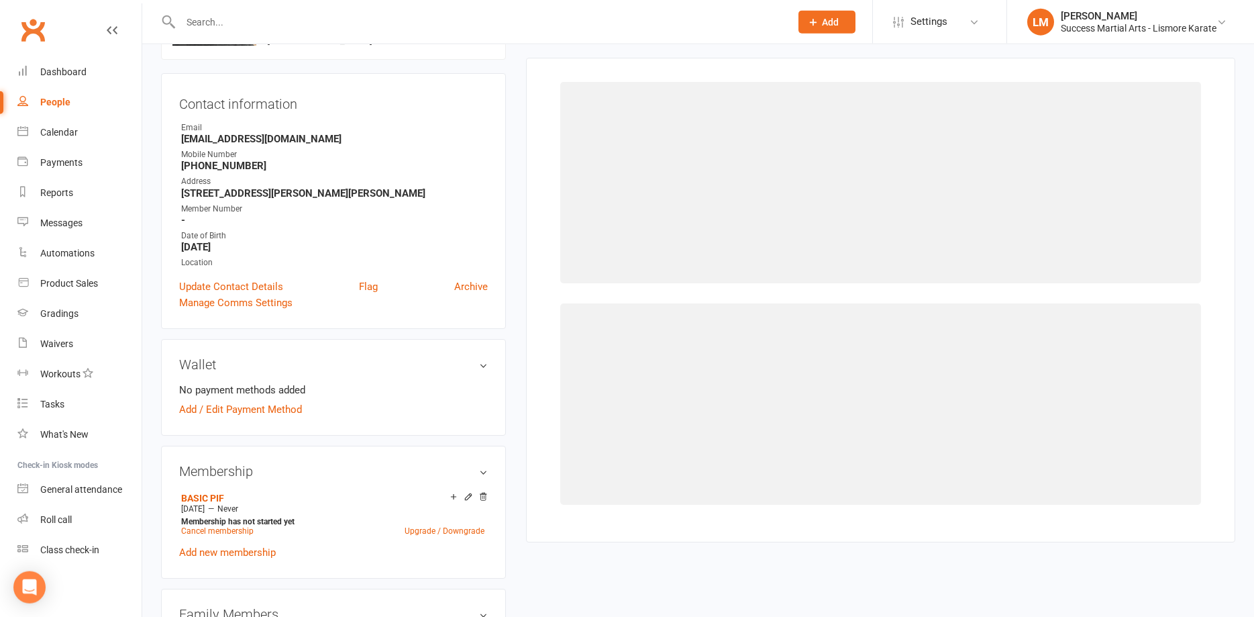
select select "42137"
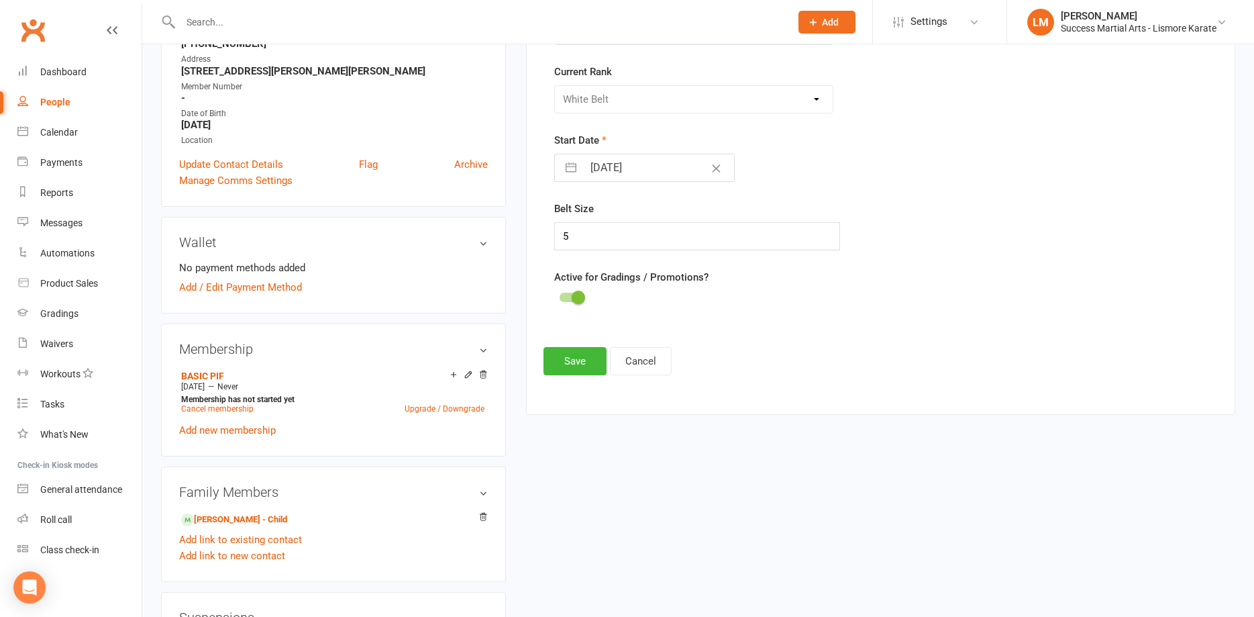
scroll to position [240, 0]
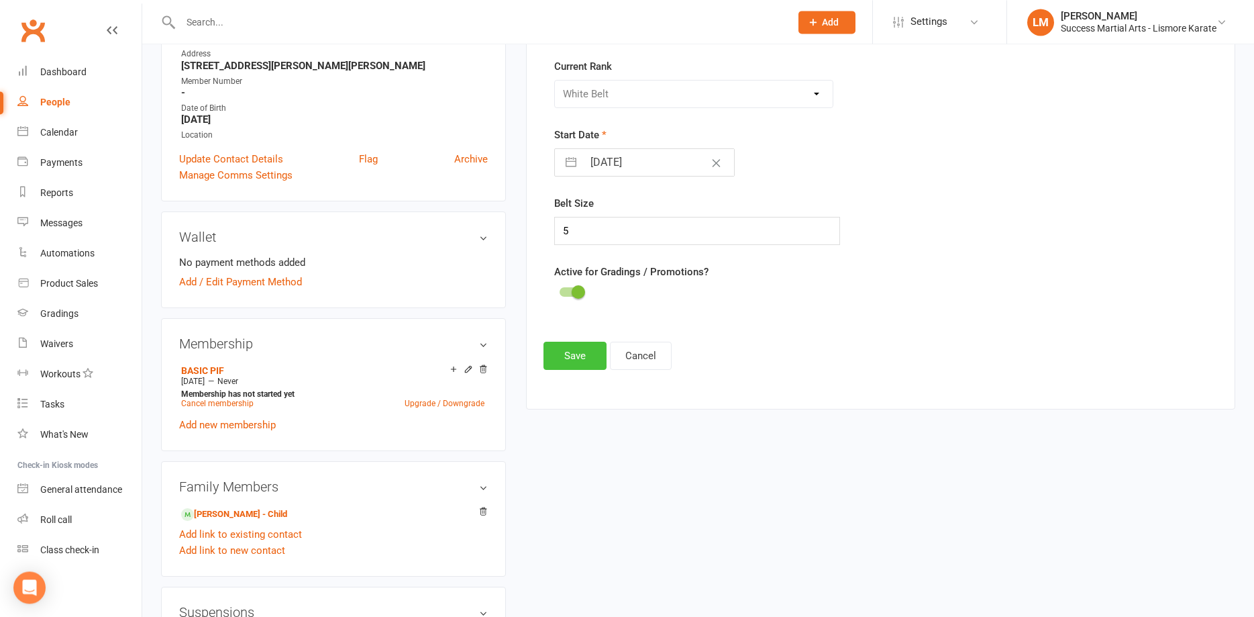
click at [568, 356] on button "Save" at bounding box center [575, 356] width 63 height 28
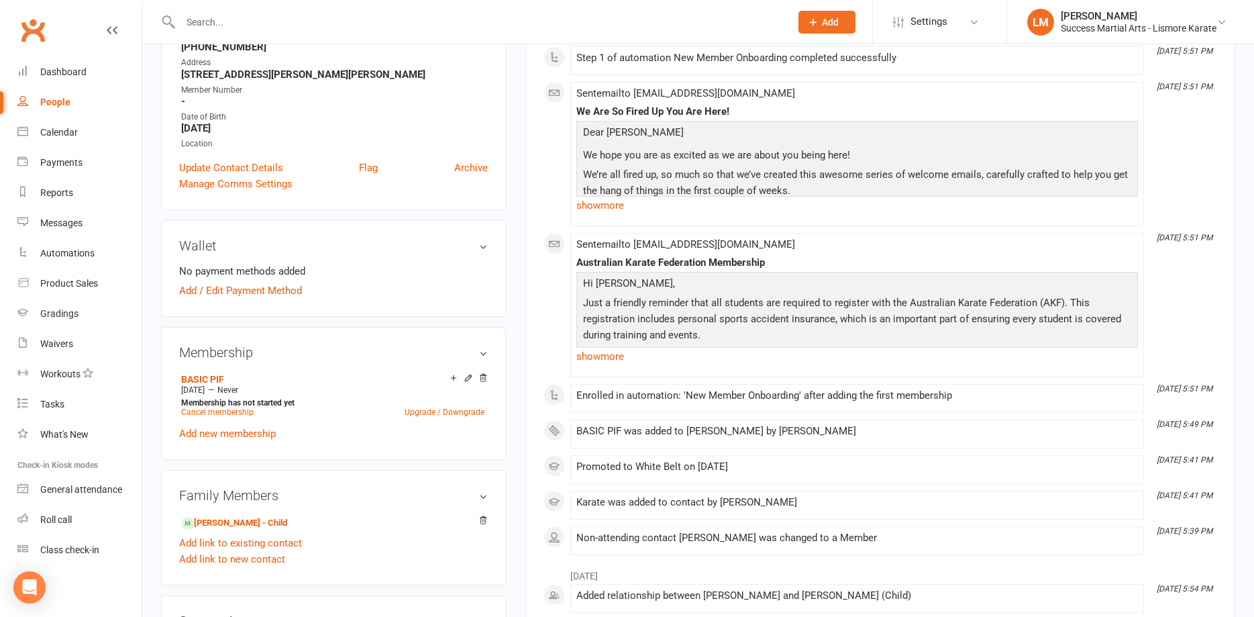
scroll to position [0, 0]
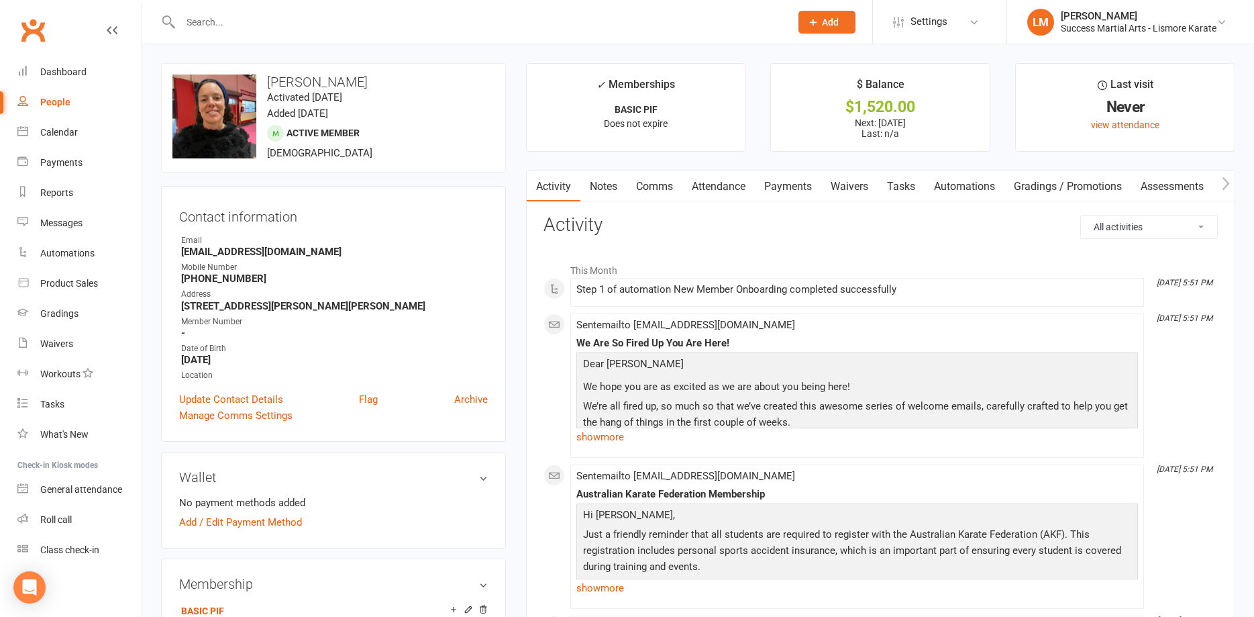
drag, startPoint x: 296, startPoint y: 19, endPoint x: 305, endPoint y: 13, distance: 11.0
click at [299, 17] on input "text" at bounding box center [478, 22] width 605 height 19
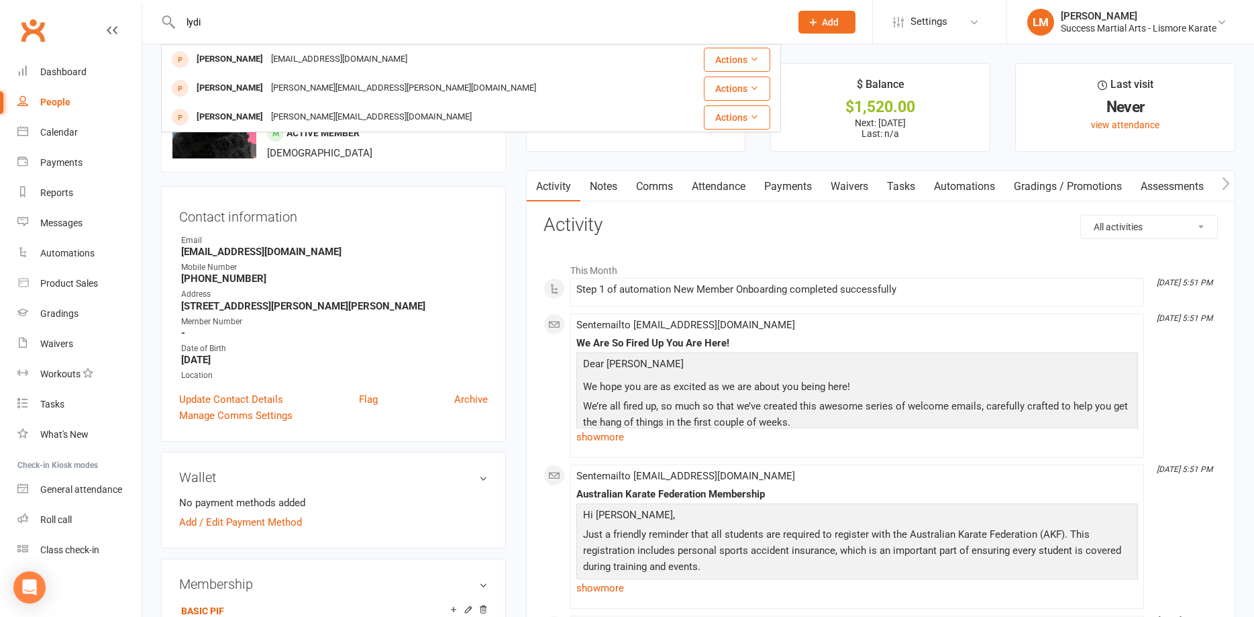
type input "lydie"
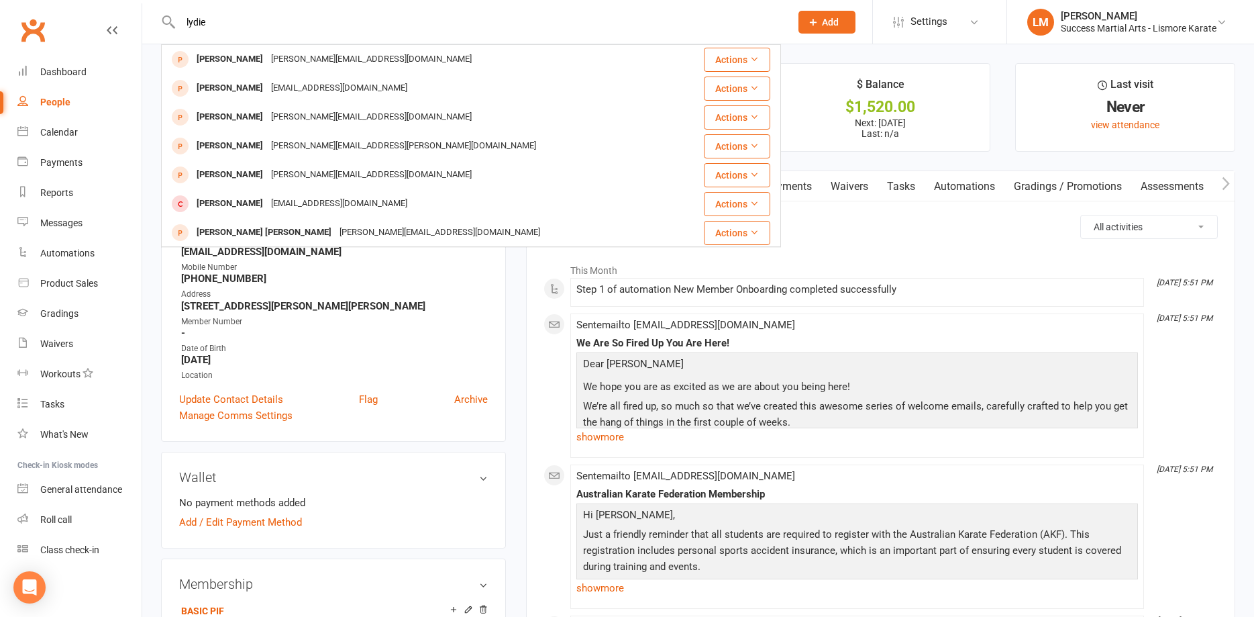
drag, startPoint x: 212, startPoint y: 23, endPoint x: 166, endPoint y: 23, distance: 45.6
click at [176, 23] on input "lydie" at bounding box center [478, 22] width 605 height 19
